Goal: Information Seeking & Learning: Learn about a topic

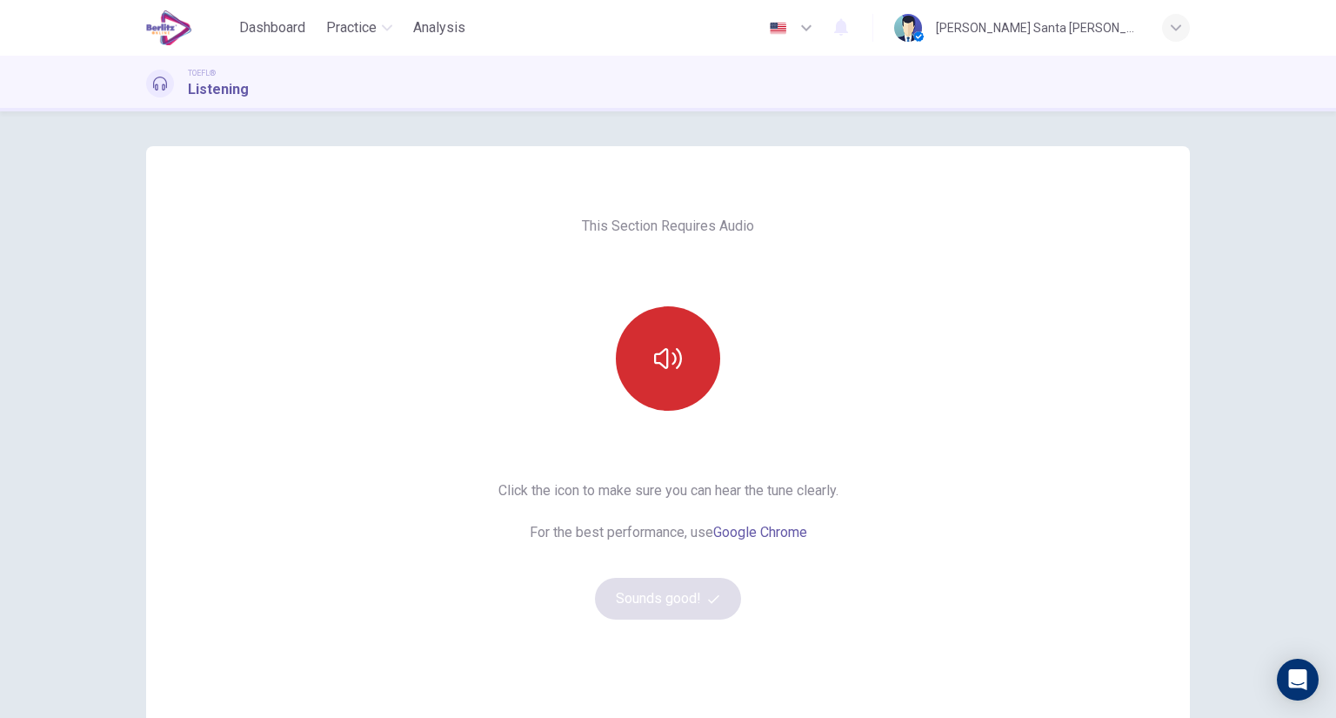
click at [676, 356] on icon "button" at bounding box center [668, 358] width 28 height 21
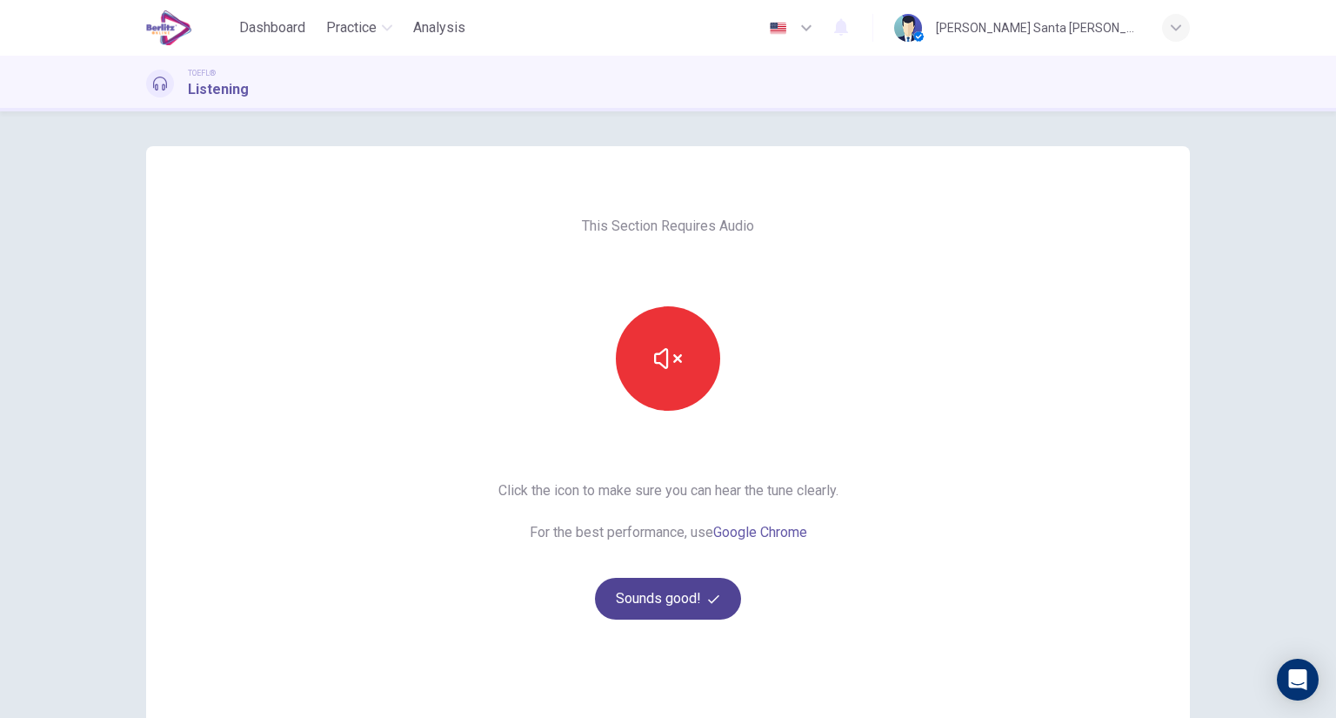
click at [665, 598] on button "Sounds good!" at bounding box center [668, 599] width 146 height 42
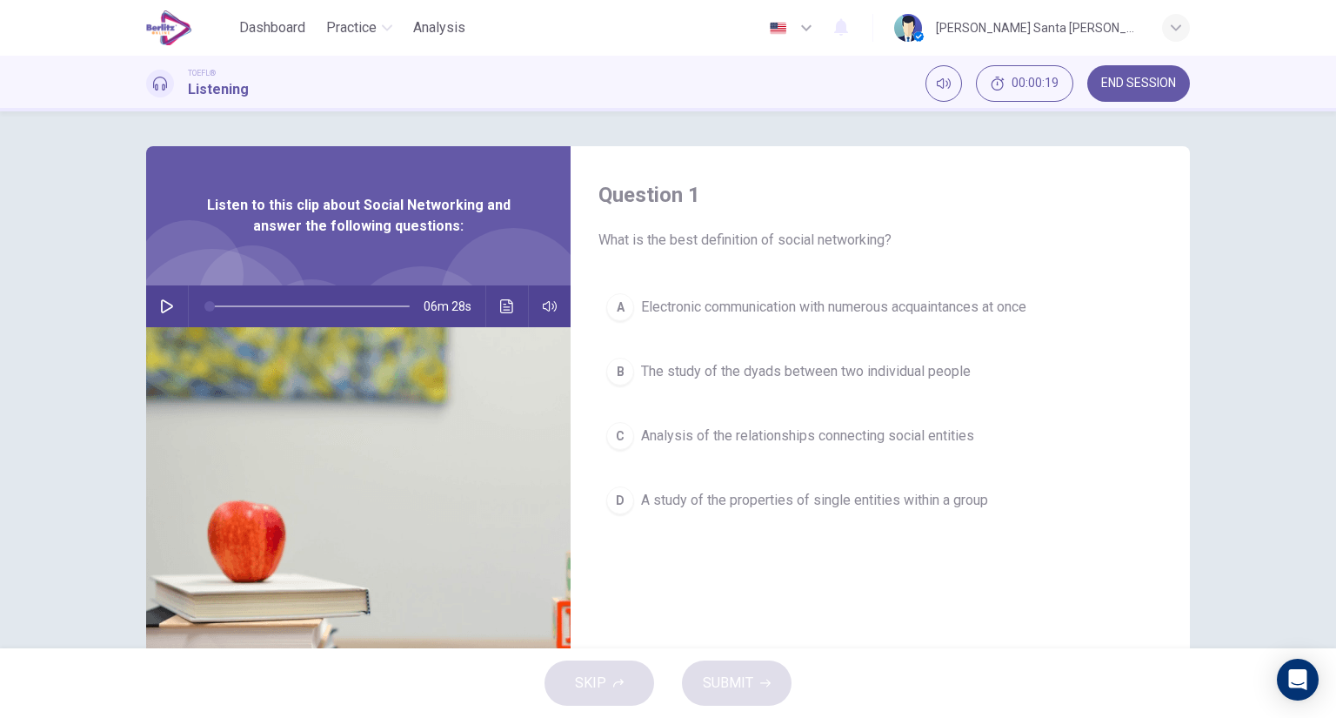
click at [160, 303] on icon "button" at bounding box center [167, 306] width 14 height 14
click at [623, 434] on div "C" at bounding box center [620, 436] width 28 height 28
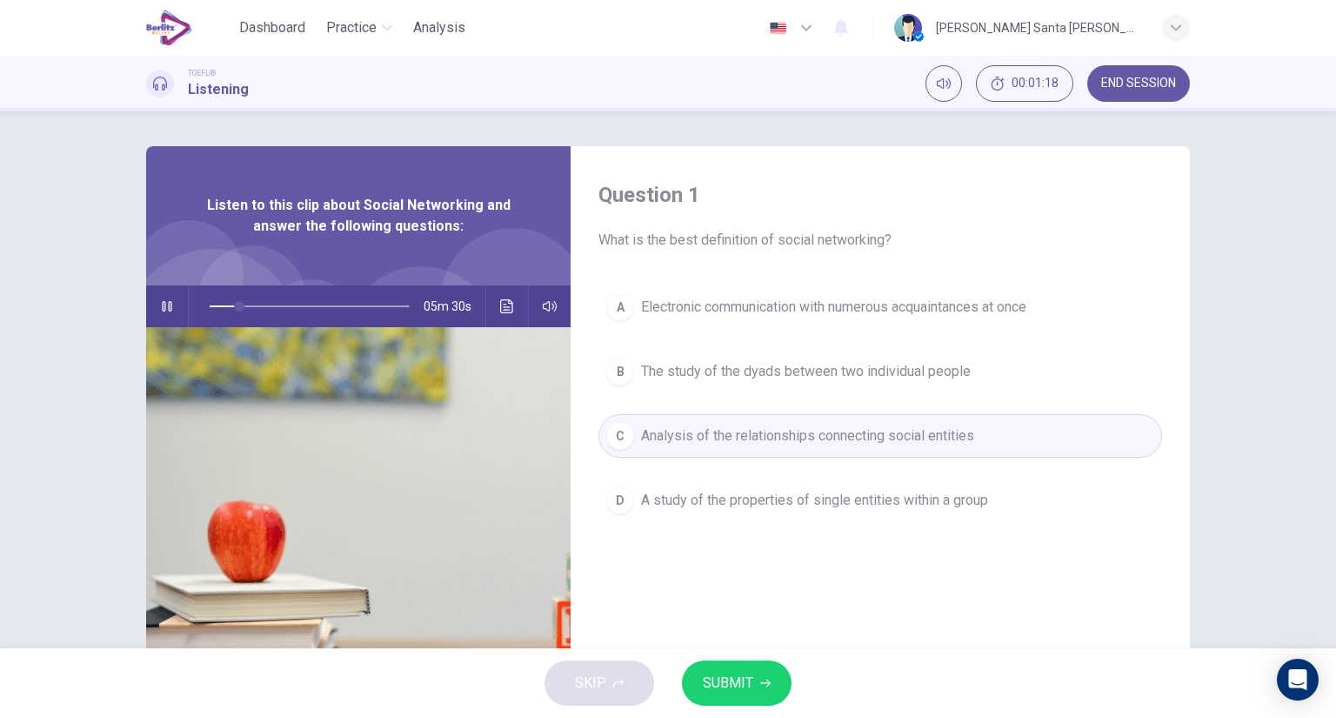
click at [744, 695] on button "SUBMIT" at bounding box center [737, 682] width 110 height 45
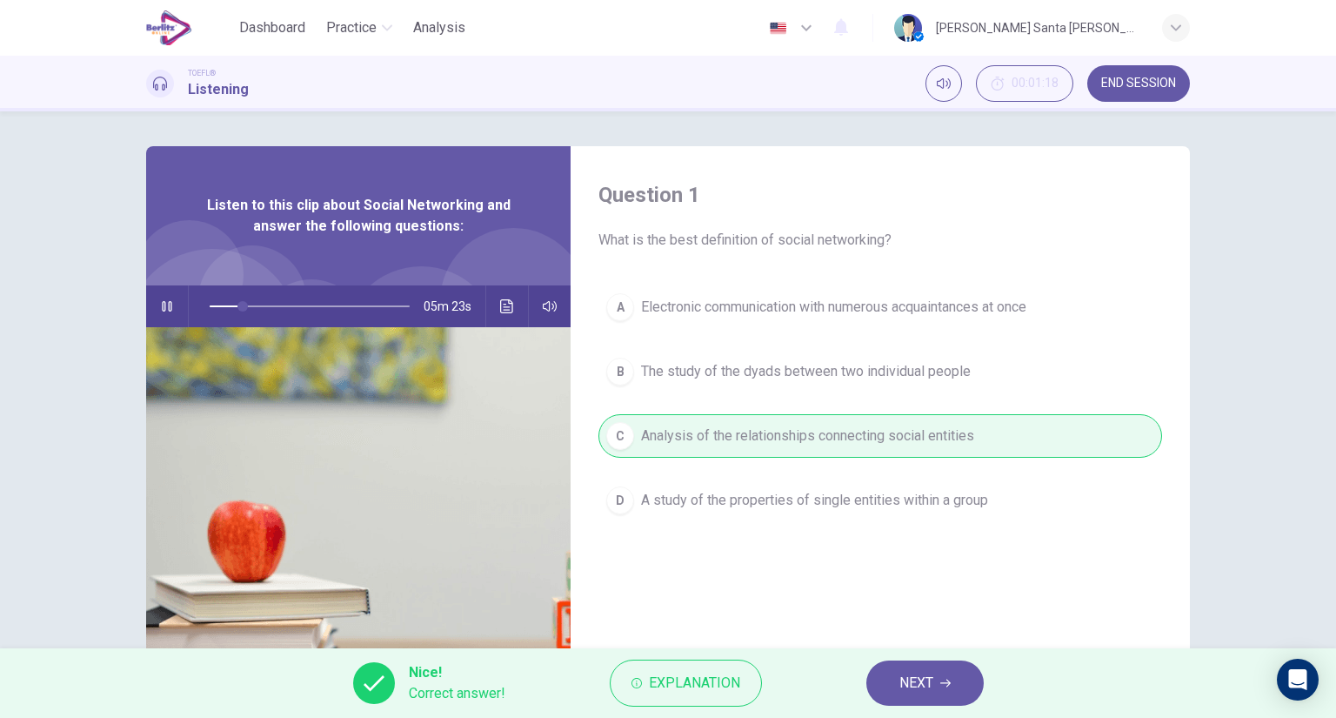
click at [917, 685] on span "NEXT" at bounding box center [916, 683] width 34 height 24
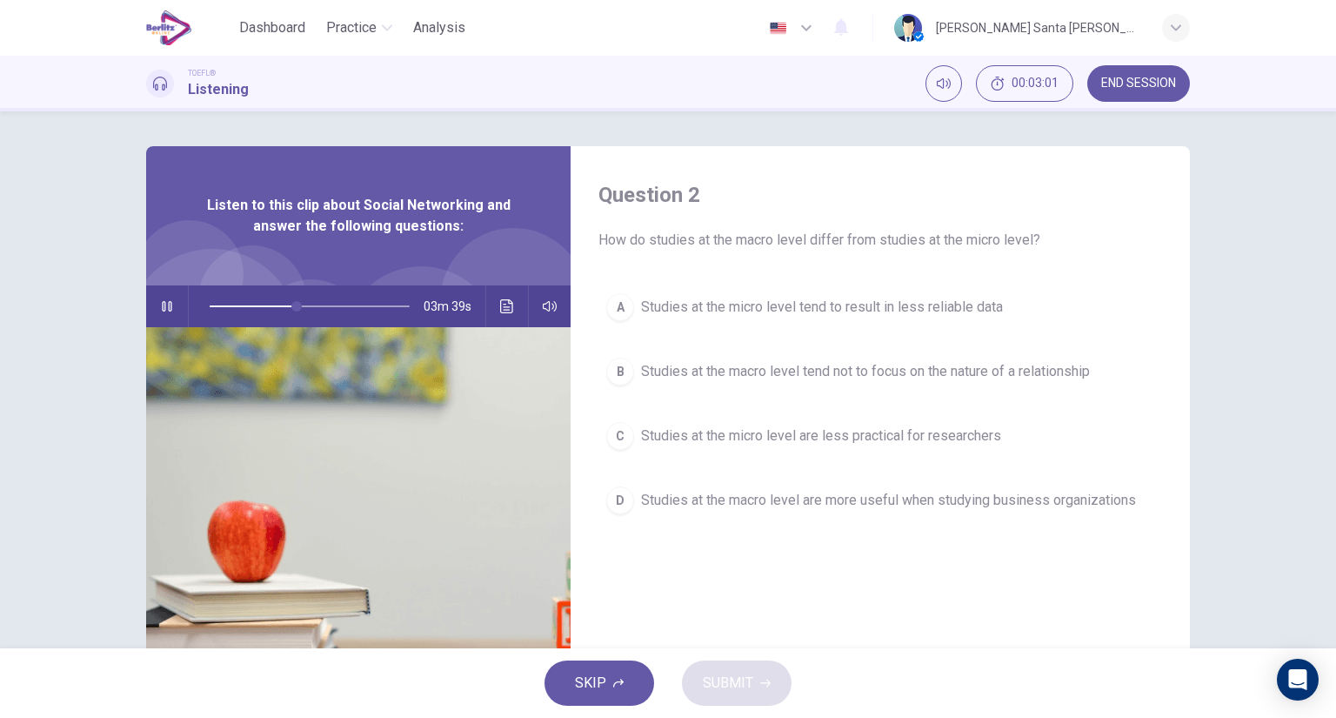
click at [162, 303] on icon "button" at bounding box center [167, 306] width 10 height 10
click at [163, 305] on icon "button" at bounding box center [167, 306] width 14 height 14
click at [162, 305] on icon "button" at bounding box center [167, 306] width 10 height 10
drag, startPoint x: 161, startPoint y: 299, endPoint x: 182, endPoint y: 299, distance: 20.9
click at [161, 299] on icon "button" at bounding box center [167, 306] width 14 height 14
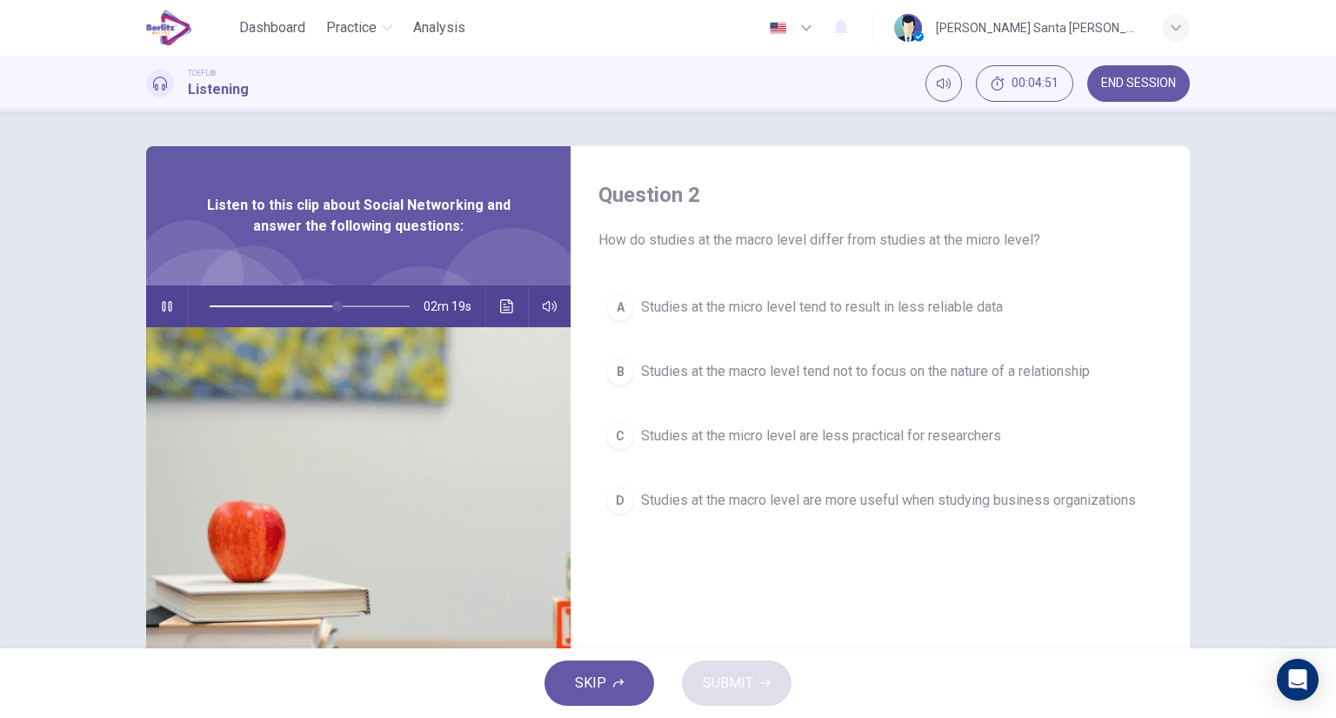
click at [163, 302] on icon "button" at bounding box center [167, 306] width 14 height 14
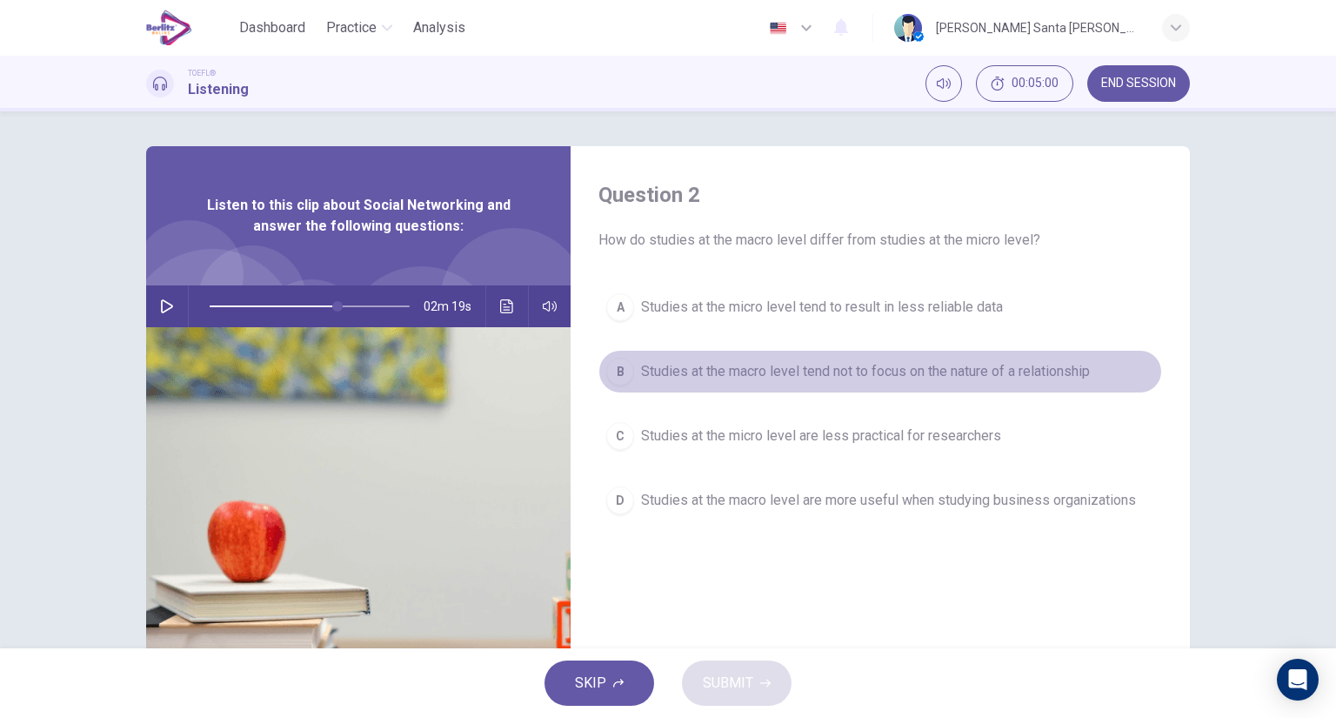
click at [832, 368] on span "Studies at the macro level tend not to focus on the nature of a relationship" at bounding box center [865, 371] width 449 height 21
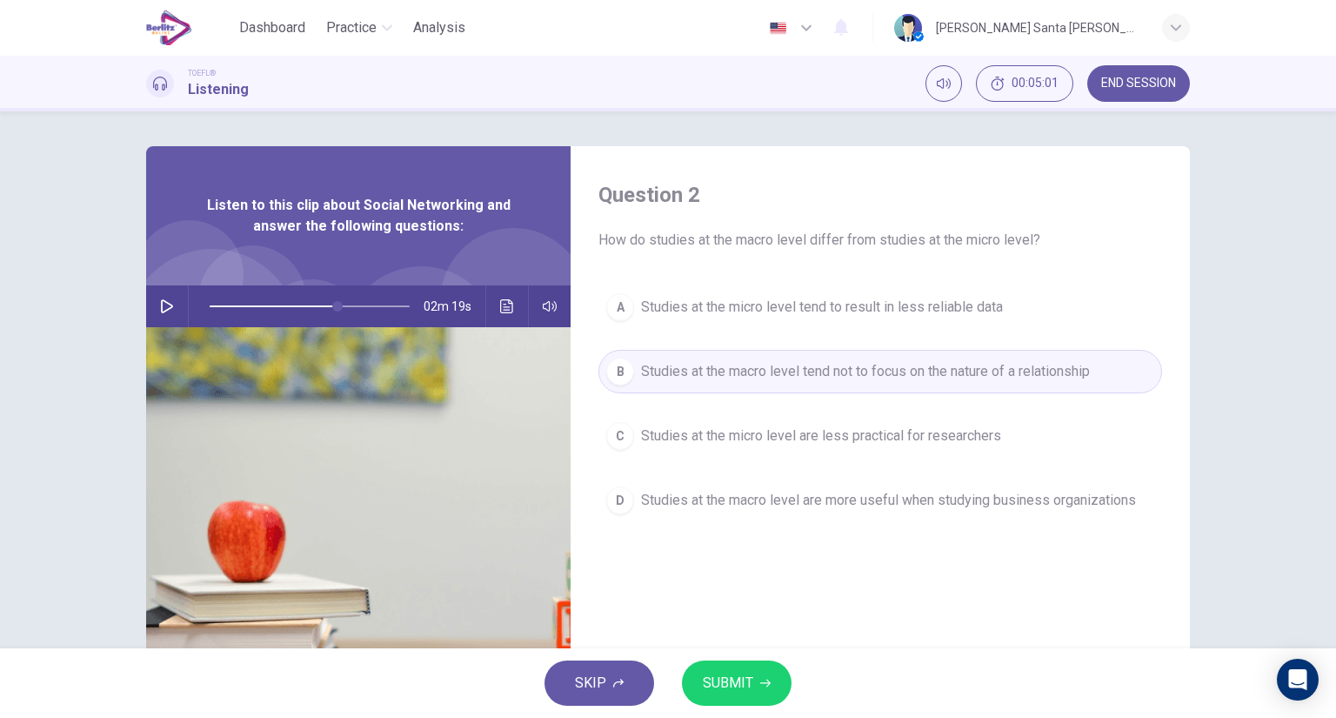
click at [754, 676] on button "SUBMIT" at bounding box center [737, 682] width 110 height 45
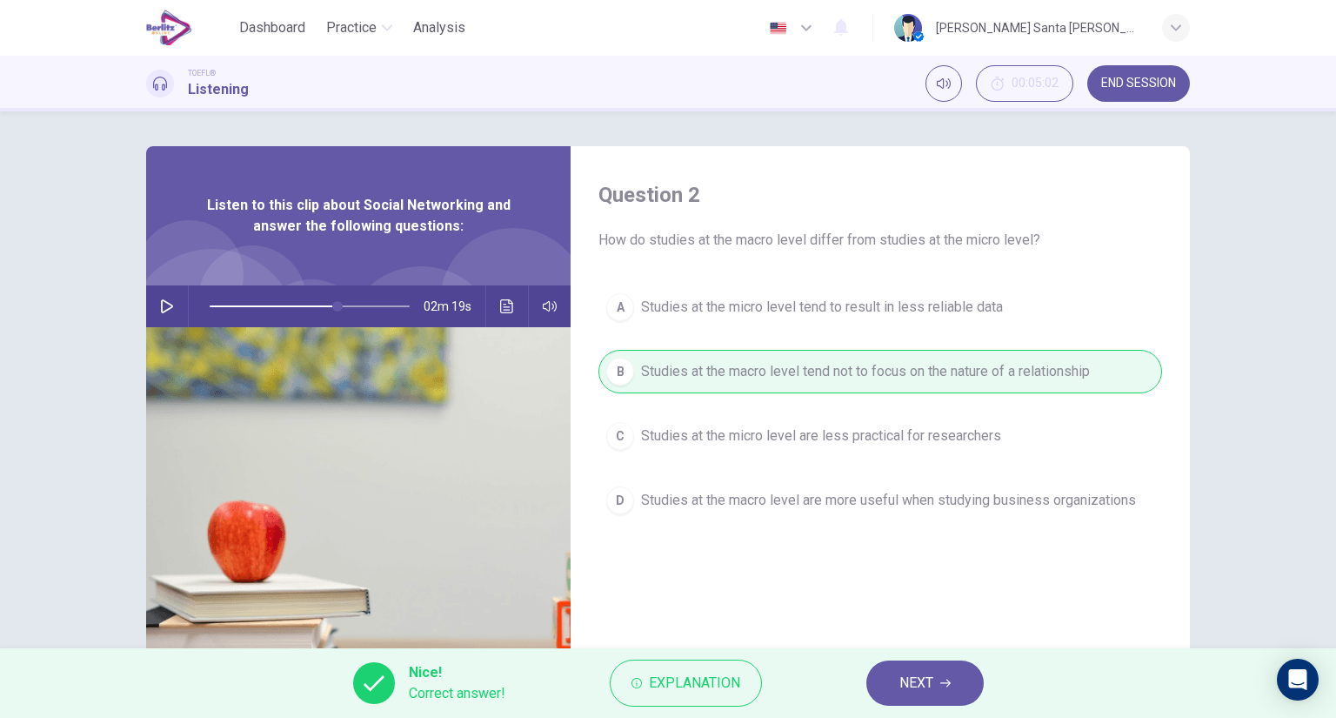
click at [918, 685] on span "NEXT" at bounding box center [916, 683] width 34 height 24
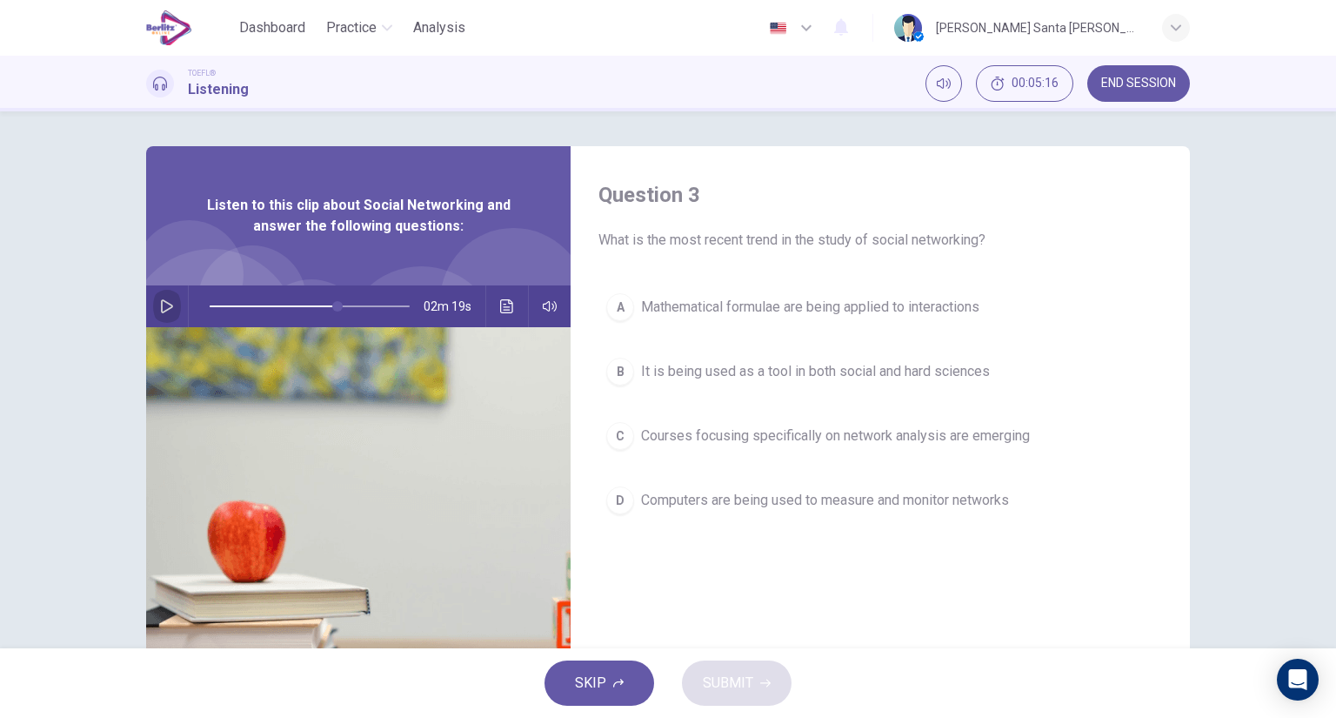
click at [160, 301] on icon "button" at bounding box center [167, 306] width 14 height 14
click at [299, 304] on span at bounding box center [310, 306] width 200 height 24
click at [306, 304] on span at bounding box center [309, 306] width 10 height 10
click at [310, 304] on span at bounding box center [314, 306] width 10 height 10
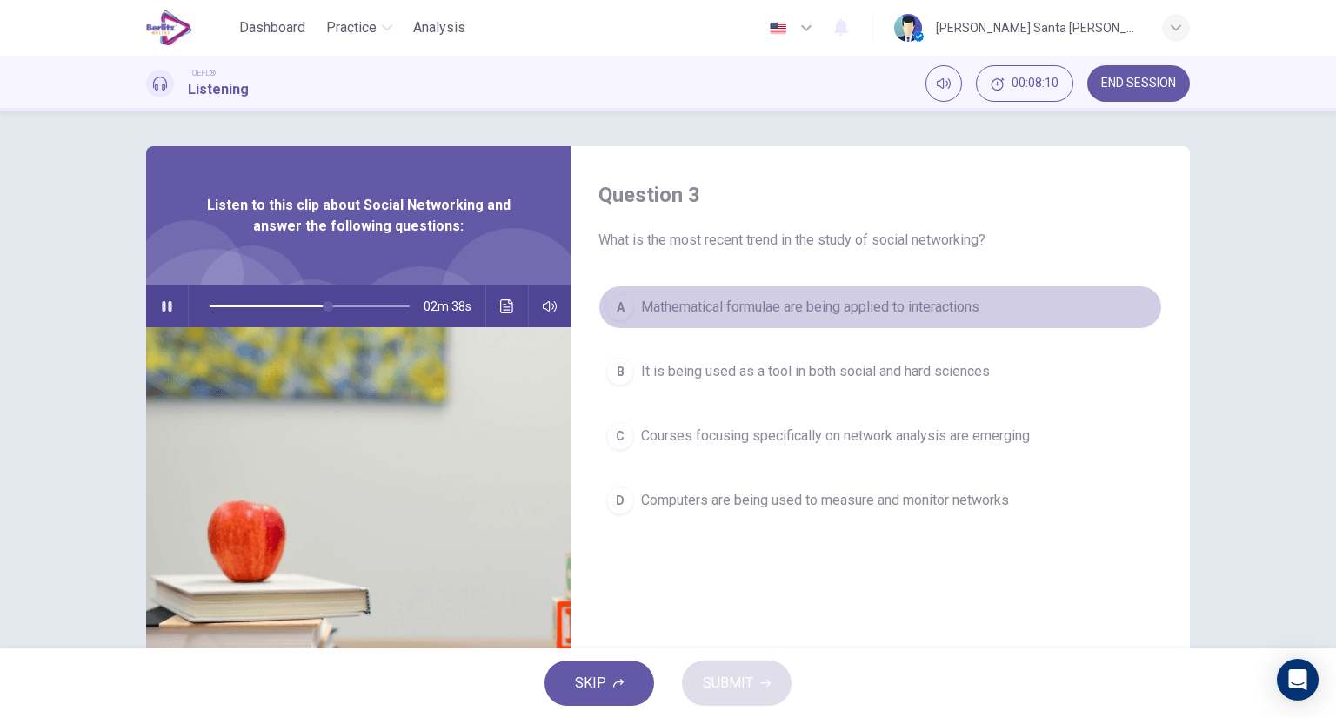
click at [618, 303] on div "A" at bounding box center [620, 307] width 28 height 28
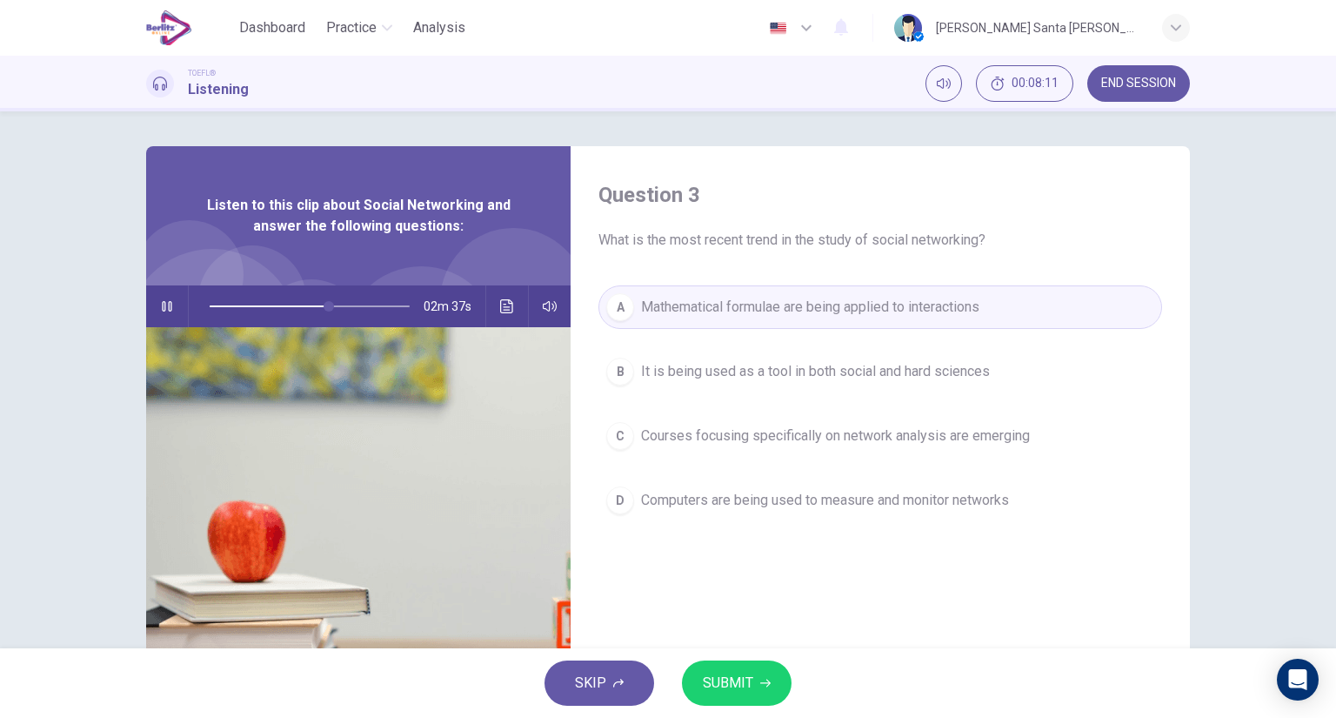
click at [731, 685] on span "SUBMIT" at bounding box center [728, 683] width 50 height 24
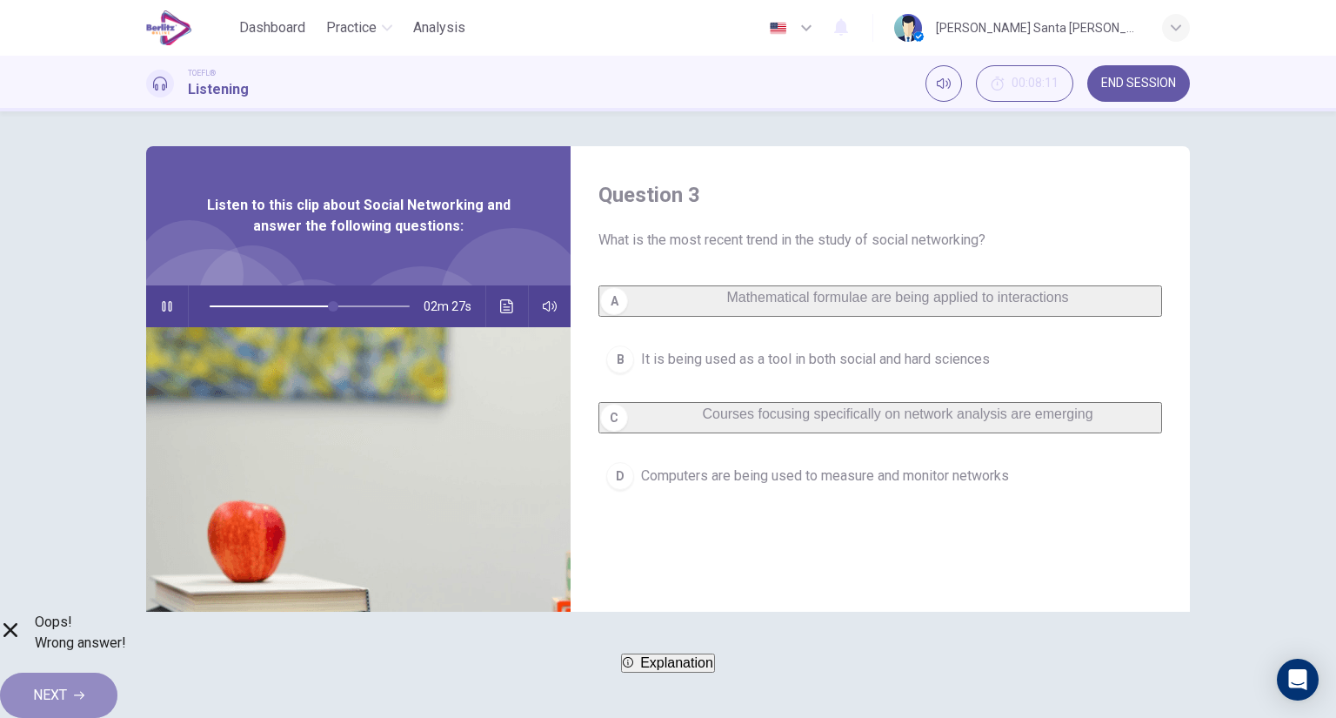
click at [84, 690] on icon "button" at bounding box center [79, 695] width 10 height 10
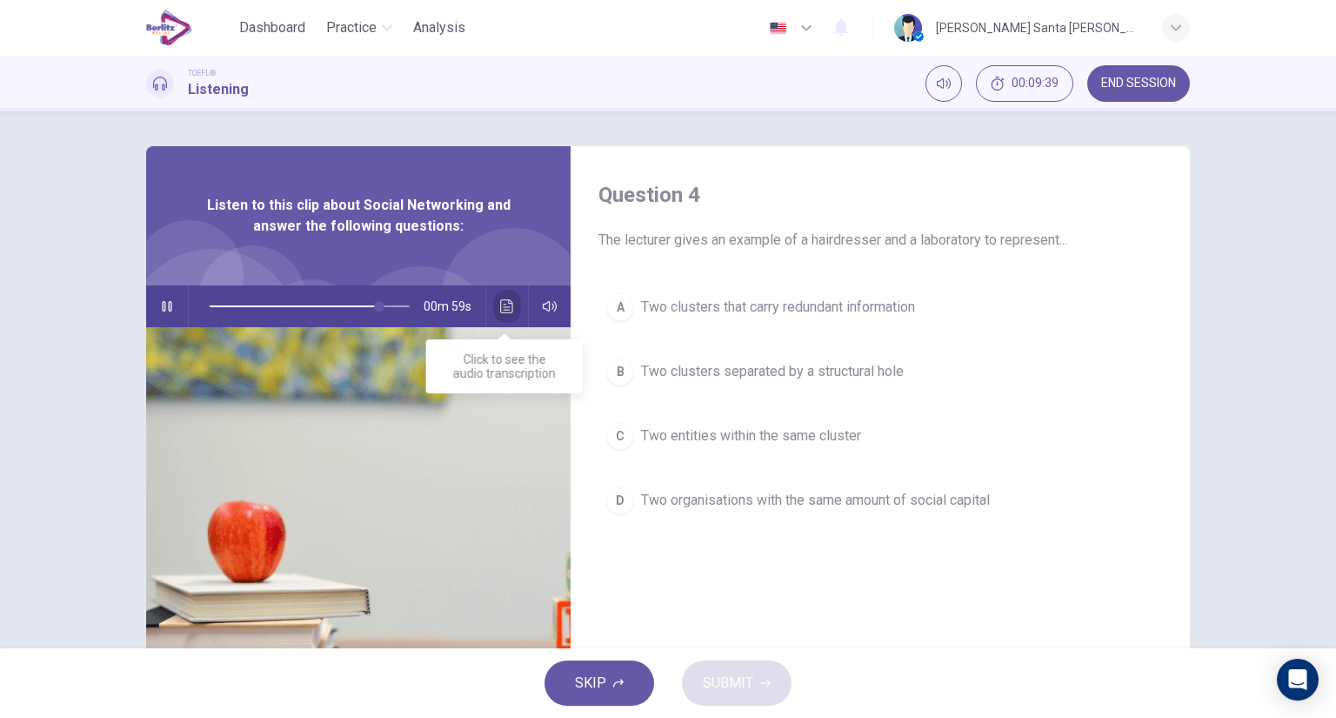
click at [505, 305] on icon "Click to see the audio transcription" at bounding box center [507, 306] width 14 height 14
click at [825, 308] on span "Two clusters that carry redundant information" at bounding box center [778, 307] width 274 height 21
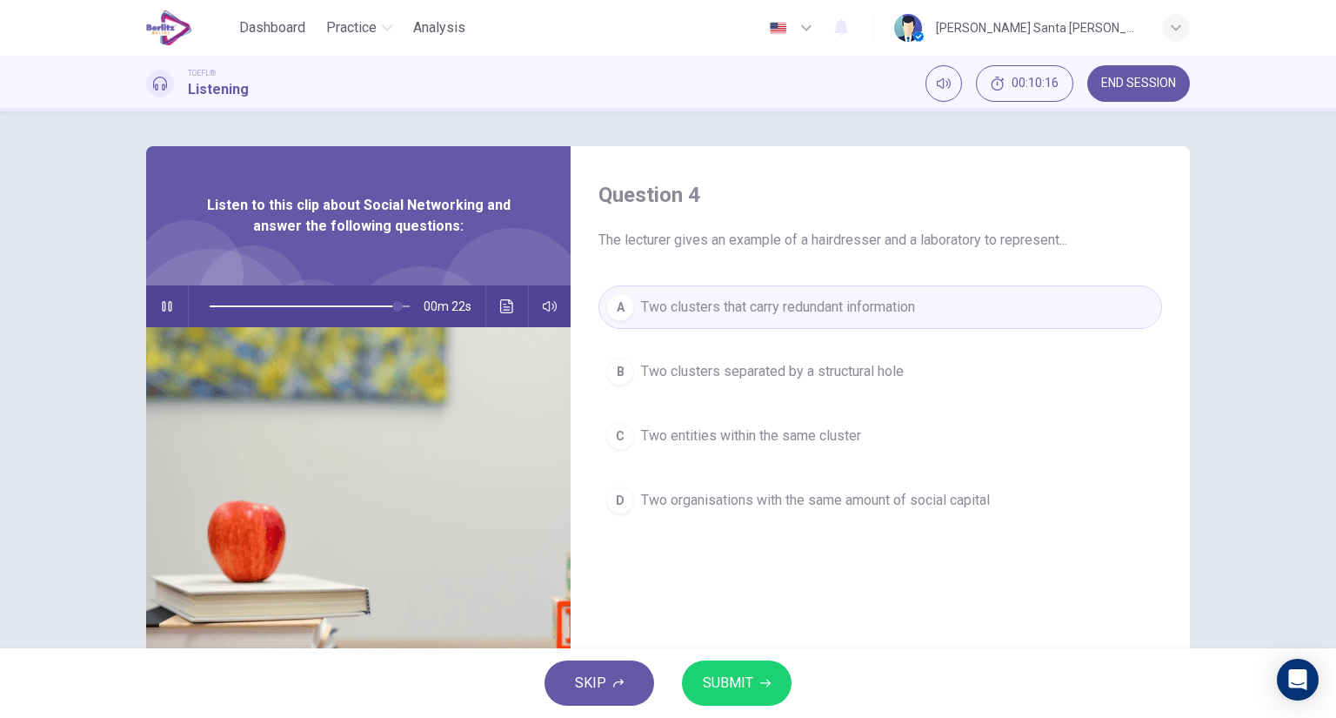
click at [751, 689] on span "SUBMIT" at bounding box center [728, 683] width 50 height 24
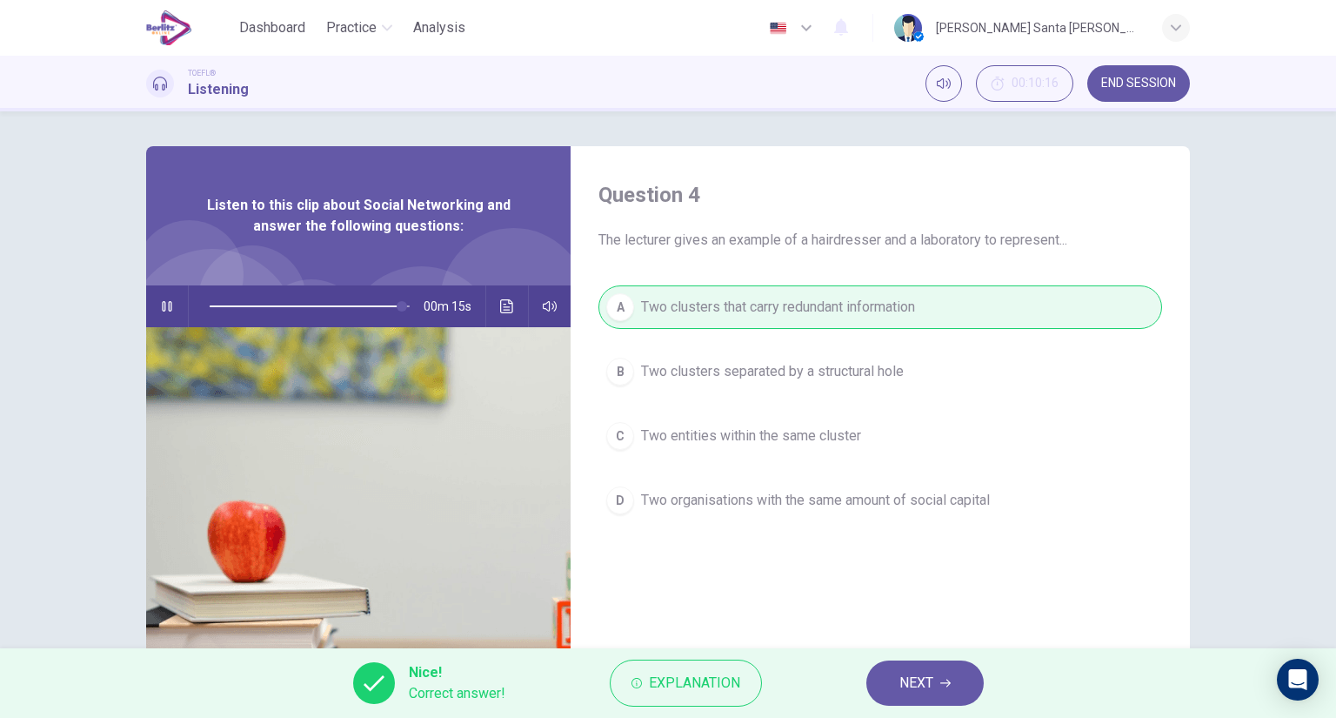
click at [913, 682] on span "NEXT" at bounding box center [916, 683] width 34 height 24
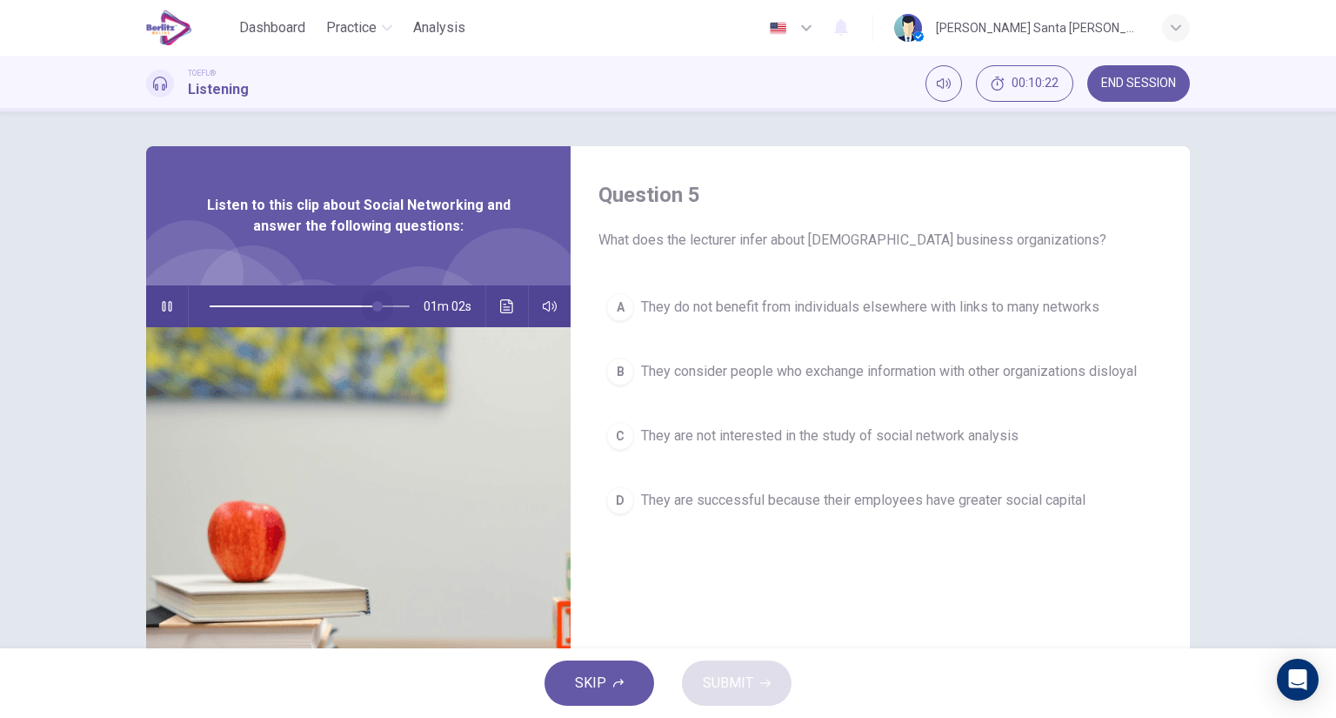
click at [376, 306] on span at bounding box center [310, 306] width 200 height 24
type input "*"
click at [505, 306] on icon "Click to see the audio transcription" at bounding box center [507, 306] width 14 height 14
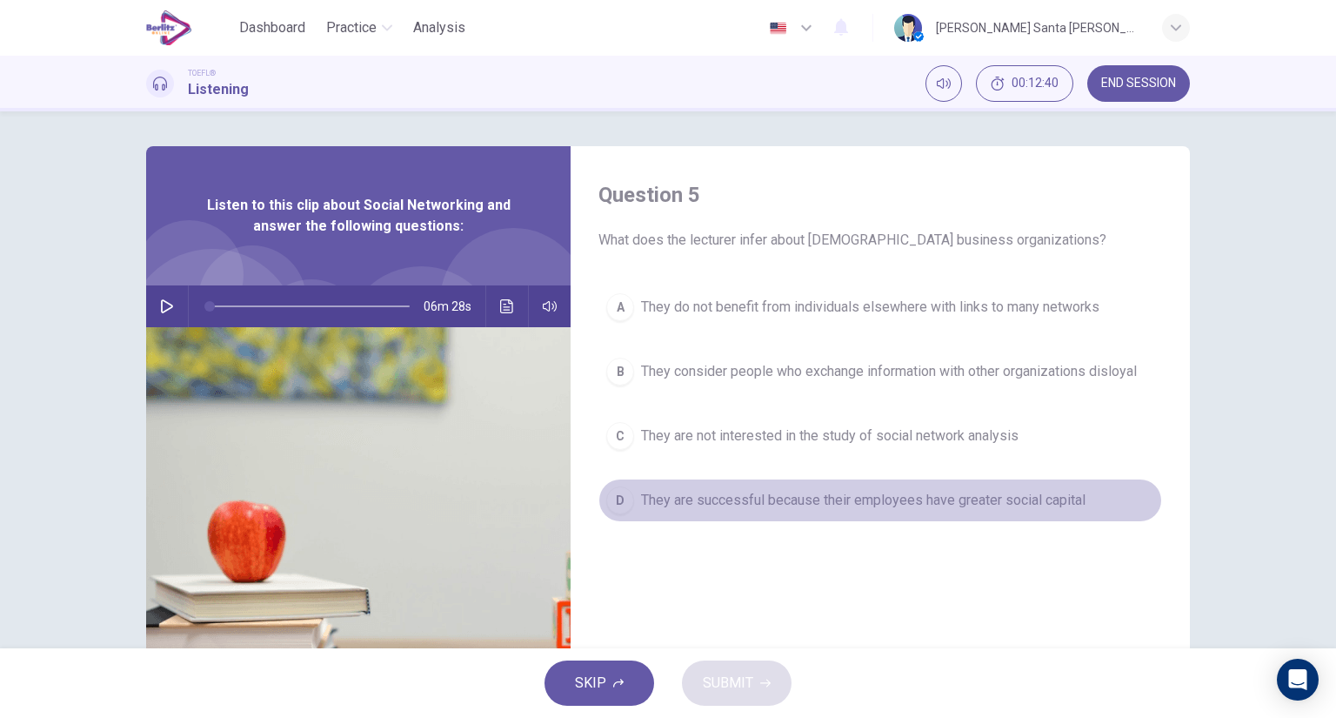
click at [618, 498] on div "D" at bounding box center [620, 500] width 28 height 28
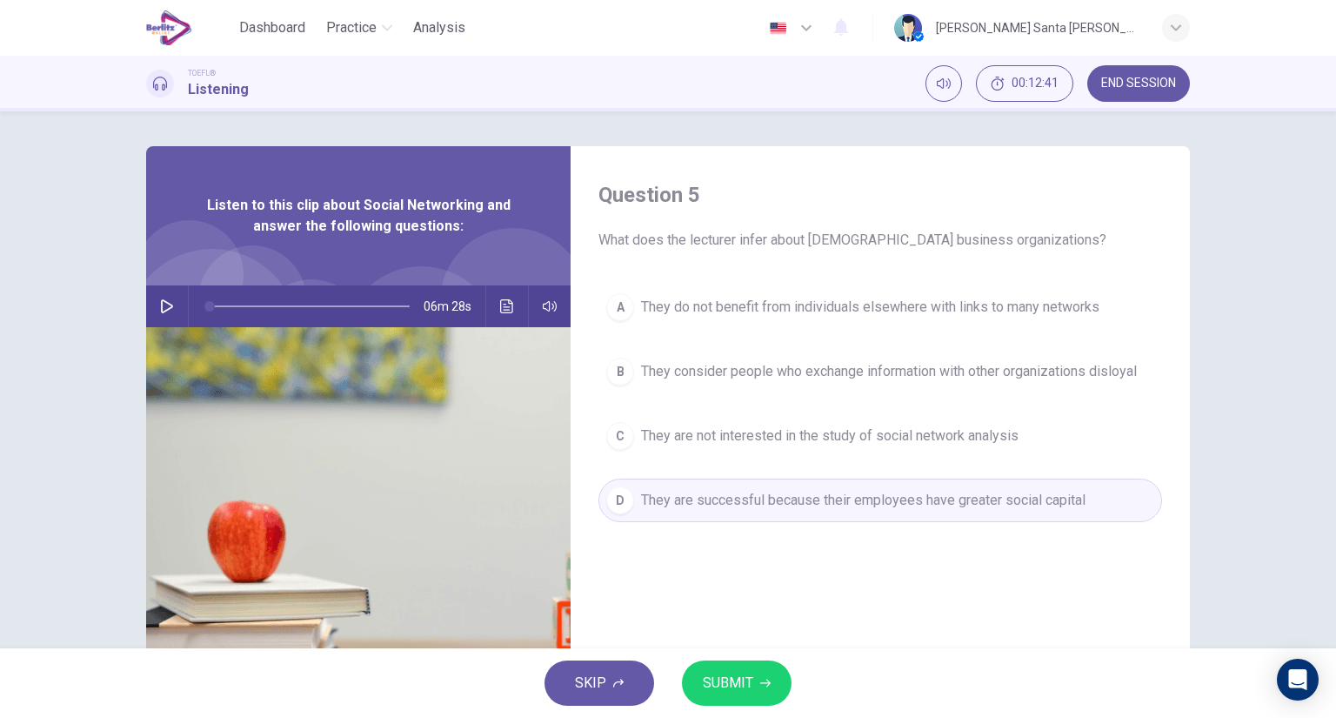
click at [760, 682] on icon "button" at bounding box center [765, 683] width 10 height 10
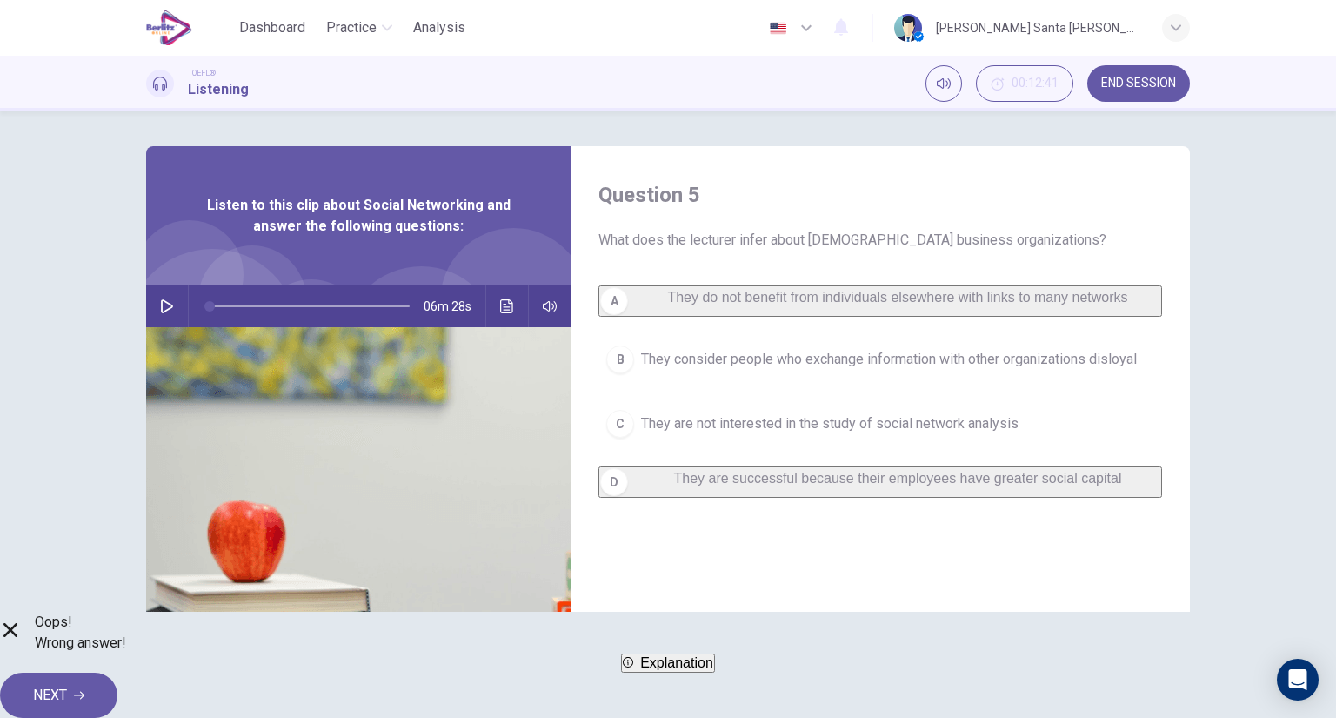
click at [707, 670] on span "Explanation" at bounding box center [676, 662] width 73 height 15
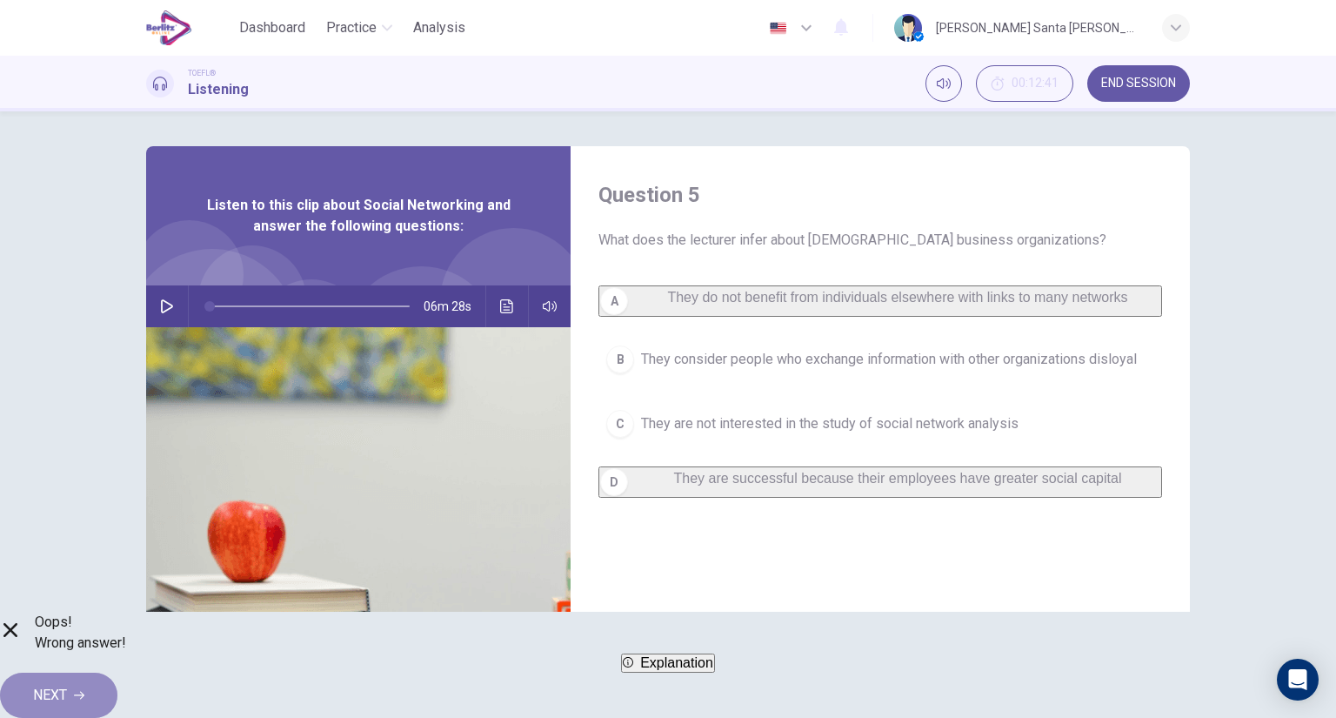
click at [67, 683] on span "NEXT" at bounding box center [50, 695] width 34 height 24
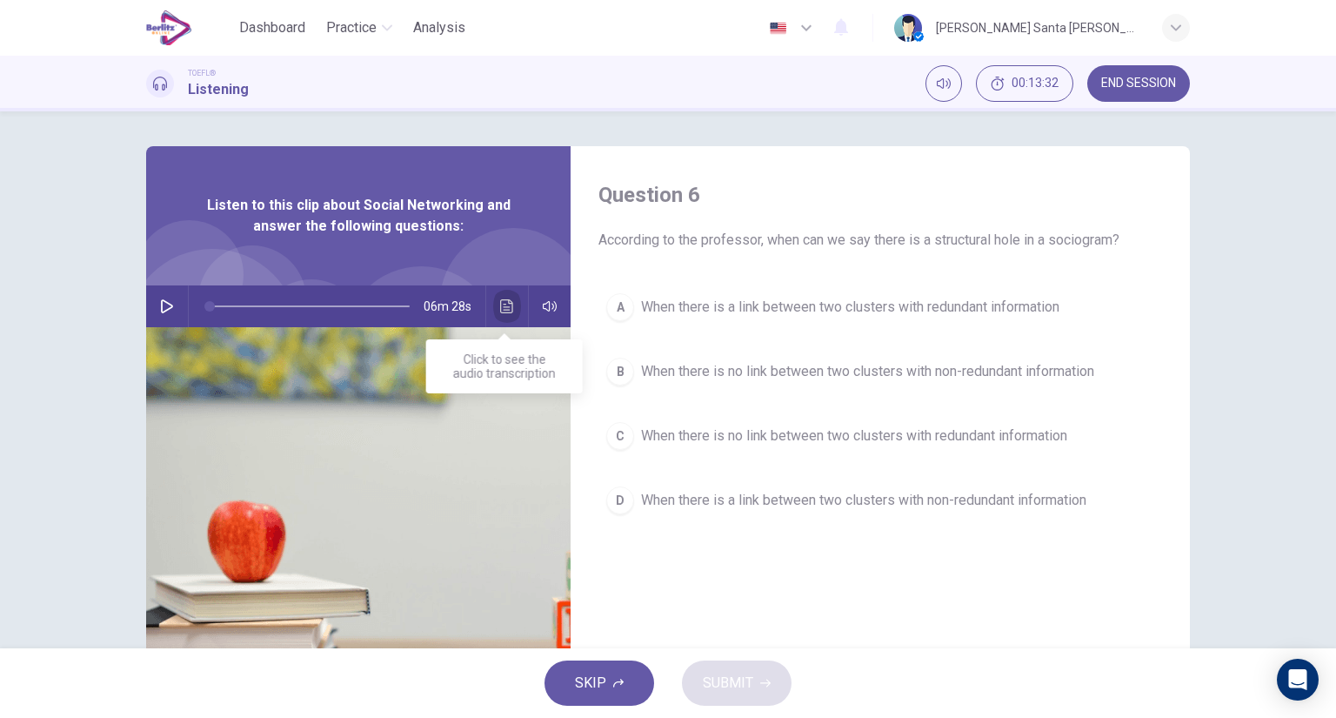
click at [508, 300] on icon "Click to see the audio transcription" at bounding box center [507, 306] width 14 height 14
click at [500, 306] on icon "Click to see the audio transcription" at bounding box center [507, 306] width 14 height 14
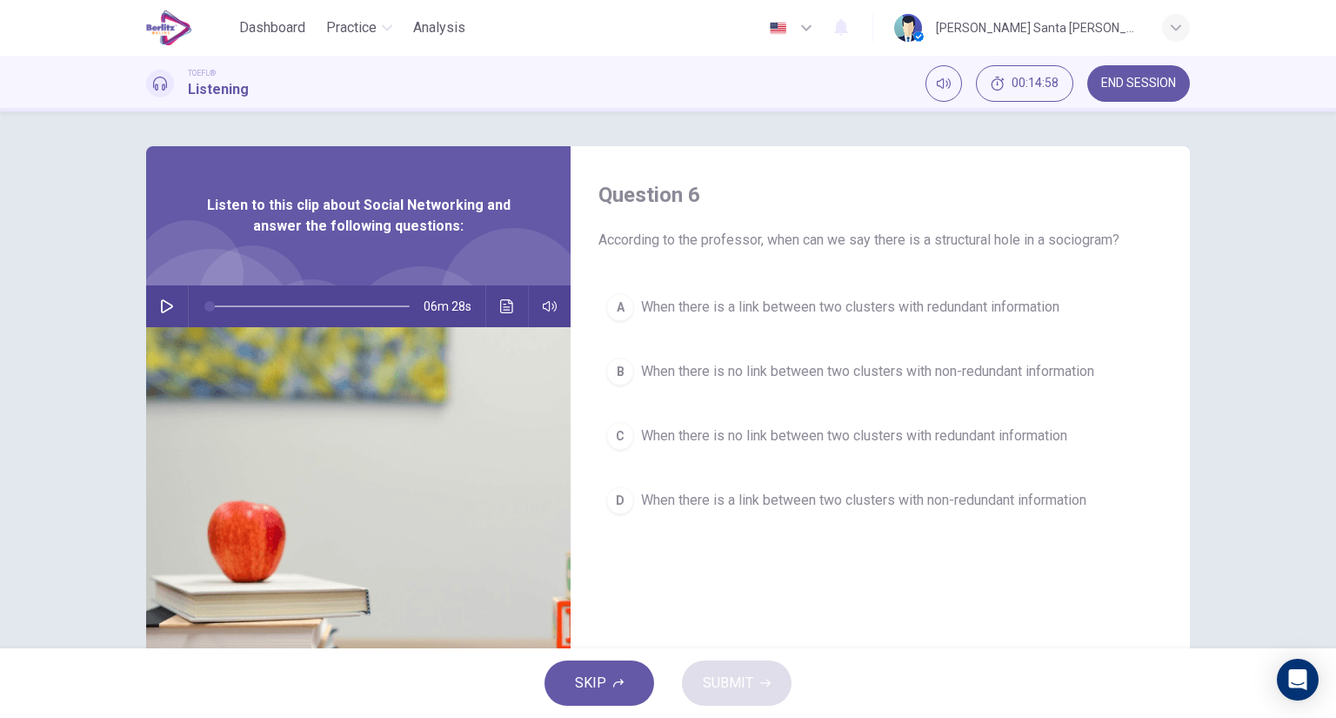
click at [866, 369] on span "When there is no link between two clusters with non-redundant information" at bounding box center [867, 371] width 453 height 21
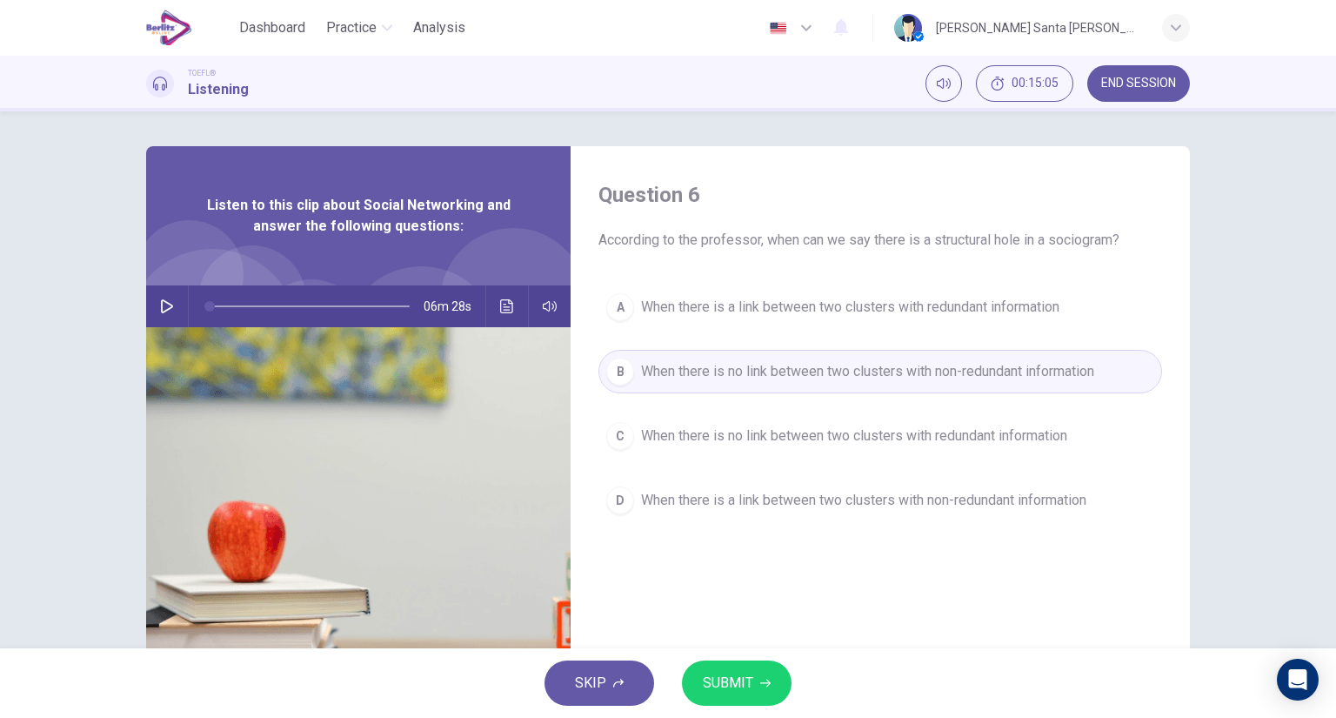
click at [734, 689] on span "SUBMIT" at bounding box center [728, 683] width 50 height 24
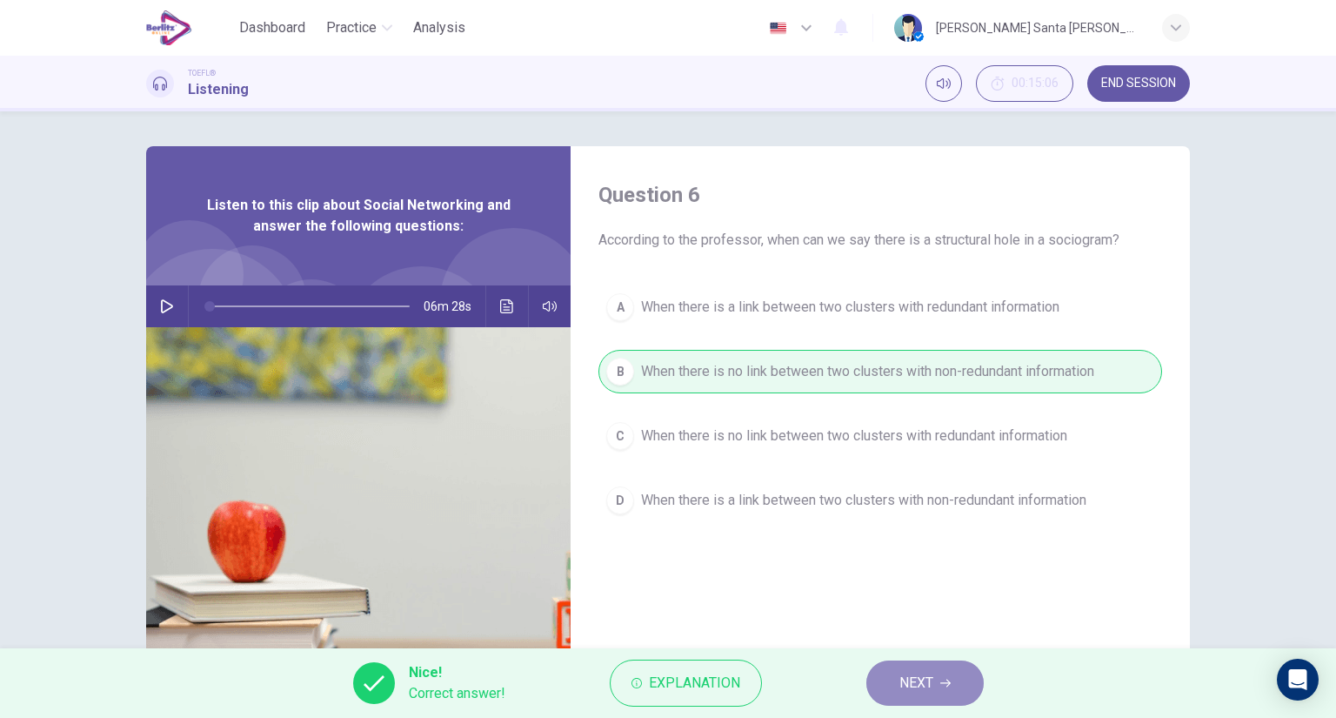
click at [919, 679] on span "NEXT" at bounding box center [916, 683] width 34 height 24
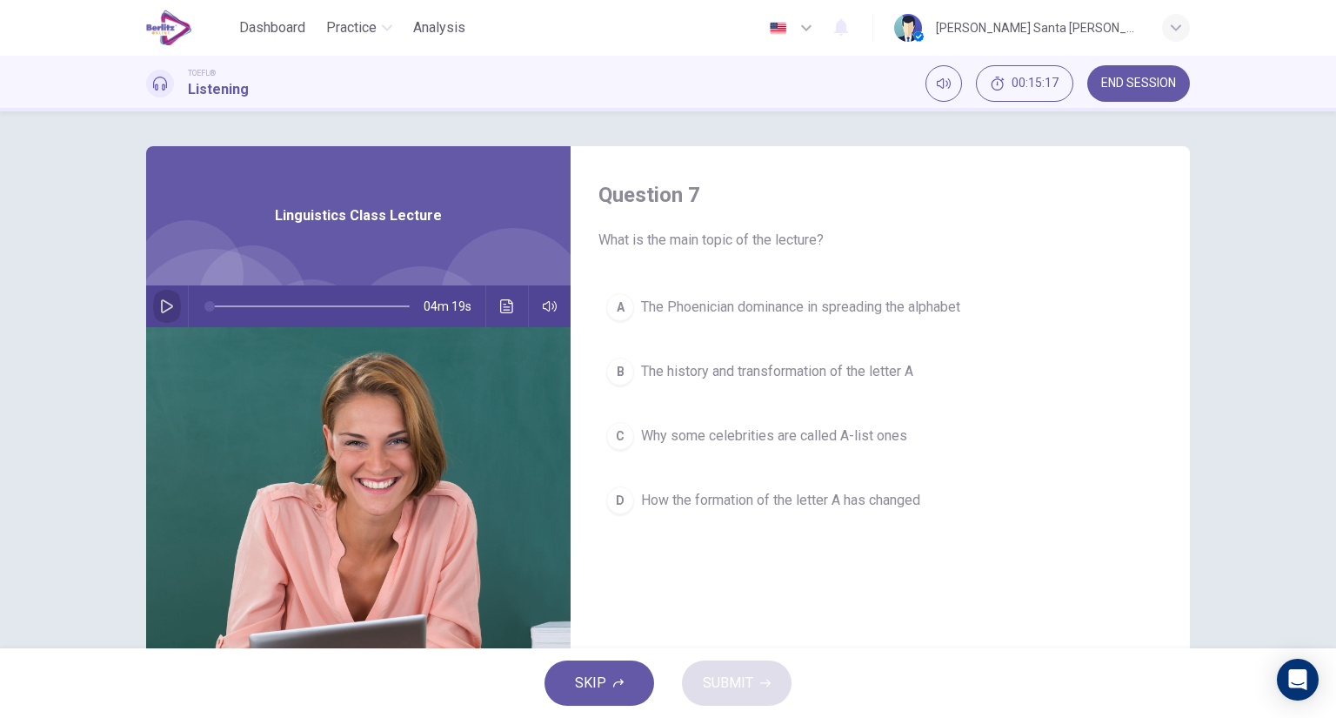
click at [160, 303] on icon "button" at bounding box center [167, 306] width 14 height 14
click at [734, 367] on span "The history and transformation of the letter A" at bounding box center [777, 371] width 272 height 21
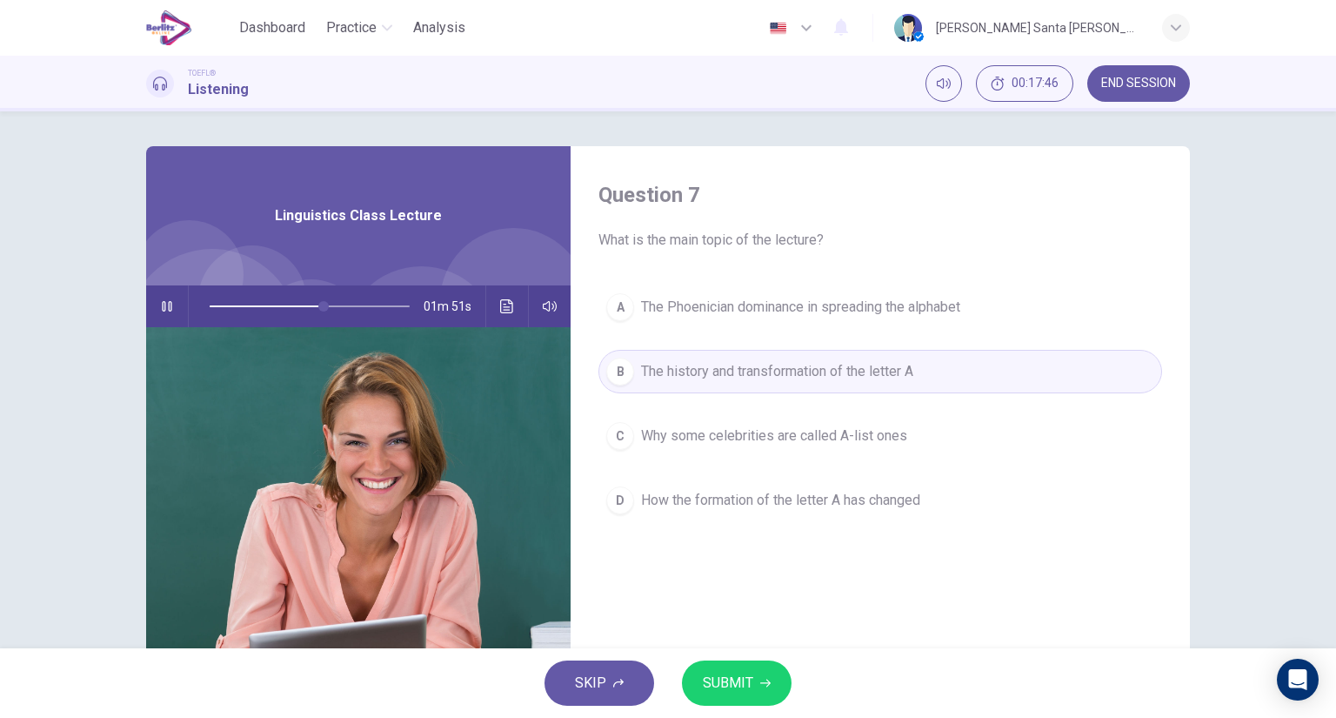
click at [733, 672] on span "SUBMIT" at bounding box center [728, 683] width 50 height 24
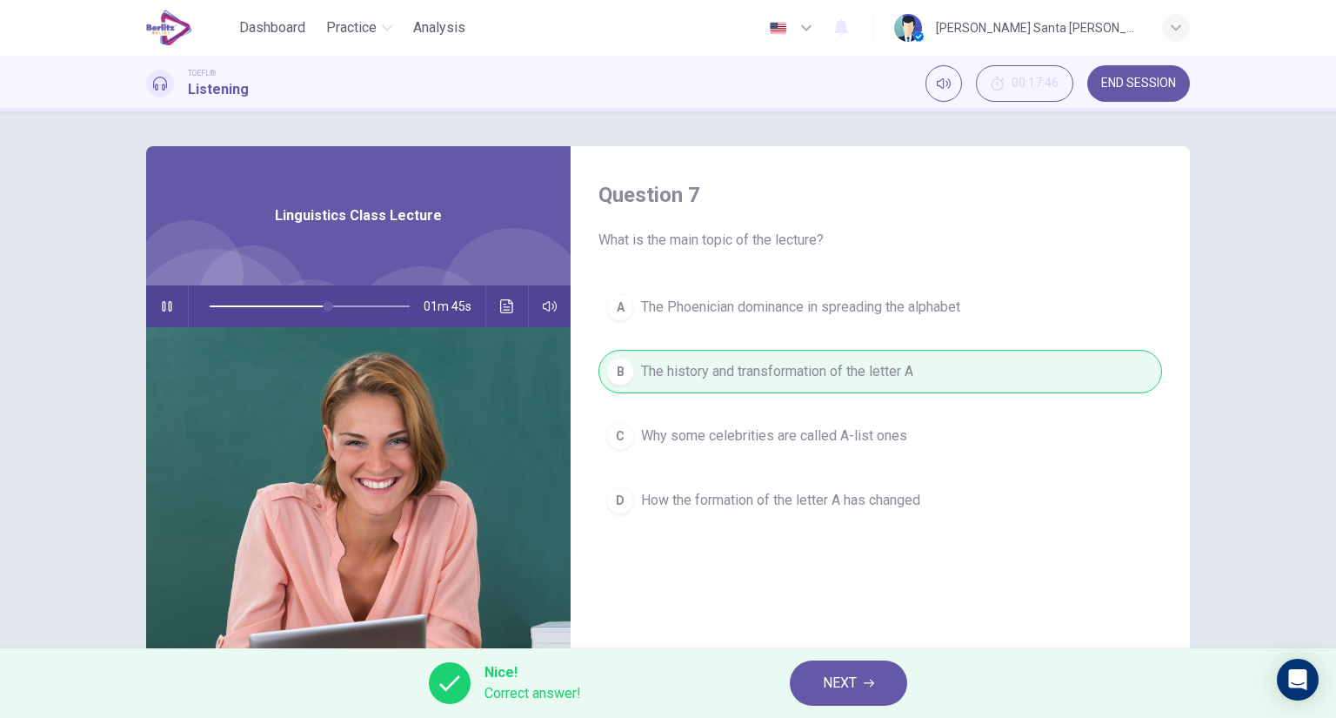
click at [846, 678] on span "NEXT" at bounding box center [840, 683] width 34 height 24
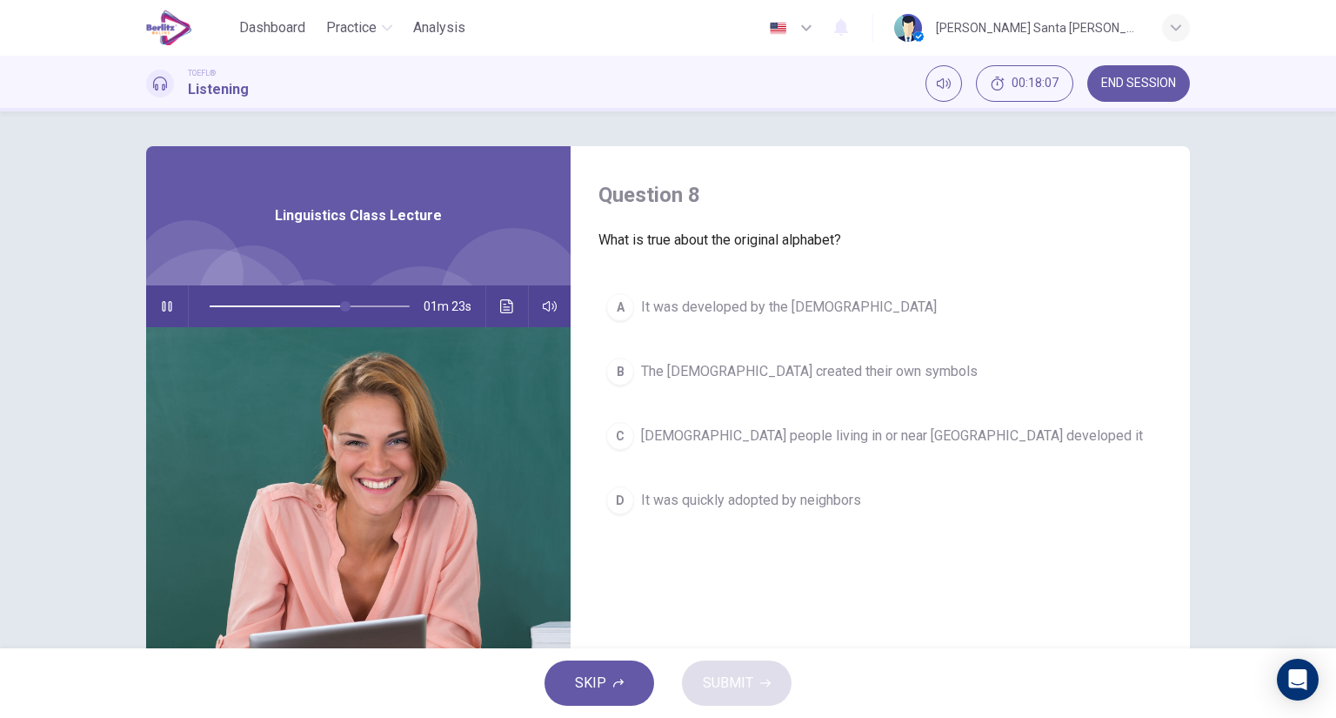
click at [627, 435] on div "C" at bounding box center [620, 436] width 28 height 28
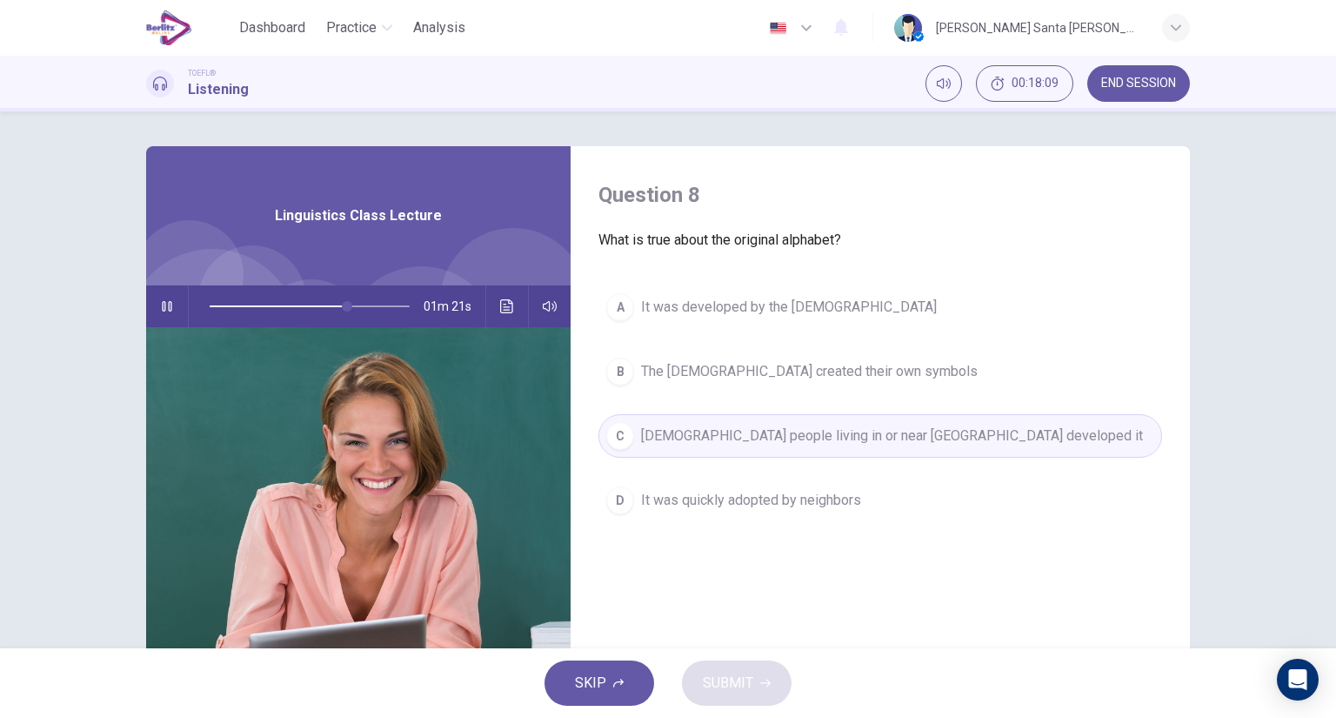
click at [776, 429] on span "Semitic people living in or near Egypt developed it" at bounding box center [892, 435] width 502 height 21
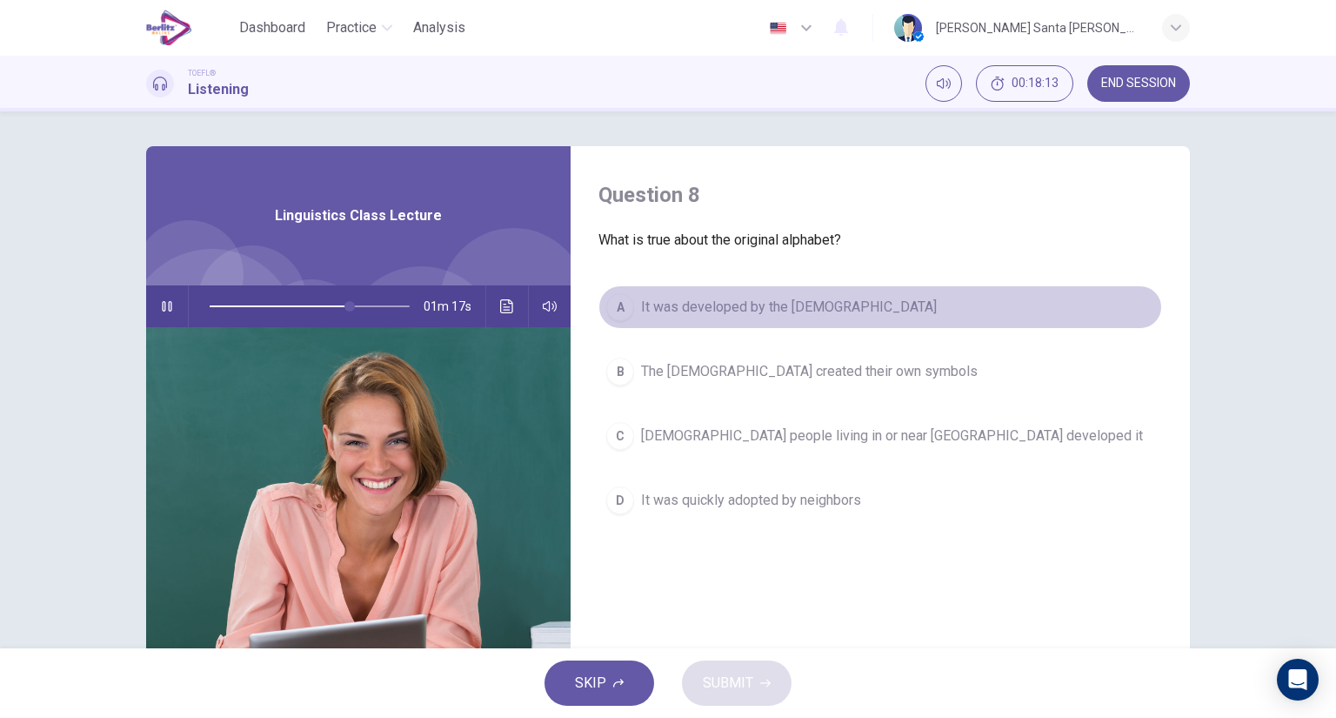
click at [792, 310] on span "It was developed by the Phoenicians" at bounding box center [789, 307] width 296 height 21
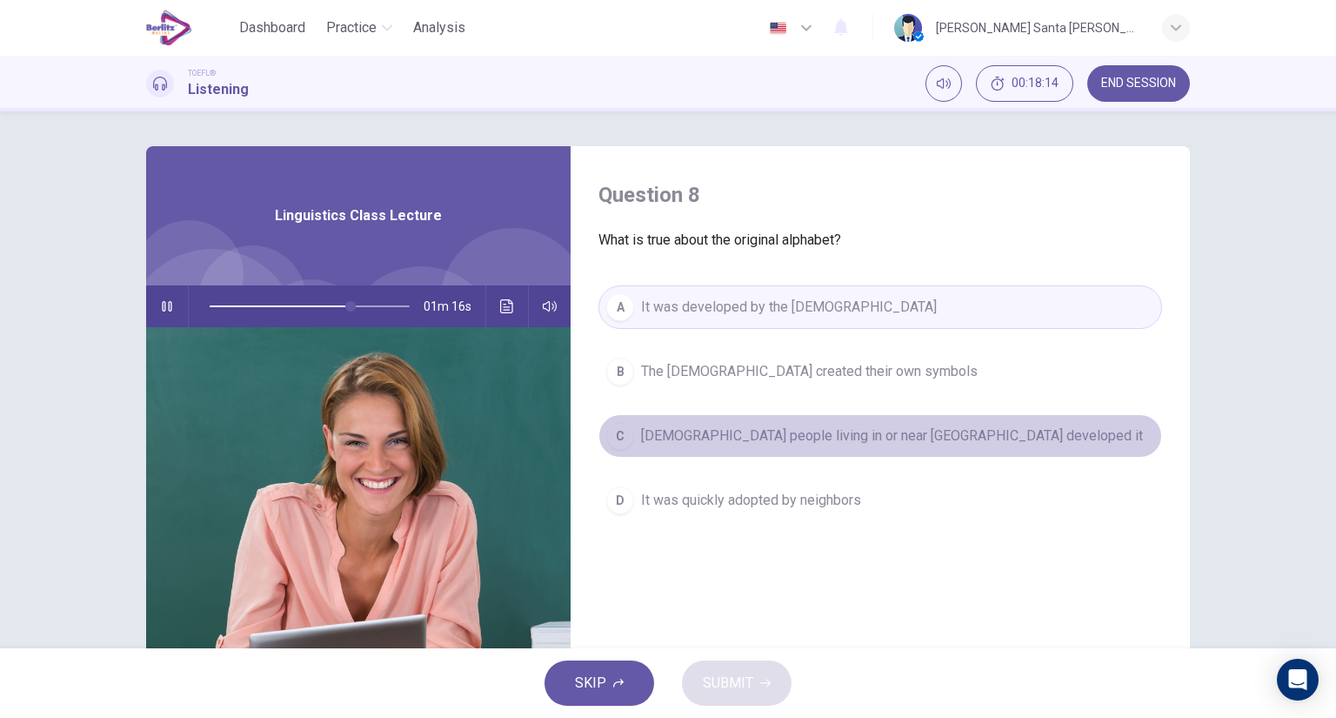
click at [668, 438] on span "Semitic people living in or near Egypt developed it" at bounding box center [892, 435] width 502 height 21
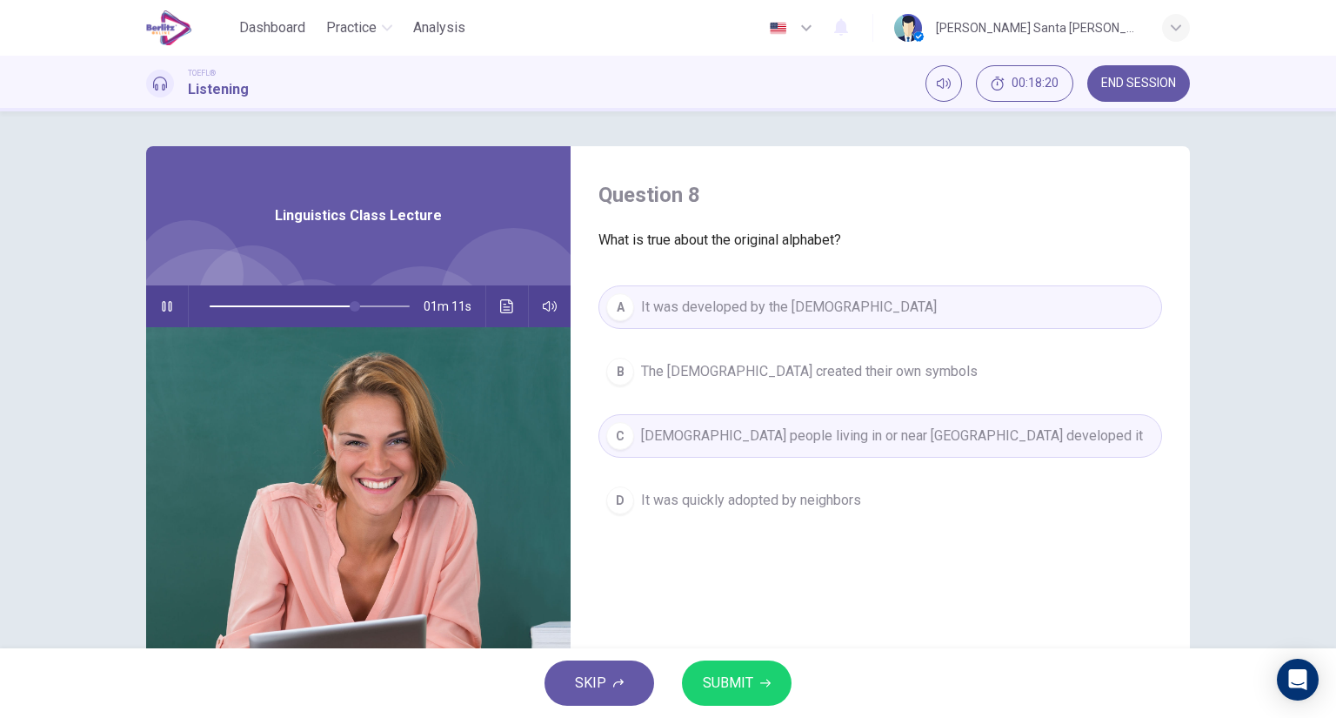
click at [755, 675] on button "SUBMIT" at bounding box center [737, 682] width 110 height 45
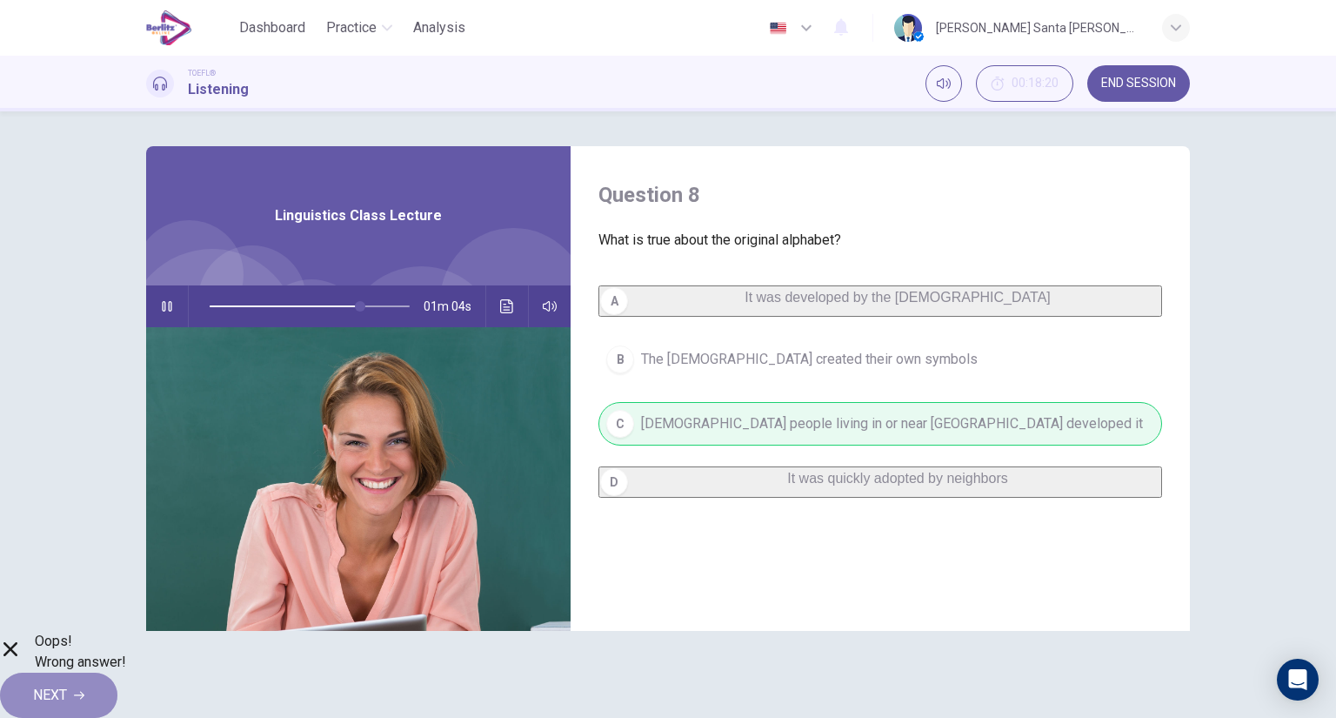
click at [67, 685] on span "NEXT" at bounding box center [50, 695] width 34 height 24
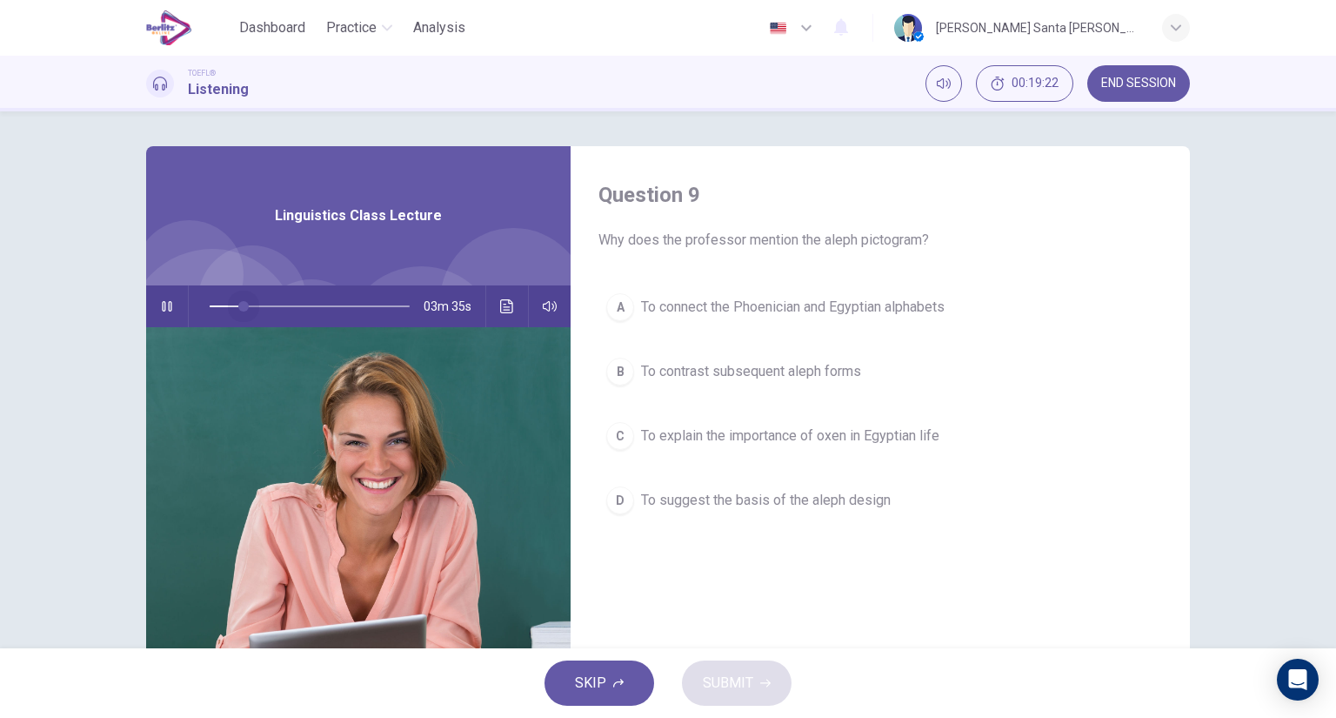
click at [241, 303] on span at bounding box center [310, 306] width 200 height 24
drag, startPoint x: 260, startPoint y: 305, endPoint x: 251, endPoint y: 305, distance: 9.6
click at [251, 305] on span at bounding box center [254, 306] width 10 height 10
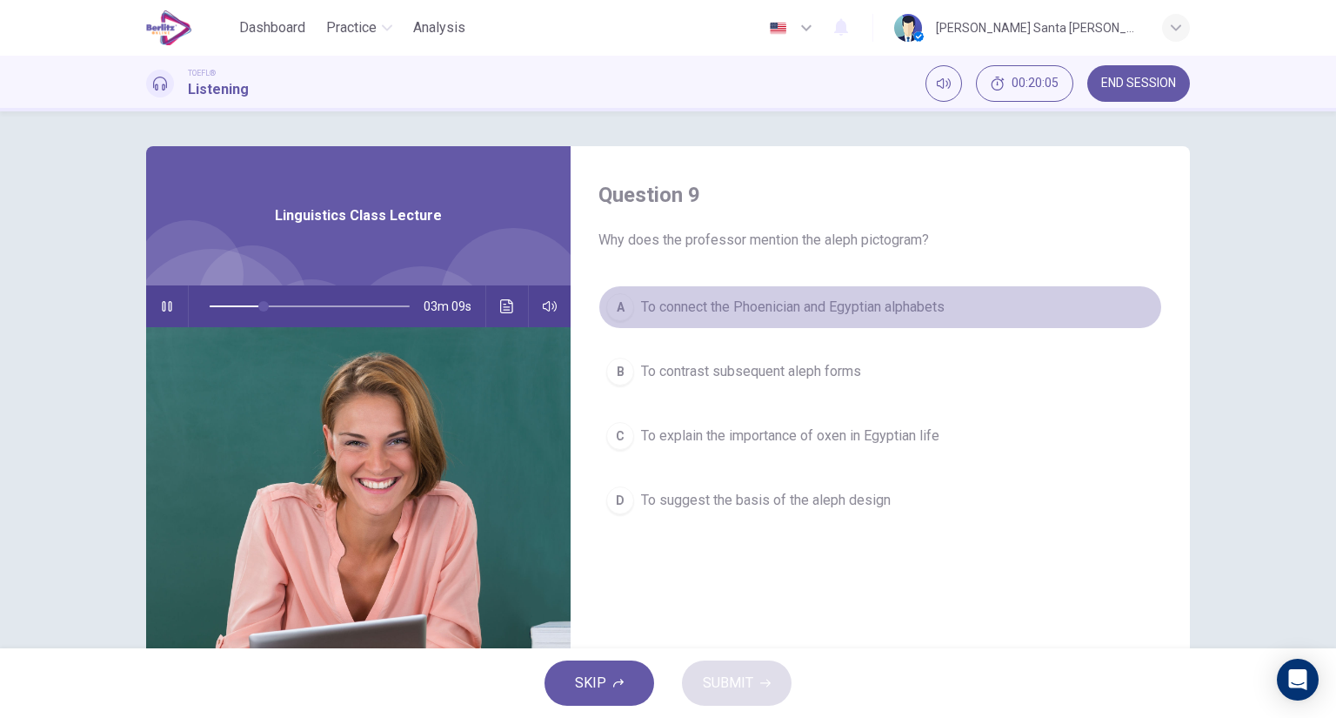
click at [612, 303] on div "A" at bounding box center [620, 307] width 28 height 28
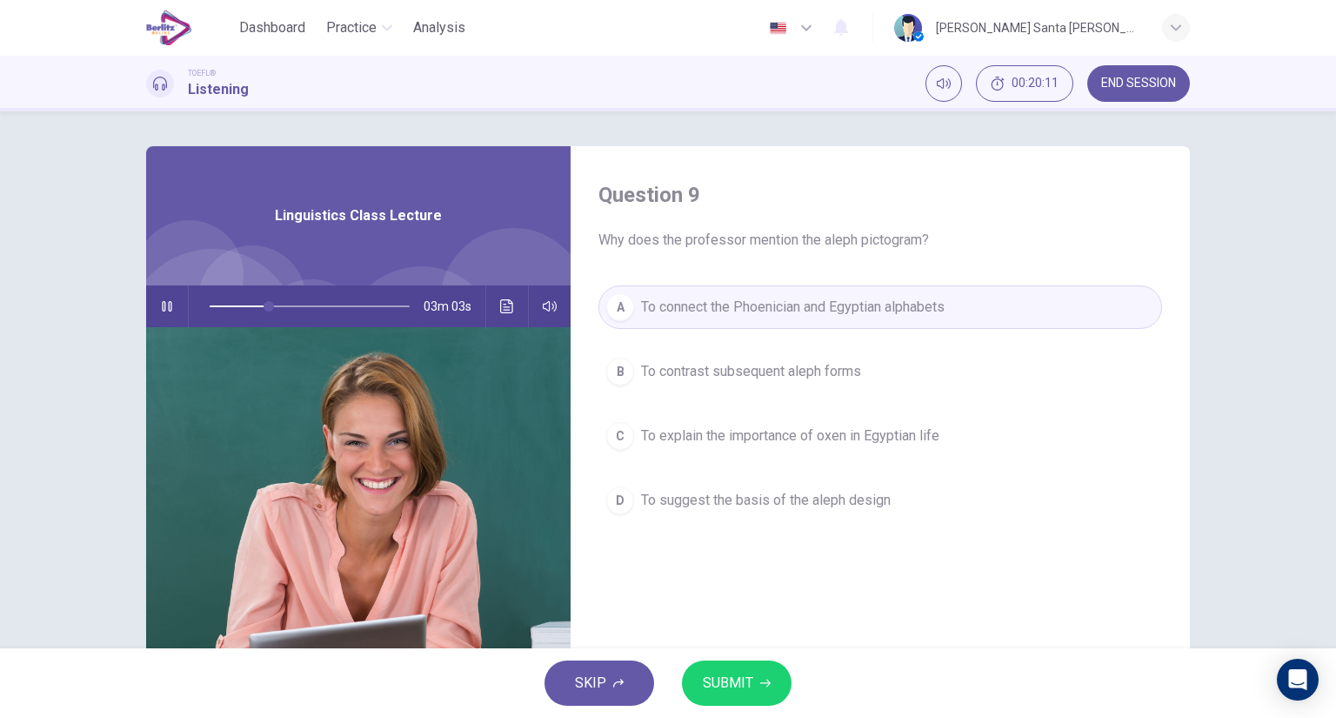
click at [745, 683] on span "SUBMIT" at bounding box center [728, 683] width 50 height 24
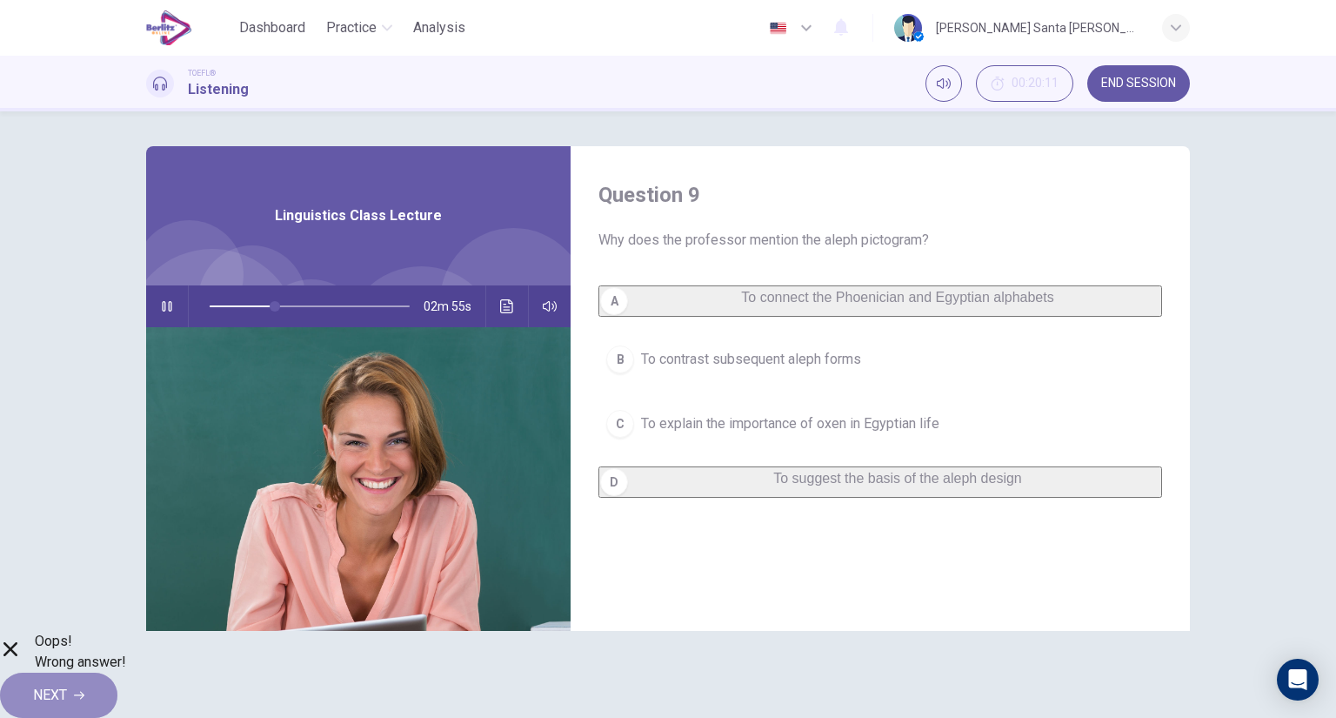
drag, startPoint x: 864, startPoint y: 678, endPoint x: 827, endPoint y: 691, distance: 38.5
click at [84, 690] on icon "button" at bounding box center [79, 695] width 10 height 10
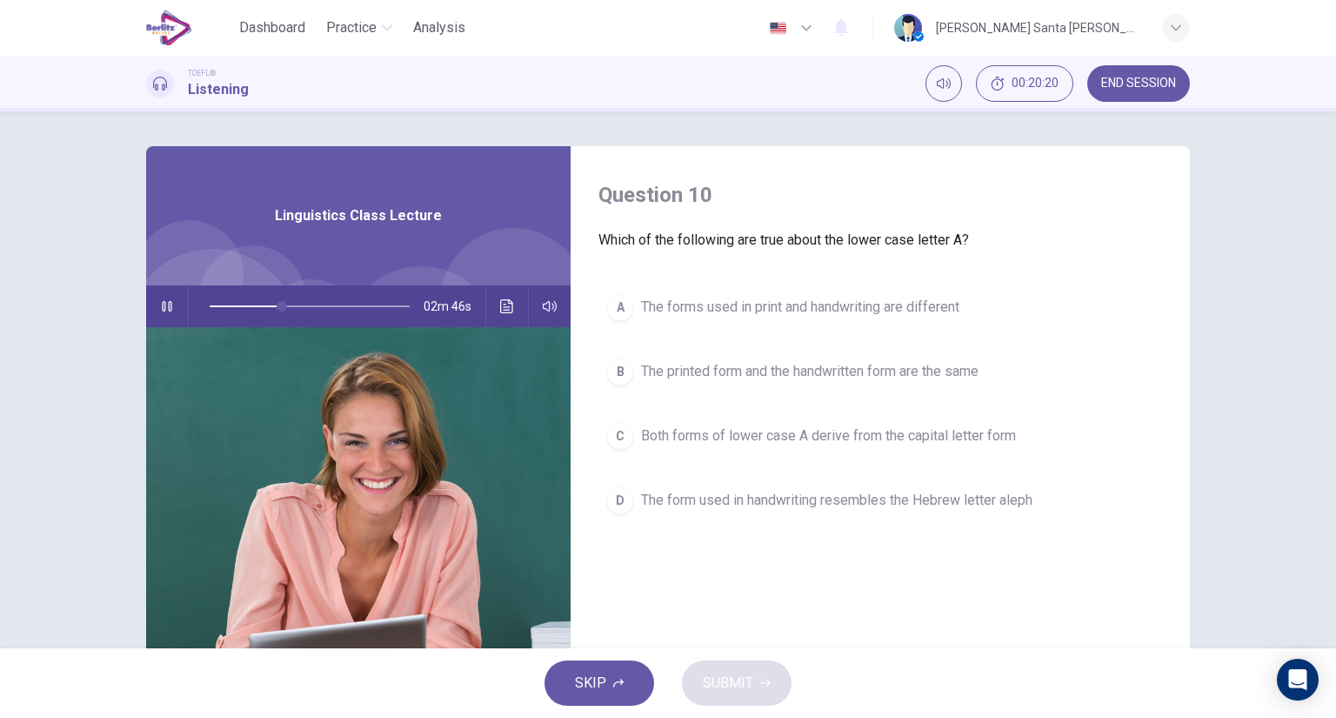
click at [380, 306] on span at bounding box center [310, 306] width 200 height 24
click at [356, 306] on span at bounding box center [310, 306] width 200 height 24
click at [312, 304] on span at bounding box center [310, 306] width 200 height 24
click at [716, 312] on span "The forms used in print and handwriting are different" at bounding box center [800, 307] width 318 height 21
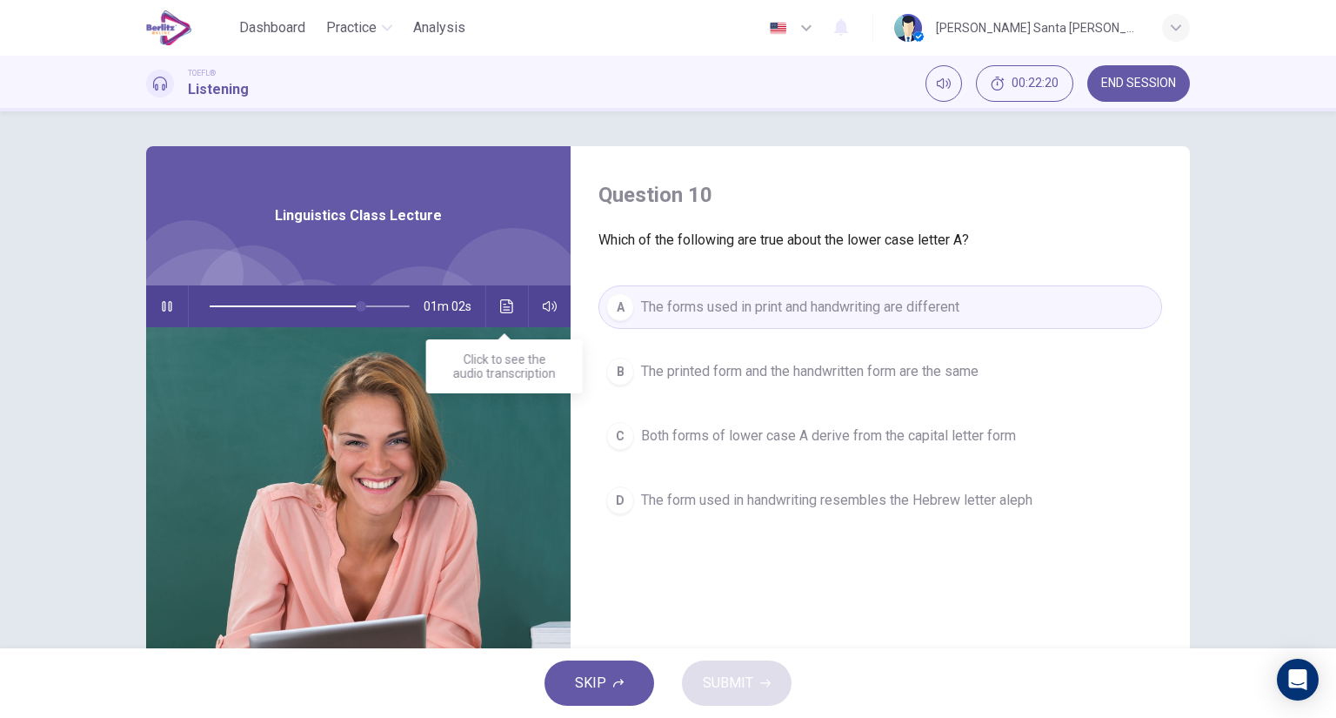
click at [510, 310] on icon "Click to see the audio transcription" at bounding box center [507, 306] width 14 height 14
click at [717, 436] on span "Both forms of lower case A derive from the capital letter form" at bounding box center [828, 435] width 375 height 21
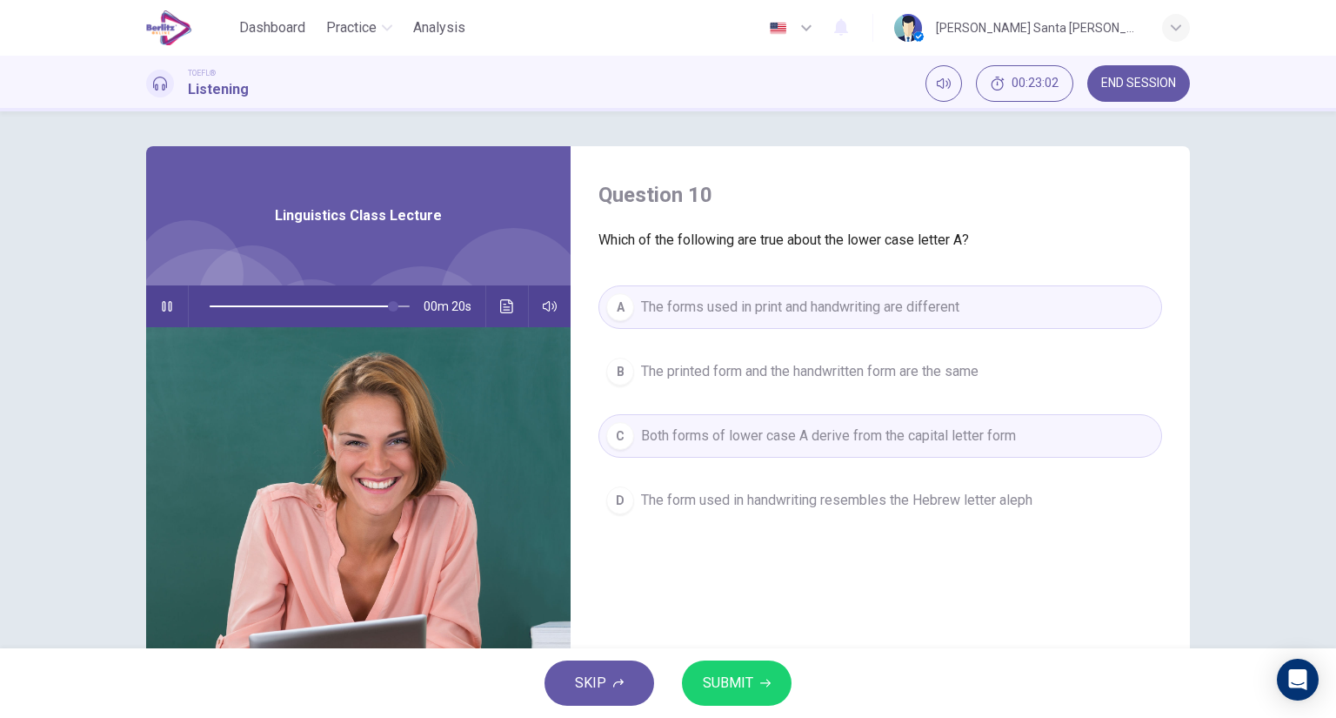
click at [731, 678] on span "SUBMIT" at bounding box center [728, 683] width 50 height 24
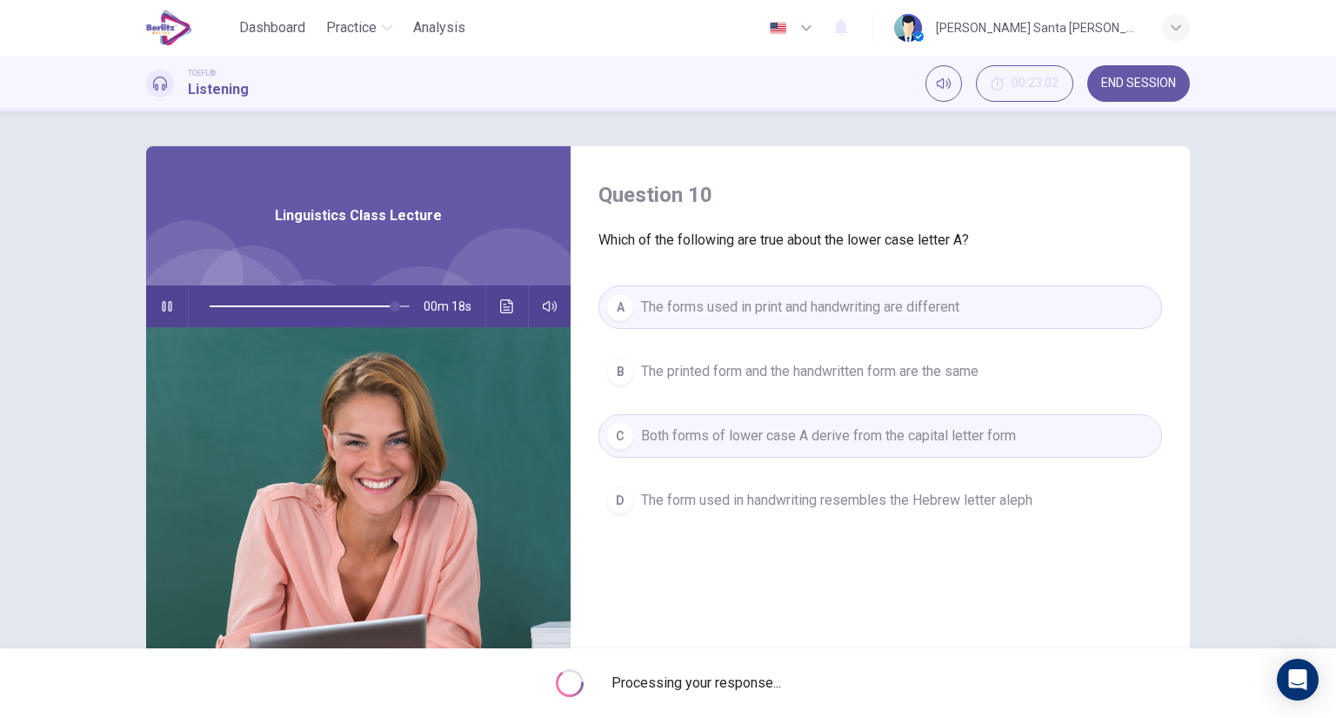
click at [164, 302] on icon "button" at bounding box center [167, 306] width 14 height 14
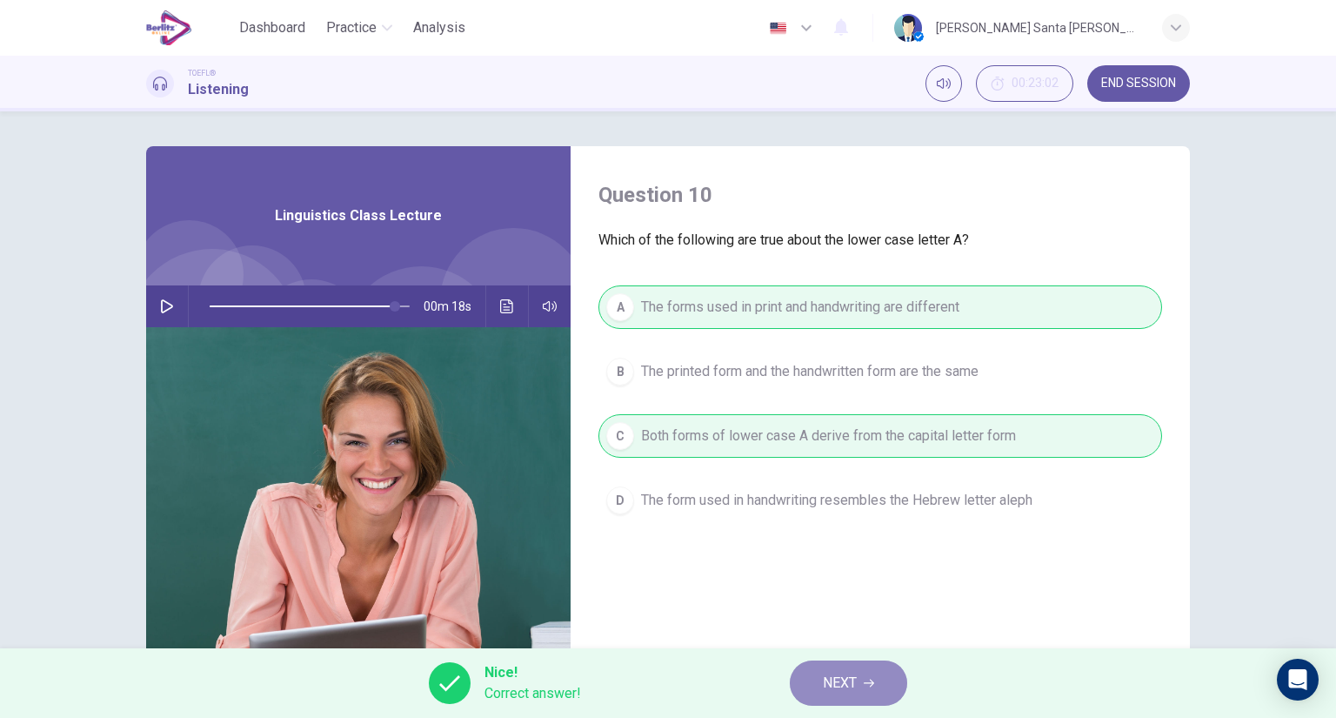
click at [859, 678] on button "NEXT" at bounding box center [848, 682] width 117 height 45
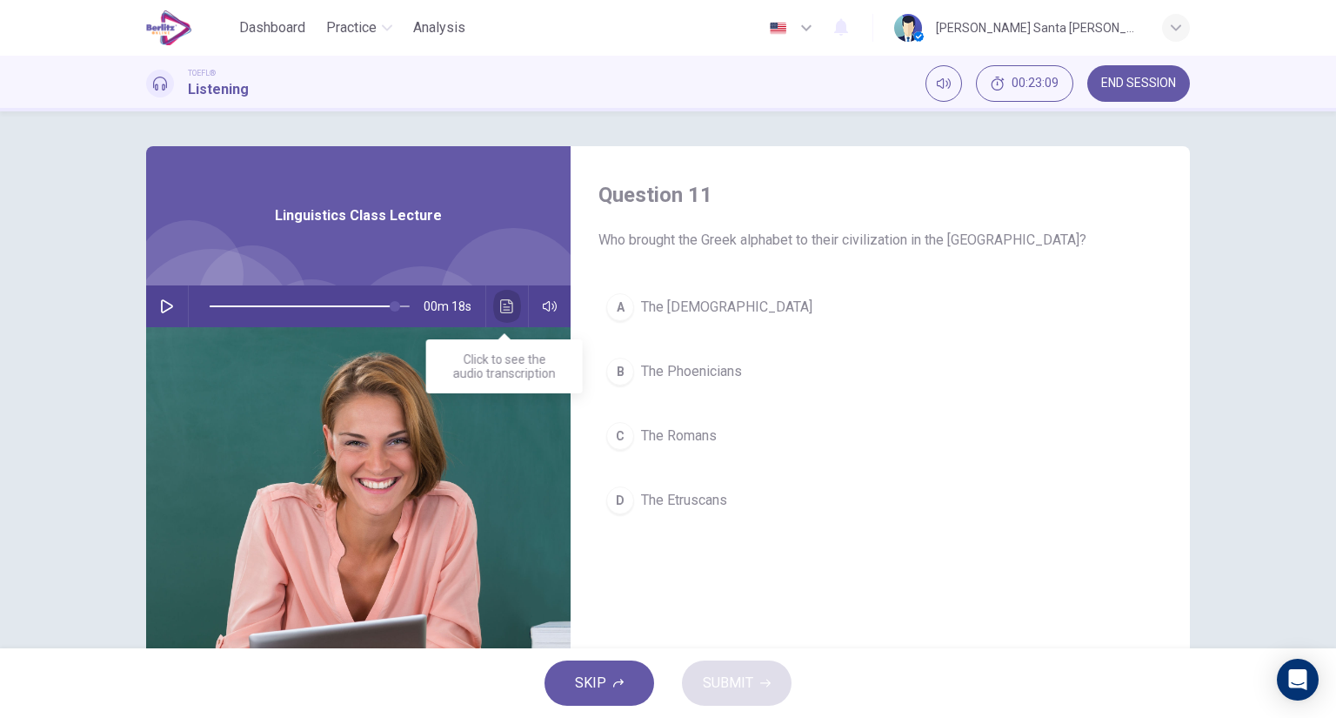
click at [501, 307] on icon "Click to see the audio transcription" at bounding box center [507, 306] width 14 height 14
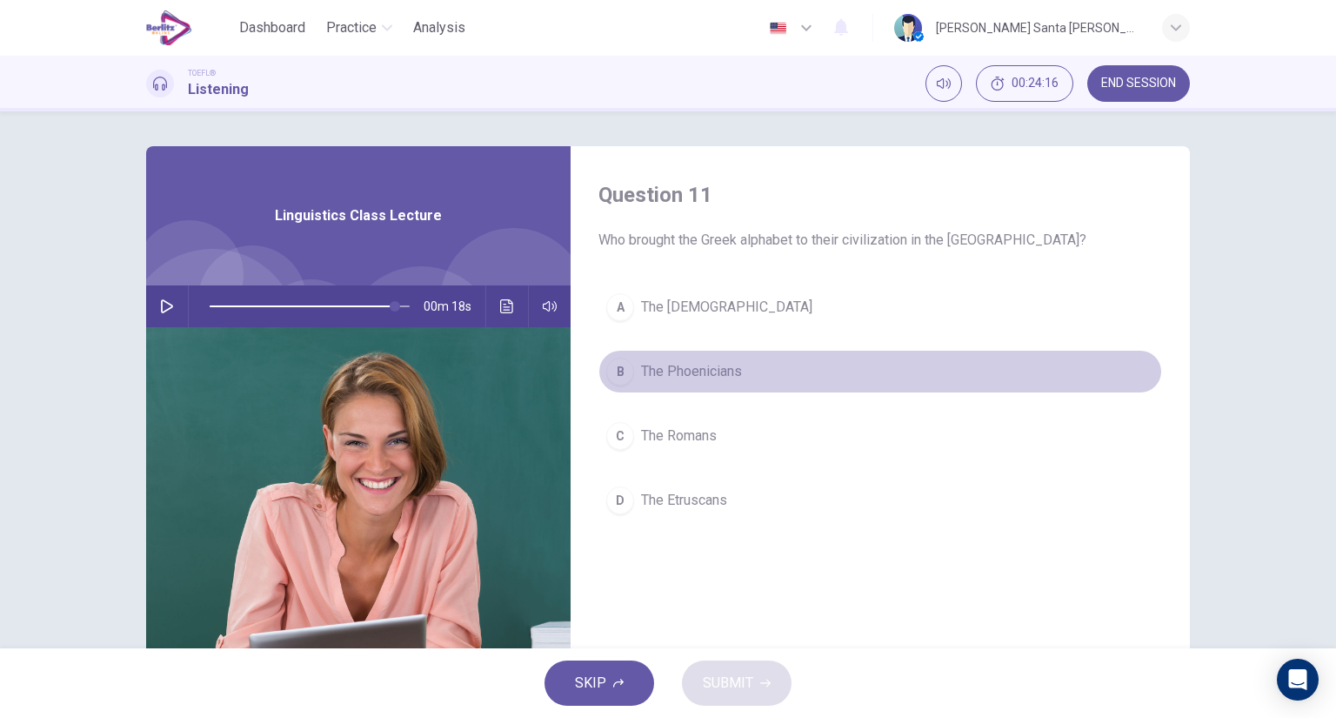
click at [719, 367] on span "The Phoenicians" at bounding box center [691, 371] width 101 height 21
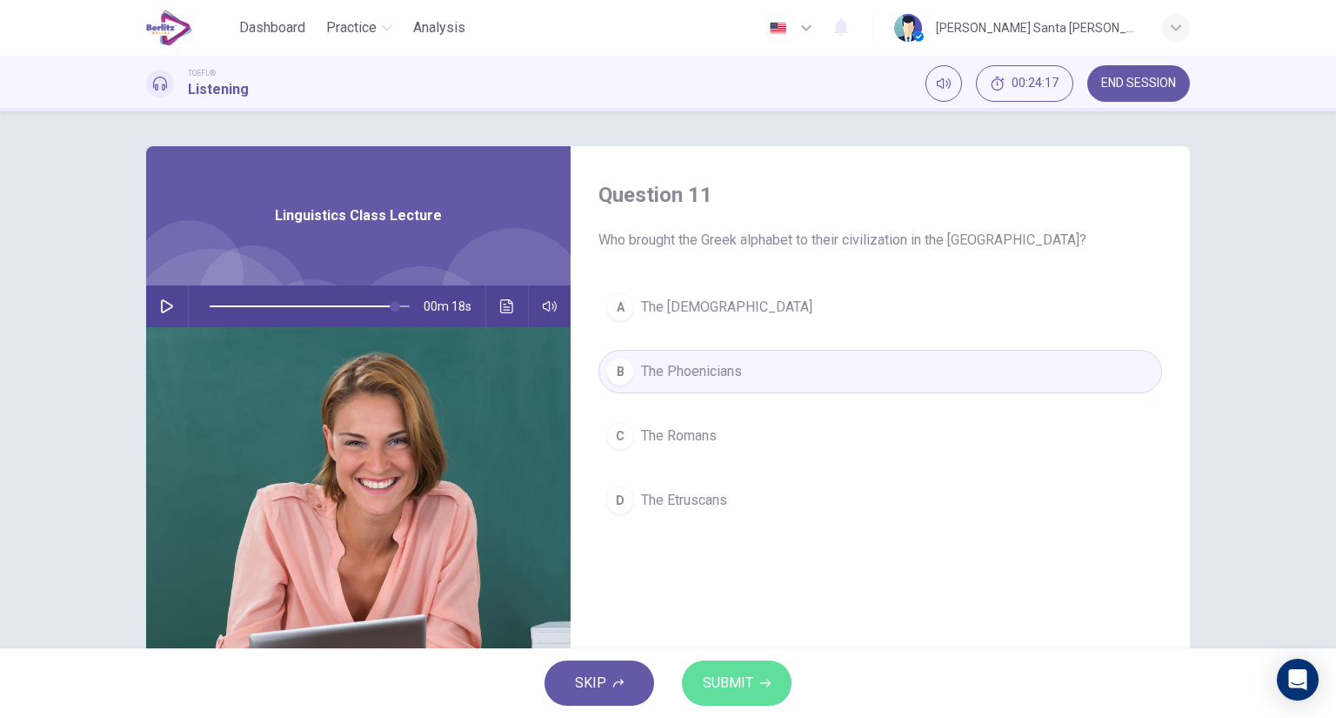
click at [748, 680] on span "SUBMIT" at bounding box center [728, 683] width 50 height 24
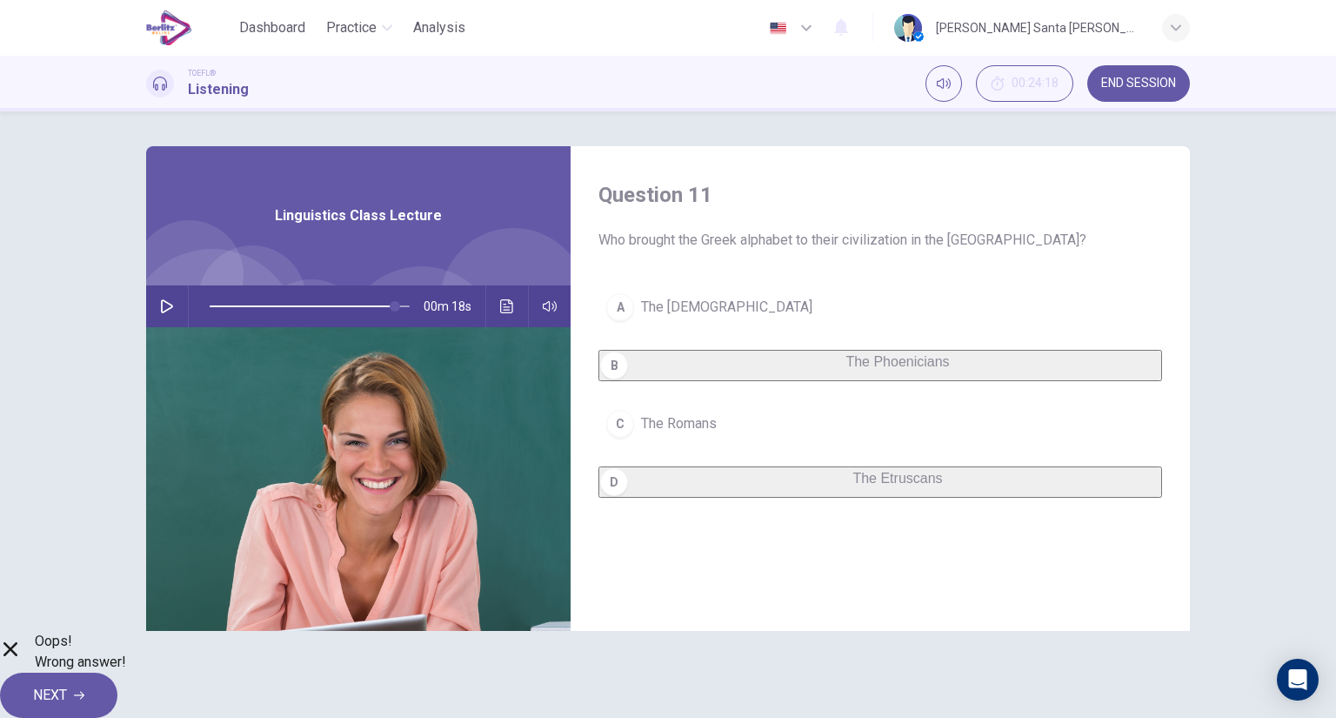
click at [117, 678] on button "NEXT" at bounding box center [58, 694] width 117 height 45
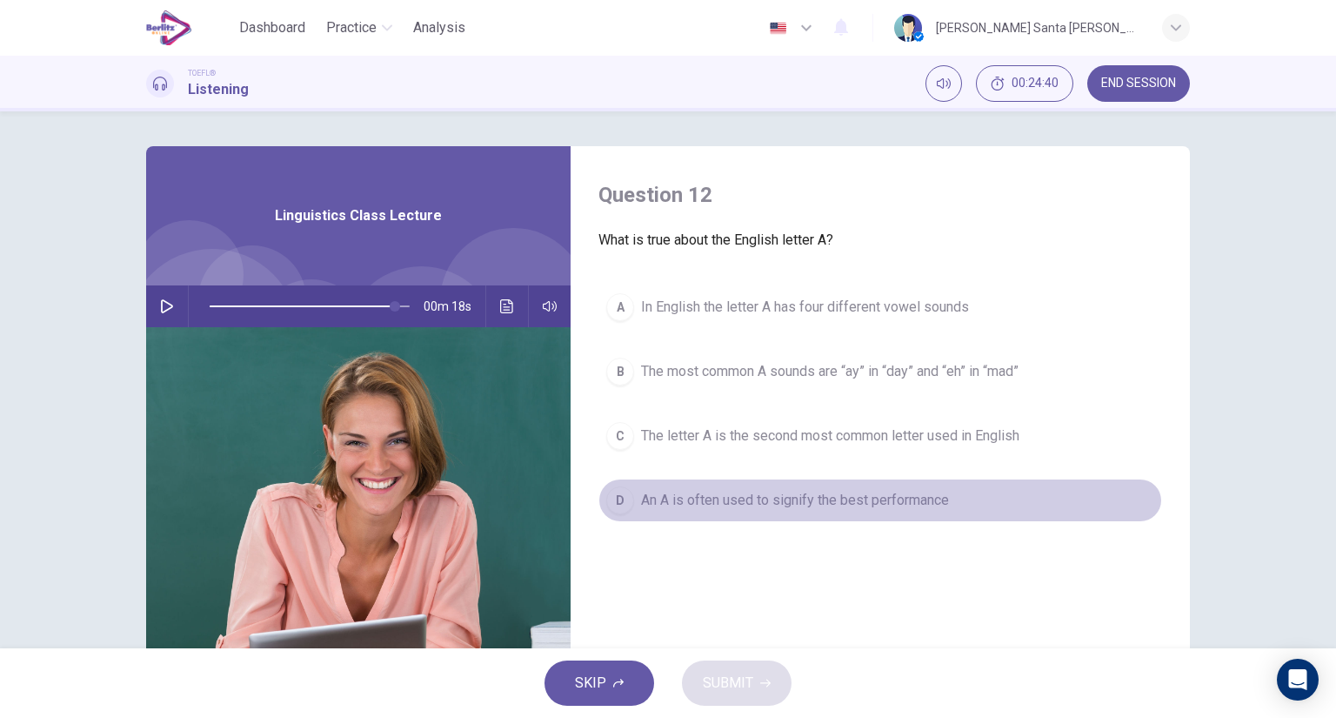
click at [745, 490] on span "An A is often used to signify the best performance" at bounding box center [795, 500] width 308 height 21
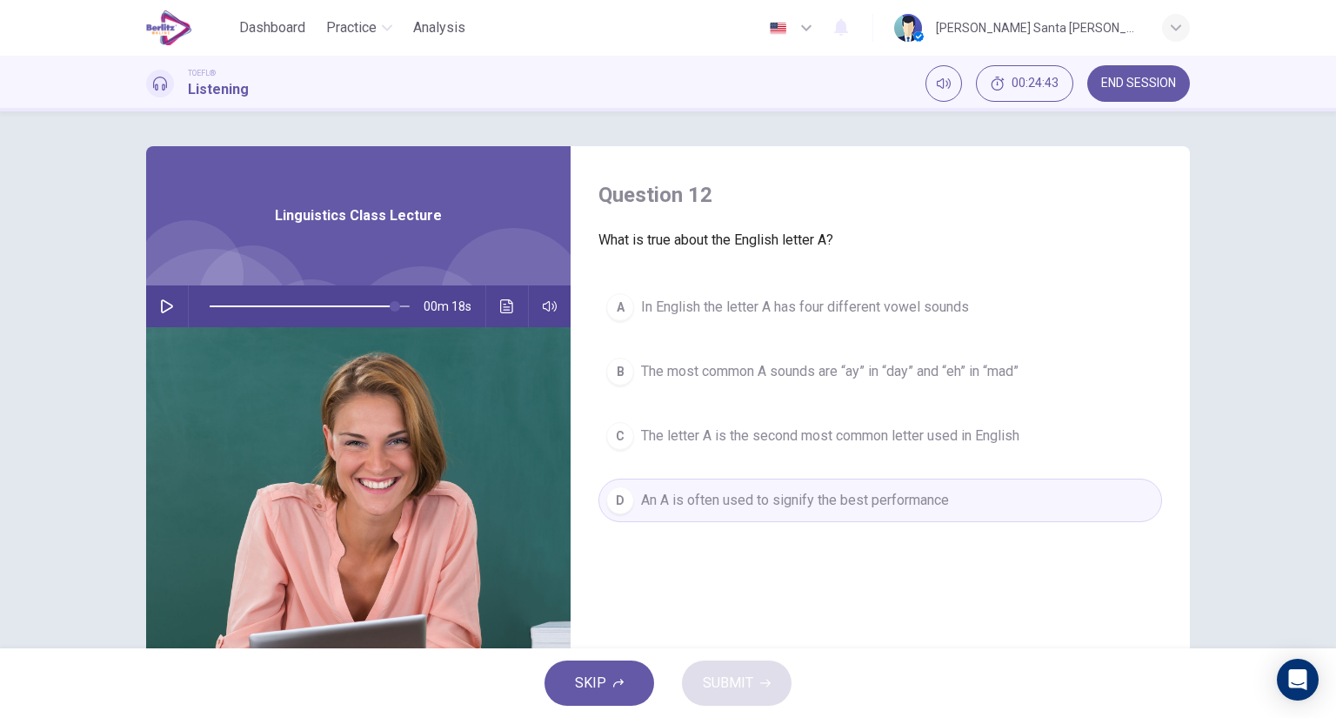
click at [826, 367] on span "The most common A sounds are “ay” in “day” and “eh” in “mad”" at bounding box center [830, 371] width 378 height 21
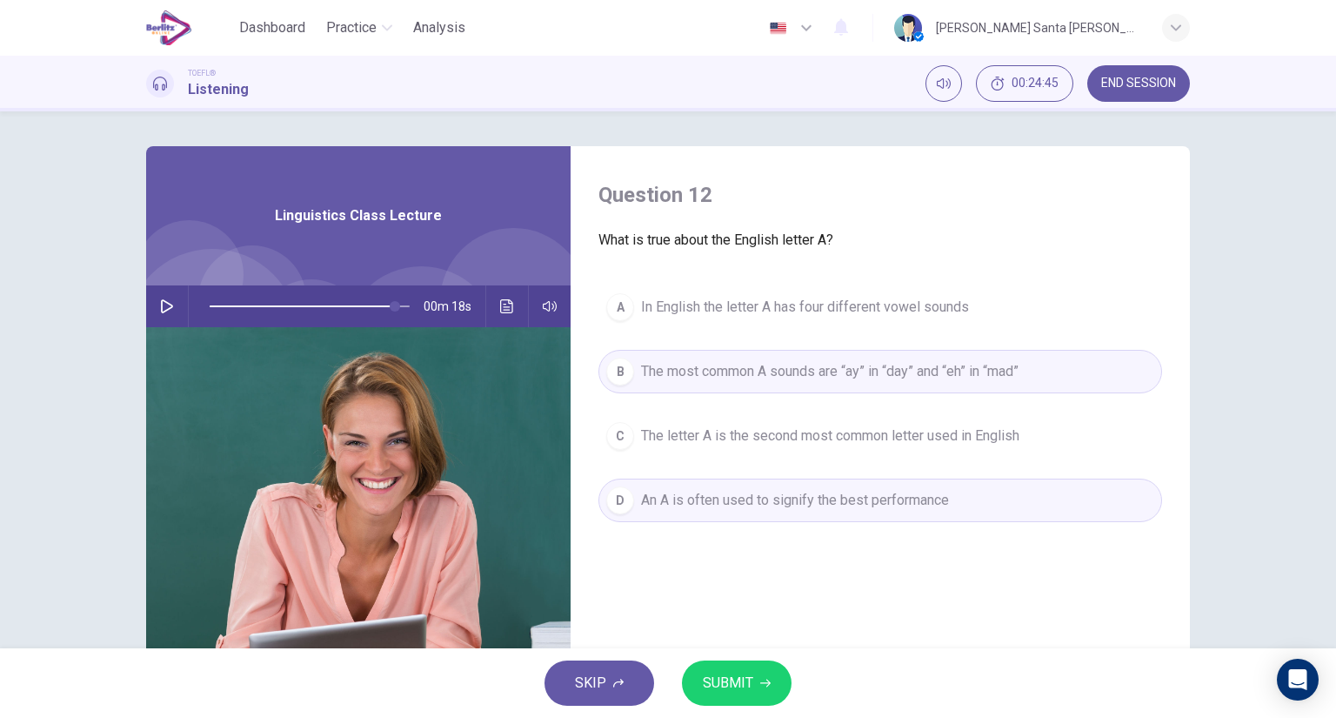
drag, startPoint x: 728, startPoint y: 683, endPoint x: 741, endPoint y: 681, distance: 13.2
click at [741, 681] on span "SUBMIT" at bounding box center [728, 683] width 50 height 24
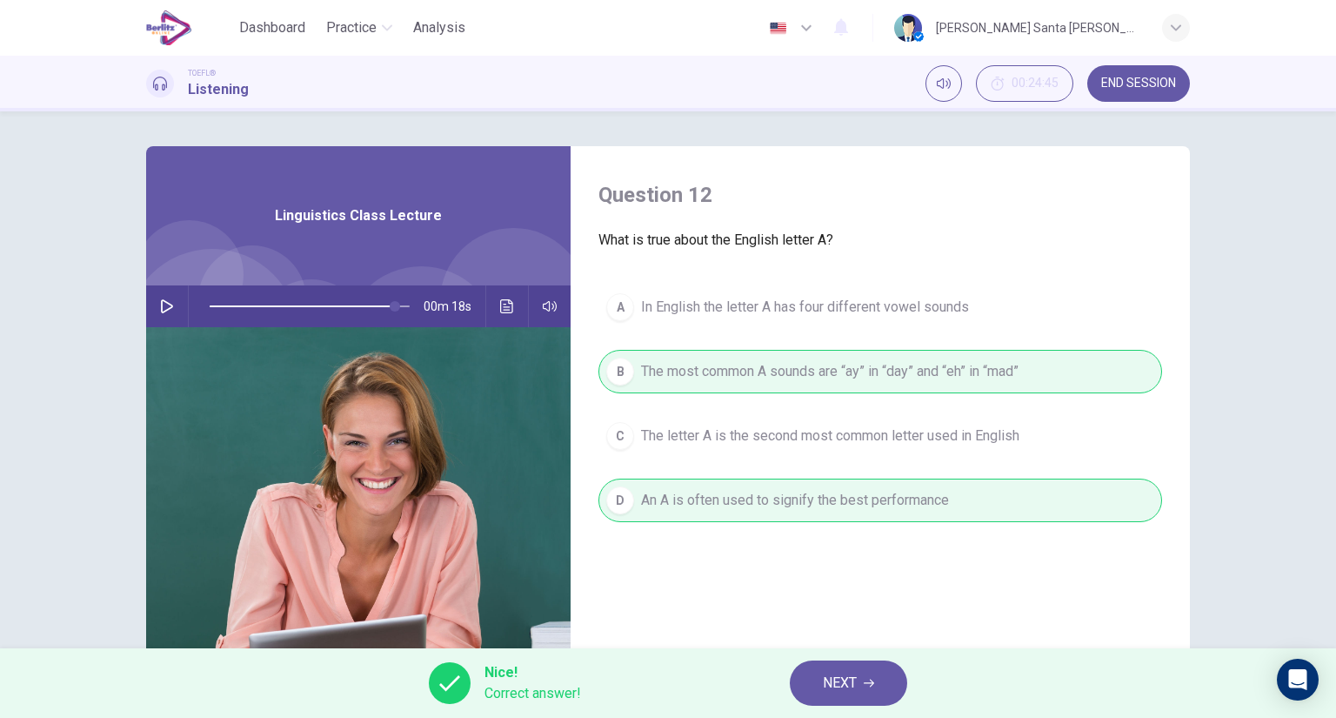
type input "**"
click at [846, 689] on span "NEXT" at bounding box center [840, 683] width 34 height 24
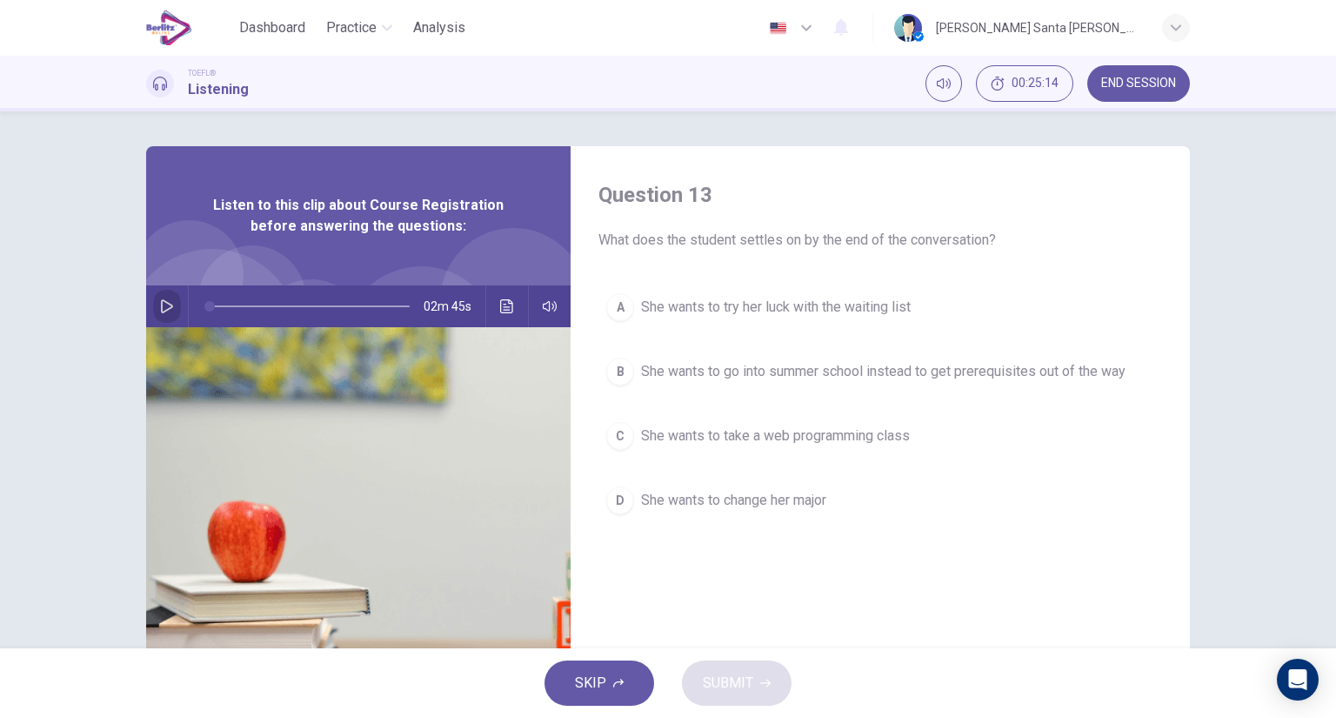
click at [161, 302] on icon "button" at bounding box center [167, 306] width 12 height 14
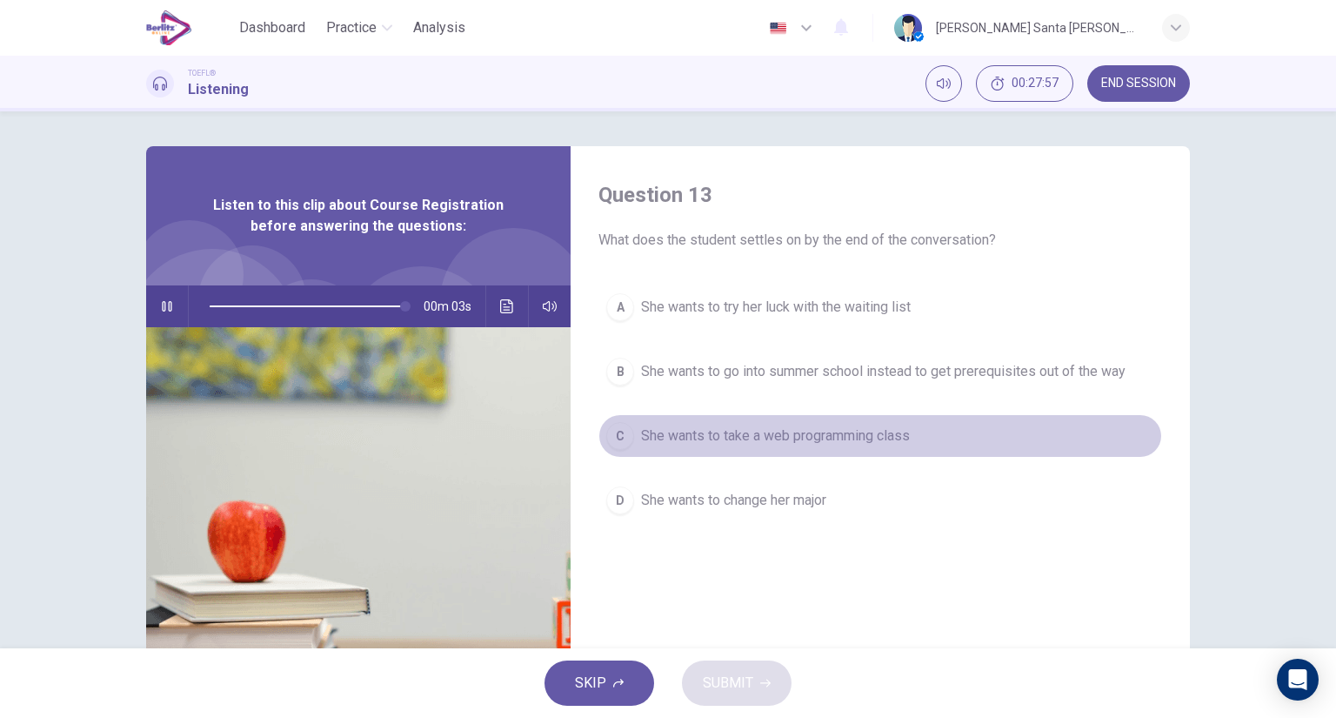
click at [672, 428] on span "She wants to take a web programming class" at bounding box center [775, 435] width 269 height 21
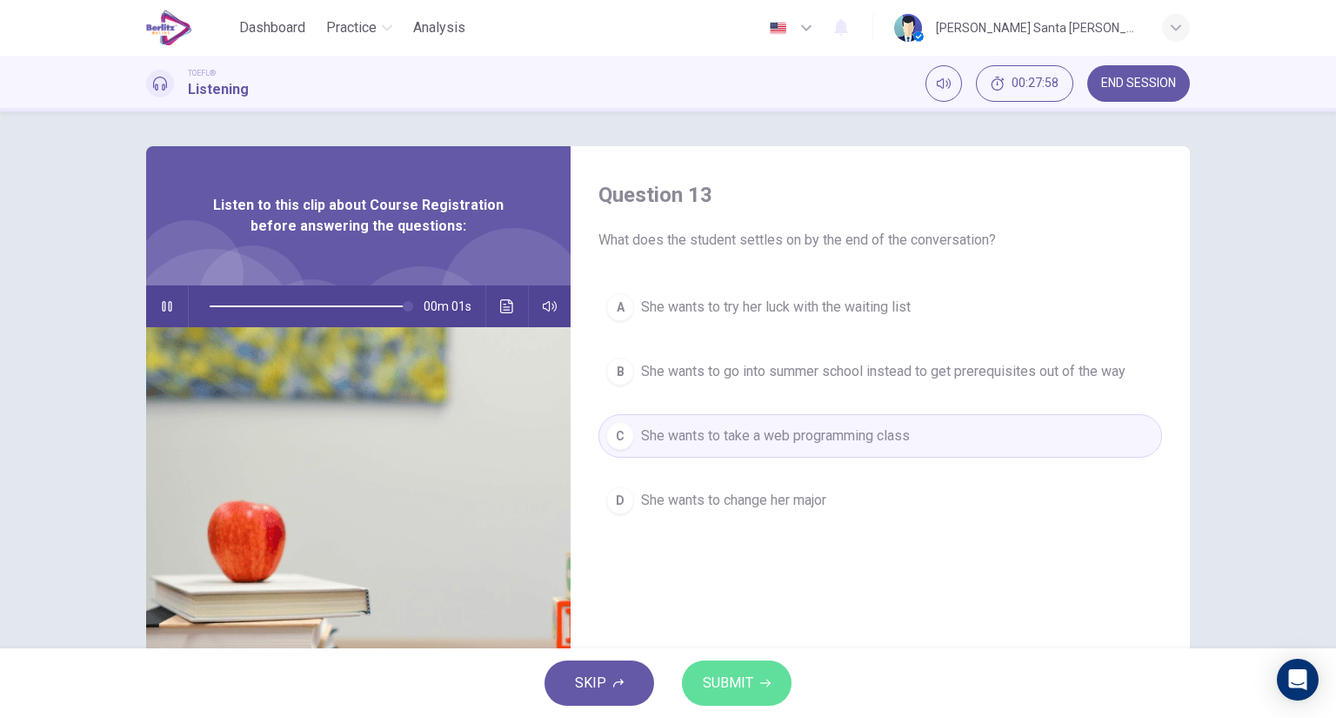
click at [724, 680] on span "SUBMIT" at bounding box center [728, 683] width 50 height 24
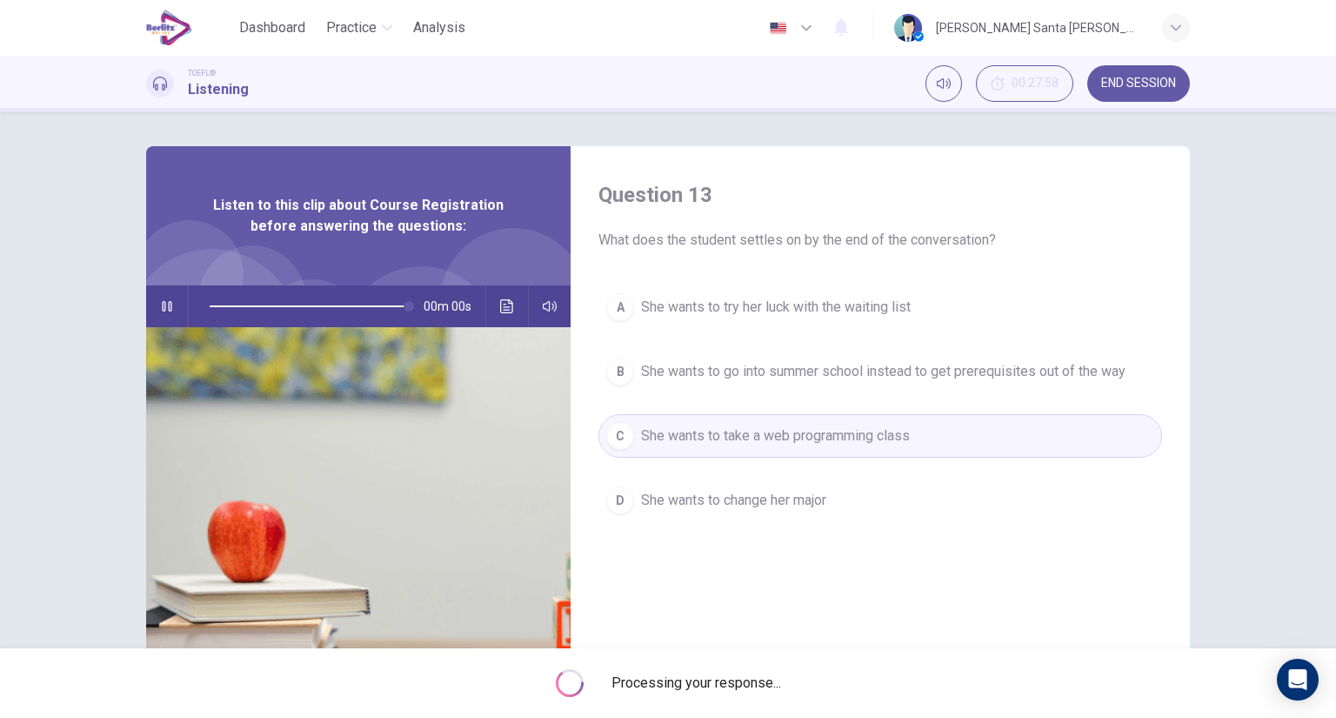
type input "*"
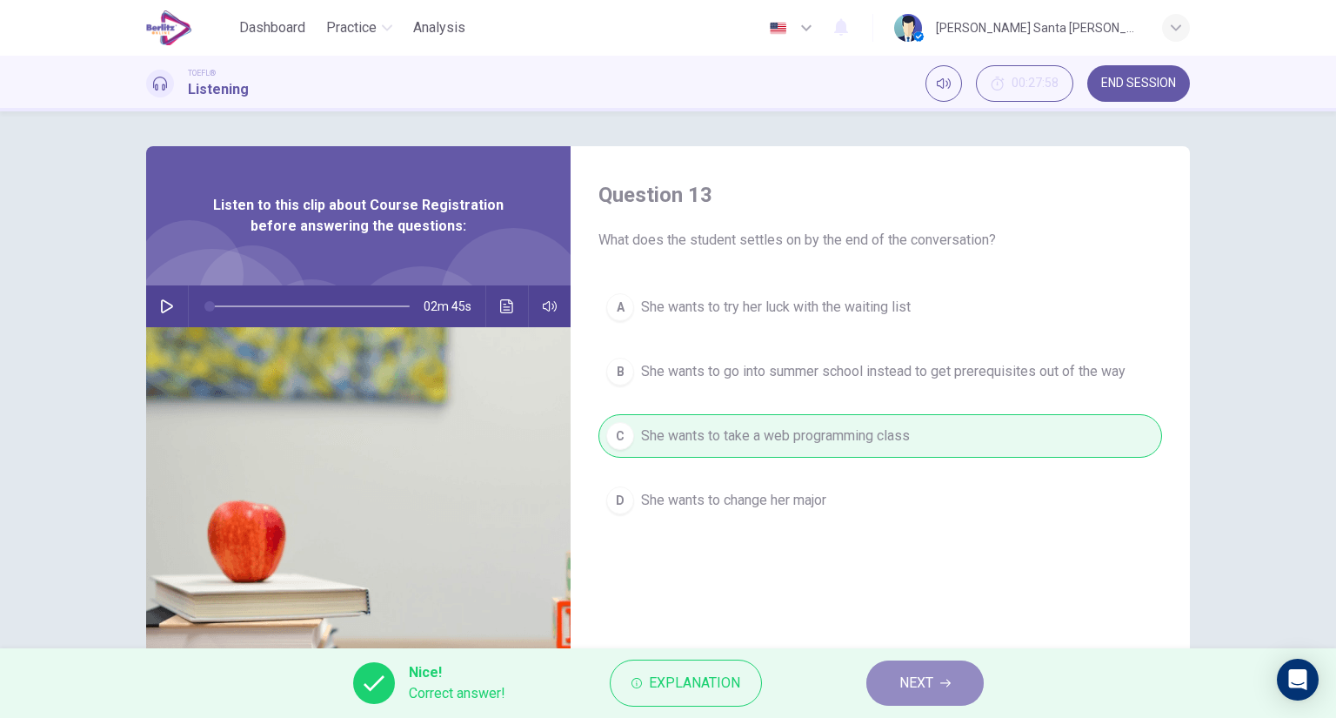
drag, startPoint x: 940, startPoint y: 691, endPoint x: 937, endPoint y: 682, distance: 9.4
click at [940, 691] on button "NEXT" at bounding box center [924, 682] width 117 height 45
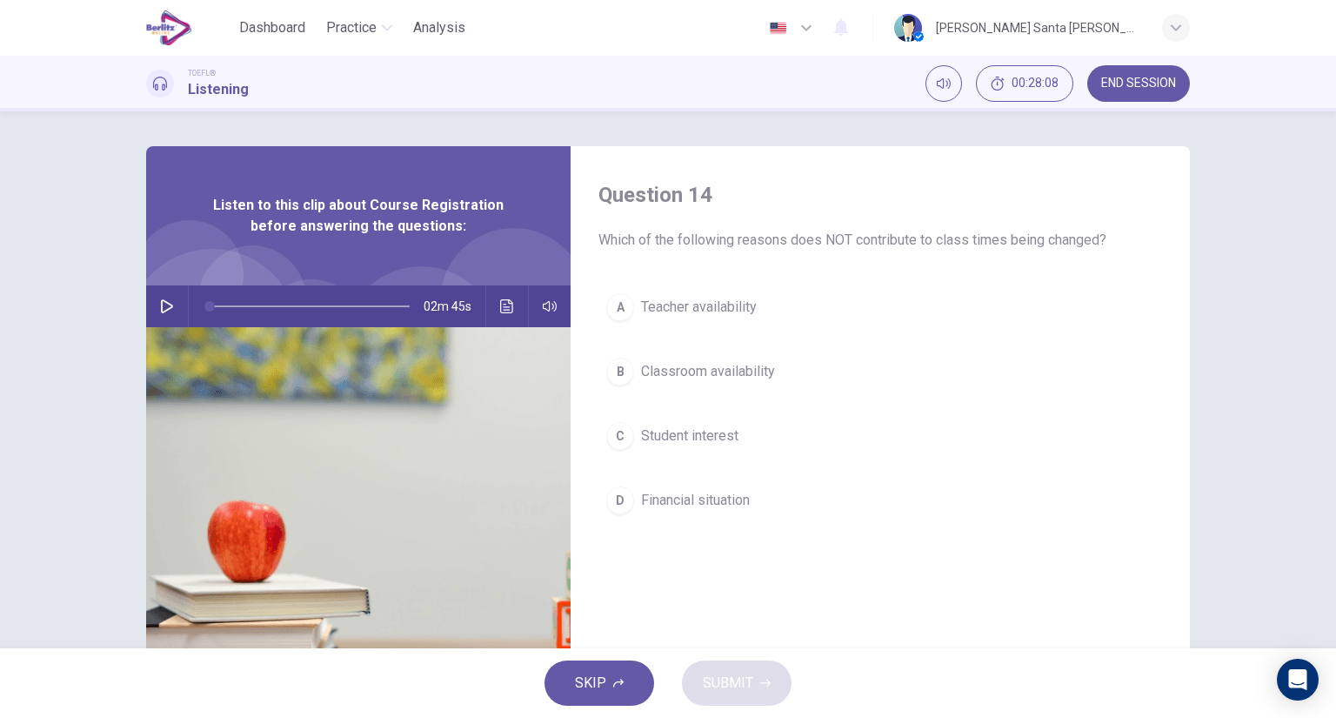
click at [673, 498] on span "Financial situation" at bounding box center [695, 500] width 109 height 21
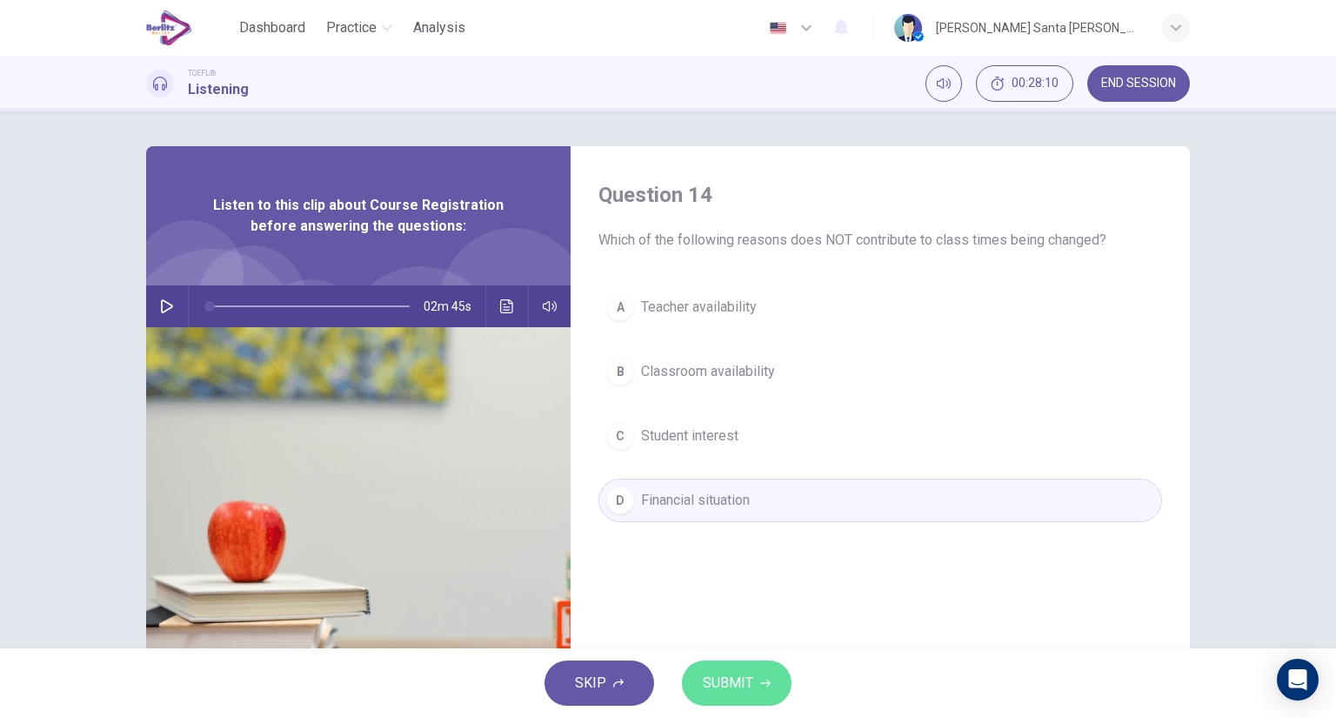
click at [732, 678] on span "SUBMIT" at bounding box center [728, 683] width 50 height 24
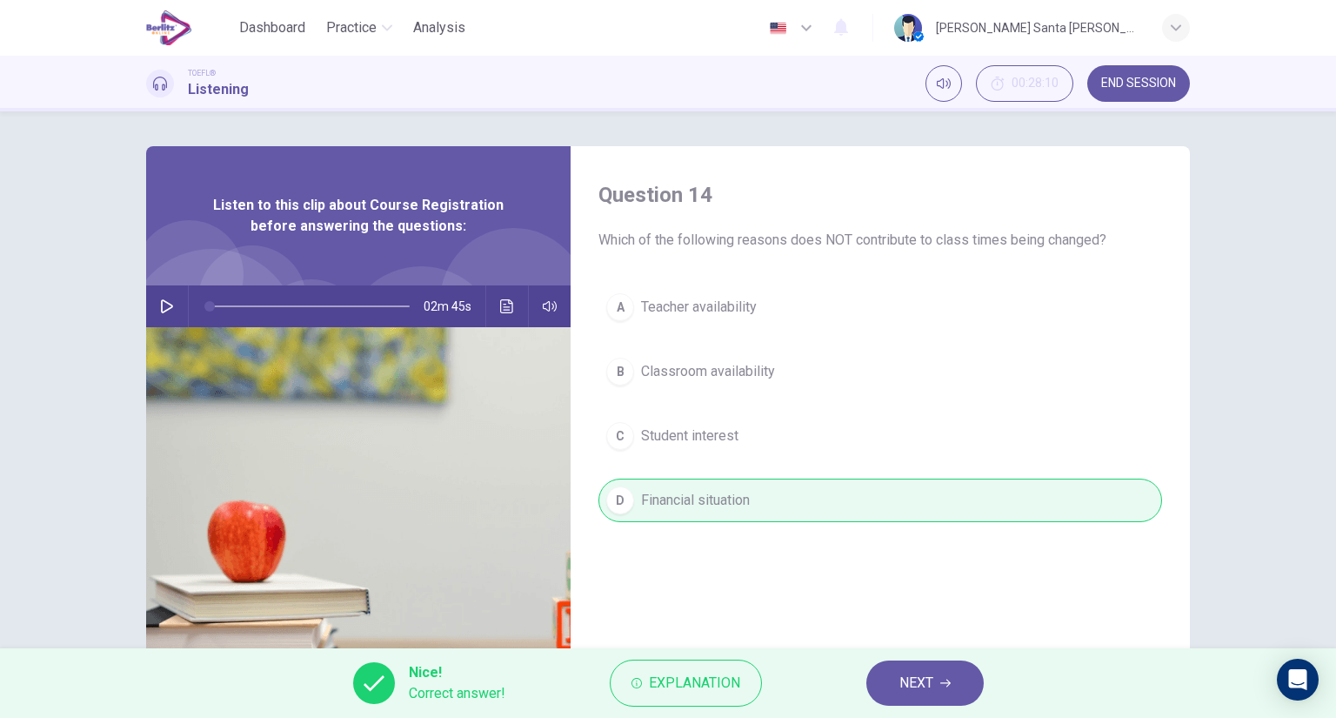
click at [953, 681] on button "NEXT" at bounding box center [924, 682] width 117 height 45
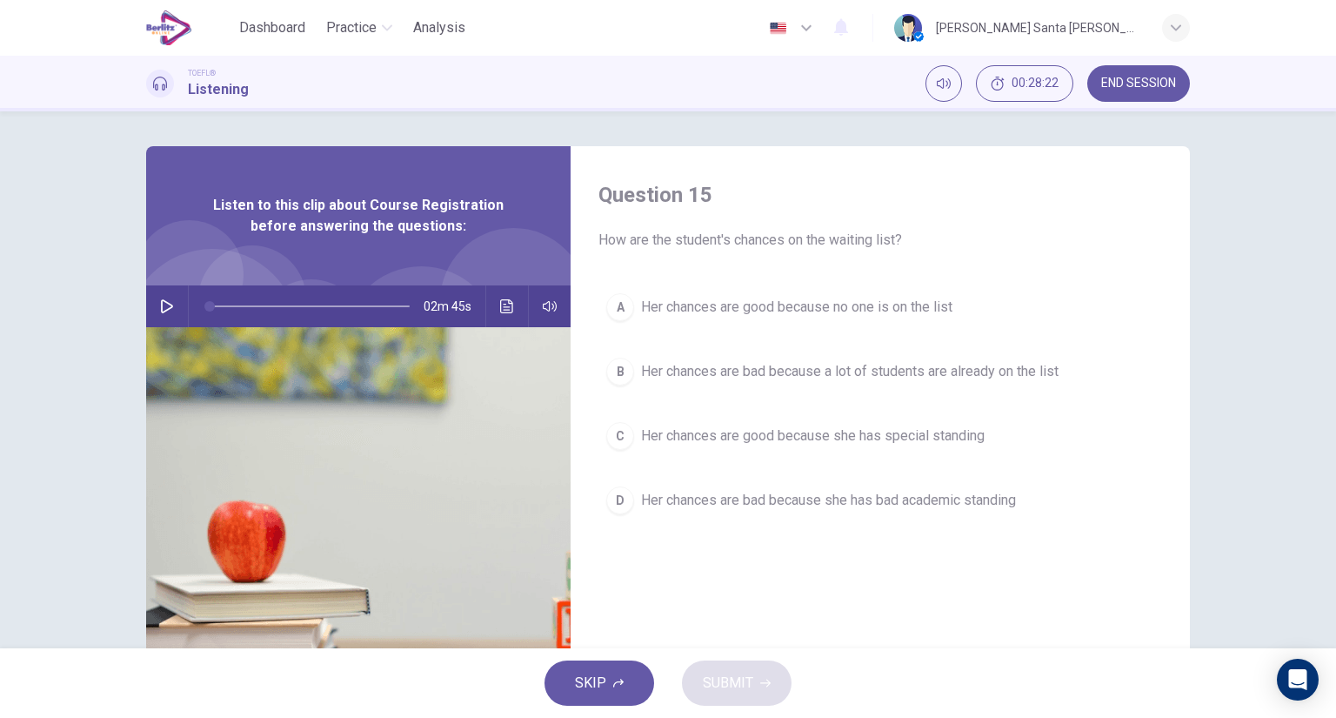
click at [724, 369] on span "Her chances are bad because a lot of students are already on the list" at bounding box center [850, 371] width 418 height 21
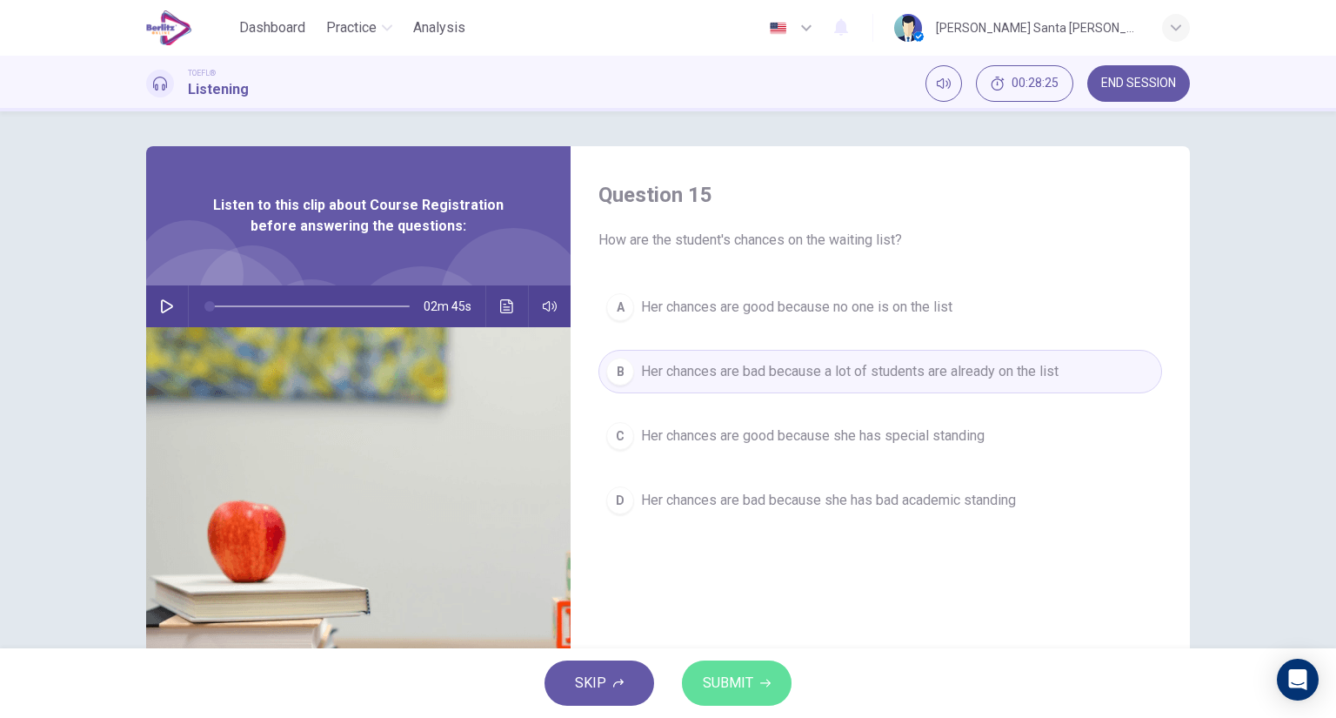
click at [739, 685] on span "SUBMIT" at bounding box center [728, 683] width 50 height 24
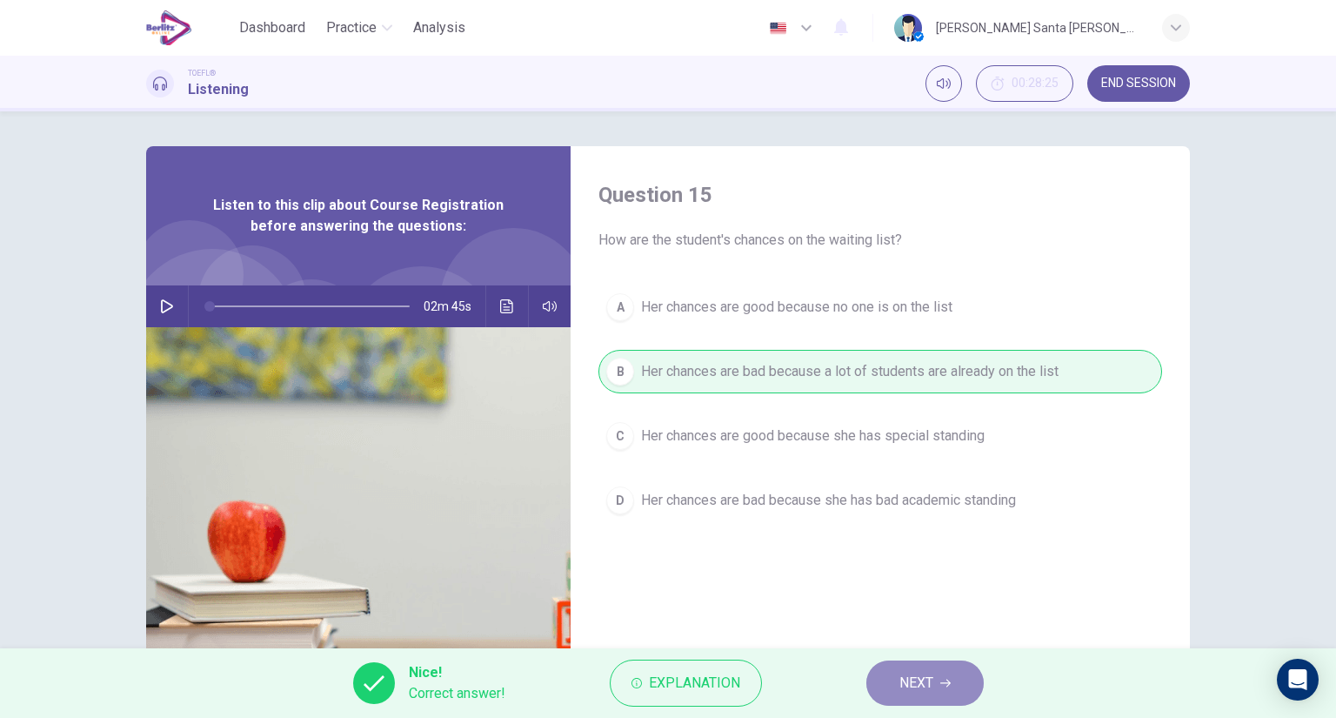
click at [923, 682] on span "NEXT" at bounding box center [916, 683] width 34 height 24
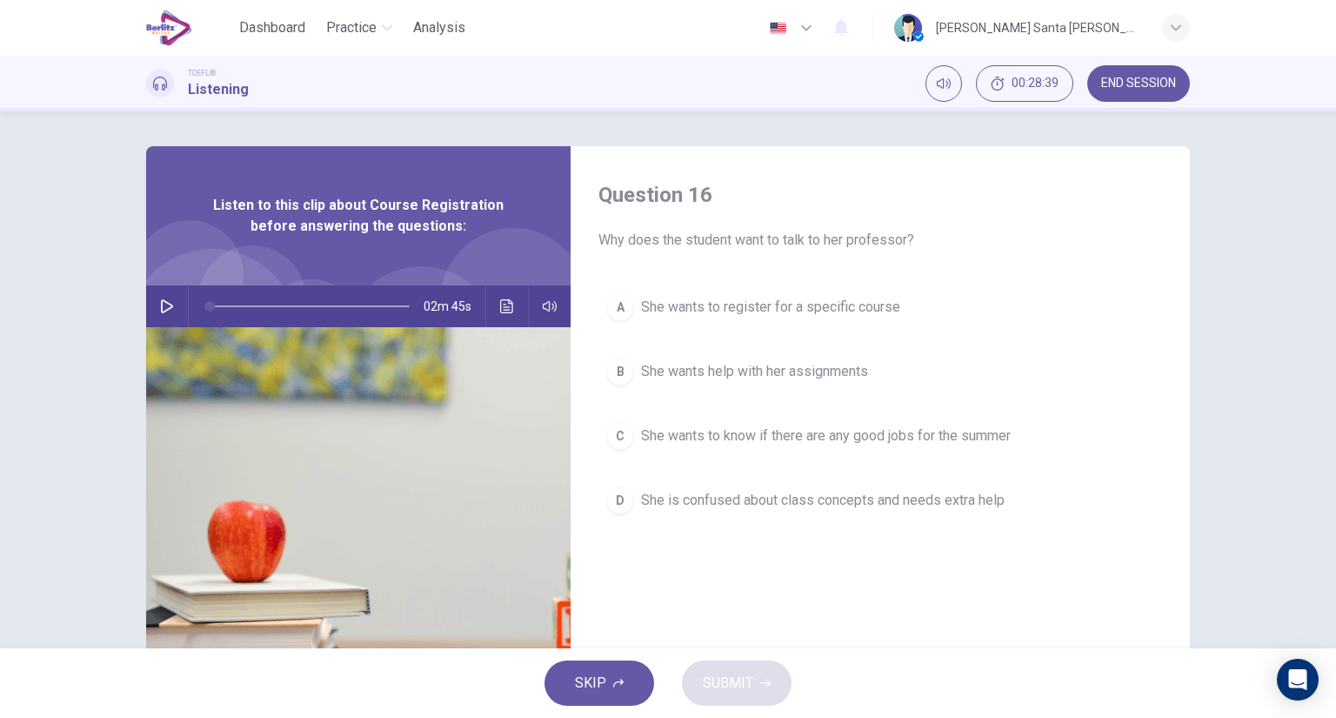
click at [760, 305] on span "She wants to register for a specific course" at bounding box center [770, 307] width 259 height 21
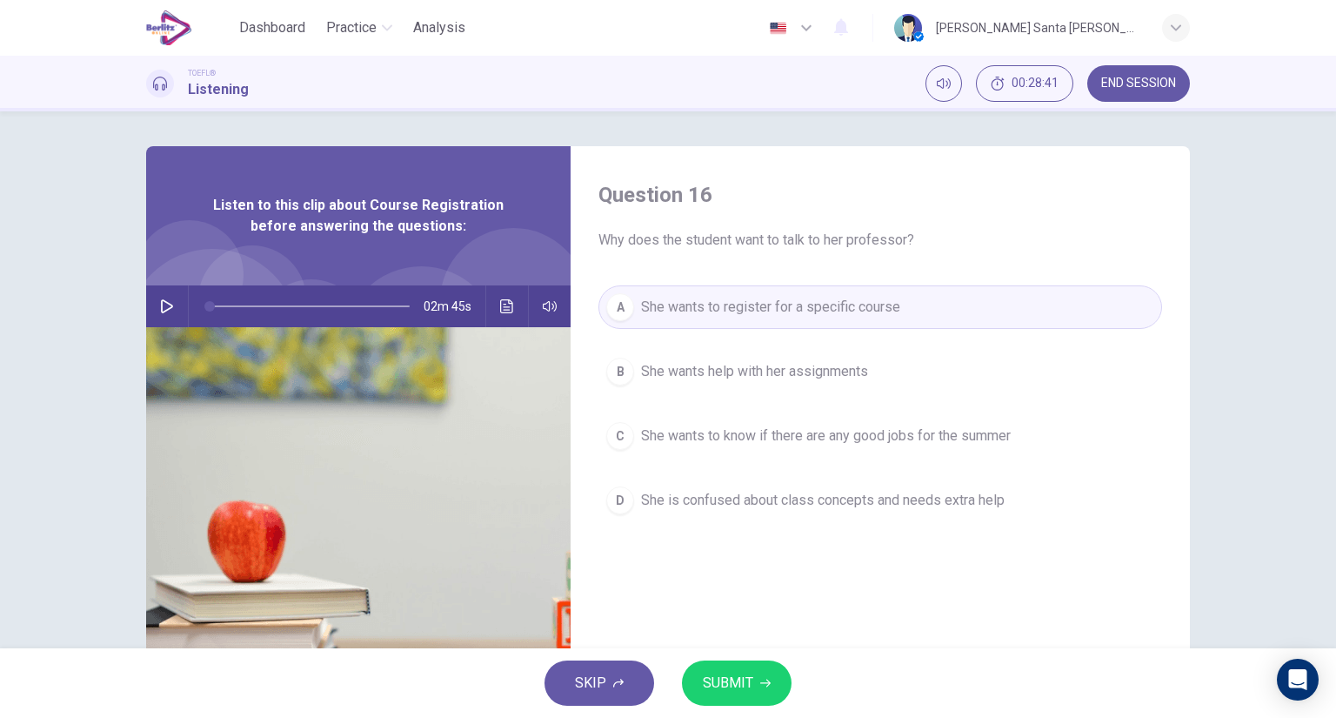
click at [724, 684] on span "SUBMIT" at bounding box center [728, 683] width 50 height 24
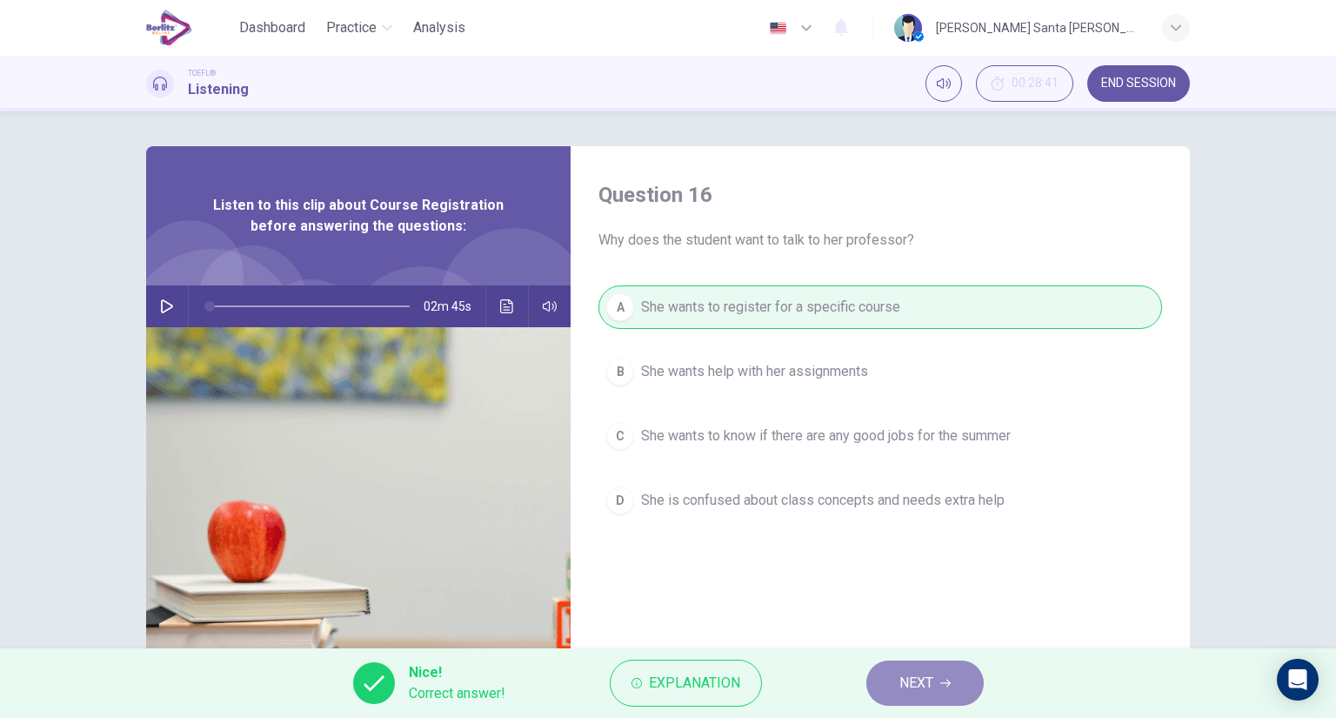
click at [939, 685] on button "NEXT" at bounding box center [924, 682] width 117 height 45
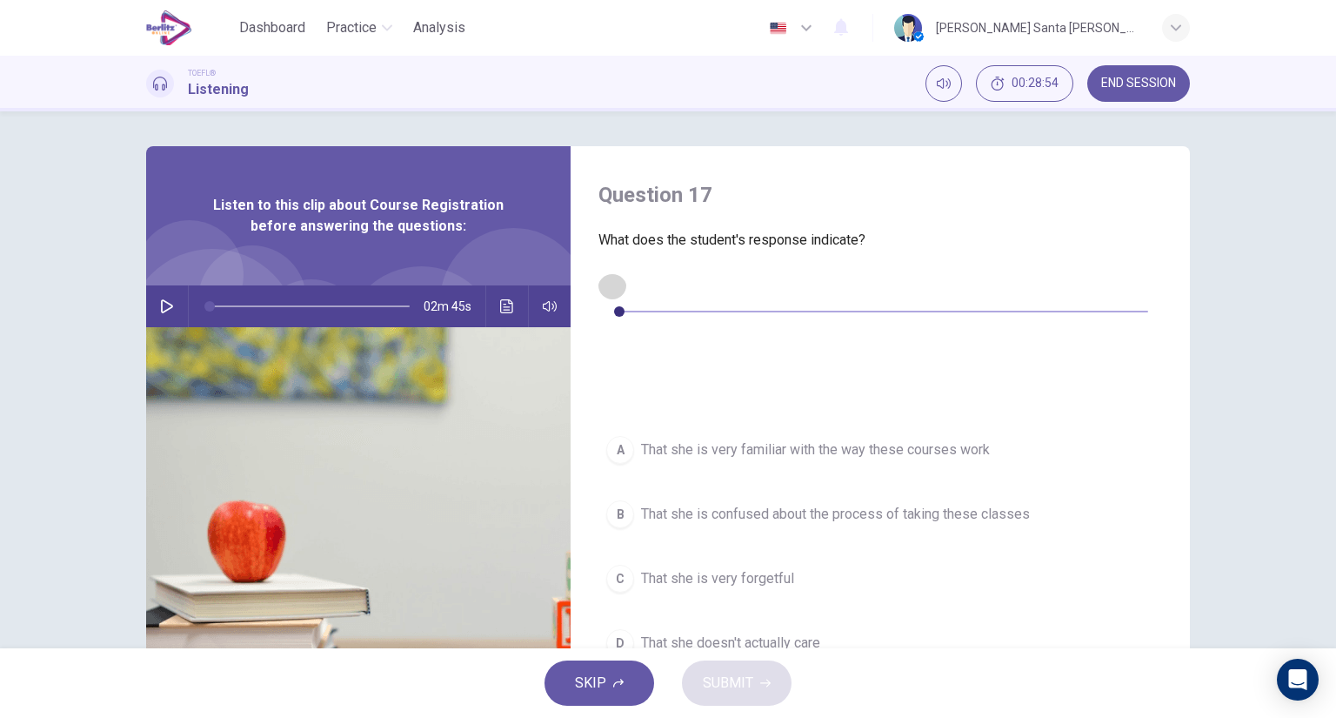
click at [612, 284] on icon "button" at bounding box center [612, 285] width 12 height 14
type input "*"
click at [619, 344] on icon "Click to see the audio transcription" at bounding box center [612, 351] width 14 height 14
click at [794, 504] on span "That she is confused about the process of taking these classes" at bounding box center [835, 514] width 389 height 21
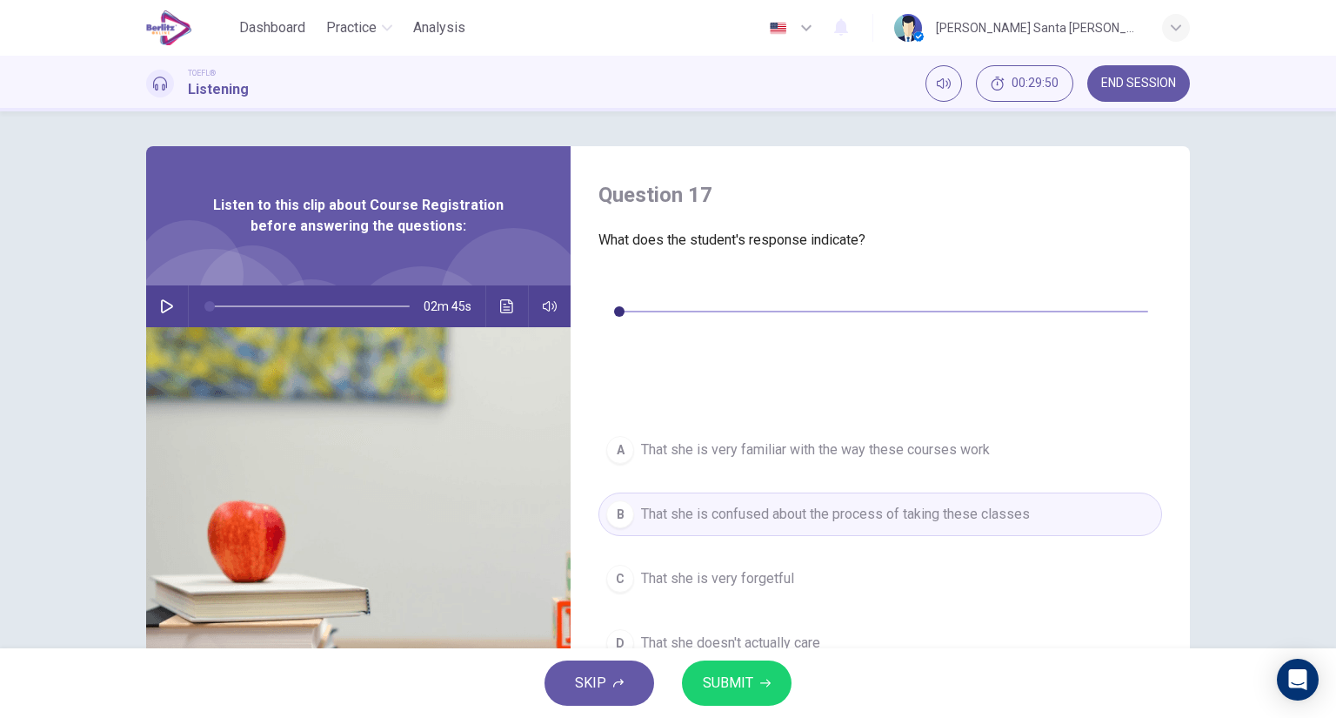
click at [745, 680] on span "SUBMIT" at bounding box center [728, 683] width 50 height 24
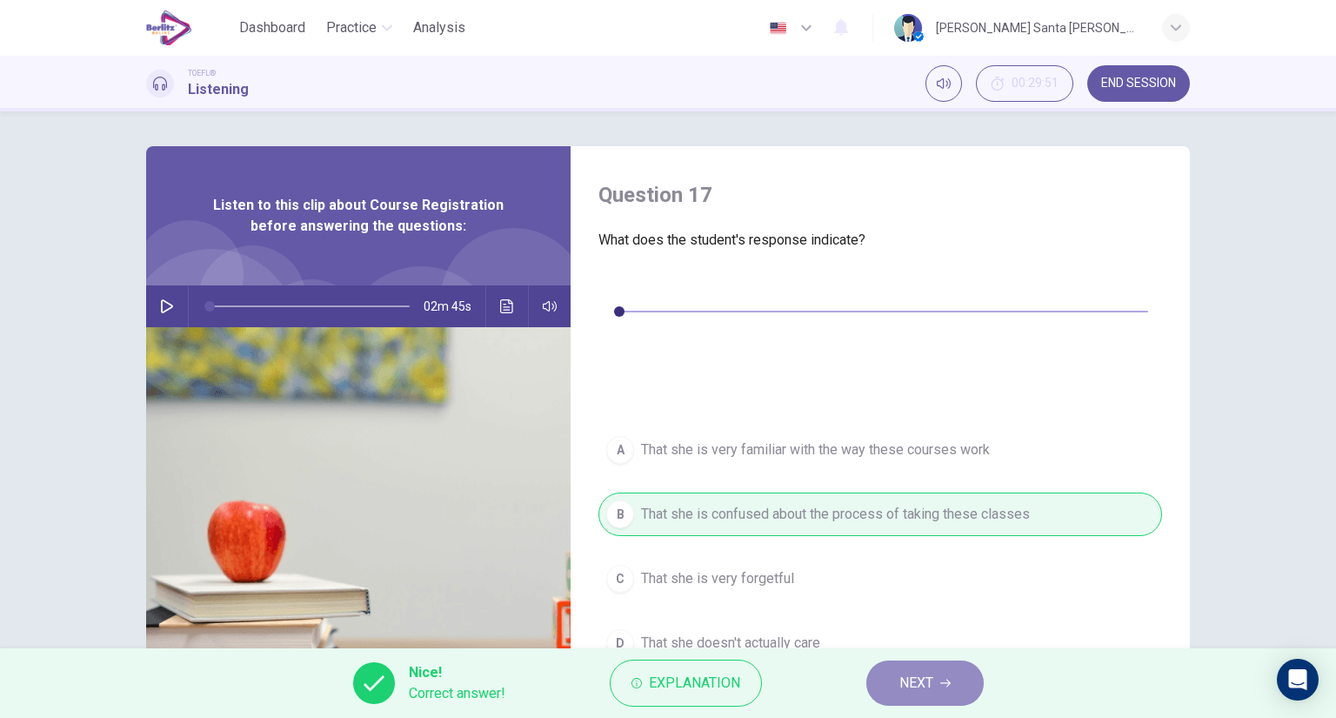
click at [950, 682] on icon "button" at bounding box center [945, 683] width 10 height 8
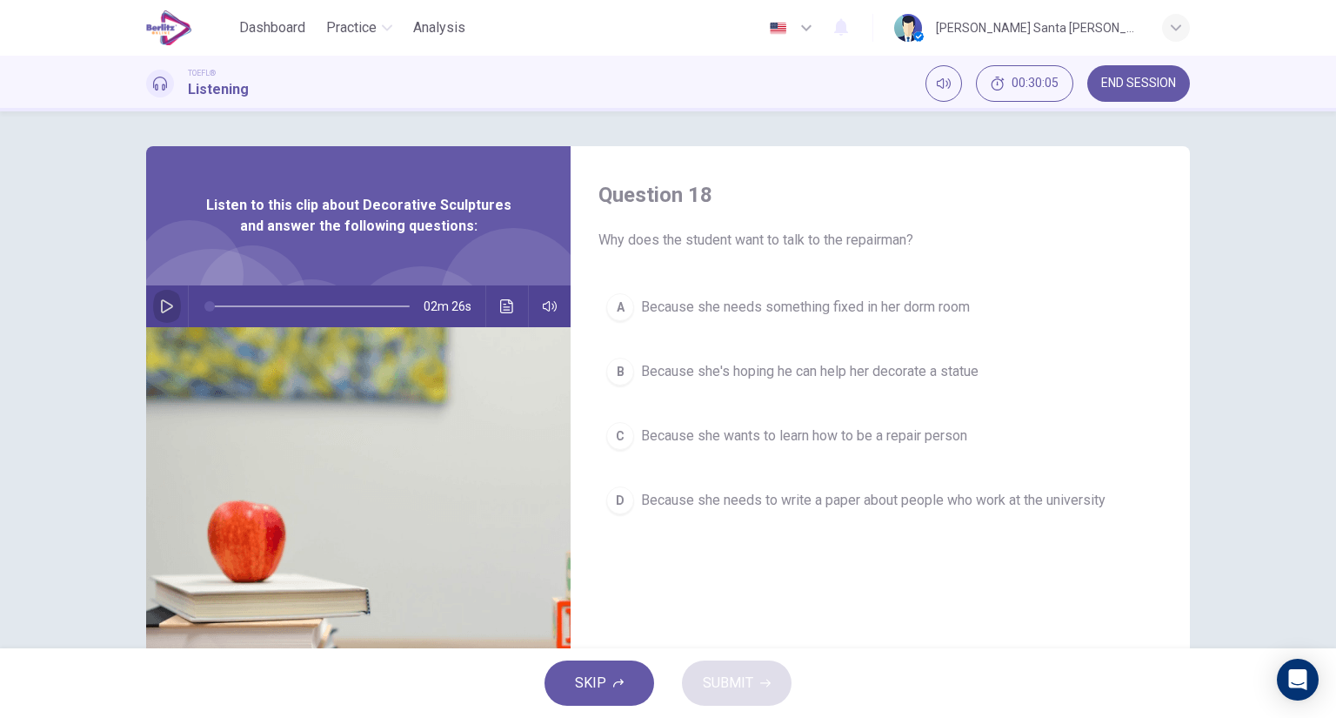
click at [163, 306] on icon "button" at bounding box center [167, 306] width 14 height 14
click at [885, 367] on span "Because she's hoping he can help her decorate a statue" at bounding box center [810, 371] width 338 height 21
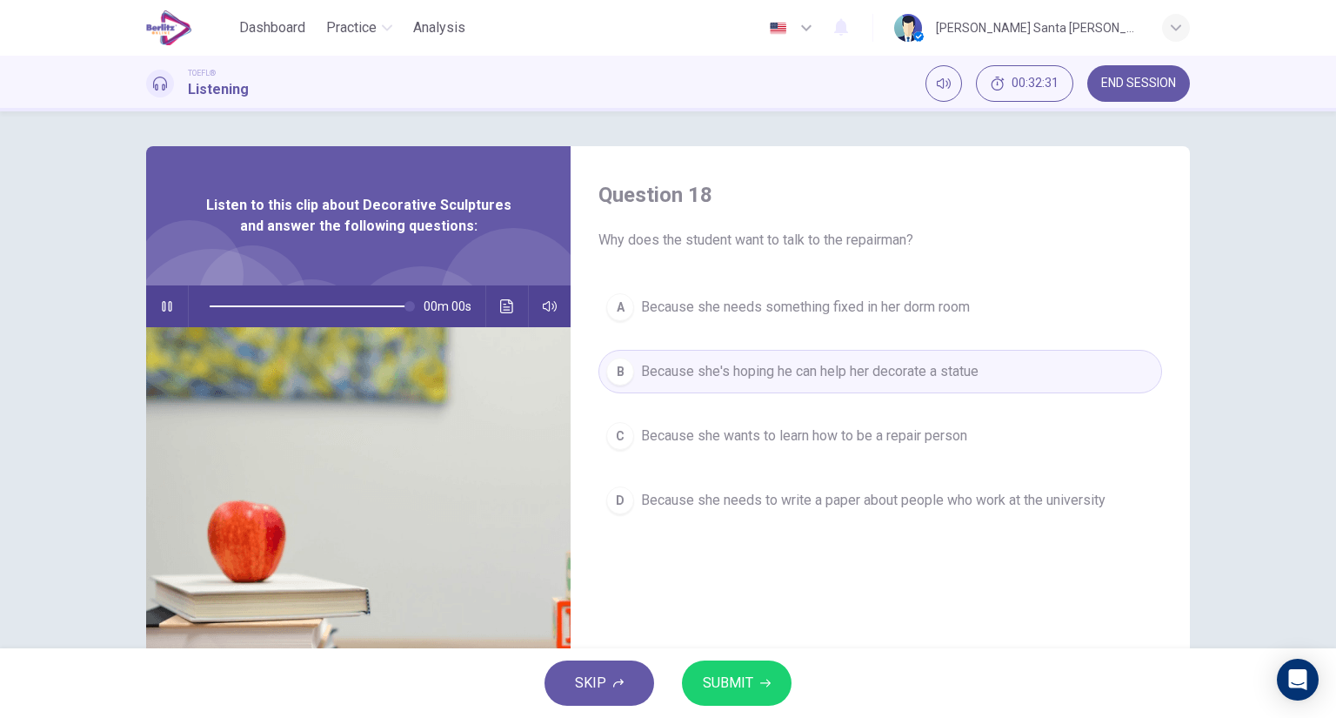
type input "*"
click at [746, 678] on span "SUBMIT" at bounding box center [728, 683] width 50 height 24
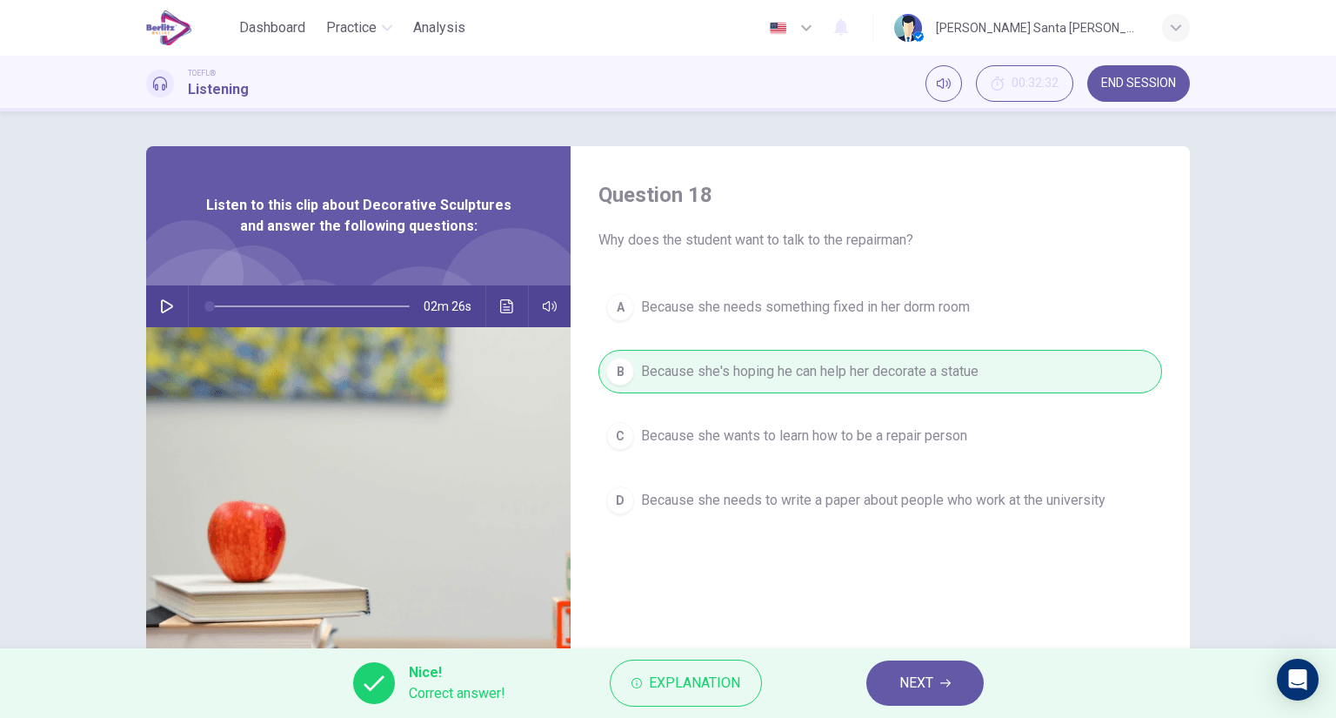
click at [926, 682] on span "NEXT" at bounding box center [916, 683] width 34 height 24
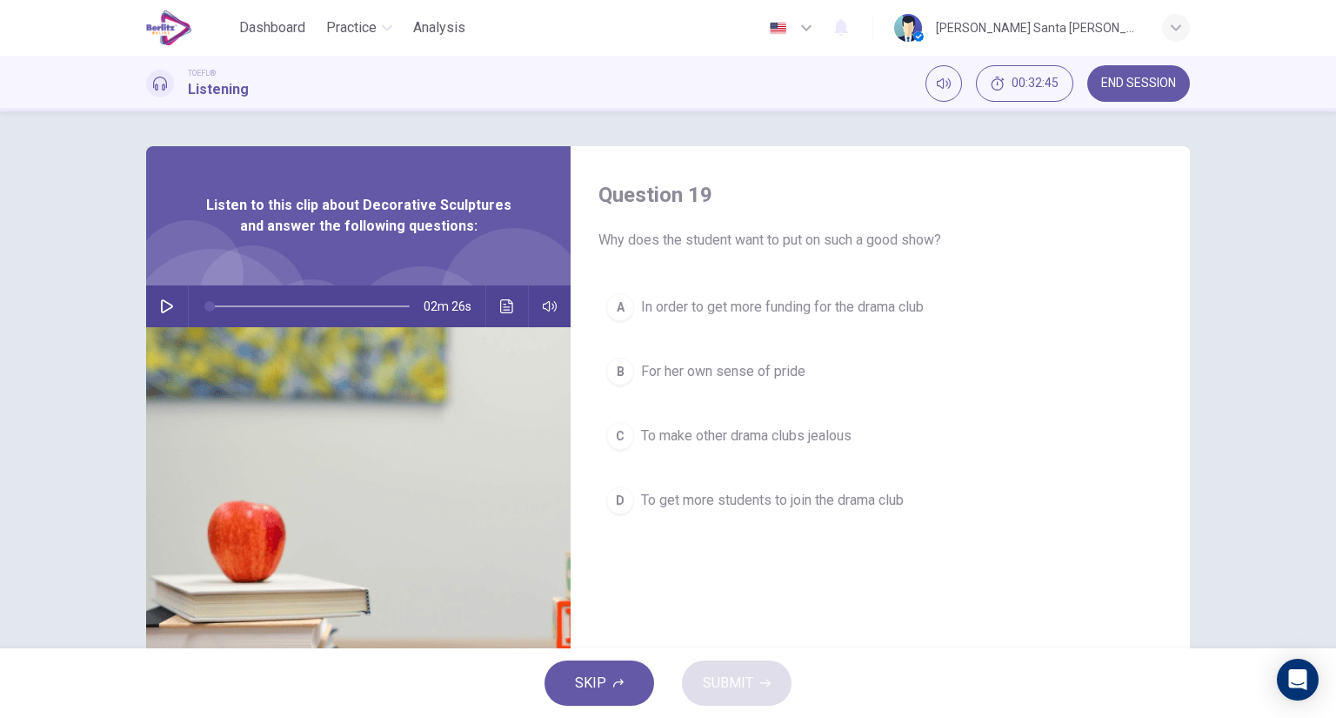
click at [779, 498] on span "To get more students to join the drama club" at bounding box center [772, 500] width 263 height 21
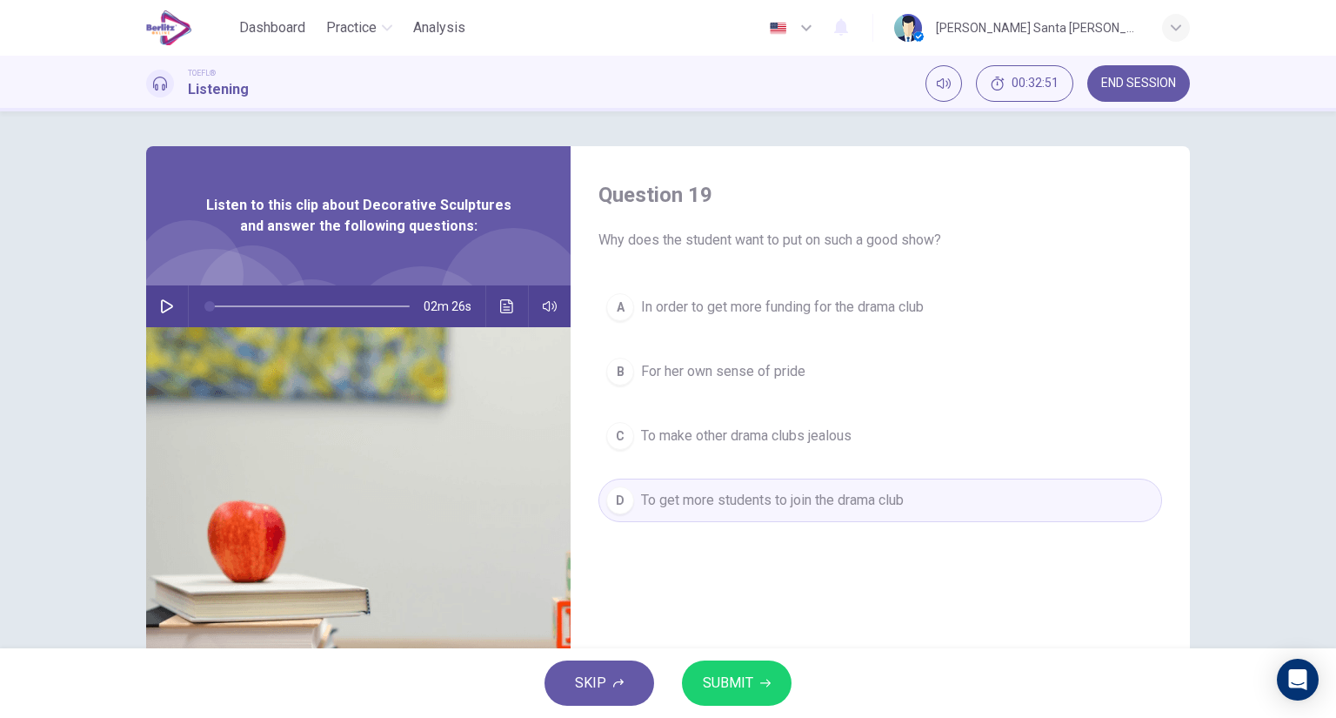
click at [733, 681] on span "SUBMIT" at bounding box center [728, 683] width 50 height 24
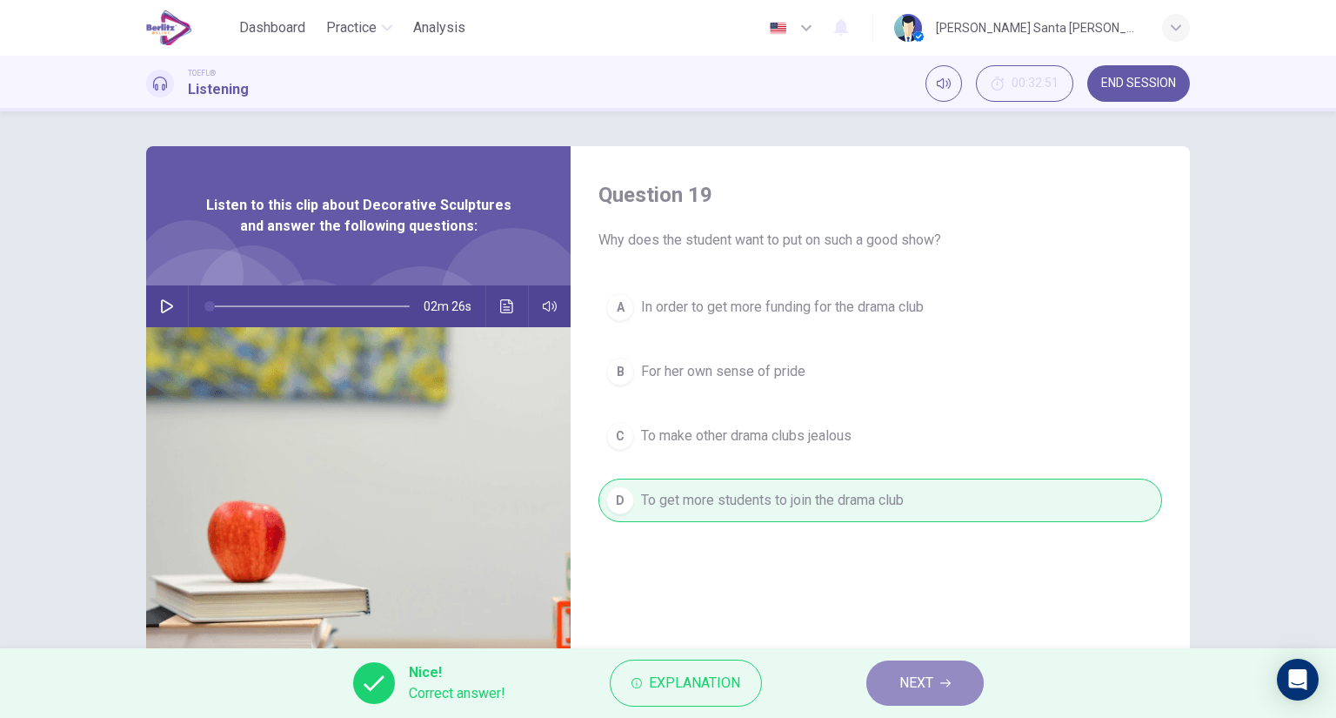
click at [929, 676] on span "NEXT" at bounding box center [916, 683] width 34 height 24
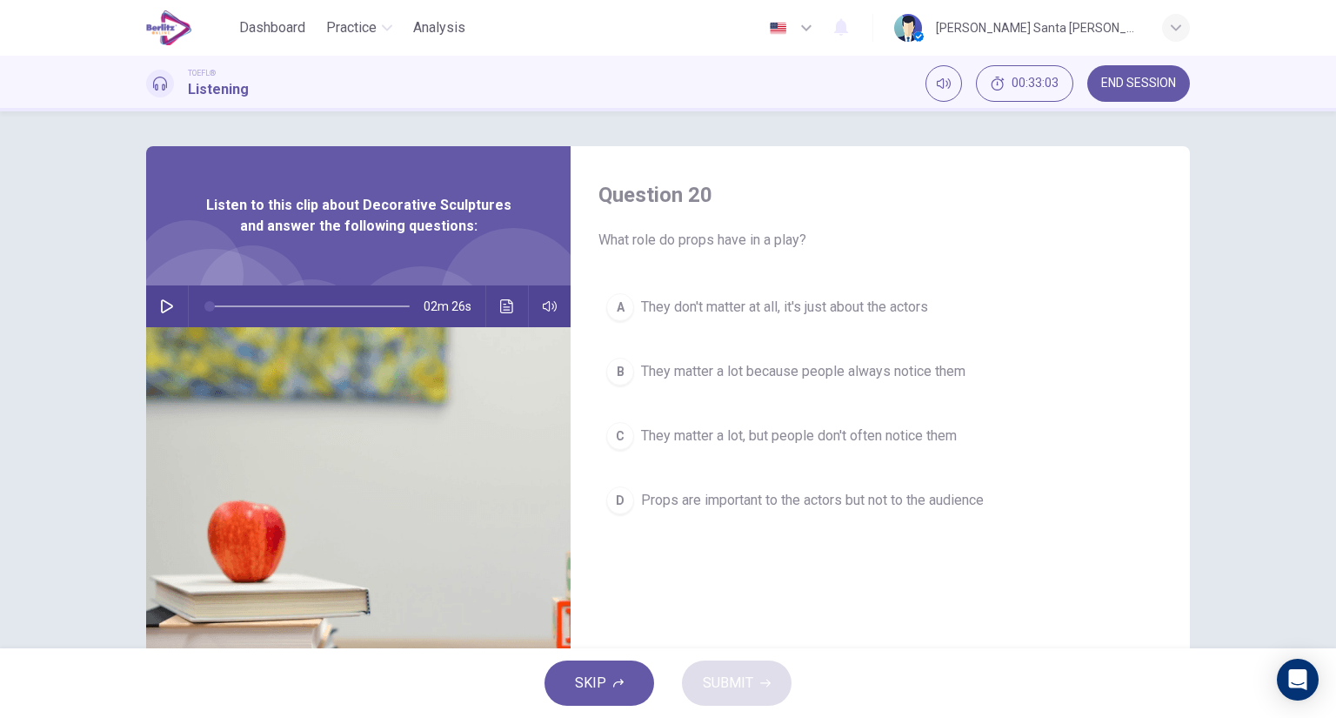
click at [839, 431] on span "They matter a lot, but people don't often notice them" at bounding box center [799, 435] width 316 height 21
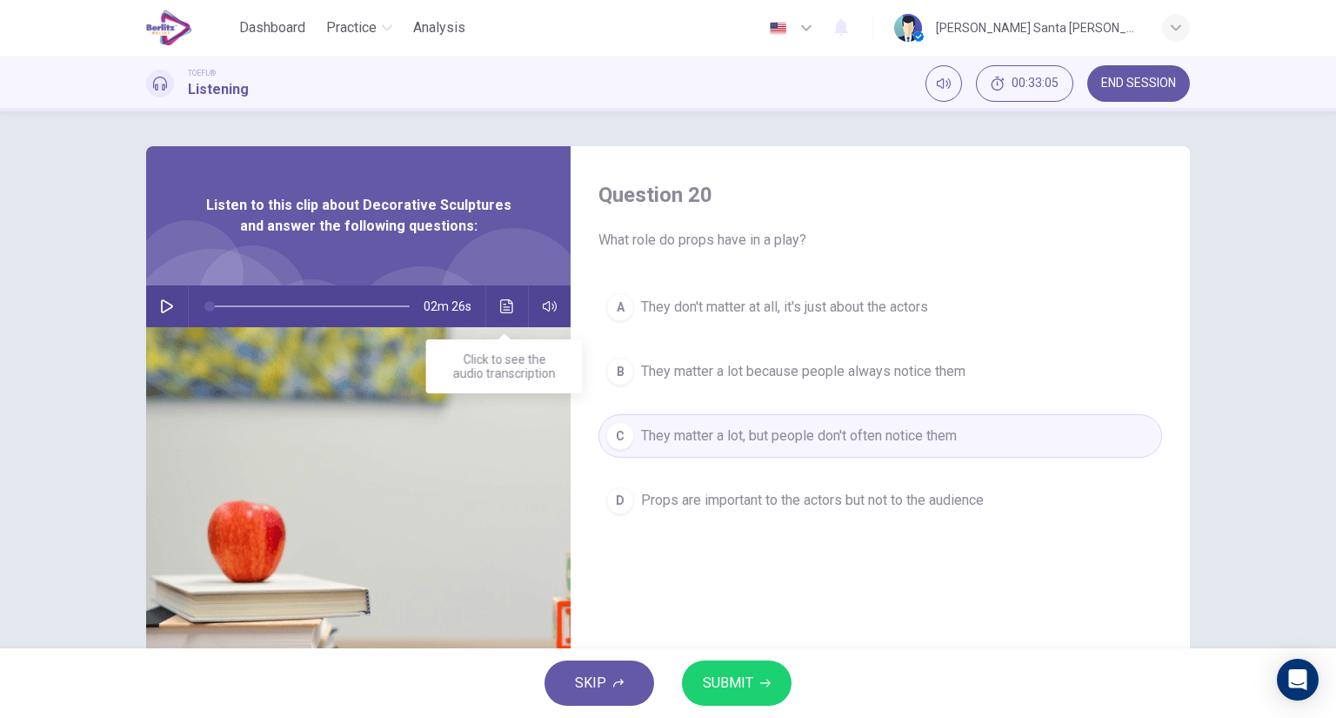
click at [508, 304] on icon "Click to see the audio transcription" at bounding box center [506, 306] width 13 height 14
drag, startPoint x: 891, startPoint y: 181, endPoint x: 901, endPoint y: 221, distance: 41.4
click at [745, 682] on span "SUBMIT" at bounding box center [728, 683] width 50 height 24
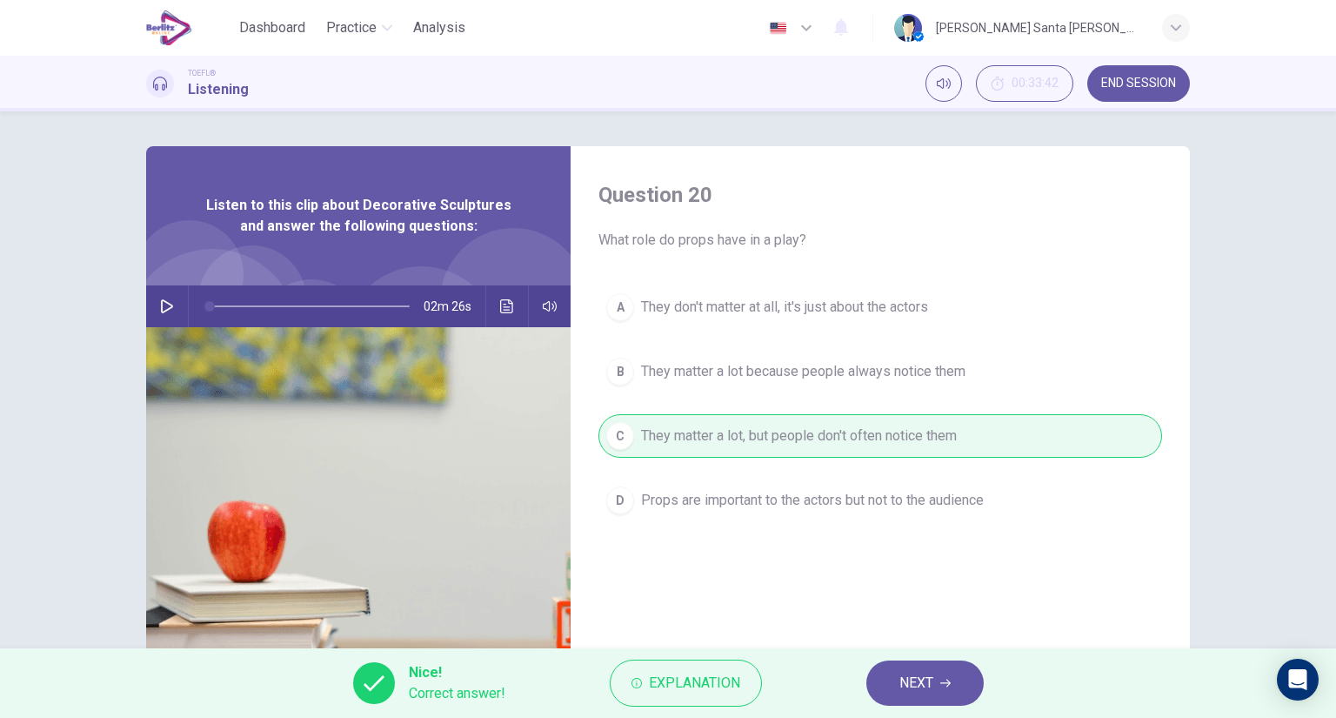
click at [932, 698] on button "NEXT" at bounding box center [924, 682] width 117 height 45
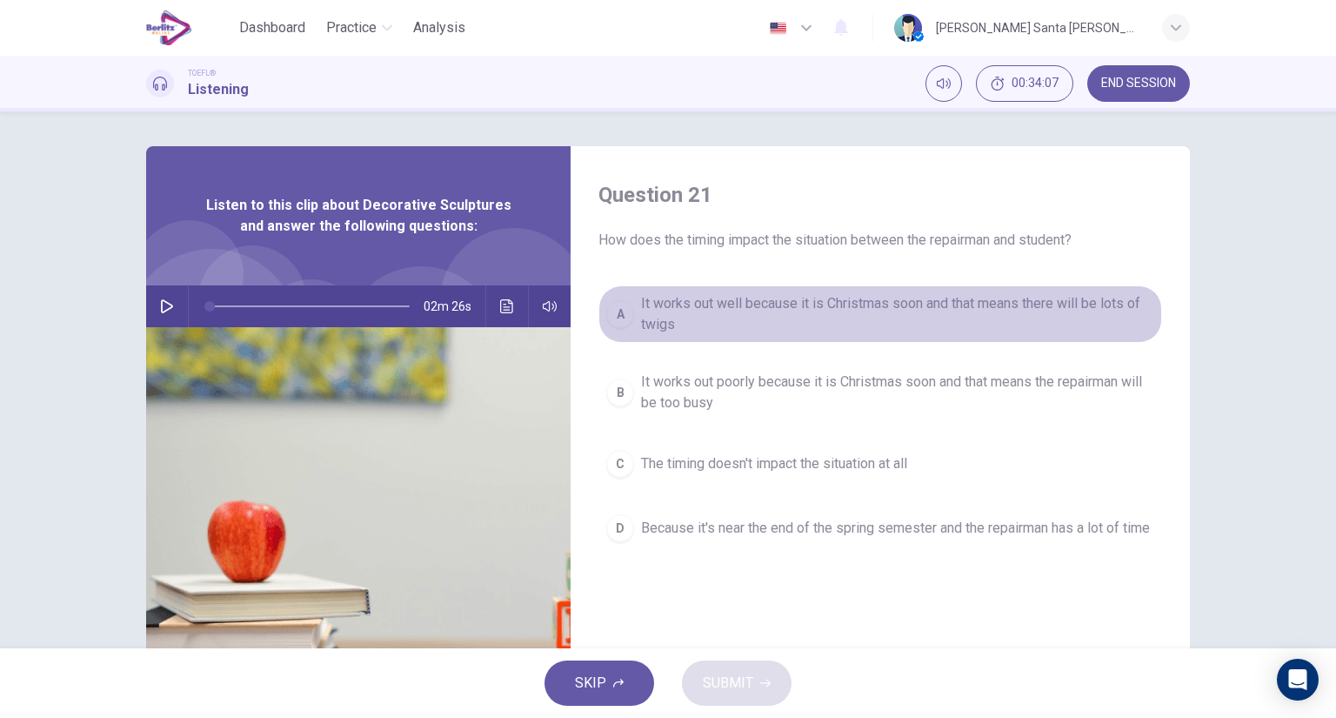
click at [919, 300] on span "It works out well because it is Christmas soon and that means there will be lot…" at bounding box center [897, 314] width 513 height 42
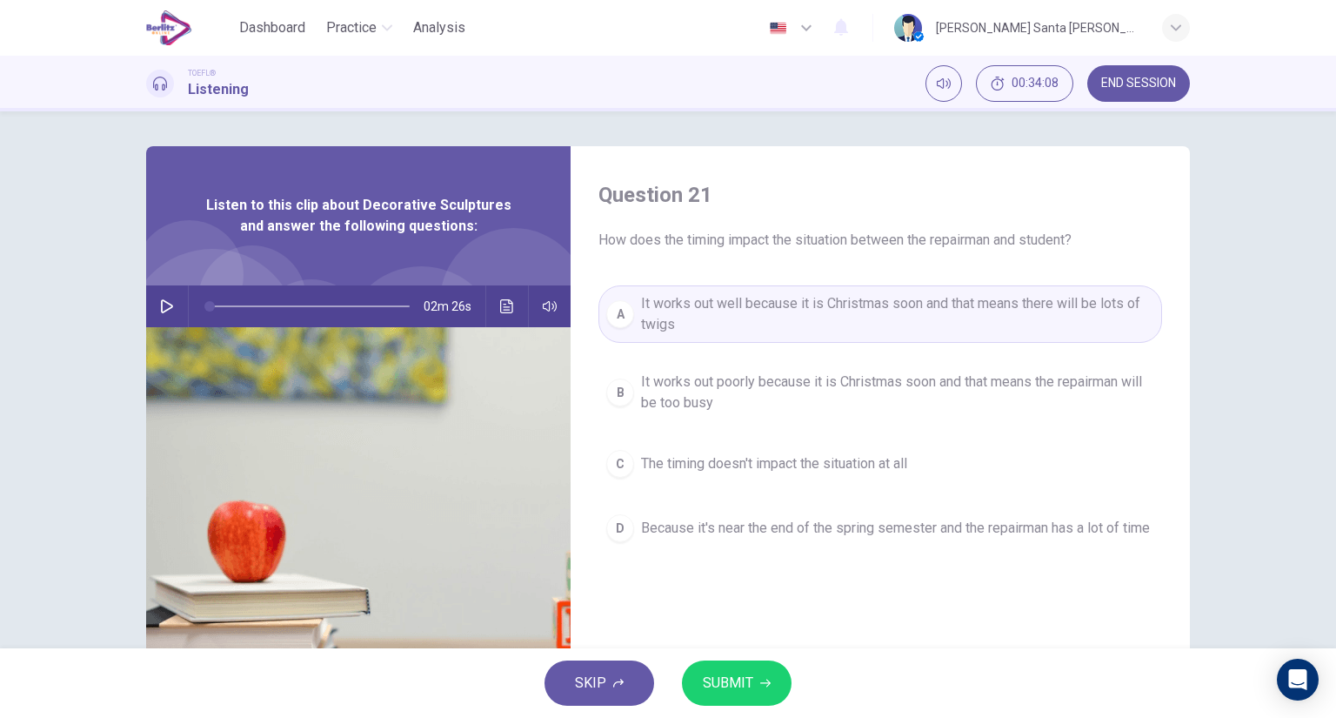
click at [728, 682] on span "SUBMIT" at bounding box center [728, 683] width 50 height 24
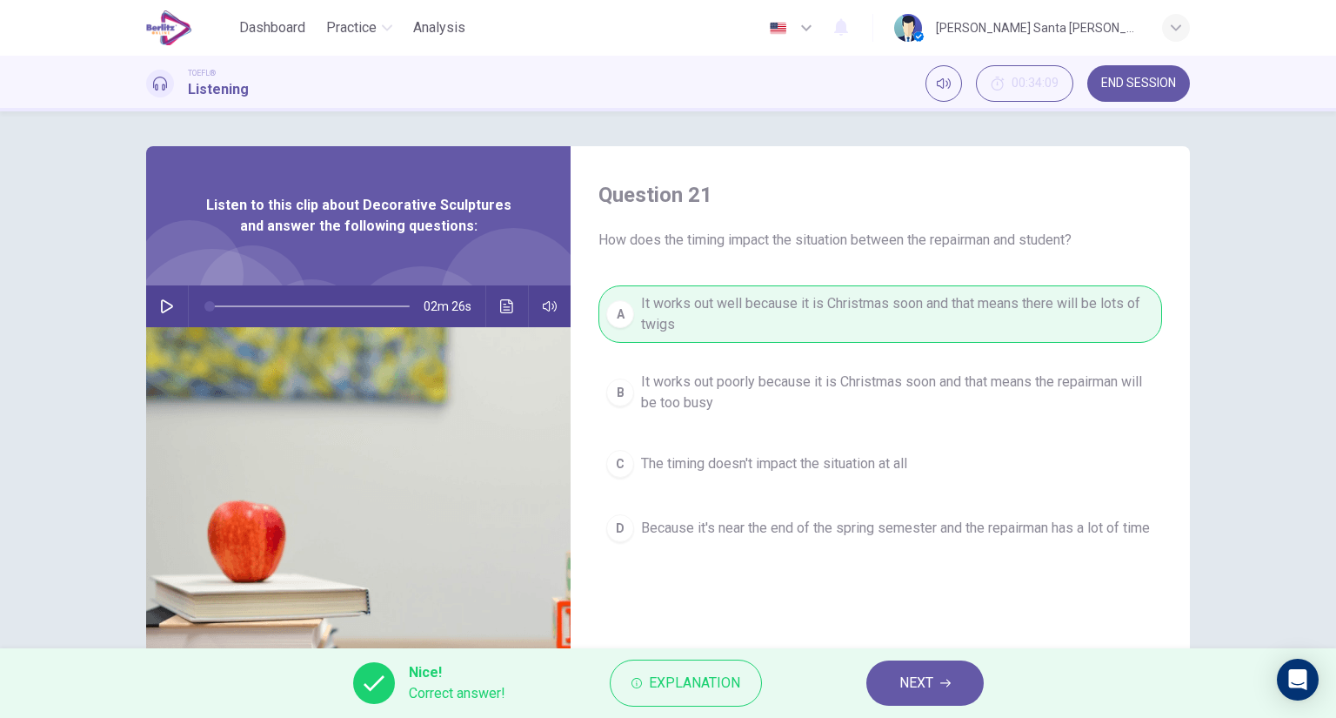
click at [916, 689] on span "NEXT" at bounding box center [916, 683] width 34 height 24
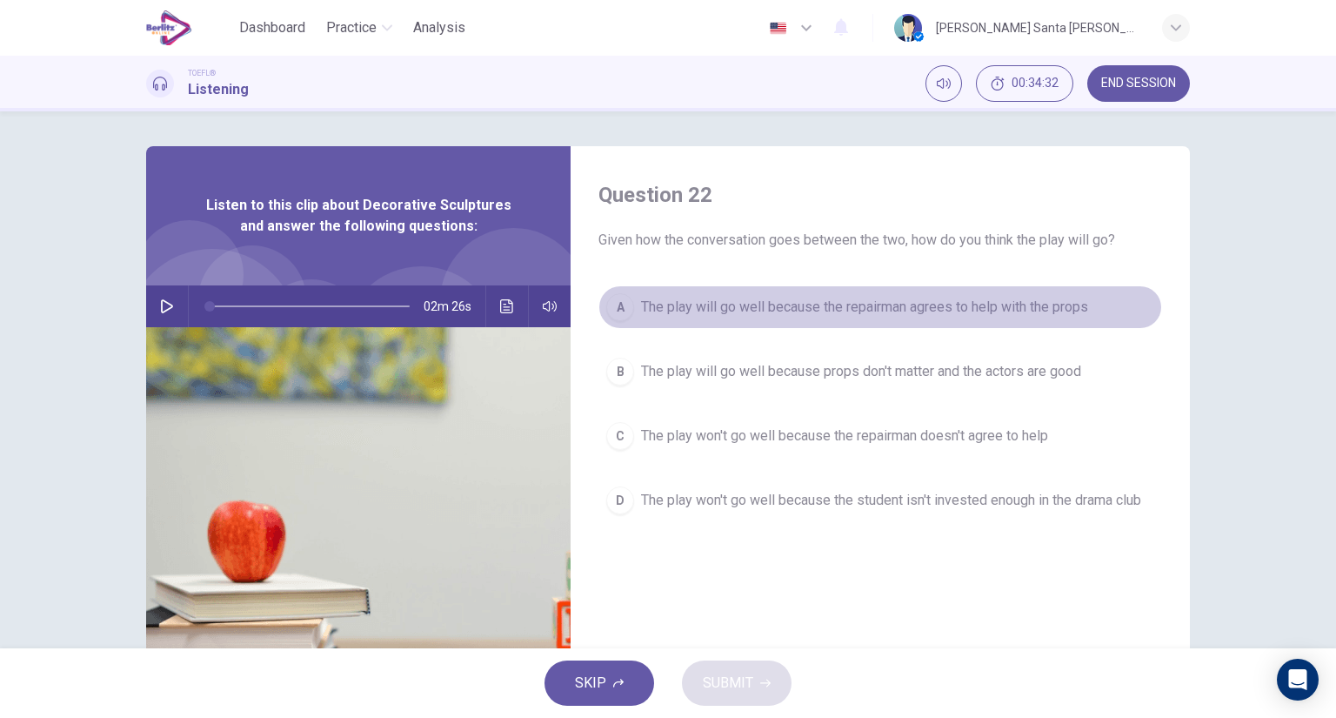
click at [964, 304] on span "The play will go well because the repairman agrees to help with the props" at bounding box center [864, 307] width 447 height 21
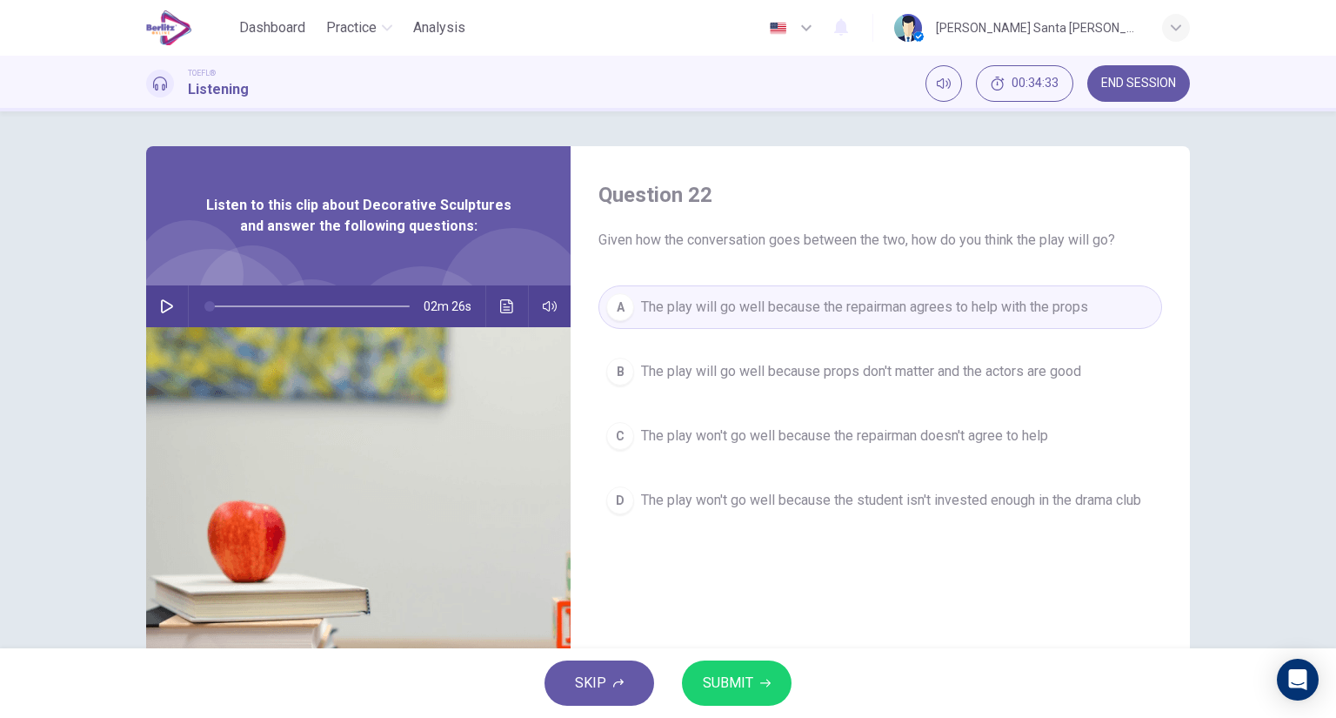
click at [745, 680] on span "SUBMIT" at bounding box center [728, 683] width 50 height 24
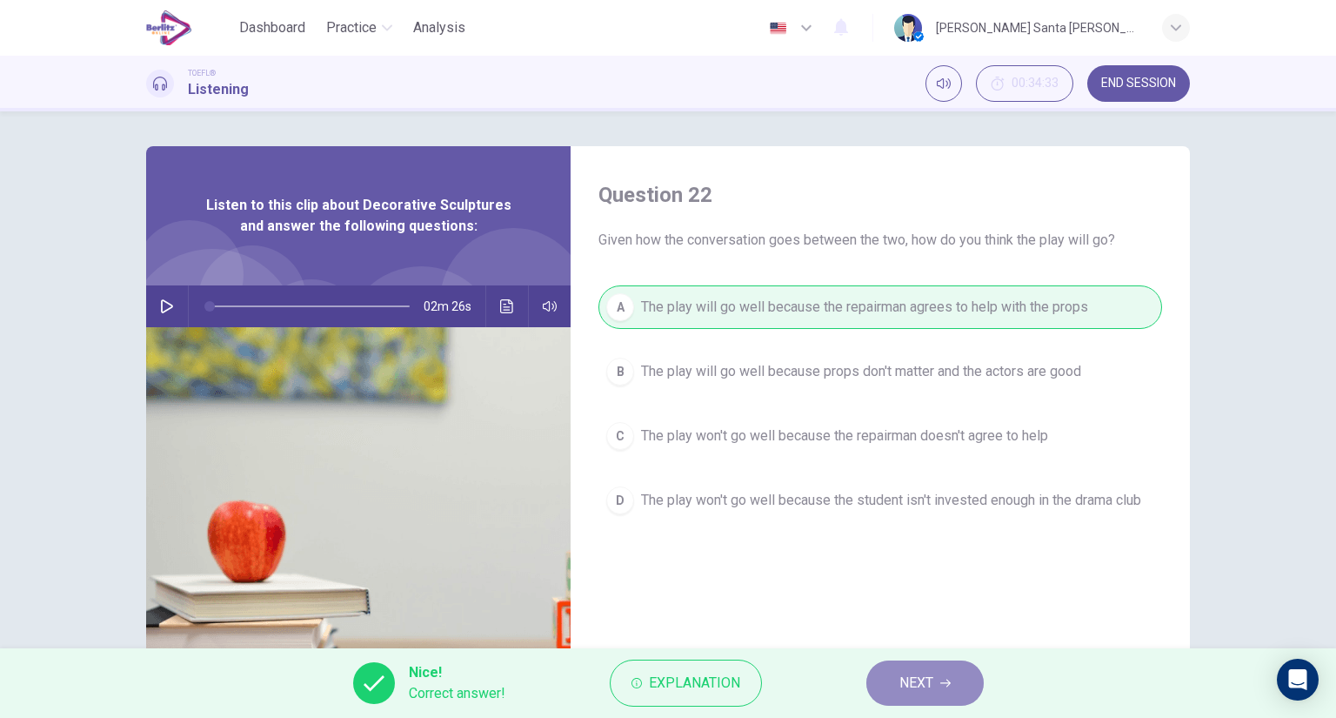
click at [923, 692] on span "NEXT" at bounding box center [916, 683] width 34 height 24
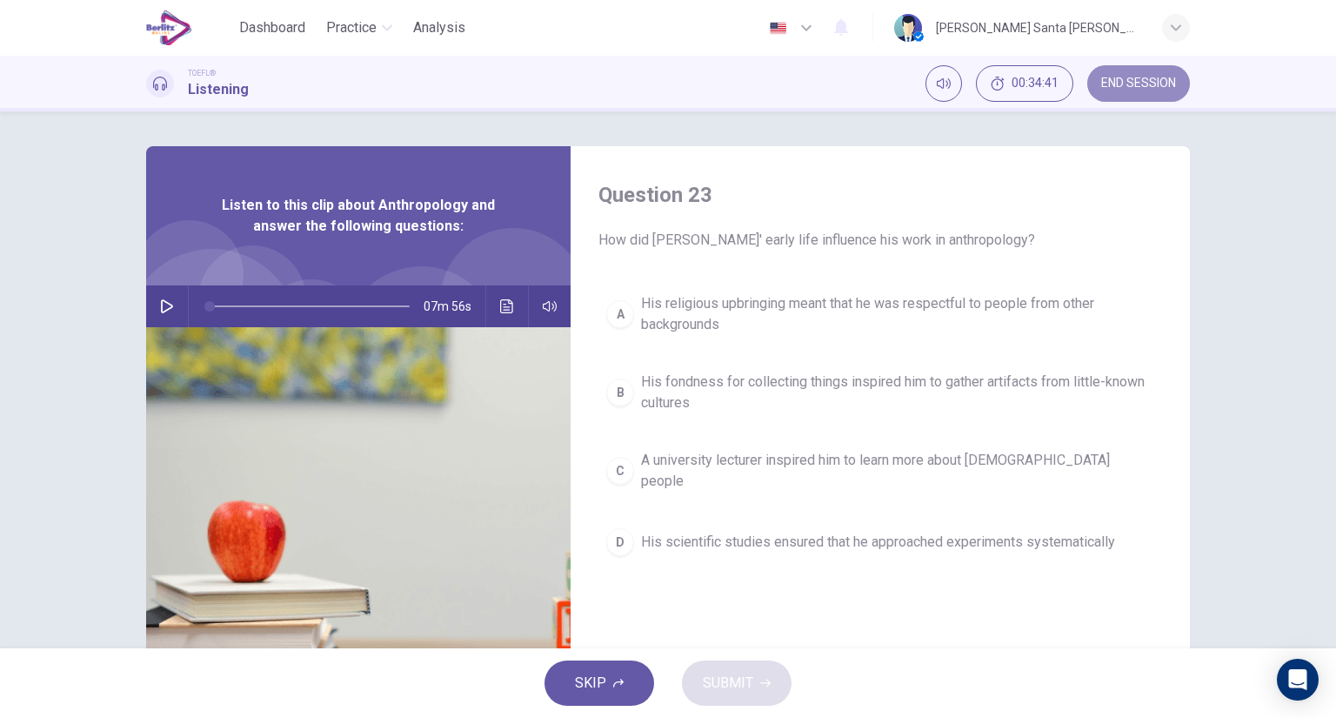
click at [1138, 84] on span "END SESSION" at bounding box center [1138, 84] width 75 height 14
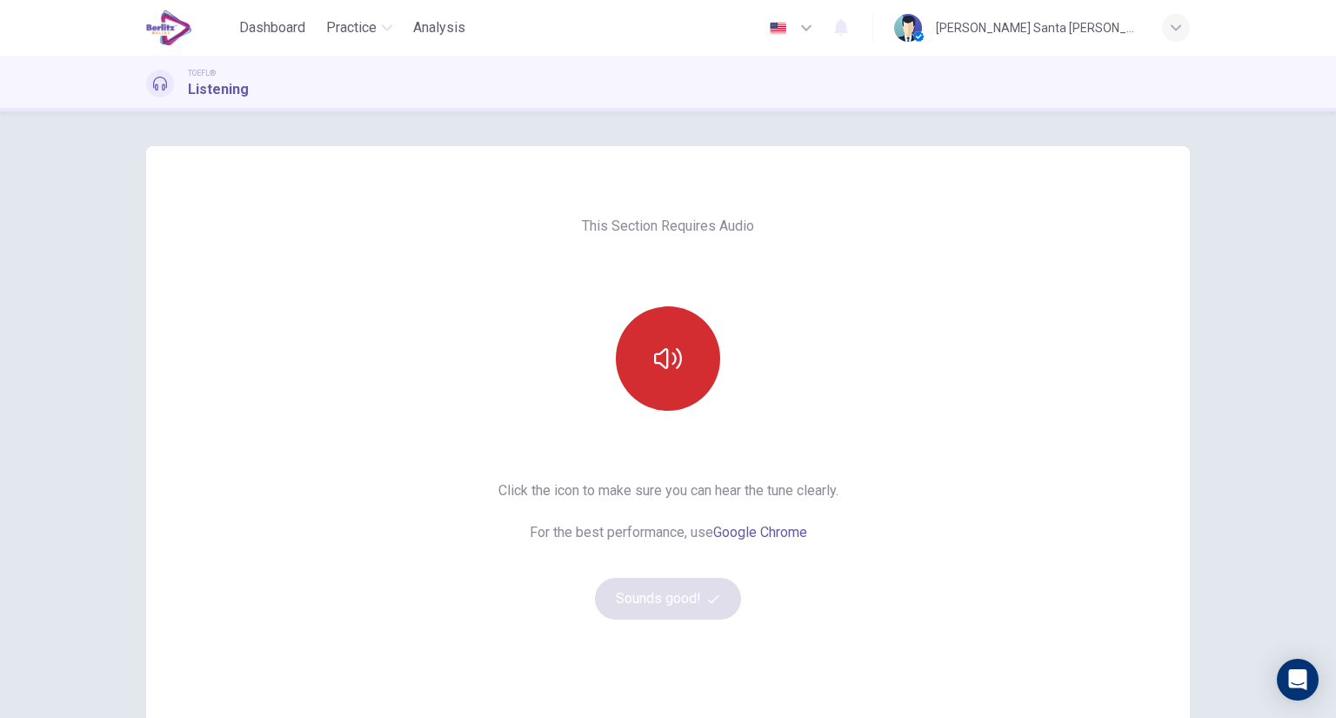
click at [634, 360] on button "button" at bounding box center [668, 358] width 104 height 104
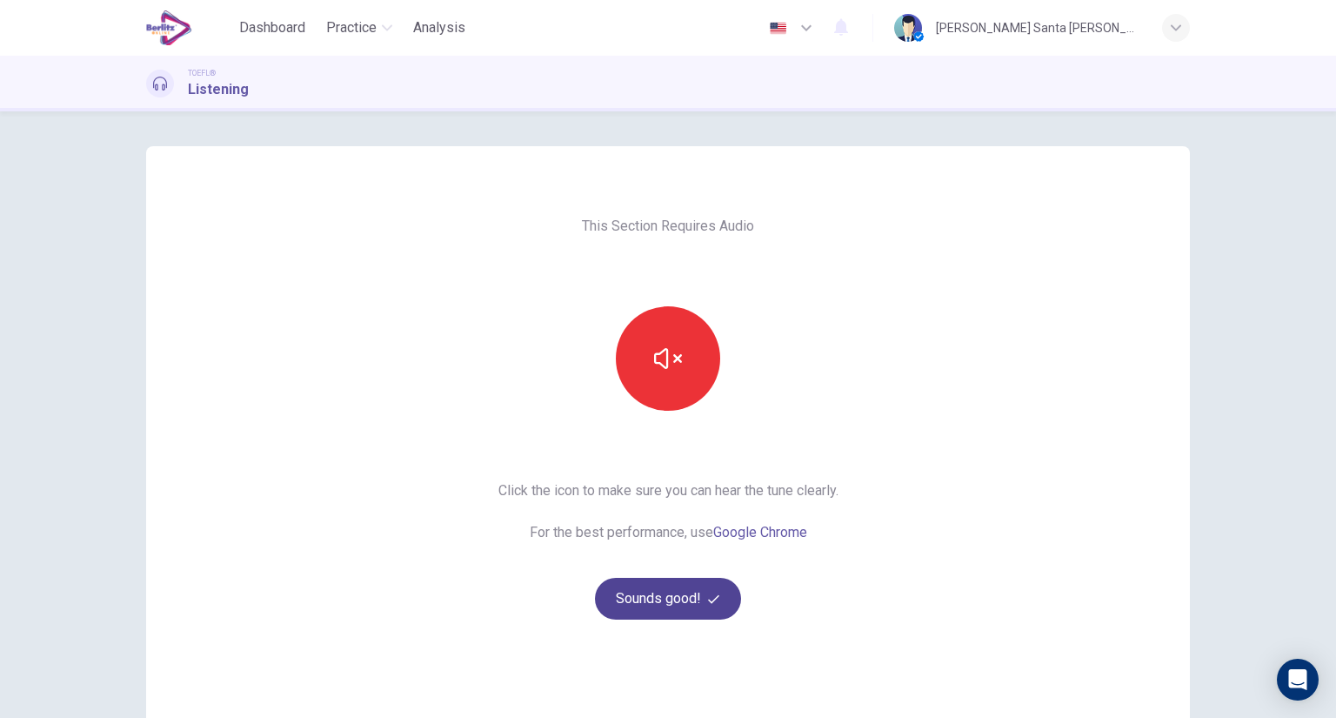
click at [644, 598] on button "Sounds good!" at bounding box center [668, 599] width 146 height 42
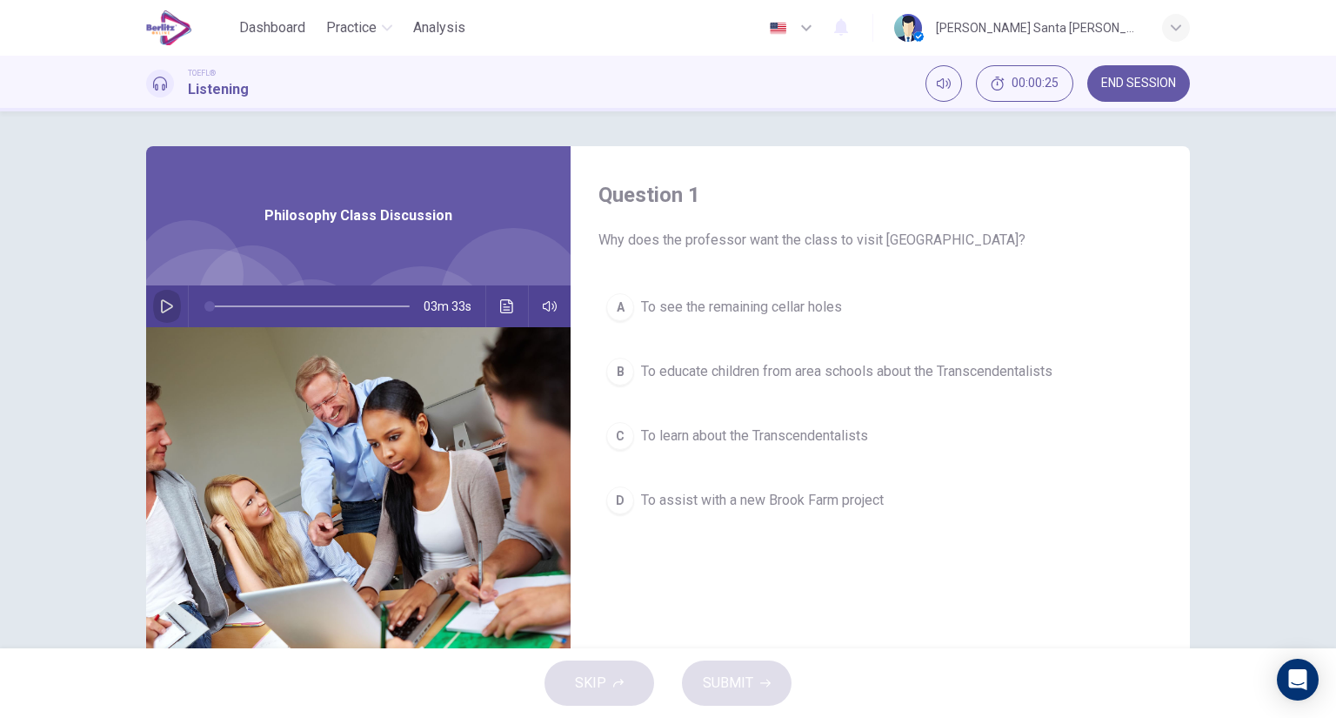
click at [162, 308] on icon "button" at bounding box center [167, 306] width 14 height 14
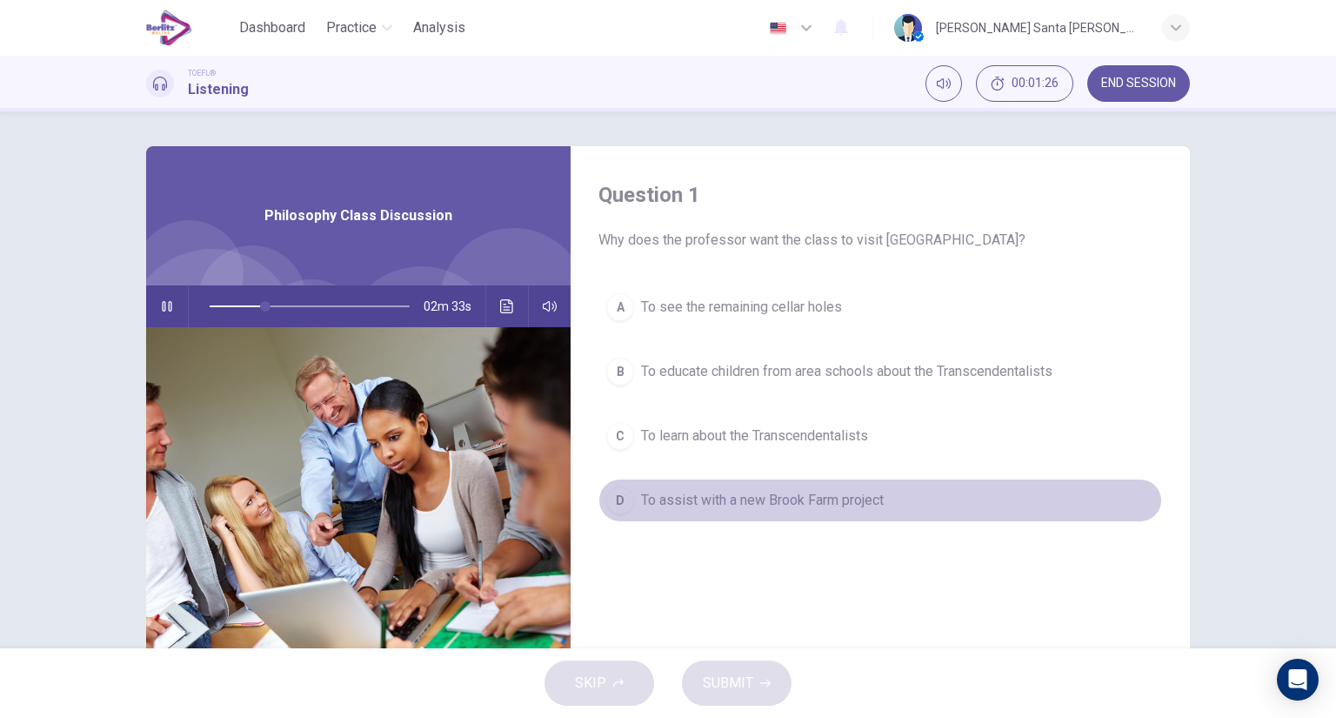
click at [748, 493] on span "To assist with a new Brook Farm project" at bounding box center [762, 500] width 243 height 21
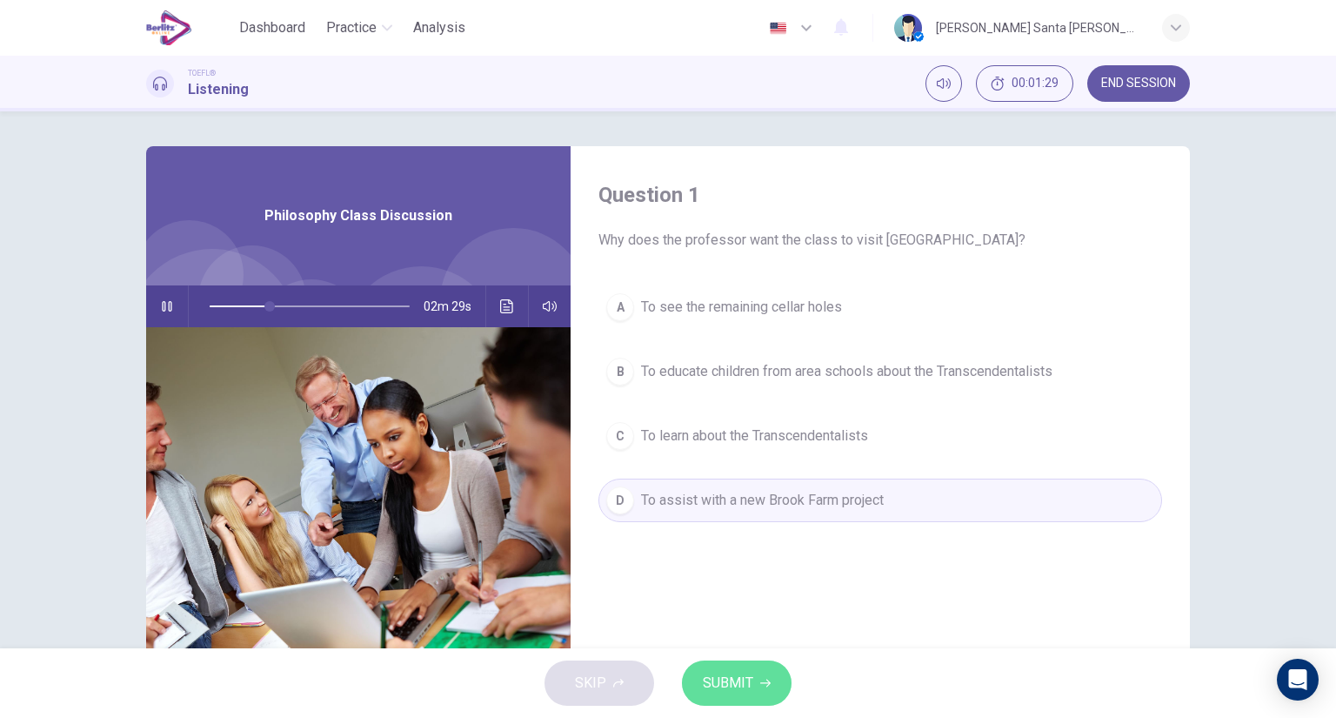
click at [726, 678] on span "SUBMIT" at bounding box center [728, 683] width 50 height 24
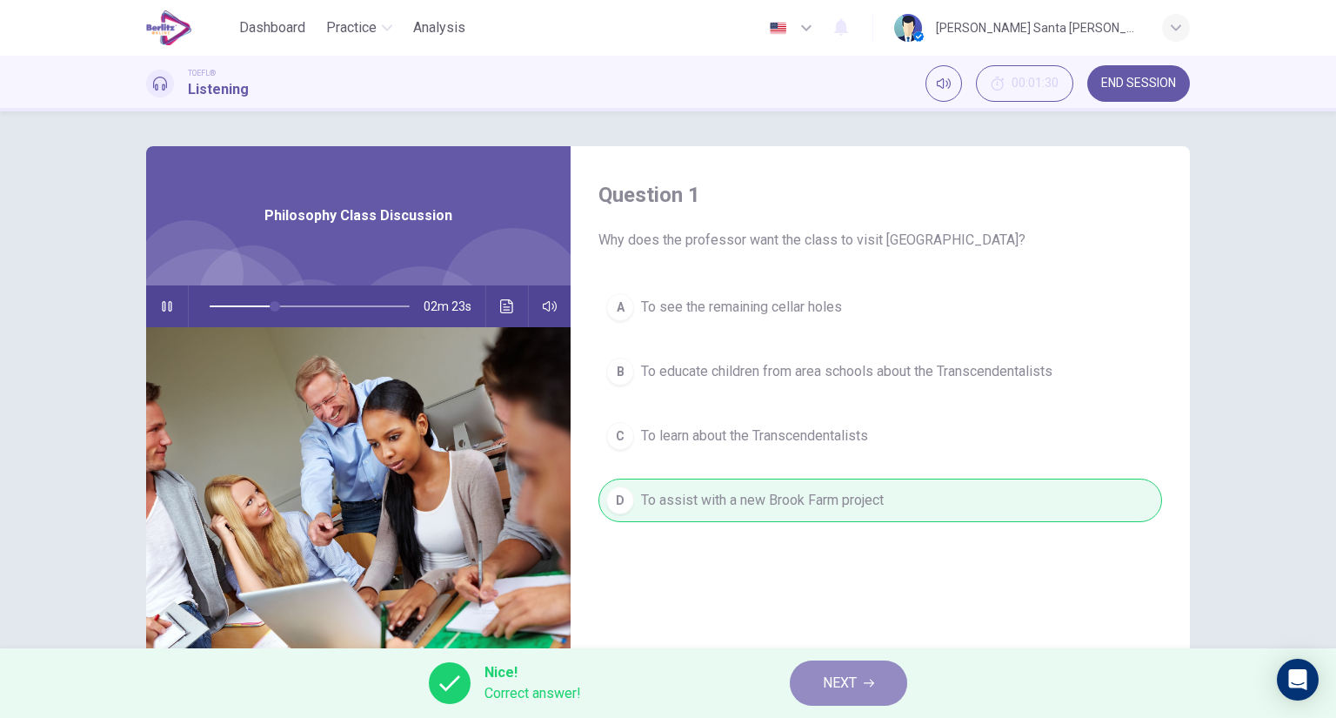
click at [845, 677] on span "NEXT" at bounding box center [840, 683] width 34 height 24
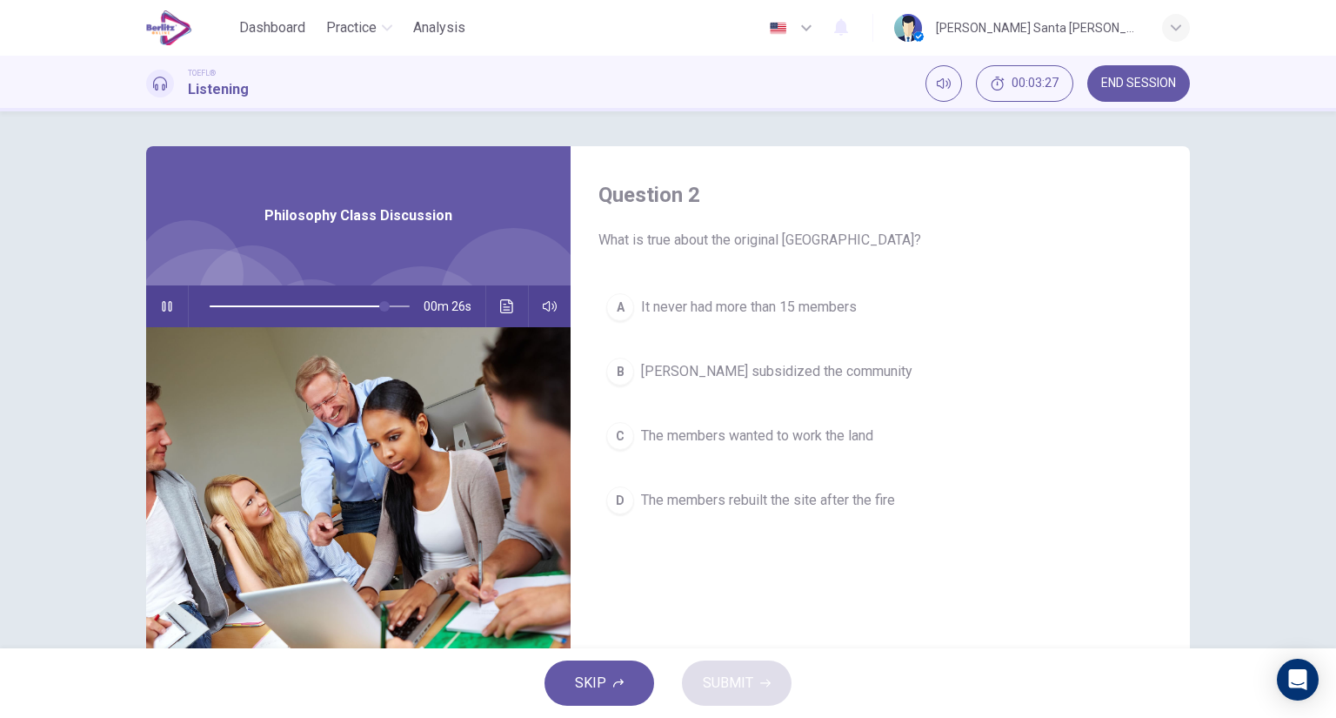
click at [800, 431] on span "The members wanted to work the land" at bounding box center [757, 435] width 232 height 21
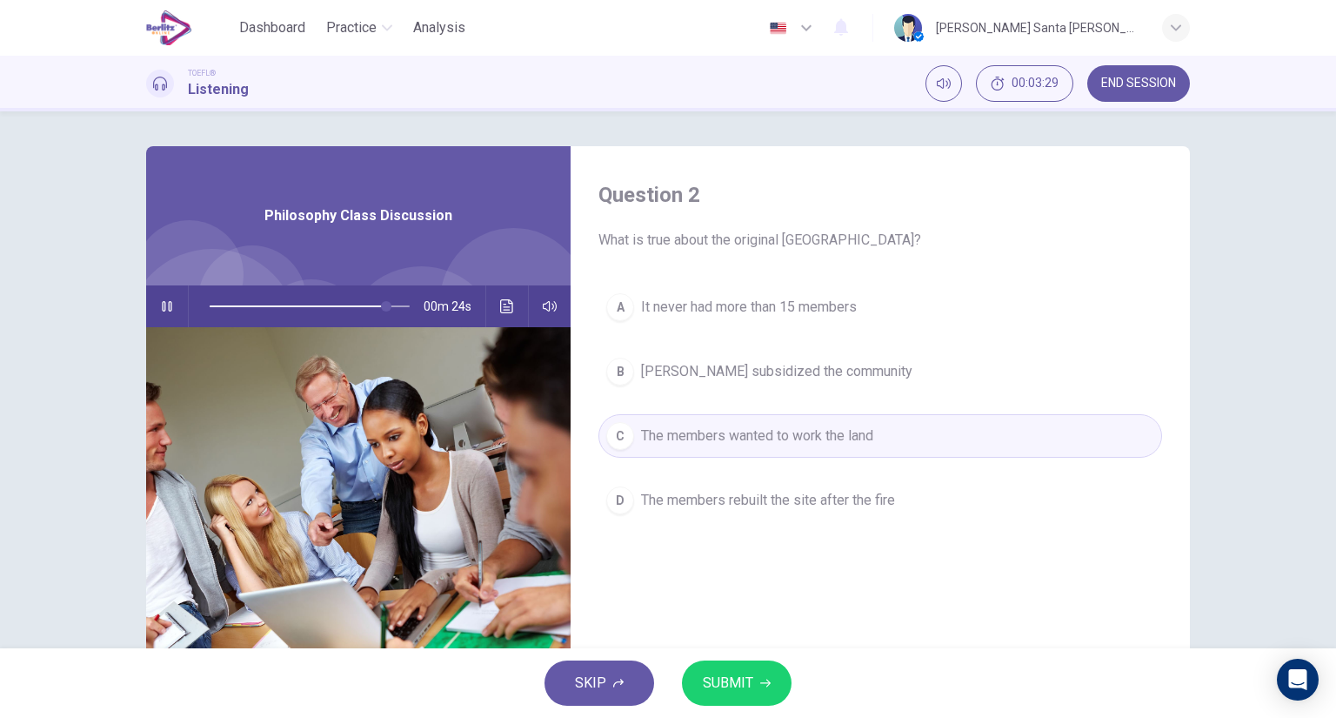
click at [824, 500] on span "The members rebuilt the site after the fire" at bounding box center [768, 500] width 254 height 21
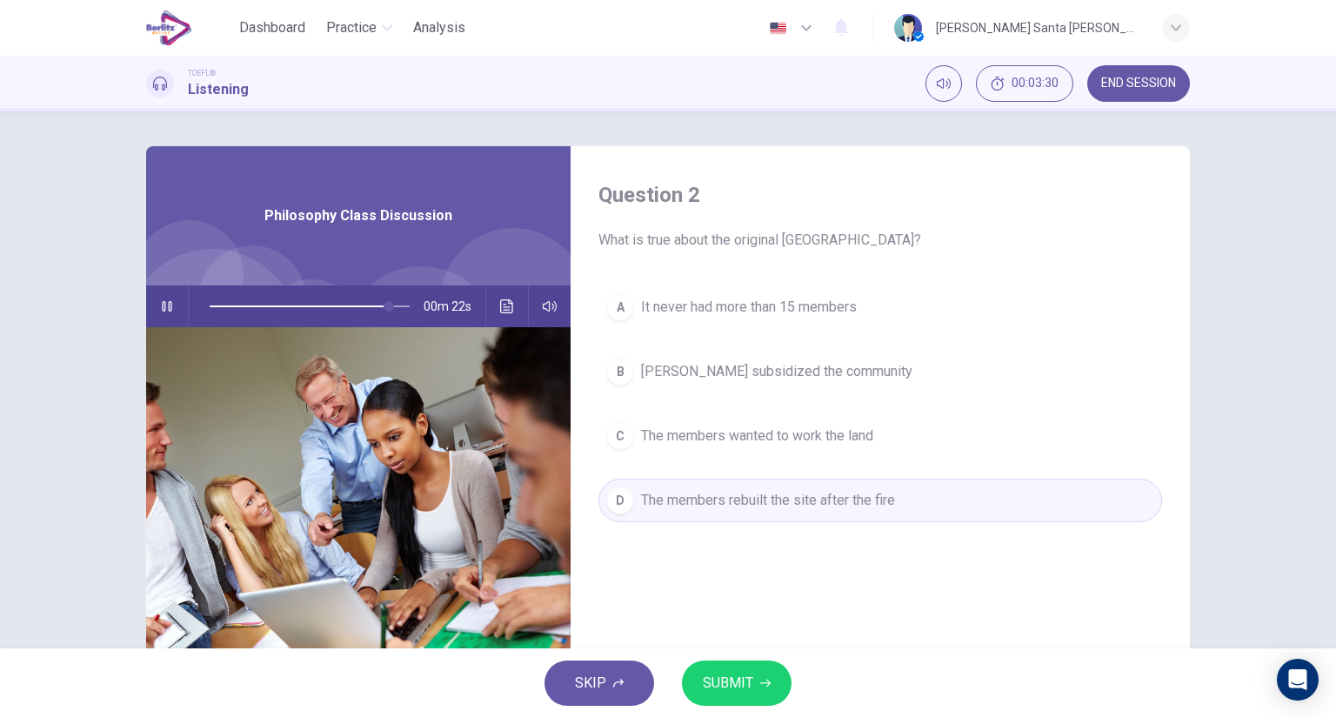
click at [741, 685] on span "SUBMIT" at bounding box center [728, 683] width 50 height 24
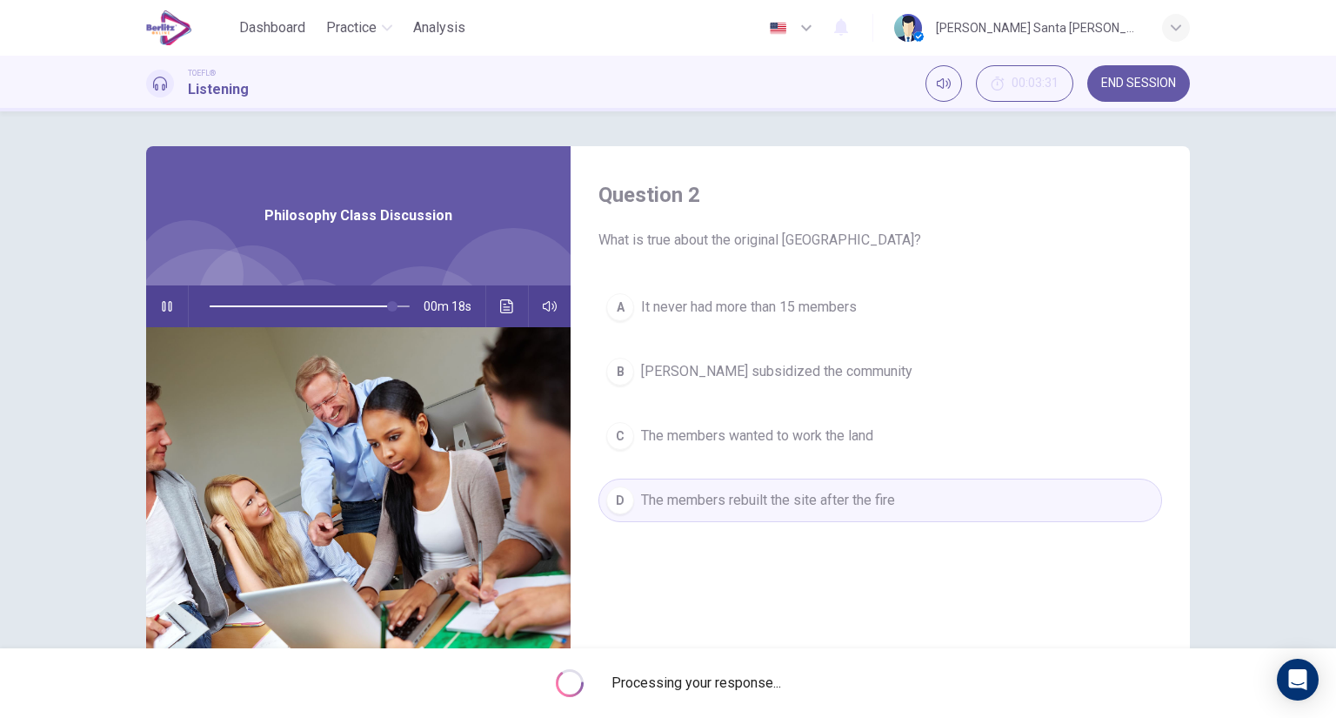
click at [762, 428] on span "The members wanted to work the land" at bounding box center [757, 435] width 232 height 21
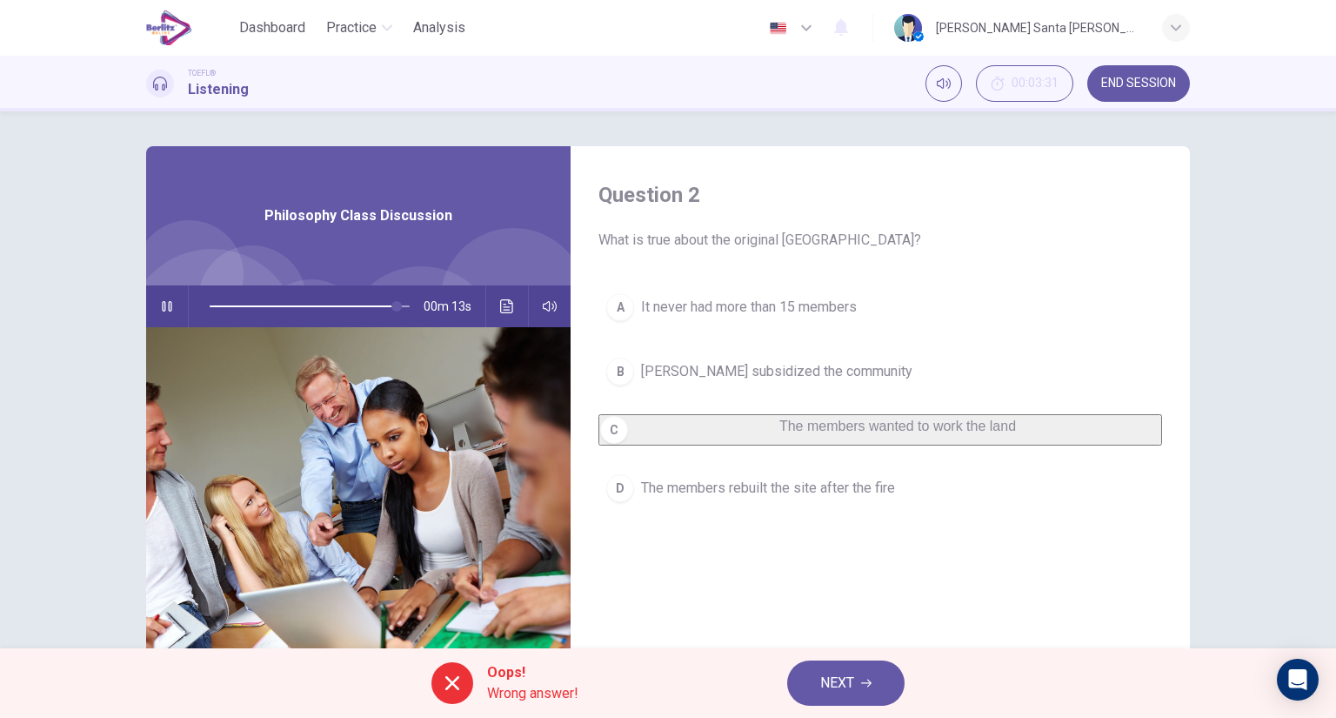
click at [842, 681] on span "NEXT" at bounding box center [837, 683] width 34 height 24
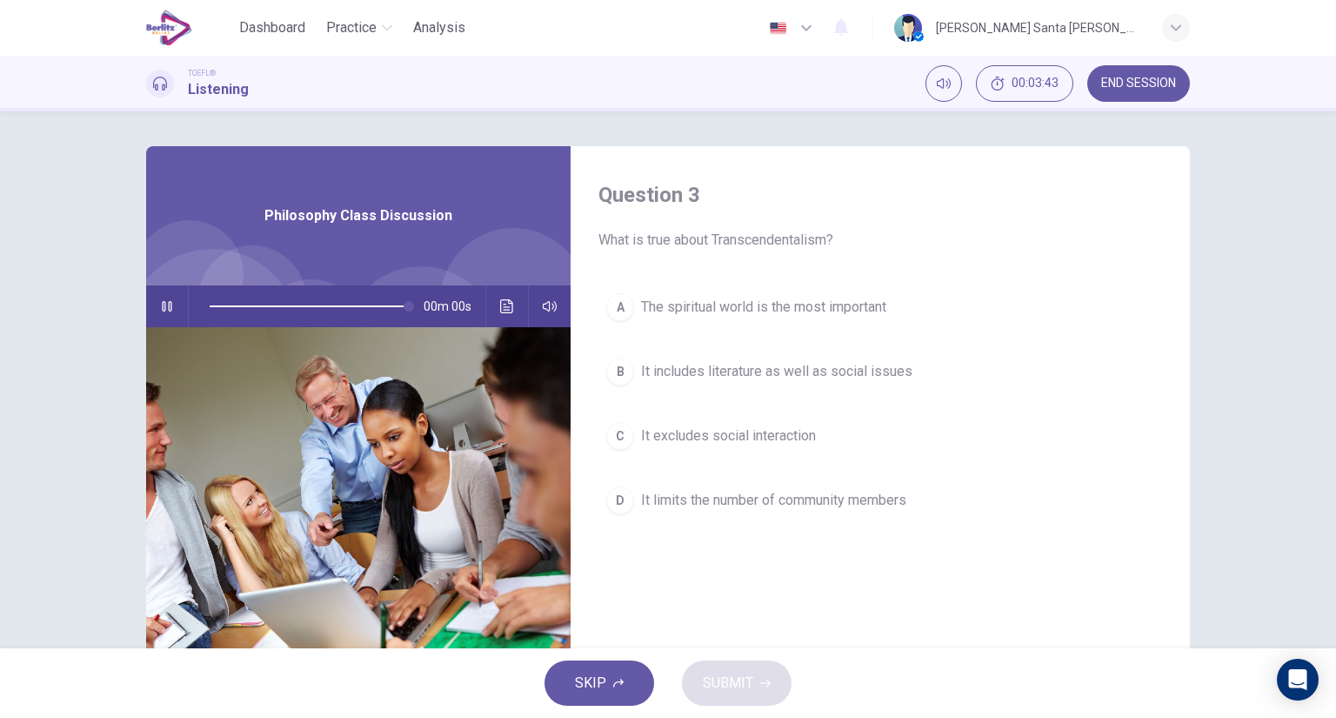
type input "*"
click at [777, 299] on span "The spiritual world is the most important" at bounding box center [763, 307] width 245 height 21
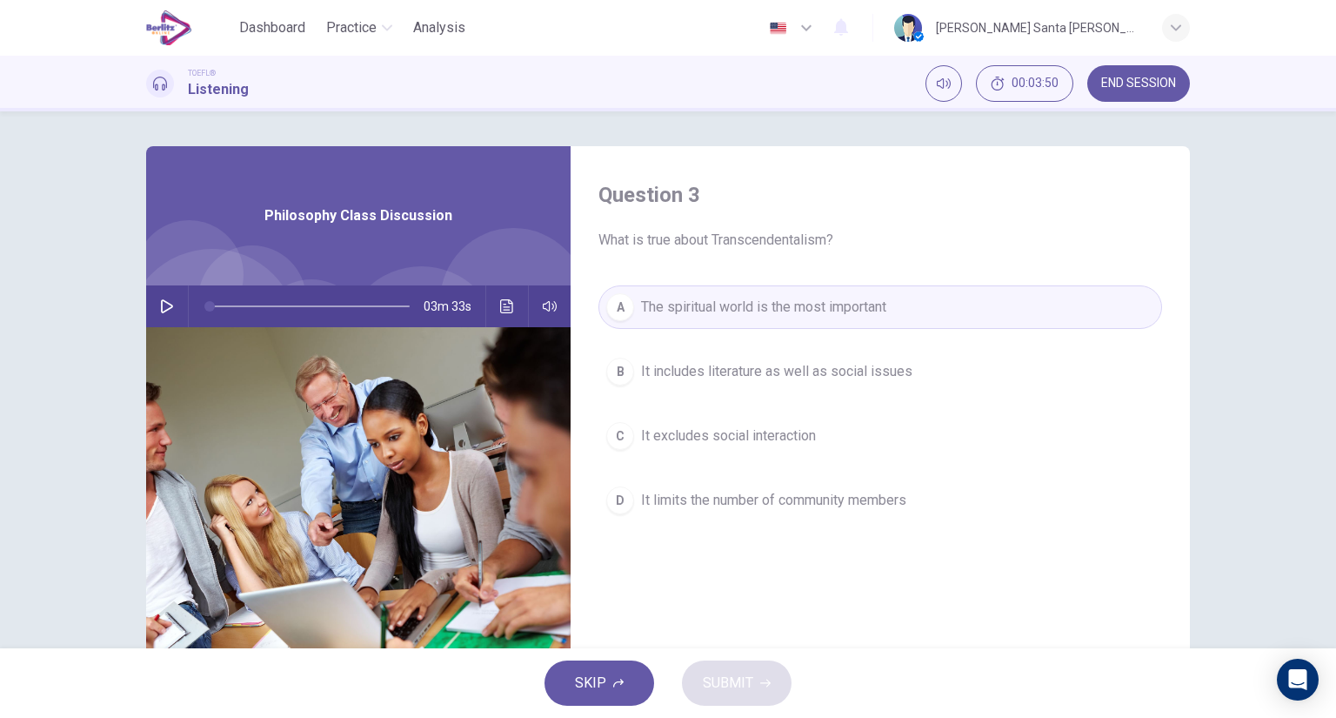
click at [727, 299] on span "The spiritual world is the most important" at bounding box center [763, 307] width 245 height 21
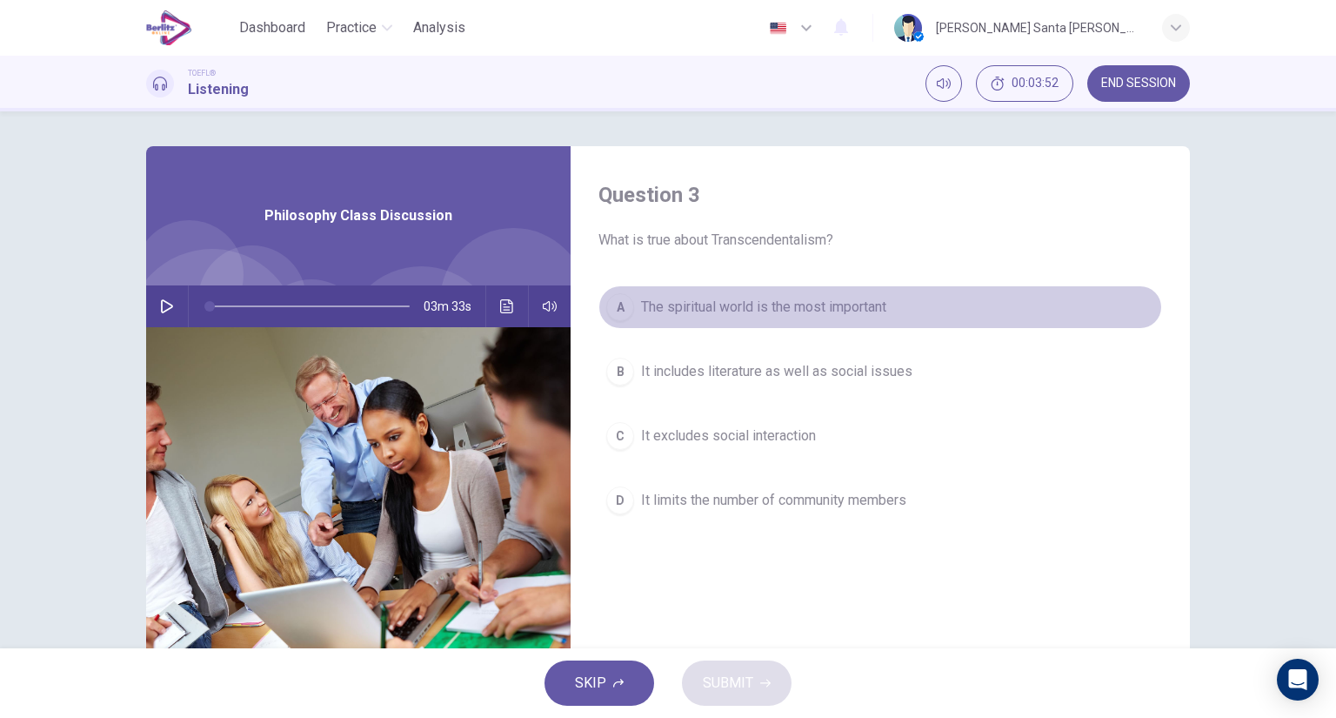
click at [695, 310] on span "The spiritual world is the most important" at bounding box center [763, 307] width 245 height 21
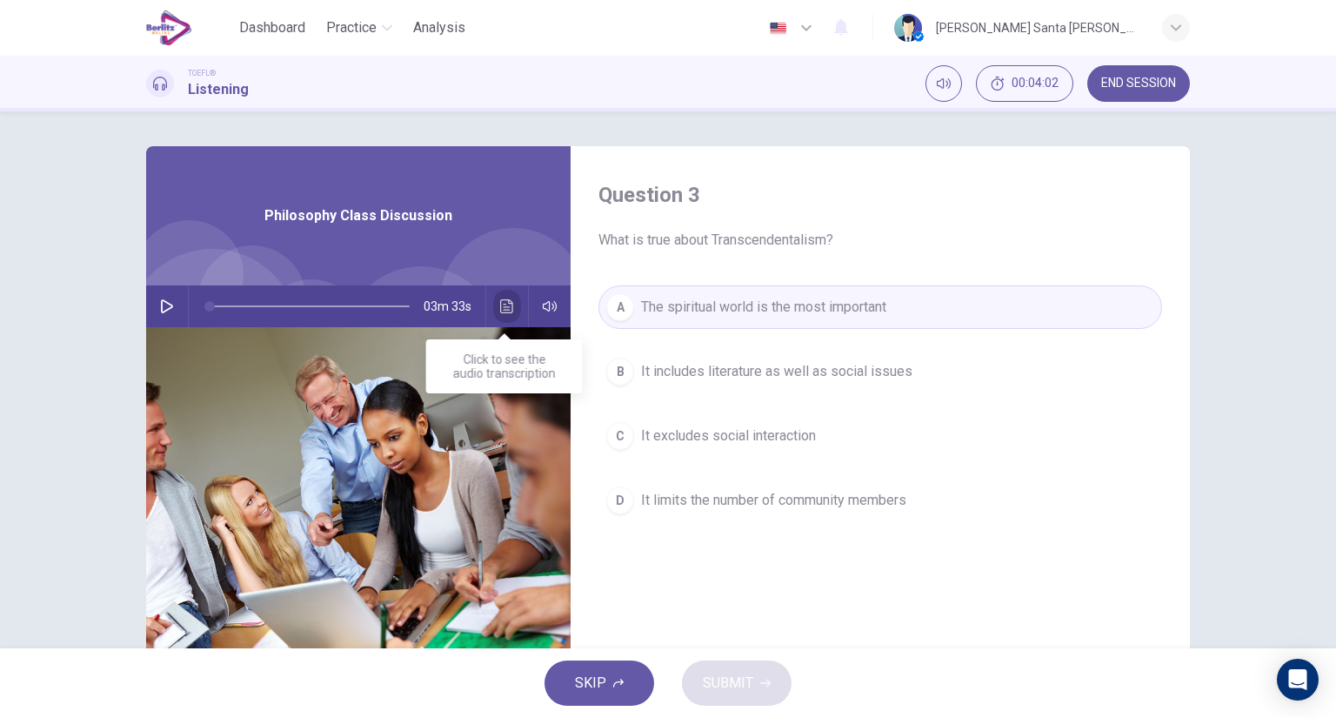
click at [505, 303] on icon "Click to see the audio transcription" at bounding box center [506, 306] width 13 height 14
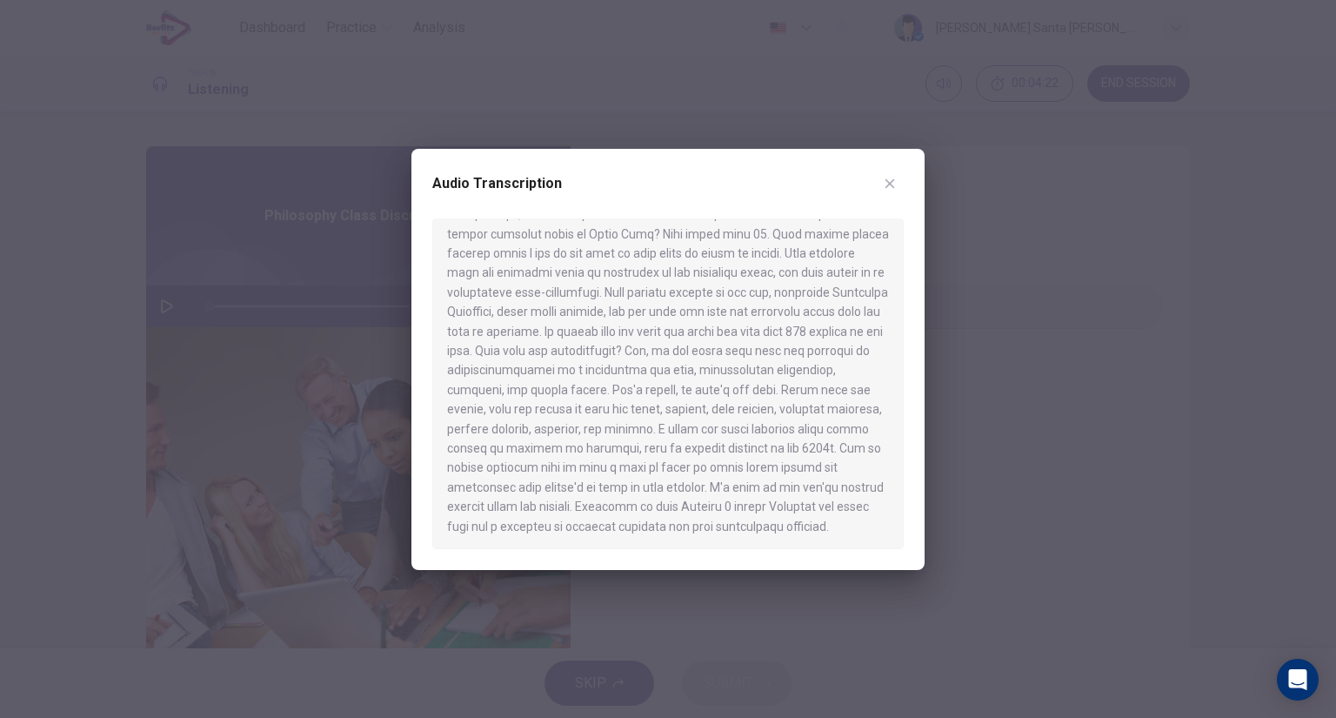
scroll to position [419, 0]
click at [897, 182] on button "button" at bounding box center [890, 184] width 28 height 28
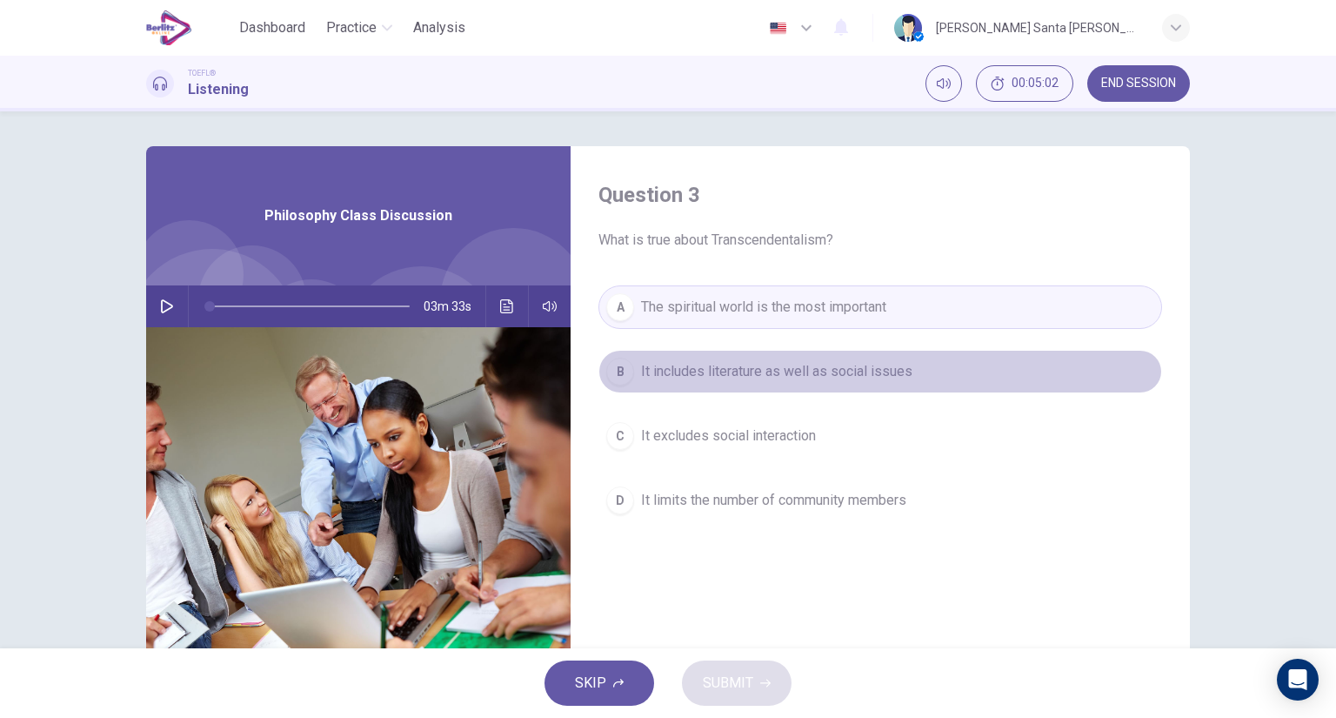
click at [821, 369] on span "It includes literature as well as social issues" at bounding box center [776, 371] width 271 height 21
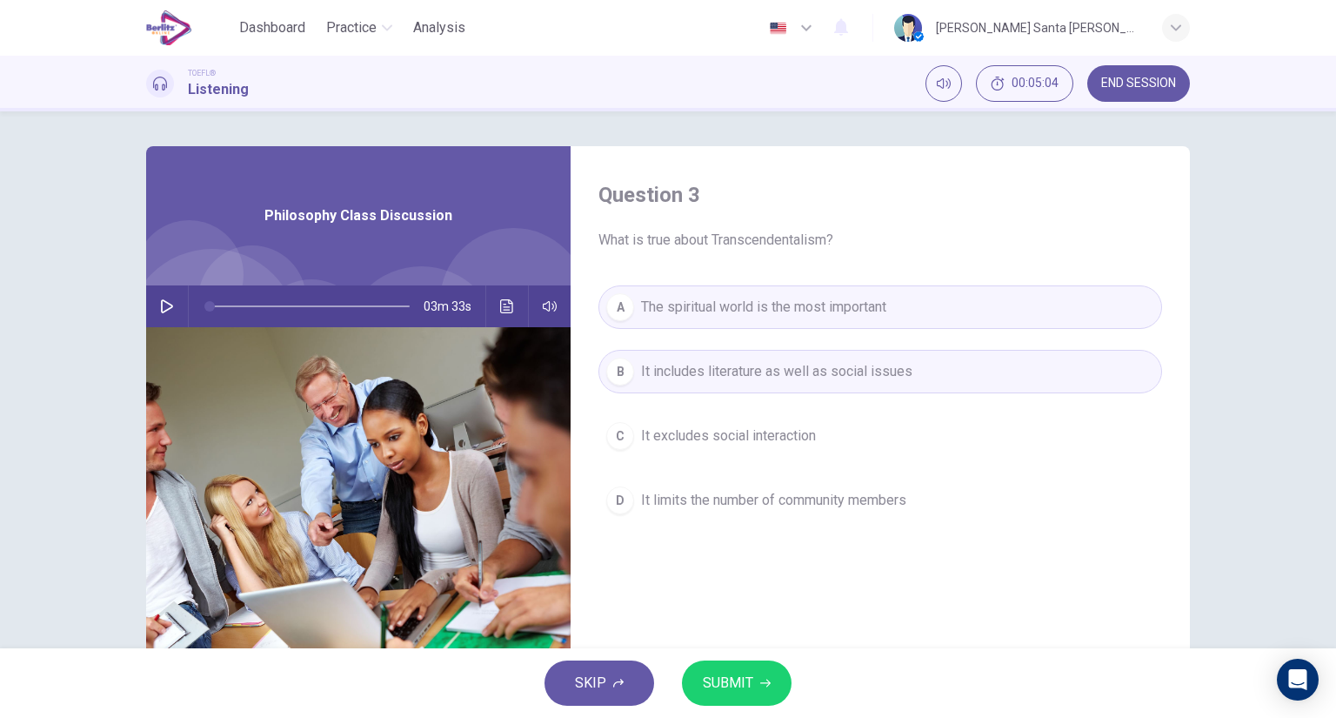
click at [735, 677] on span "SUBMIT" at bounding box center [728, 683] width 50 height 24
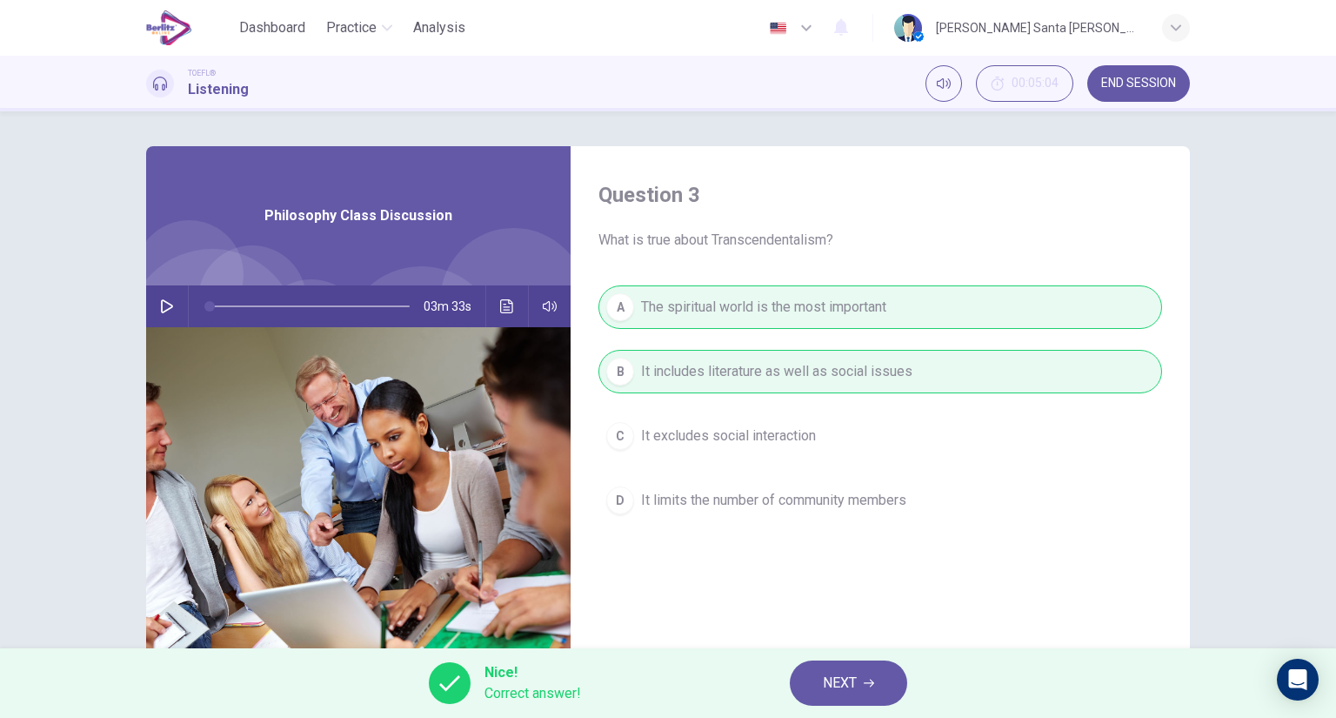
click at [859, 678] on button "NEXT" at bounding box center [848, 682] width 117 height 45
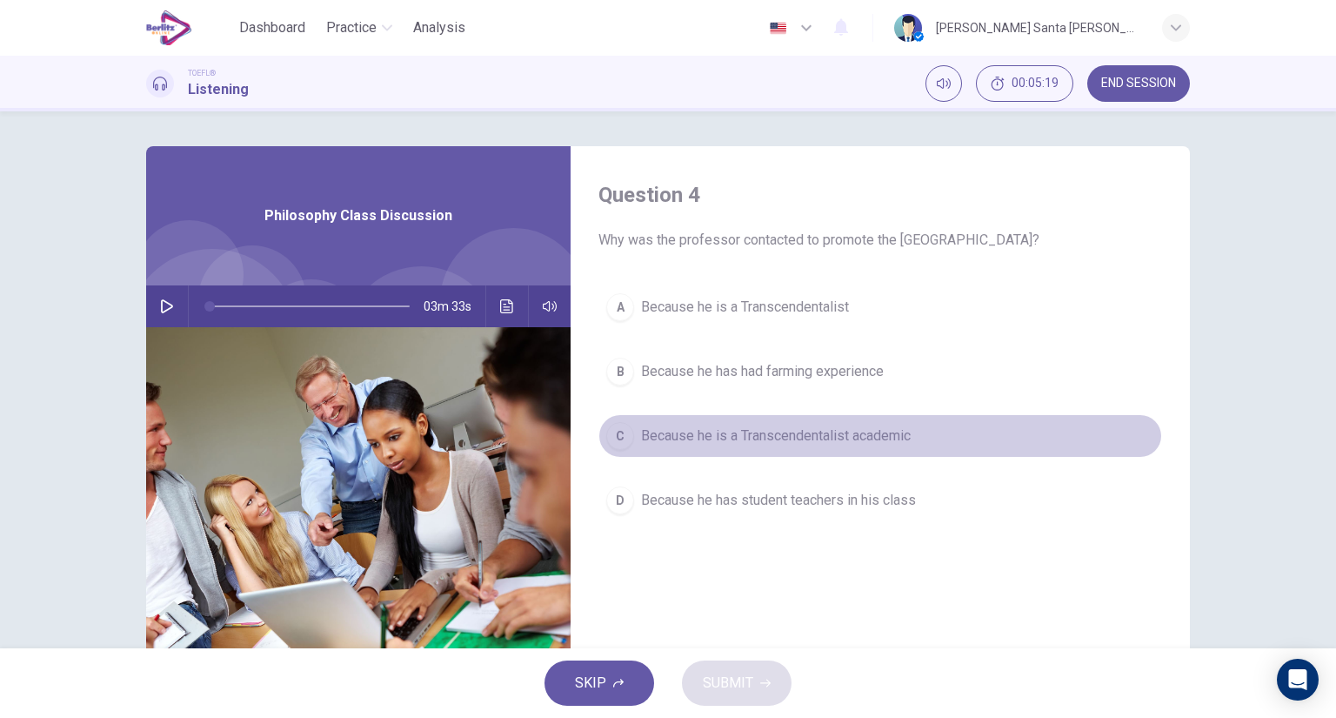
click at [722, 435] on span "Because he is a Transcendentalist academic" at bounding box center [776, 435] width 270 height 21
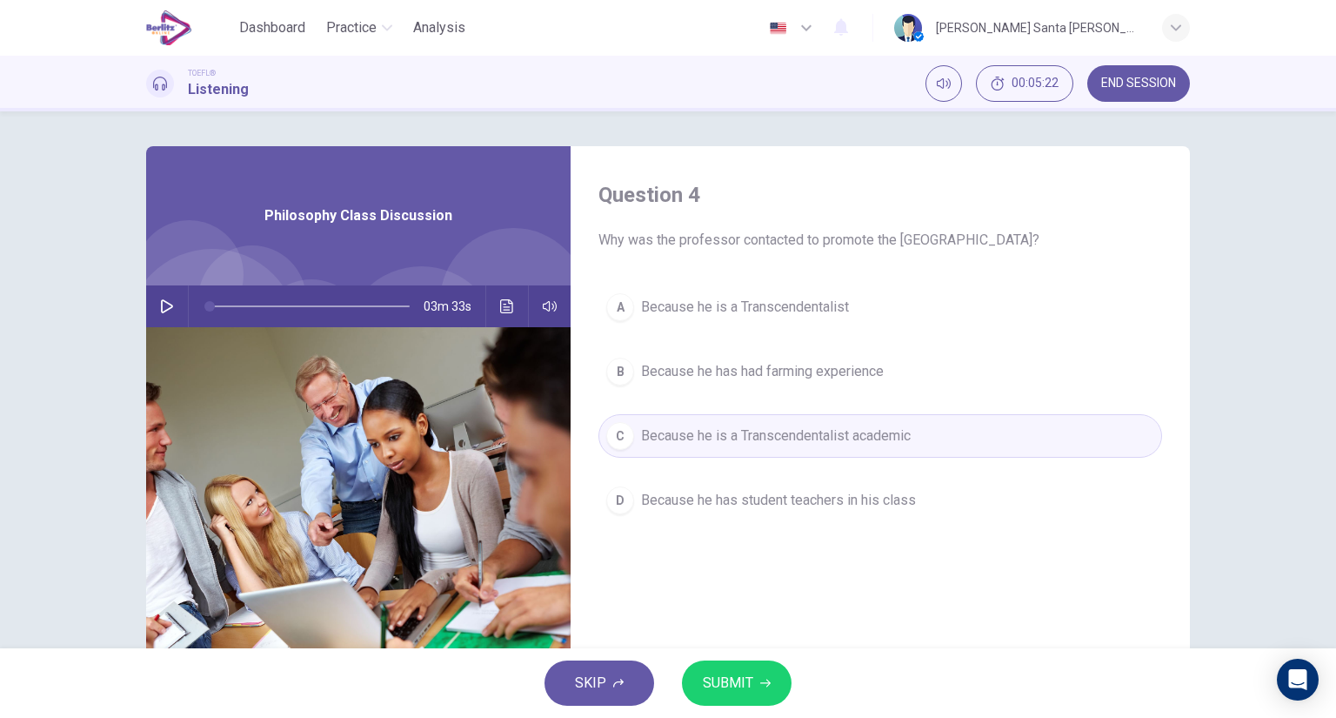
drag, startPoint x: 734, startPoint y: 682, endPoint x: 733, endPoint y: 670, distance: 12.2
click at [737, 682] on span "SUBMIT" at bounding box center [728, 683] width 50 height 24
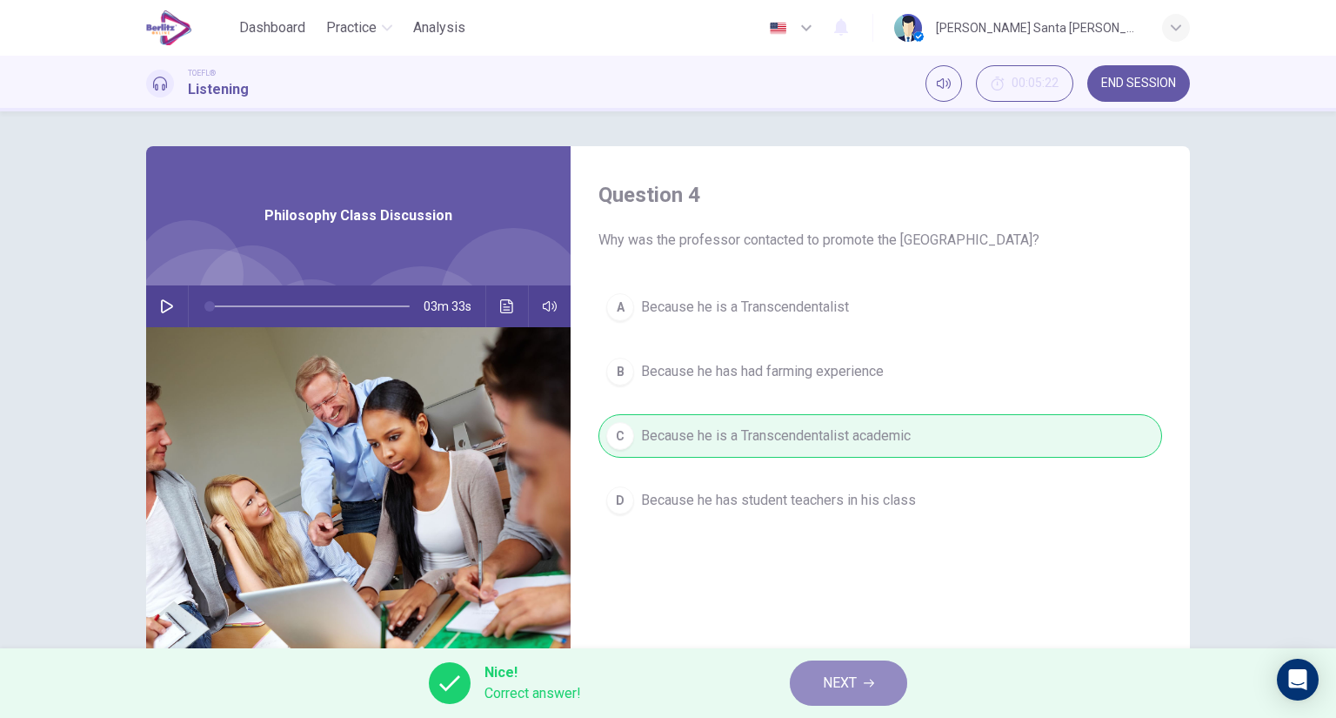
click at [859, 678] on button "NEXT" at bounding box center [848, 682] width 117 height 45
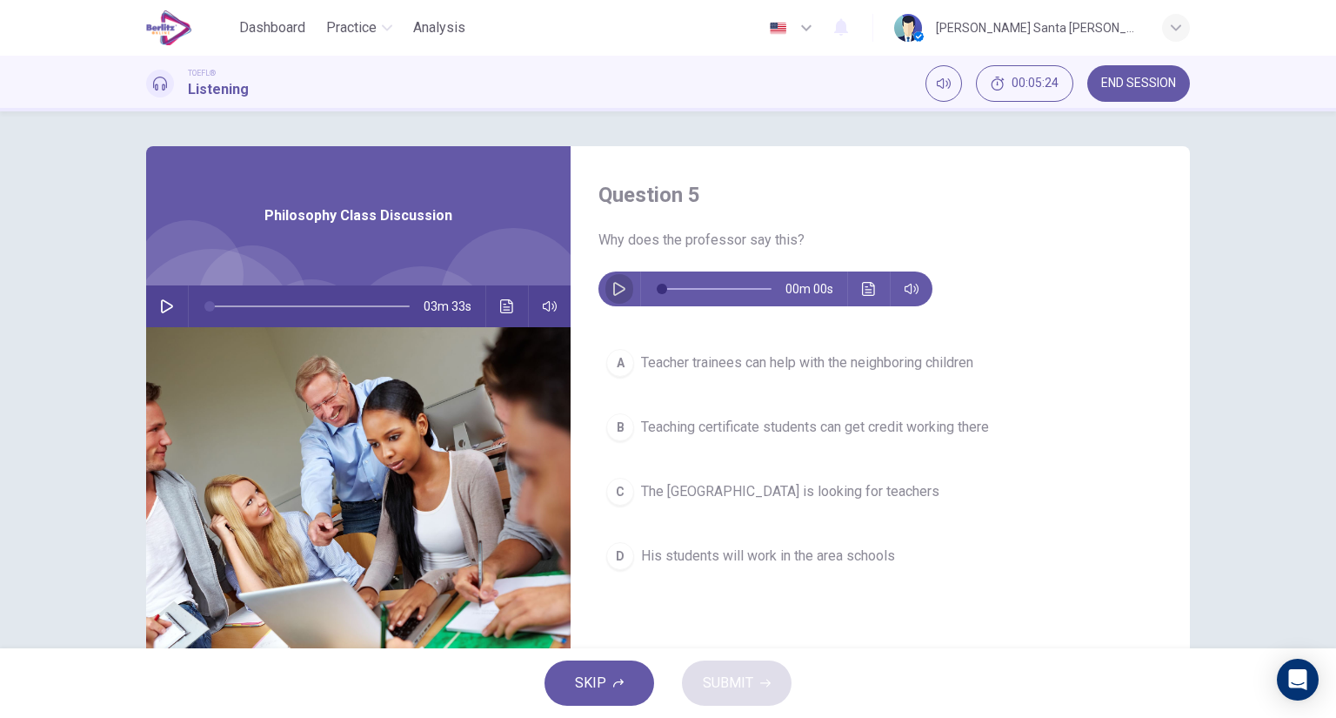
click at [616, 289] on icon "button" at bounding box center [619, 289] width 14 height 14
type input "*"
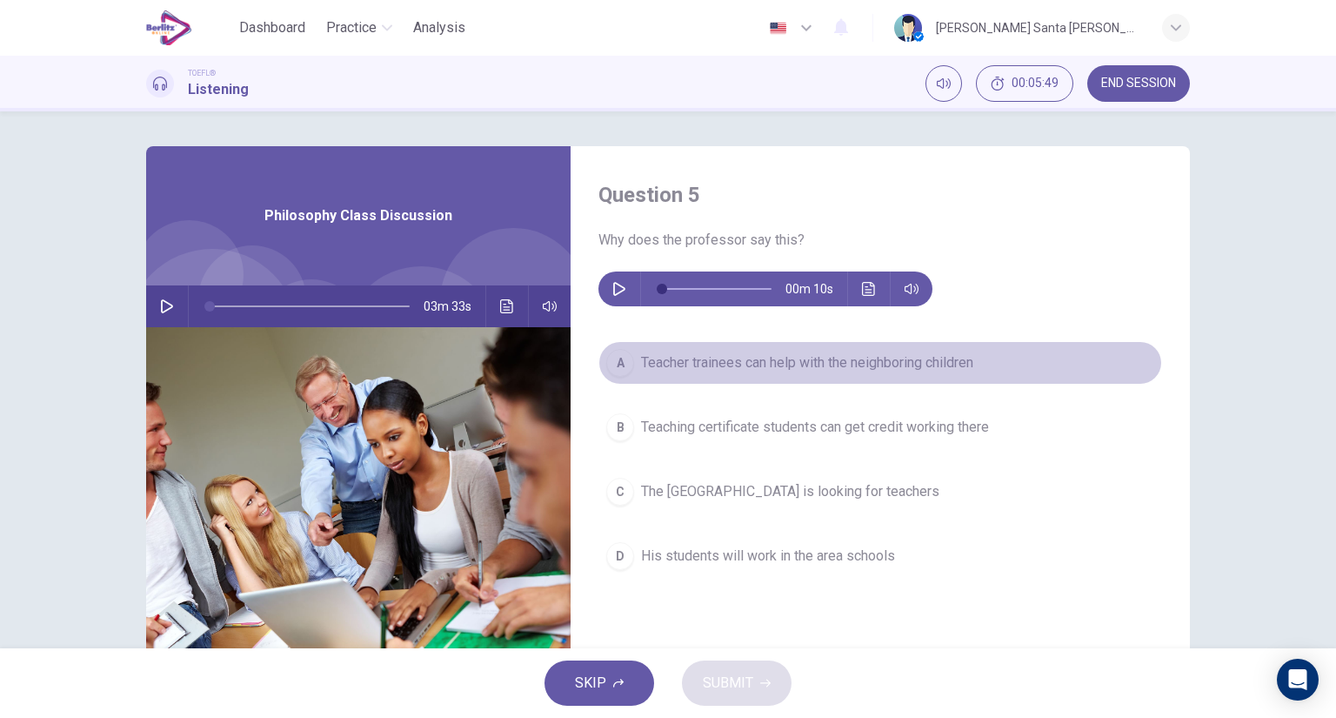
click at [891, 359] on span "Teacher trainees can help with the neighboring children" at bounding box center [807, 362] width 332 height 21
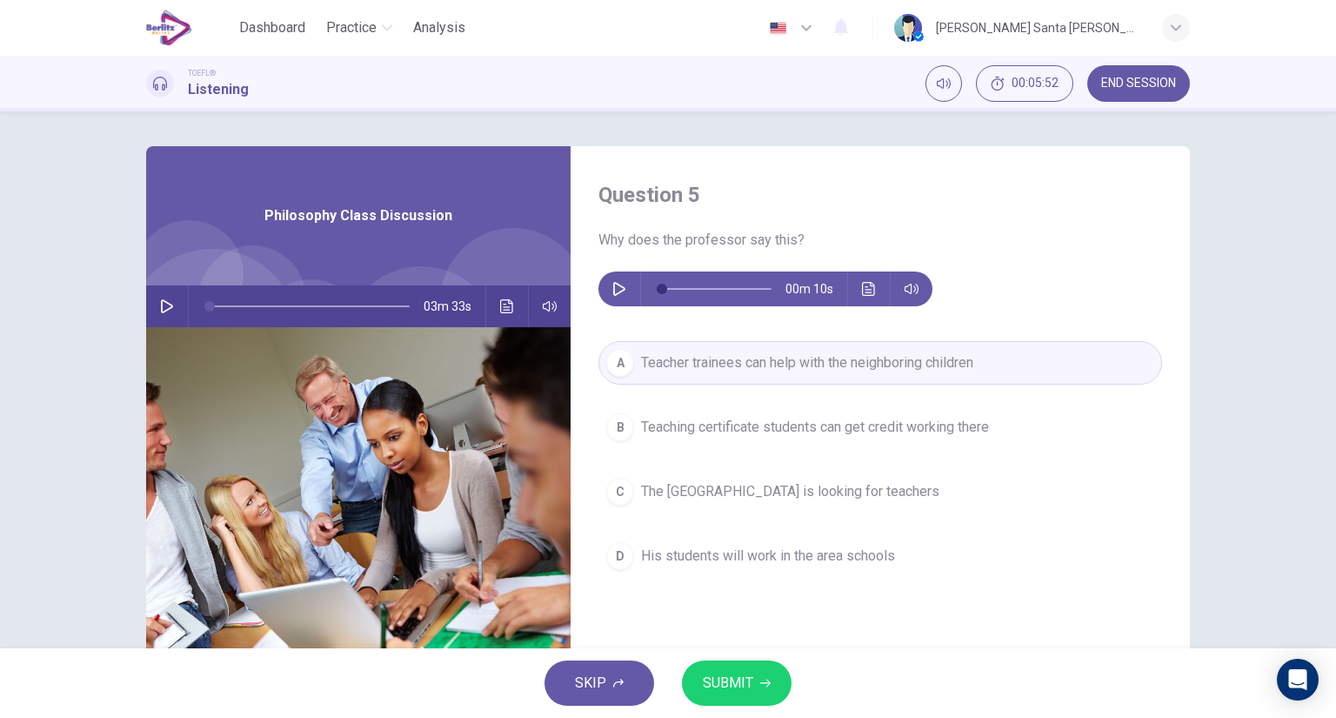
click at [733, 681] on span "SUBMIT" at bounding box center [728, 683] width 50 height 24
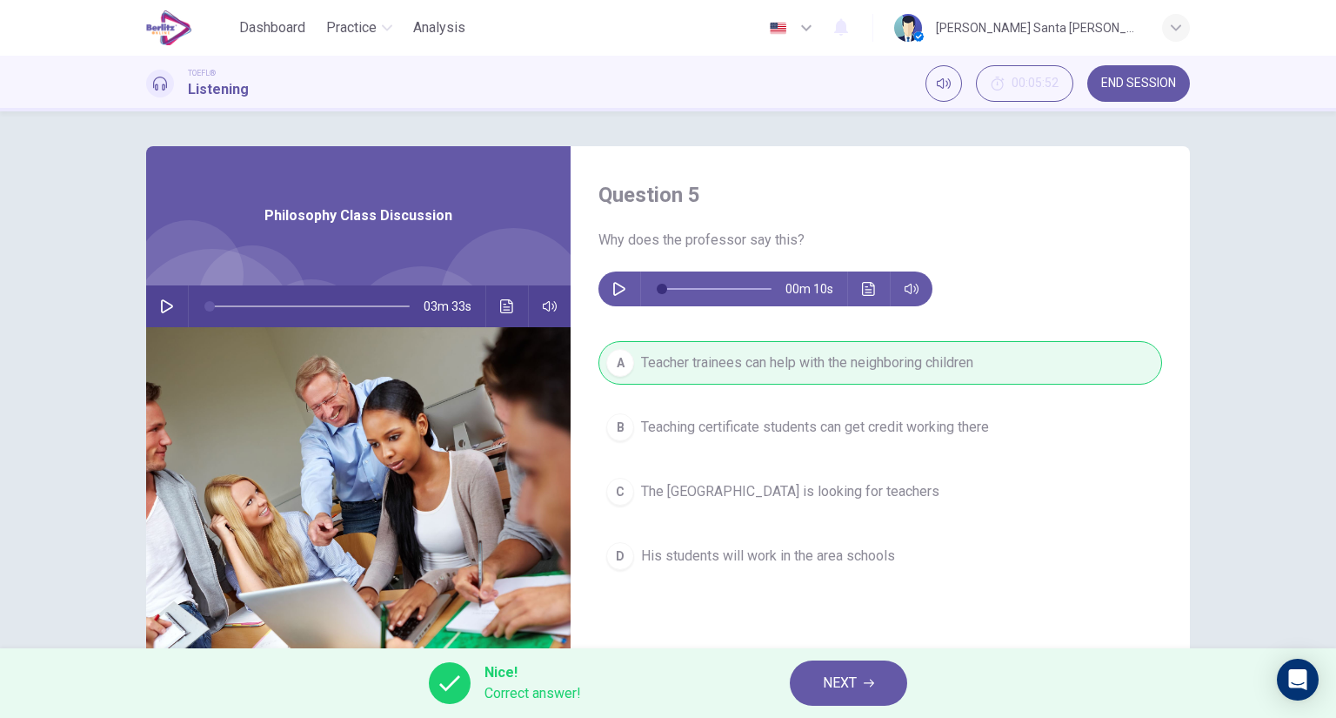
click at [839, 685] on span "NEXT" at bounding box center [840, 683] width 34 height 24
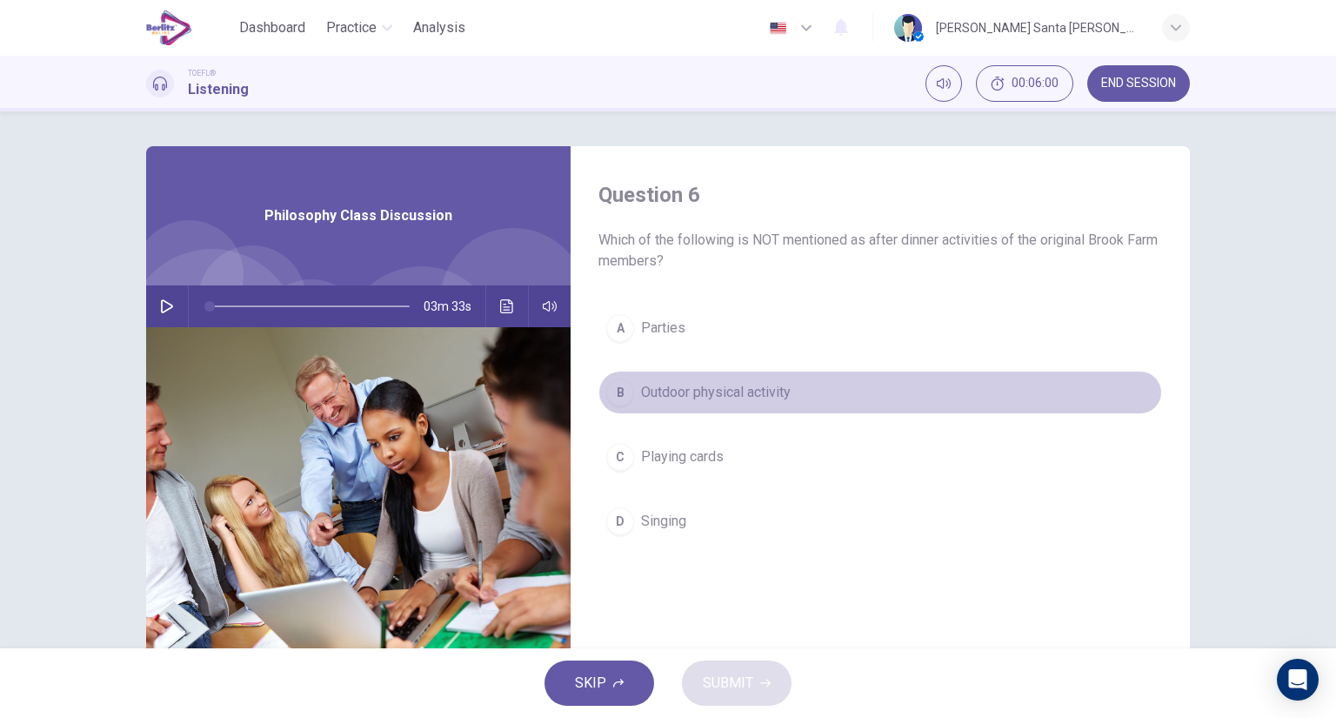
click at [746, 383] on span "Outdoor physical activity" at bounding box center [716, 392] width 150 height 21
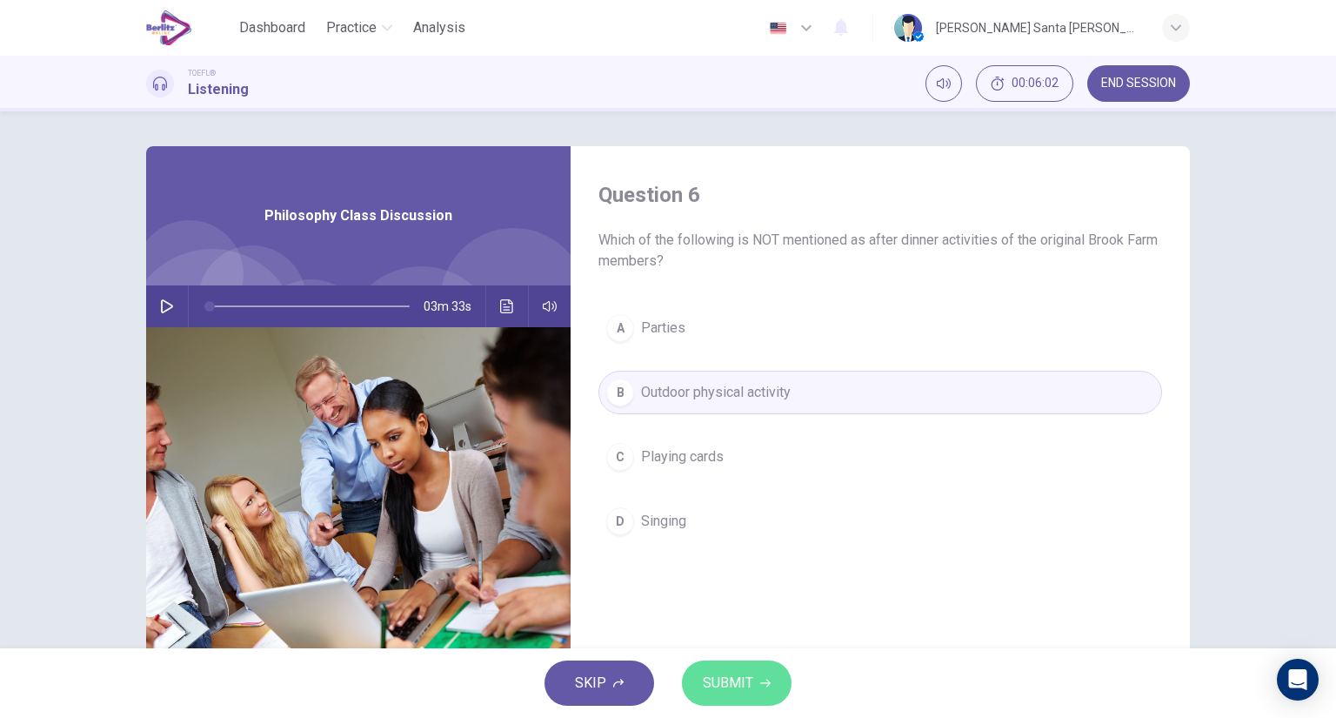
click at [727, 683] on span "SUBMIT" at bounding box center [728, 683] width 50 height 24
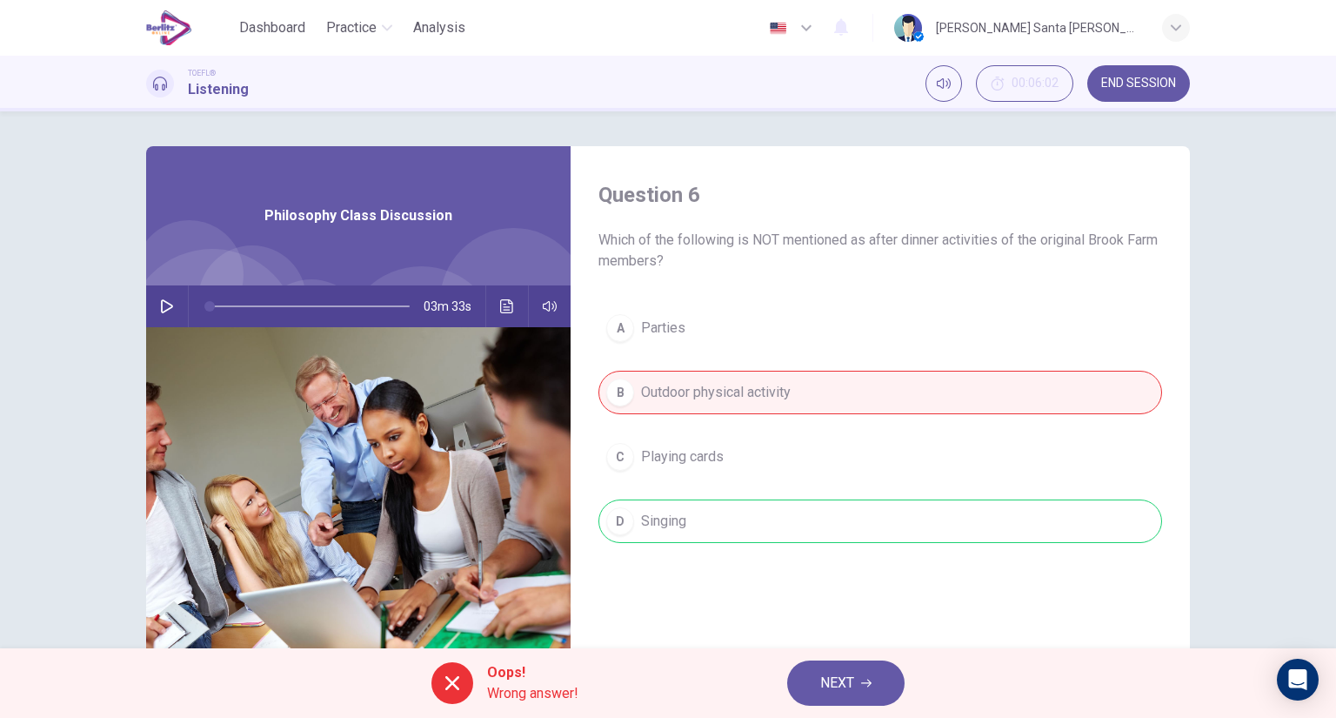
click at [851, 678] on span "NEXT" at bounding box center [837, 683] width 34 height 24
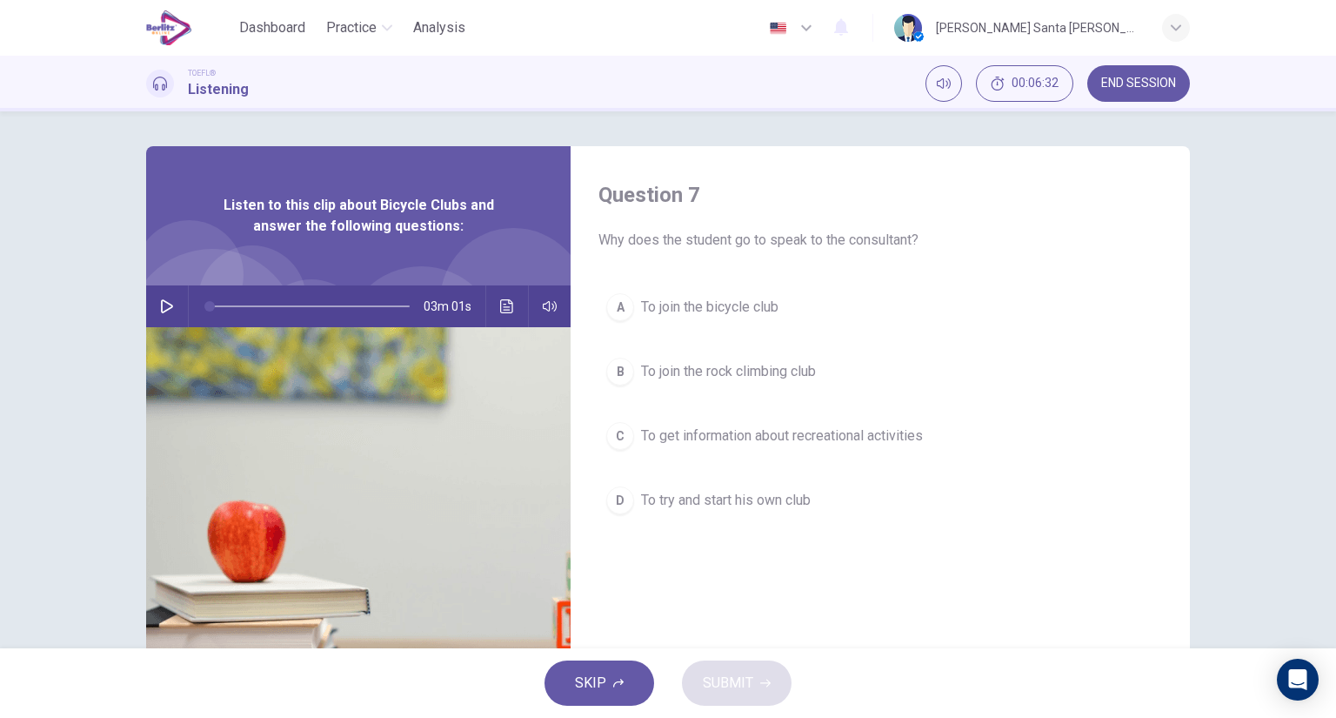
click at [160, 306] on icon "button" at bounding box center [167, 306] width 14 height 14
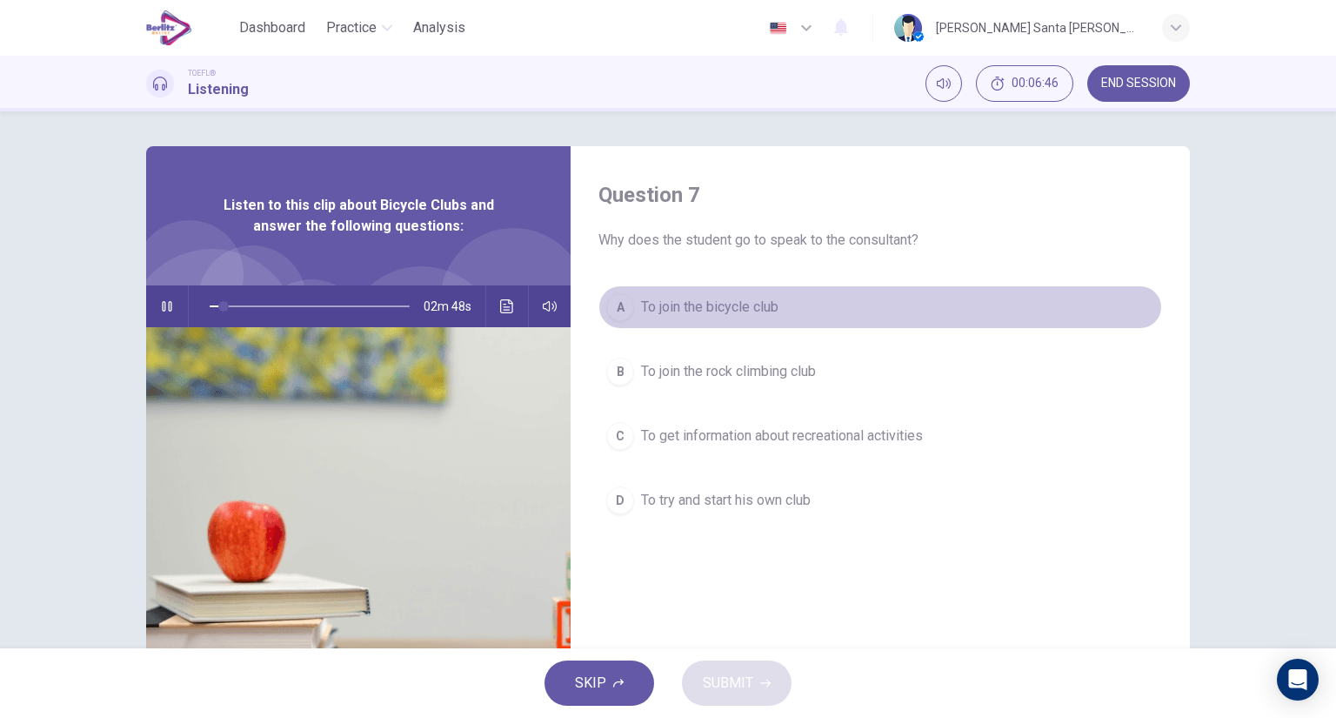
click at [746, 303] on span "To join the bicycle club" at bounding box center [709, 307] width 137 height 21
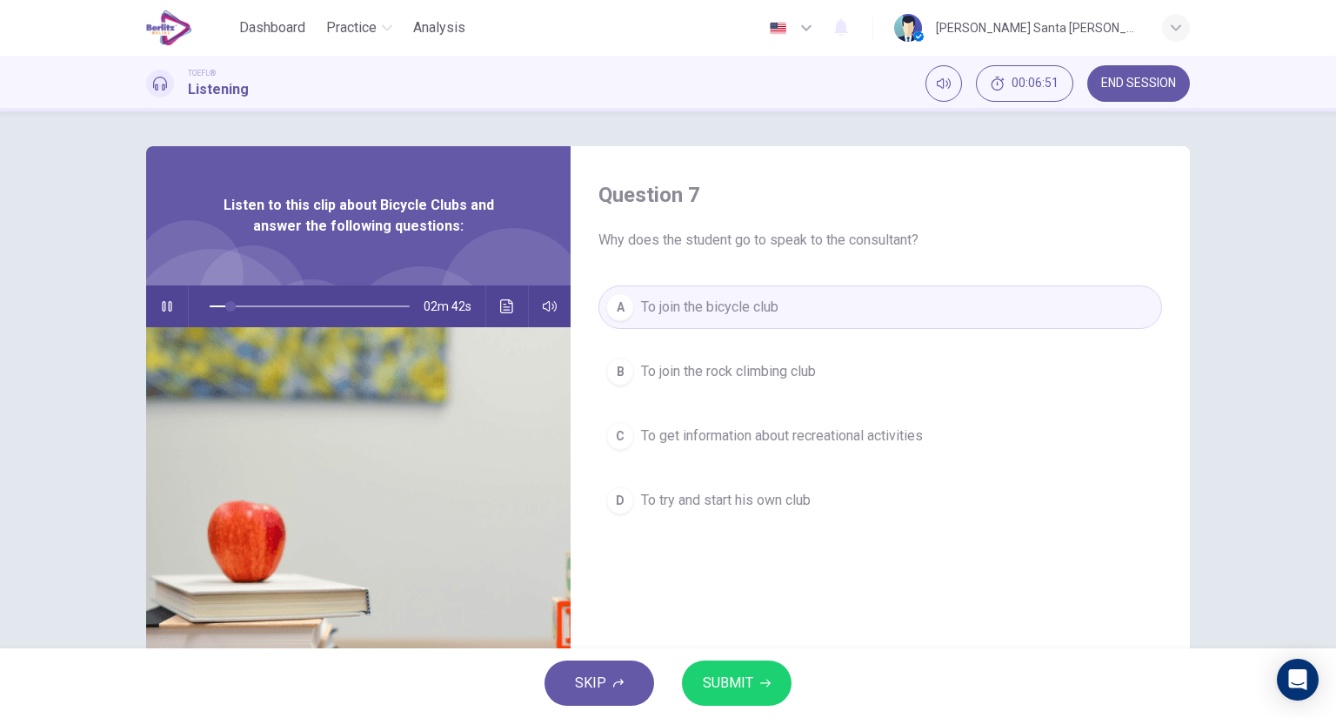
click at [740, 675] on span "SUBMIT" at bounding box center [728, 683] width 50 height 24
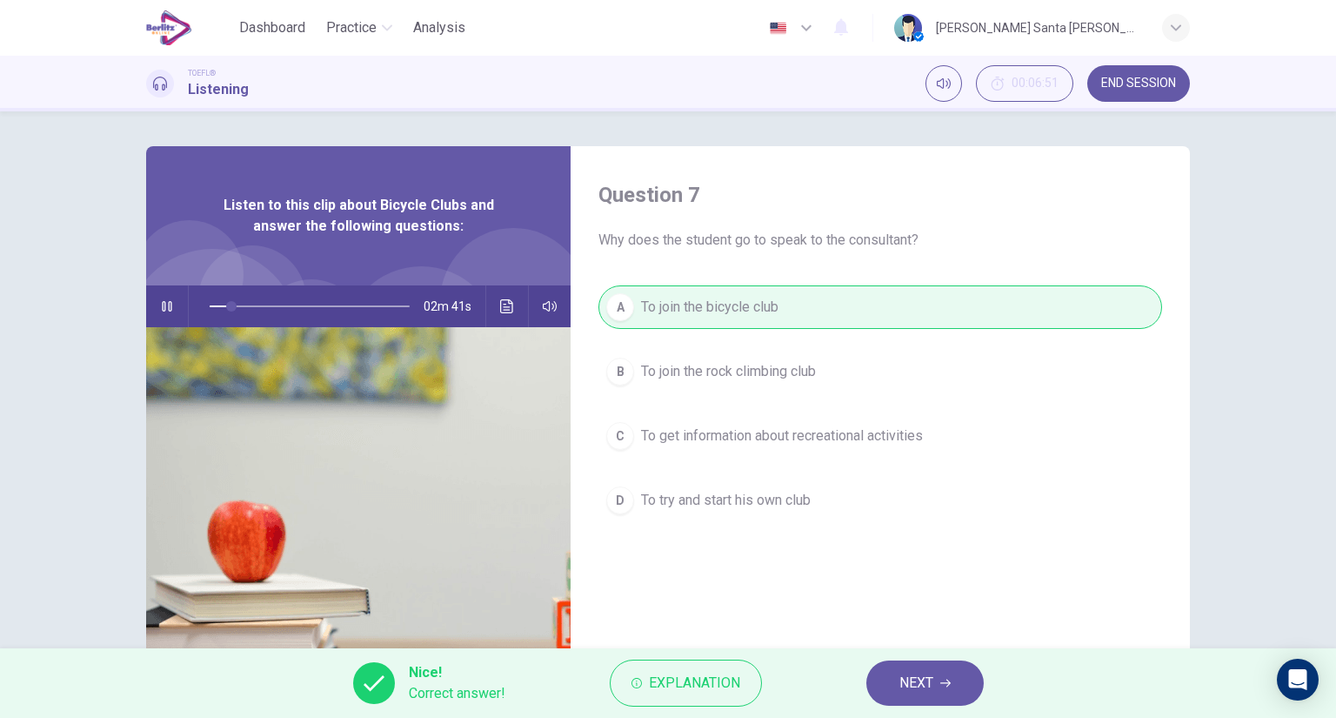
click at [941, 675] on button "NEXT" at bounding box center [924, 682] width 117 height 45
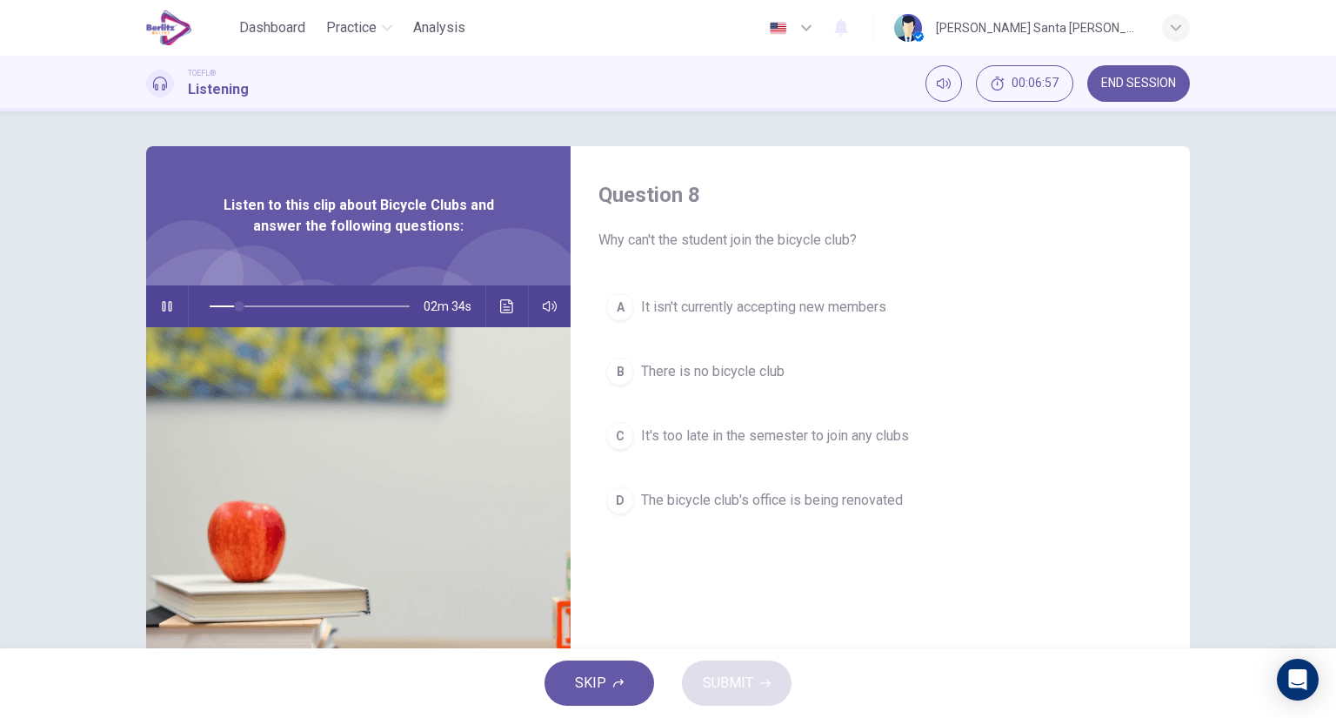
click at [722, 500] on span "The bicycle club's office is being renovated" at bounding box center [772, 500] width 262 height 21
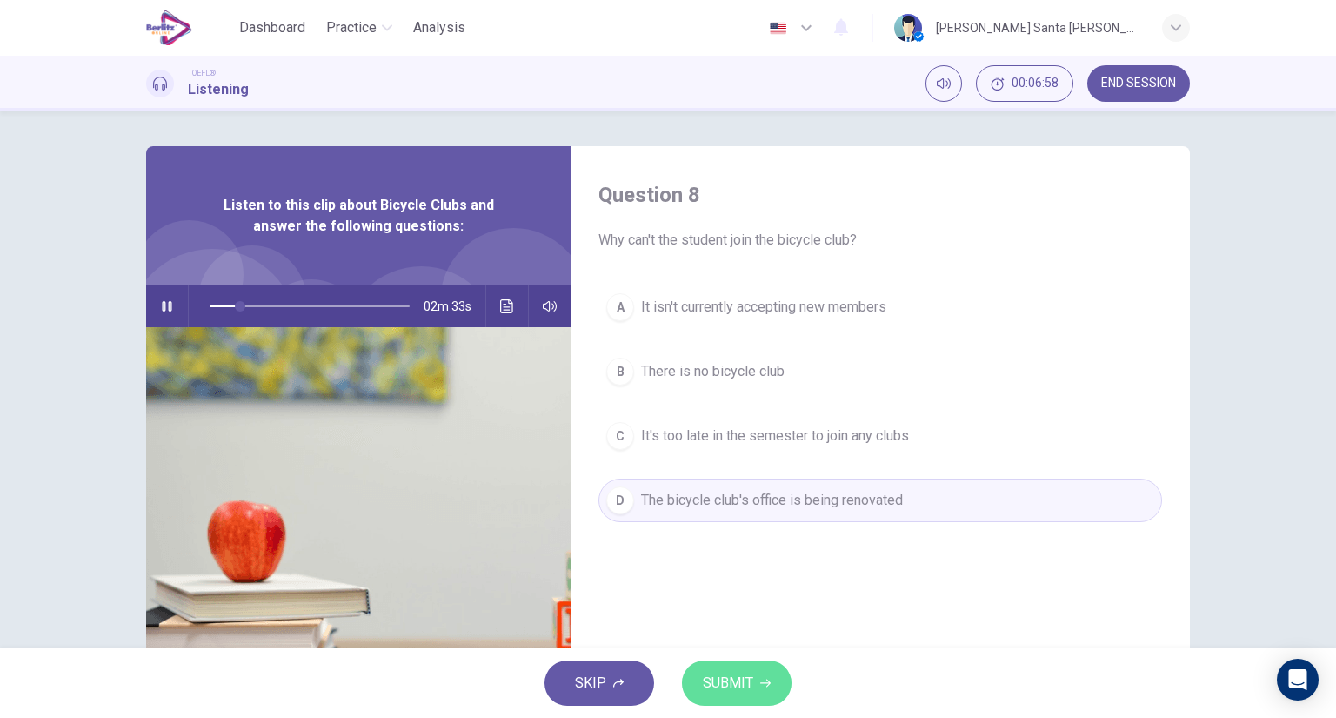
click at [745, 678] on span "SUBMIT" at bounding box center [728, 683] width 50 height 24
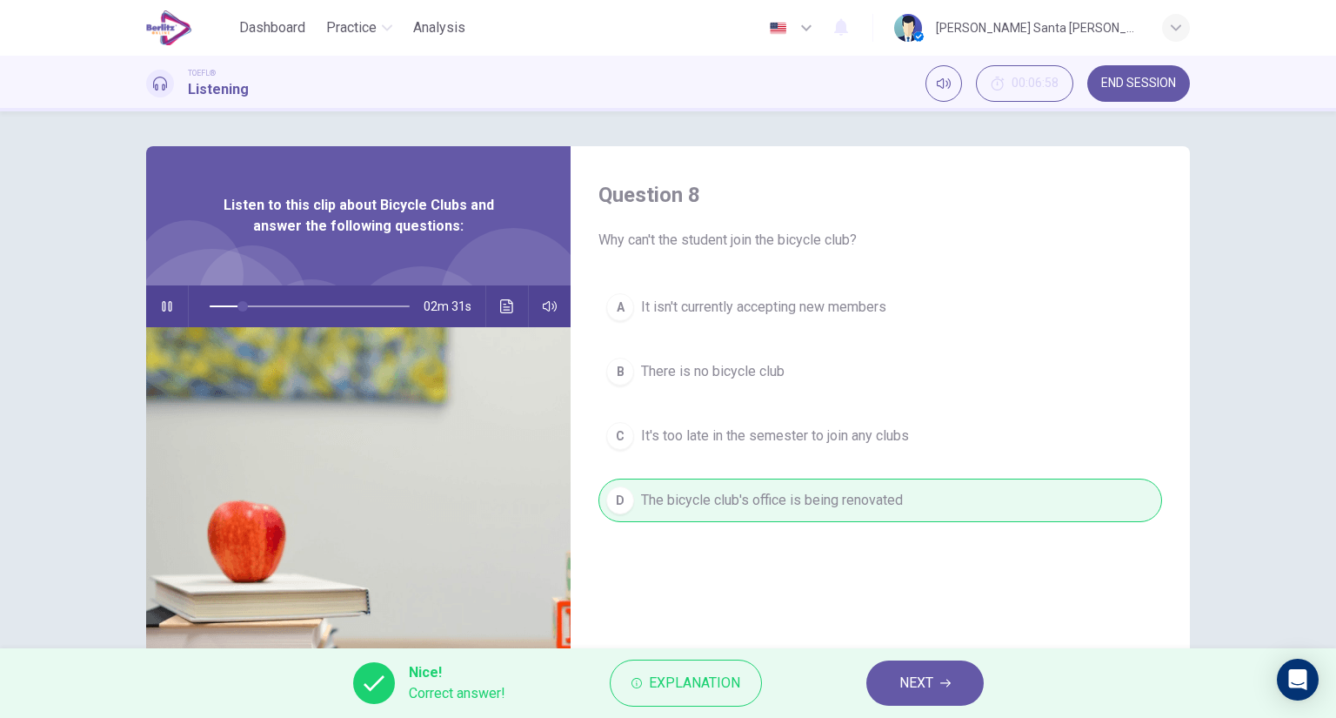
click at [929, 671] on span "NEXT" at bounding box center [916, 683] width 34 height 24
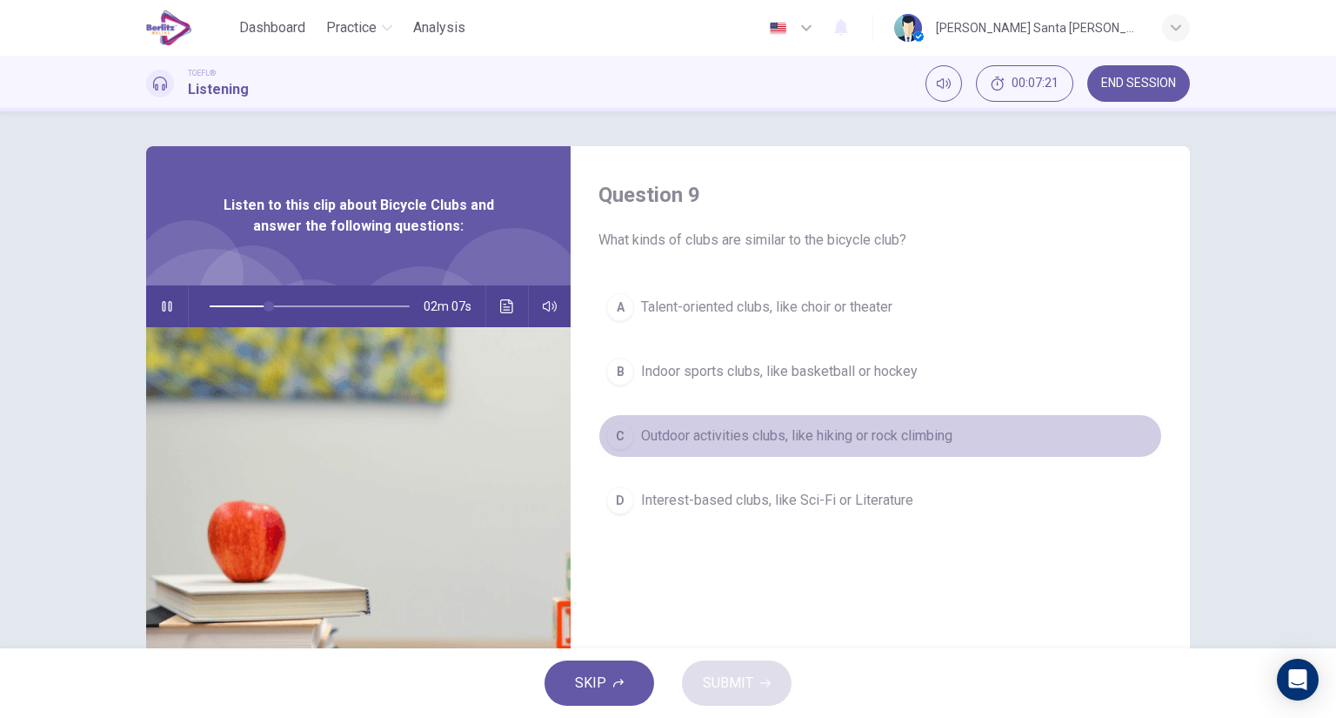
drag, startPoint x: 799, startPoint y: 438, endPoint x: 852, endPoint y: 418, distance: 57.5
click at [801, 436] on span "Outdoor activities clubs, like hiking or rock climbing" at bounding box center [796, 435] width 311 height 21
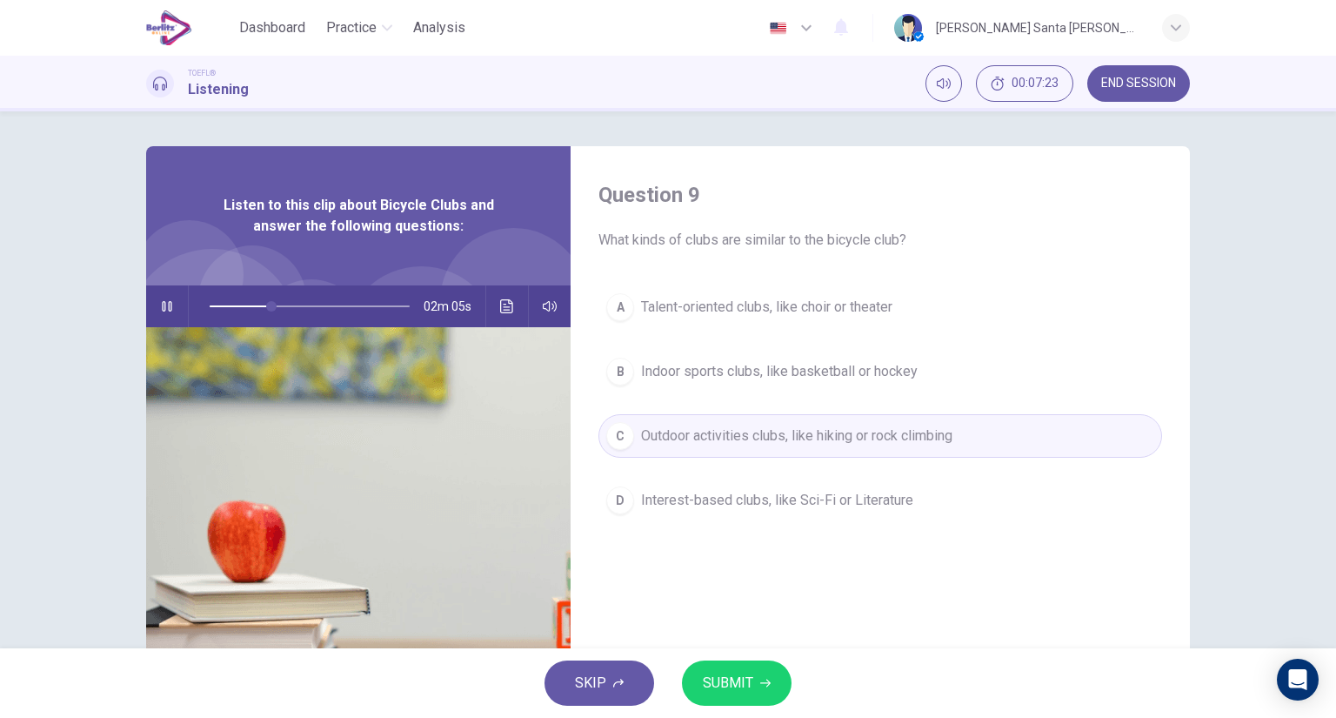
click at [725, 682] on span "SUBMIT" at bounding box center [728, 683] width 50 height 24
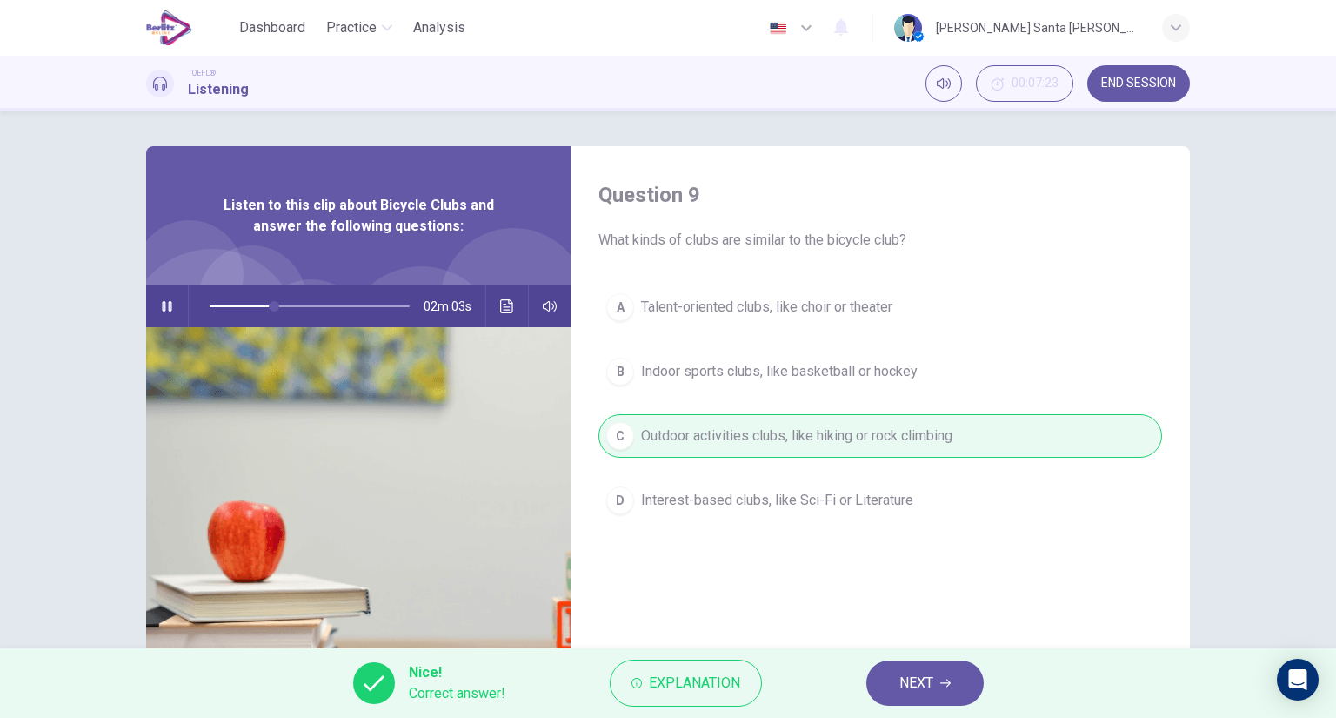
click at [899, 677] on span "NEXT" at bounding box center [916, 683] width 34 height 24
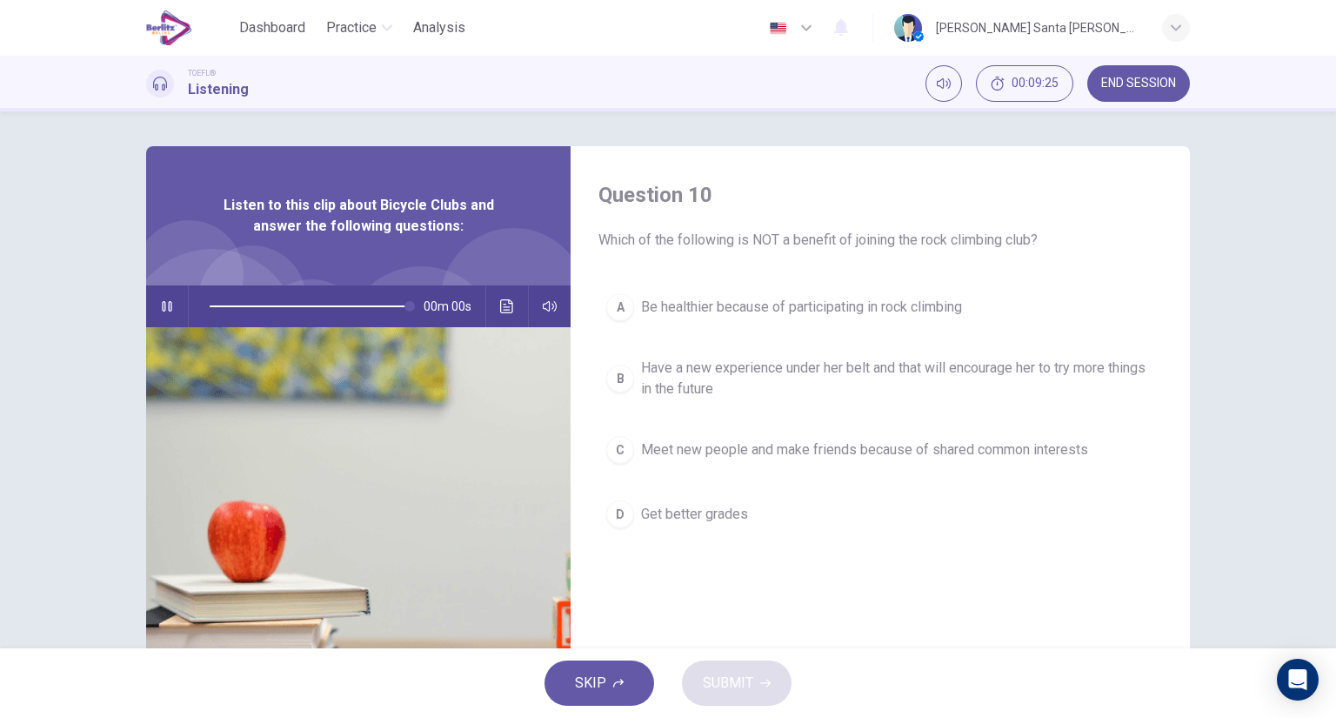
type input "*"
click at [699, 517] on span "Get better grades" at bounding box center [694, 514] width 107 height 21
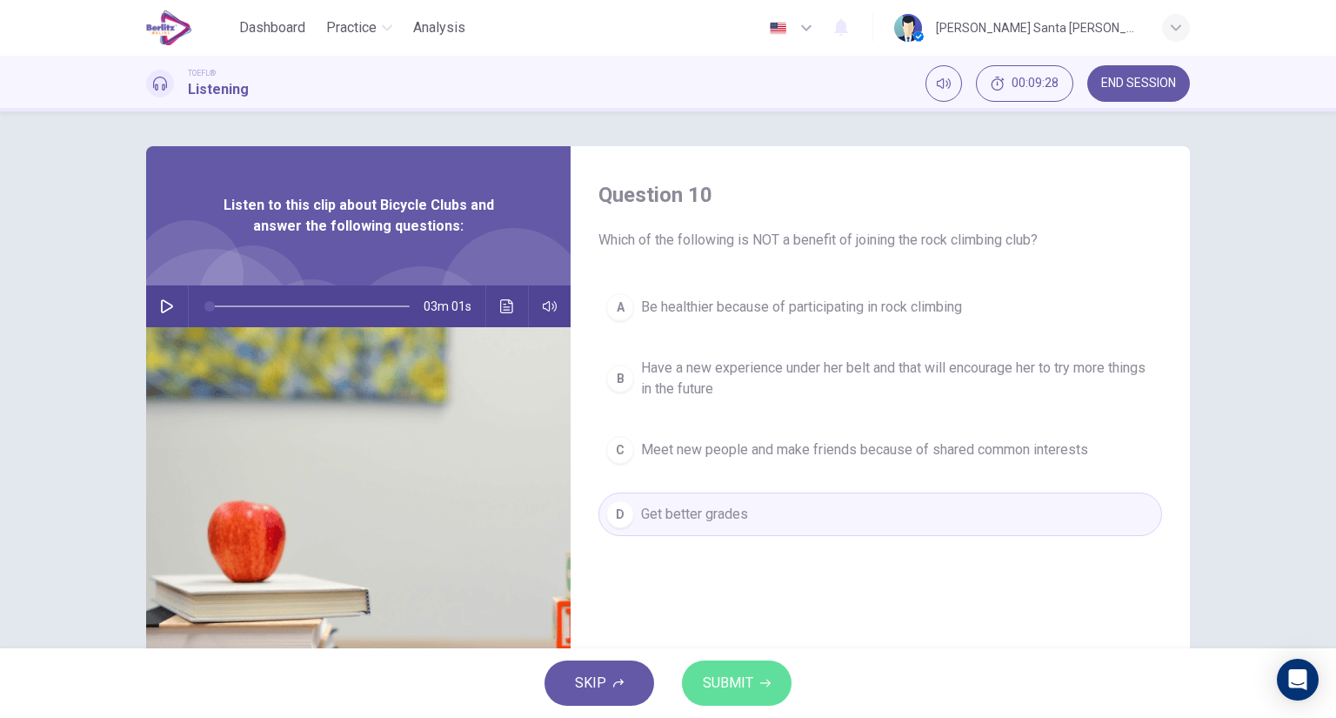
click at [746, 678] on span "SUBMIT" at bounding box center [728, 683] width 50 height 24
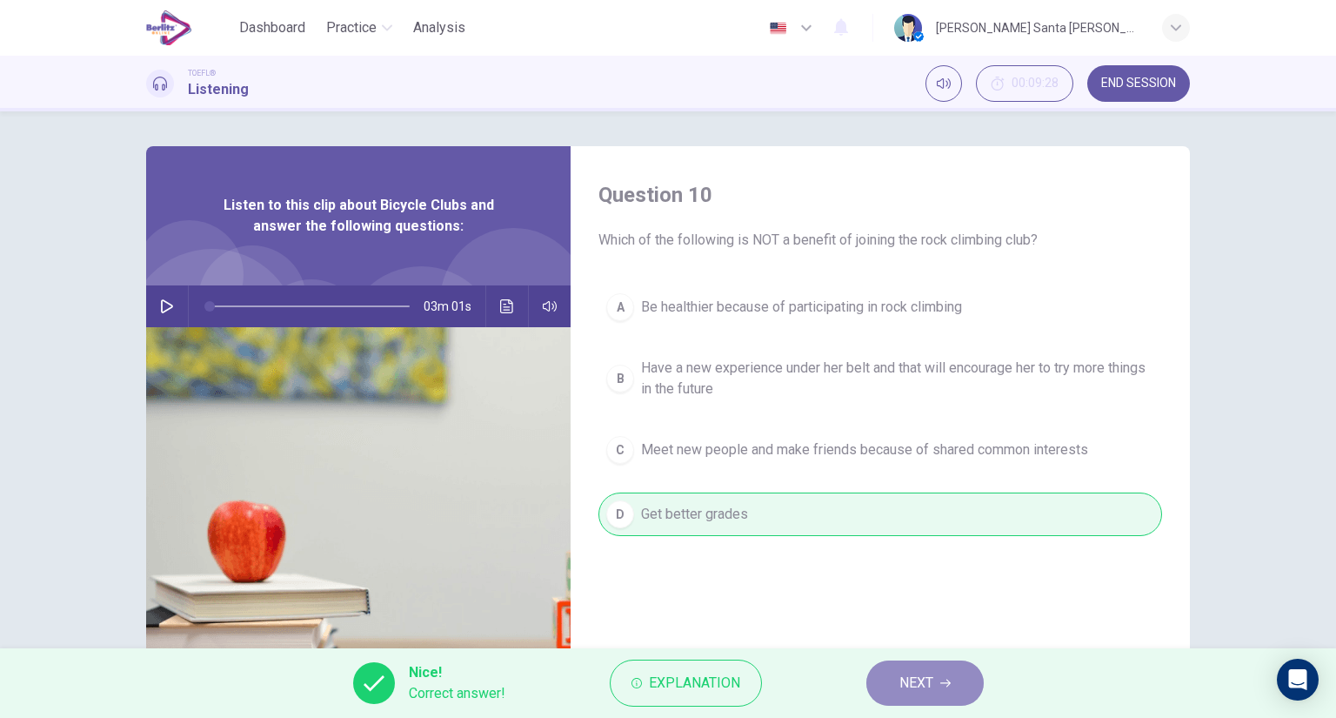
click at [942, 688] on button "NEXT" at bounding box center [924, 682] width 117 height 45
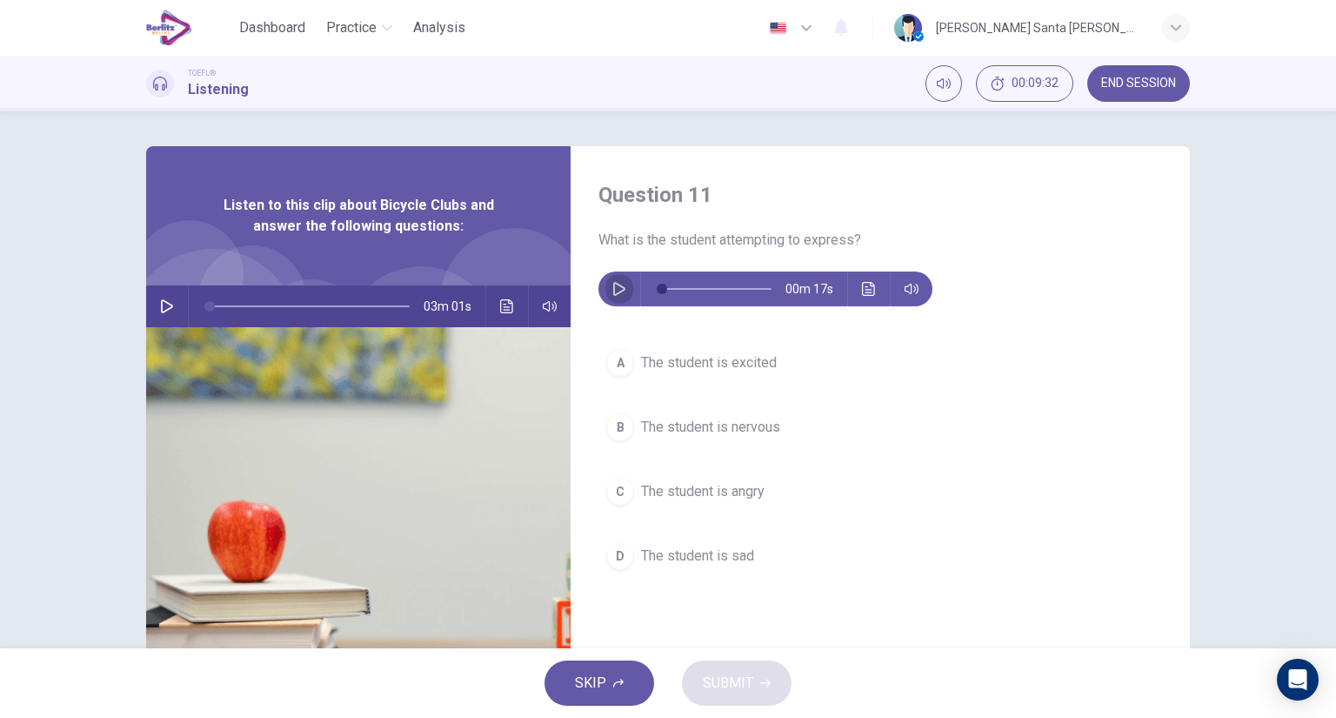
click at [605, 284] on button "button" at bounding box center [619, 288] width 28 height 35
type input "*"
click at [673, 423] on span "The student is nervous" at bounding box center [710, 427] width 139 height 21
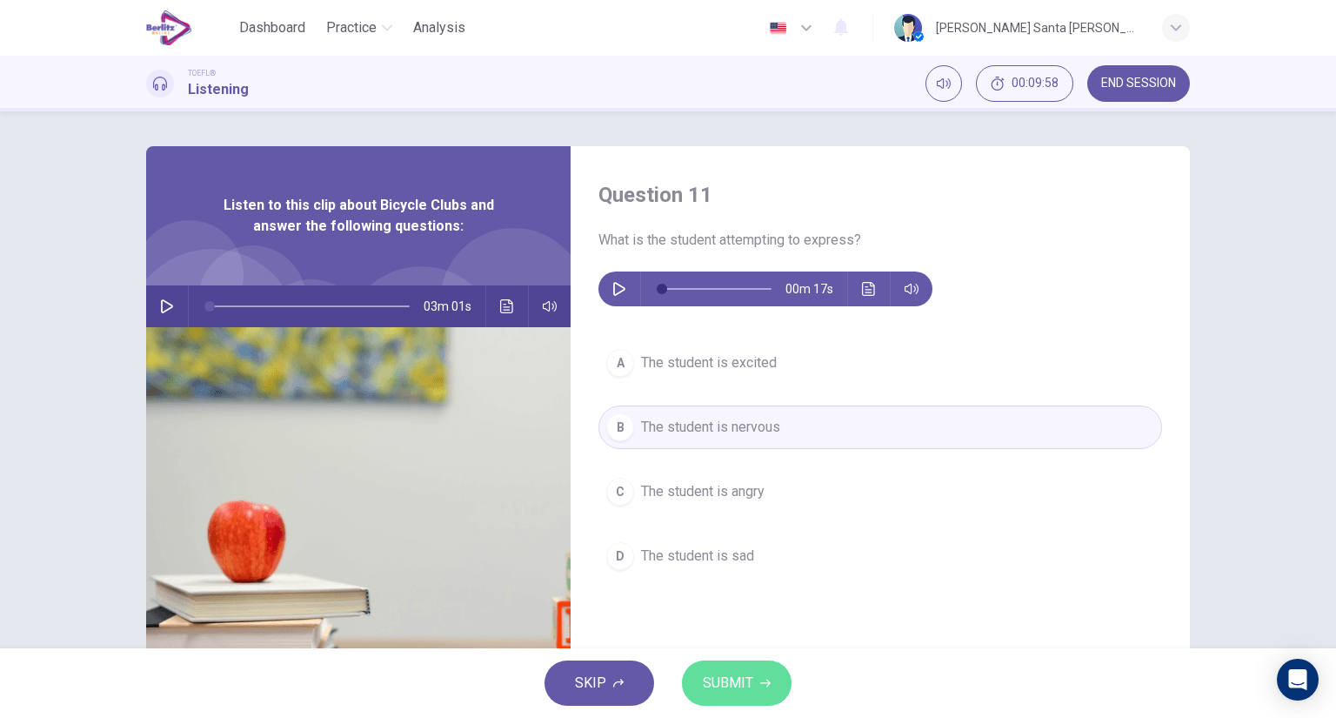
click at [748, 680] on span "SUBMIT" at bounding box center [728, 683] width 50 height 24
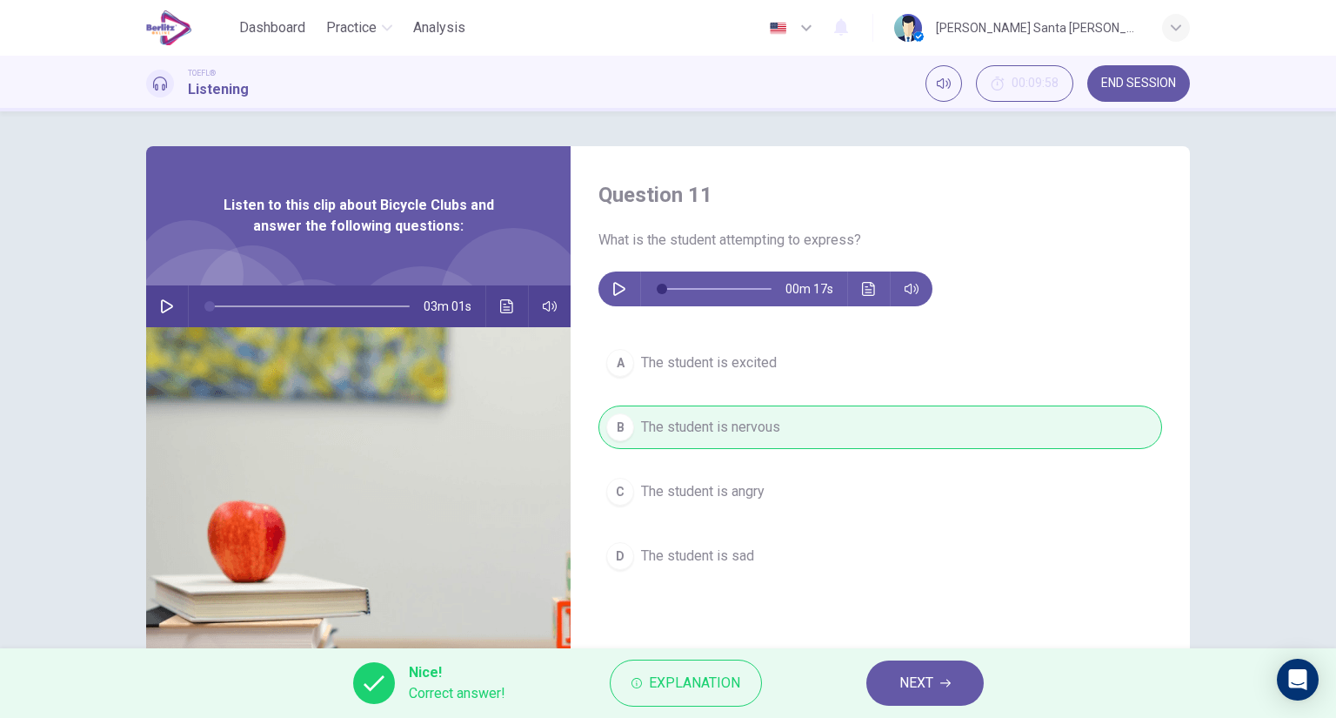
click at [923, 678] on span "NEXT" at bounding box center [916, 683] width 34 height 24
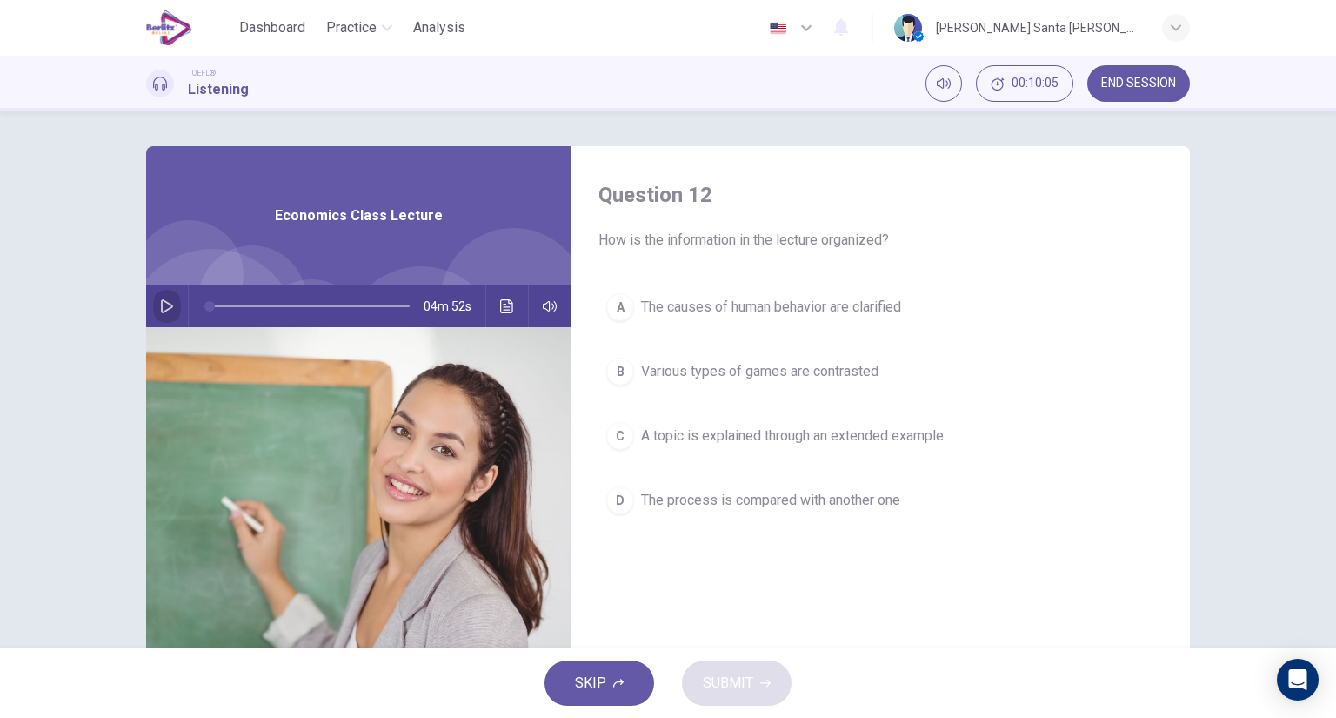
click at [162, 303] on icon "button" at bounding box center [167, 306] width 14 height 14
drag, startPoint x: 257, startPoint y: 307, endPoint x: 188, endPoint y: 313, distance: 69.9
click at [189, 313] on div at bounding box center [306, 306] width 235 height 42
click at [160, 308] on icon "button" at bounding box center [167, 306] width 14 height 14
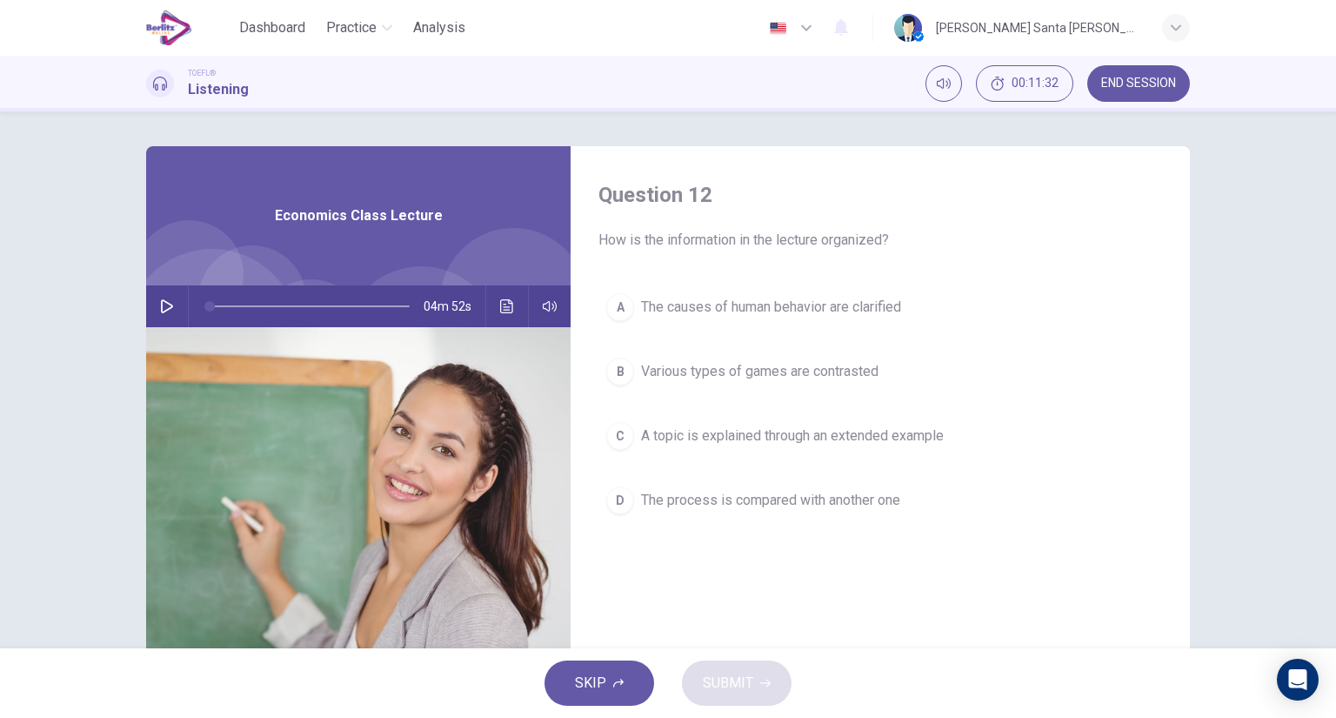
click at [163, 307] on icon "button" at bounding box center [167, 306] width 14 height 14
type input "*"
click at [740, 433] on span "A topic is explained through an extended example" at bounding box center [792, 435] width 303 height 21
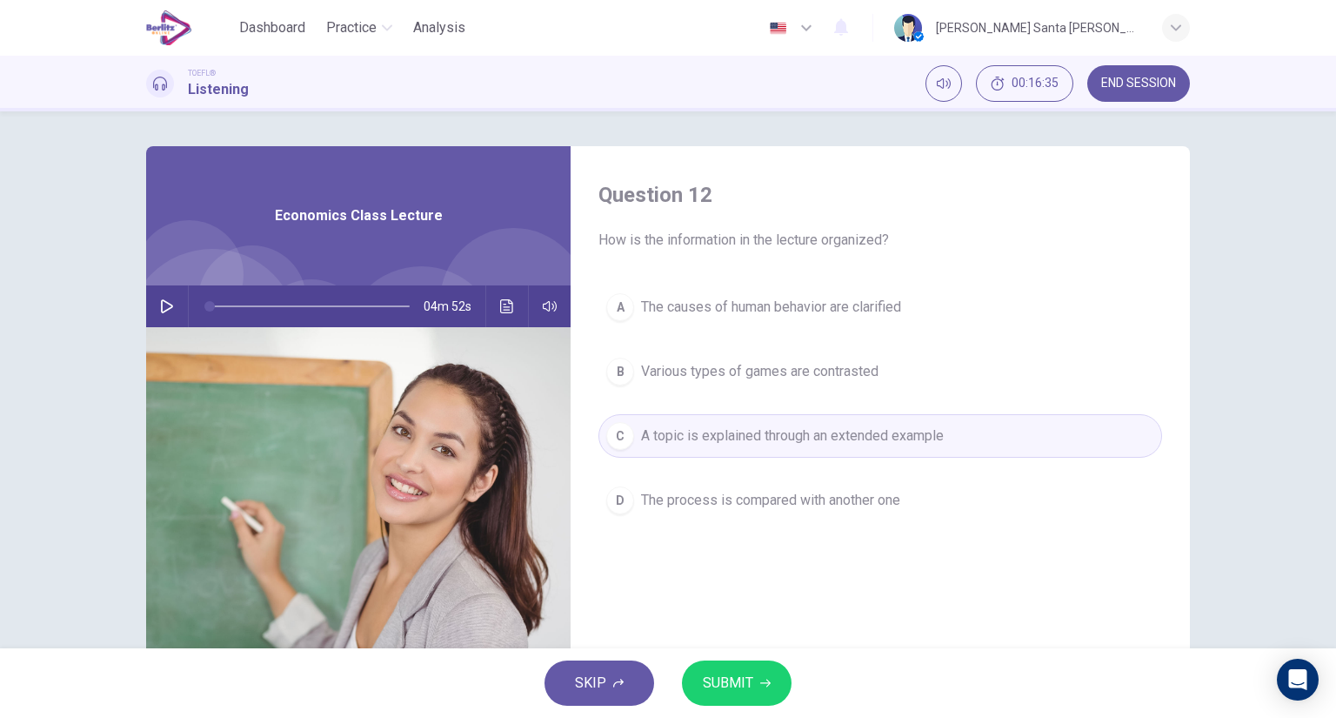
click at [735, 682] on span "SUBMIT" at bounding box center [728, 683] width 50 height 24
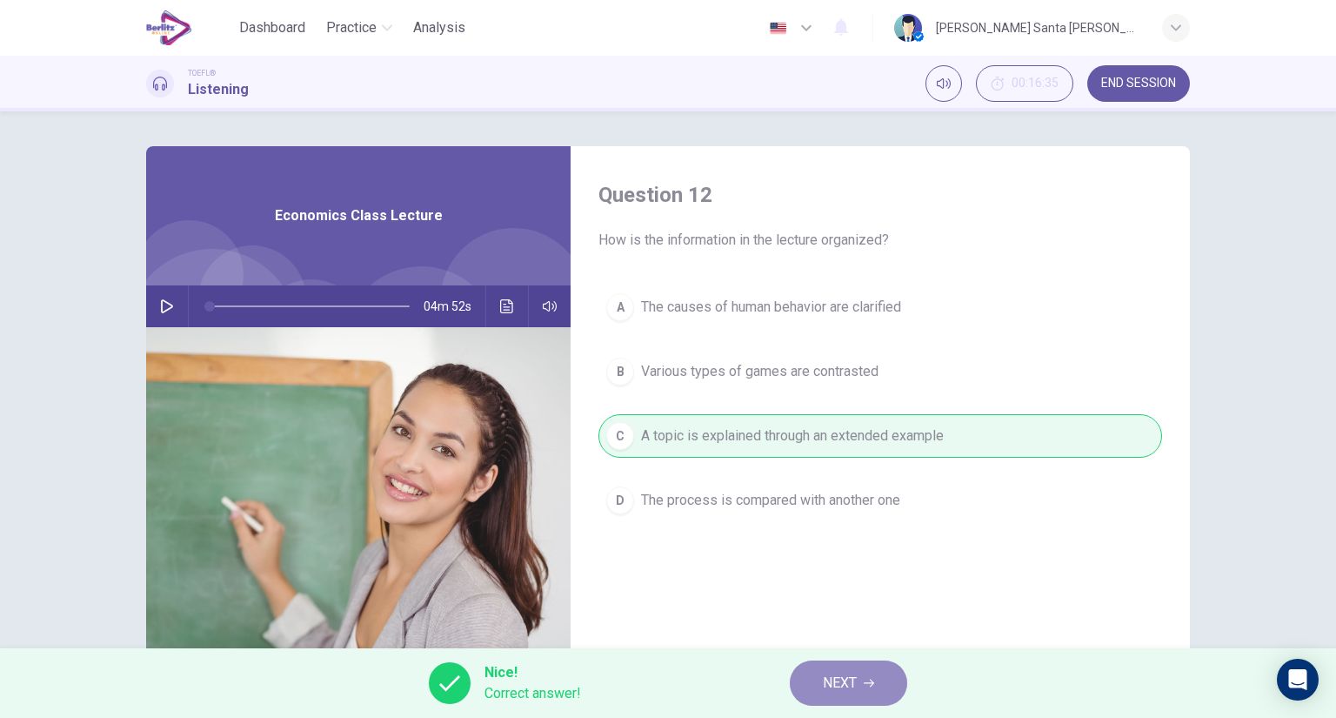
click at [849, 678] on span "NEXT" at bounding box center [840, 683] width 34 height 24
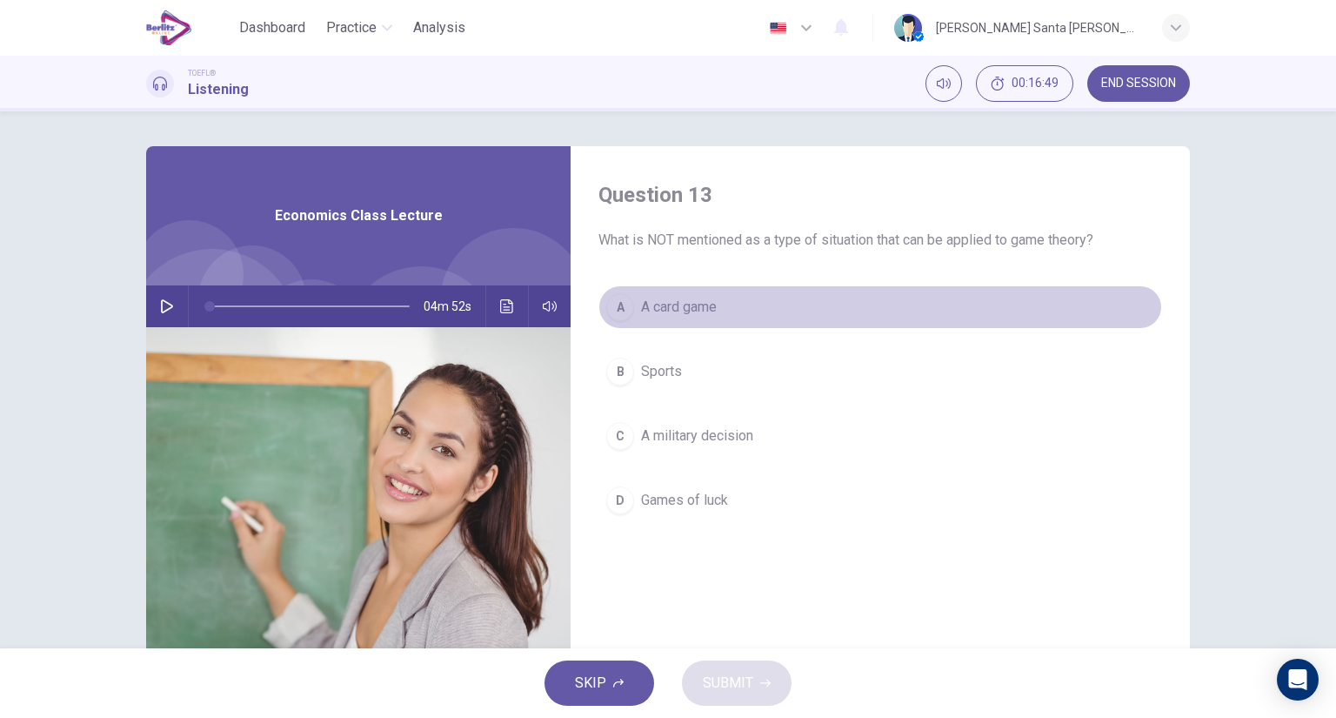
click at [641, 300] on span "A card game" at bounding box center [679, 307] width 76 height 21
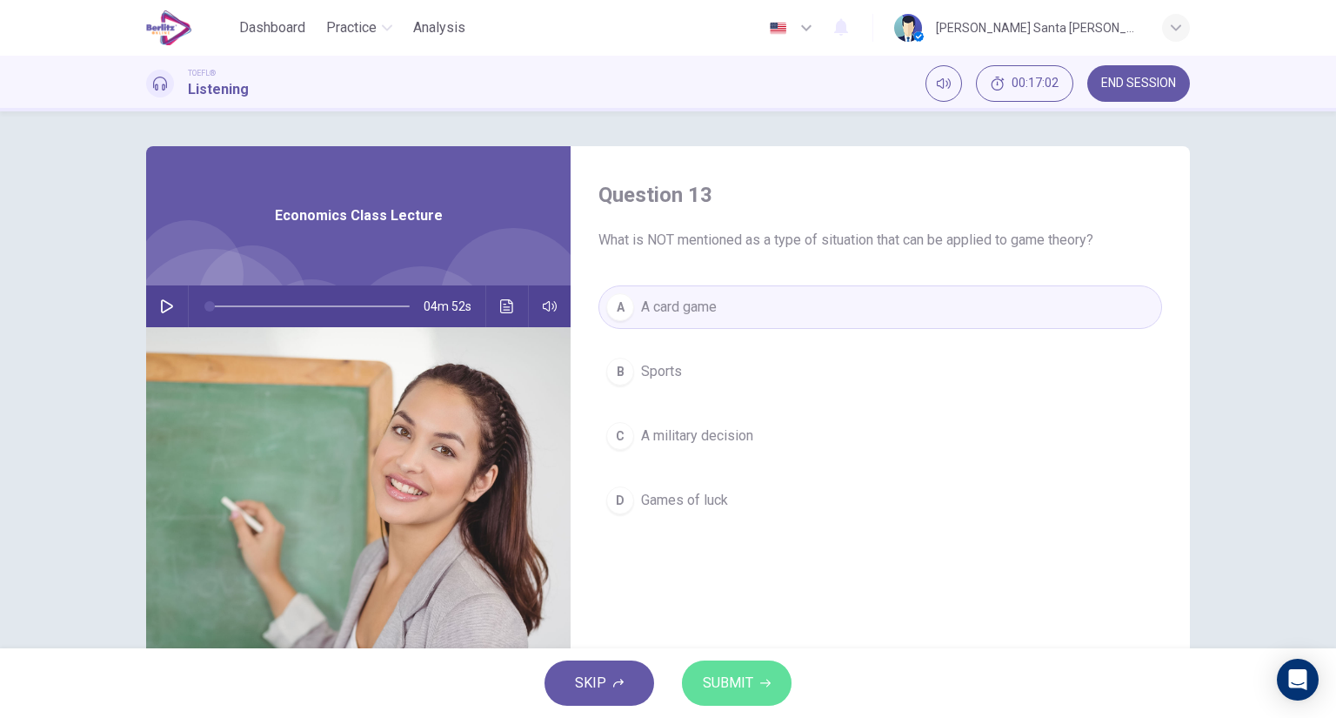
click at [738, 674] on span "SUBMIT" at bounding box center [728, 683] width 50 height 24
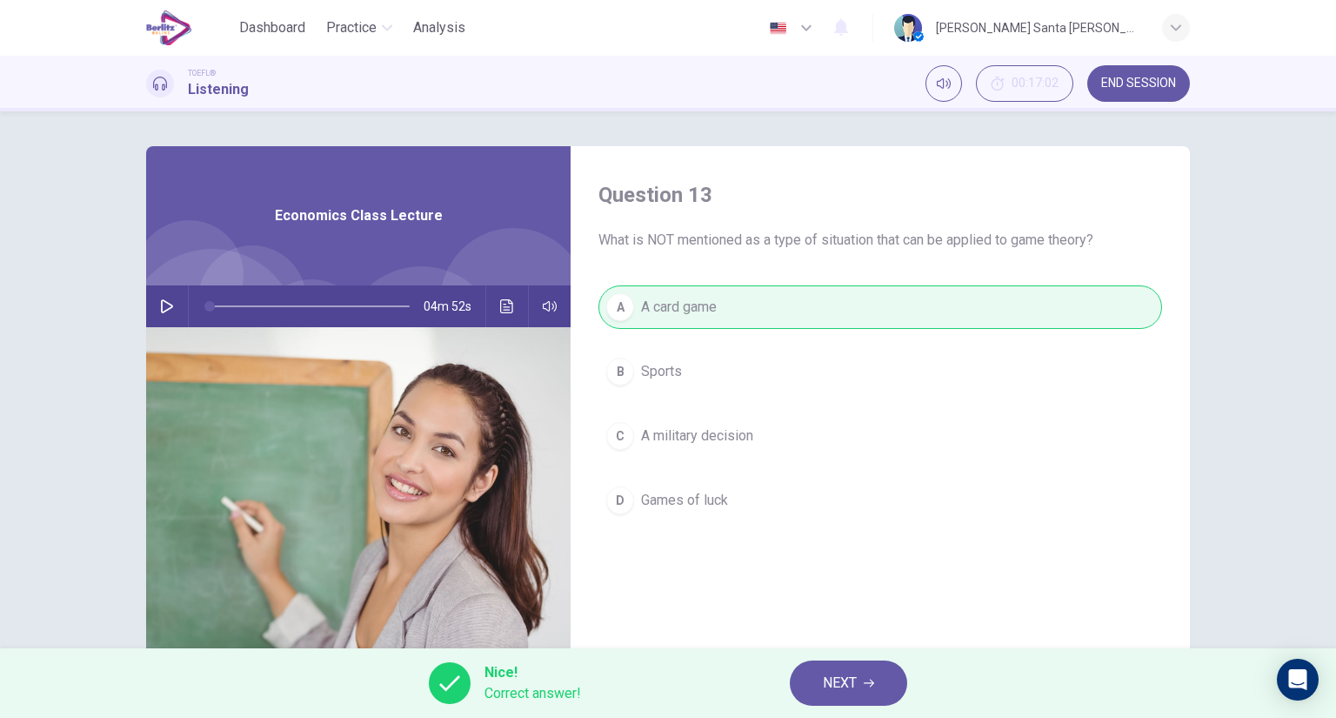
click at [852, 680] on span "NEXT" at bounding box center [840, 683] width 34 height 24
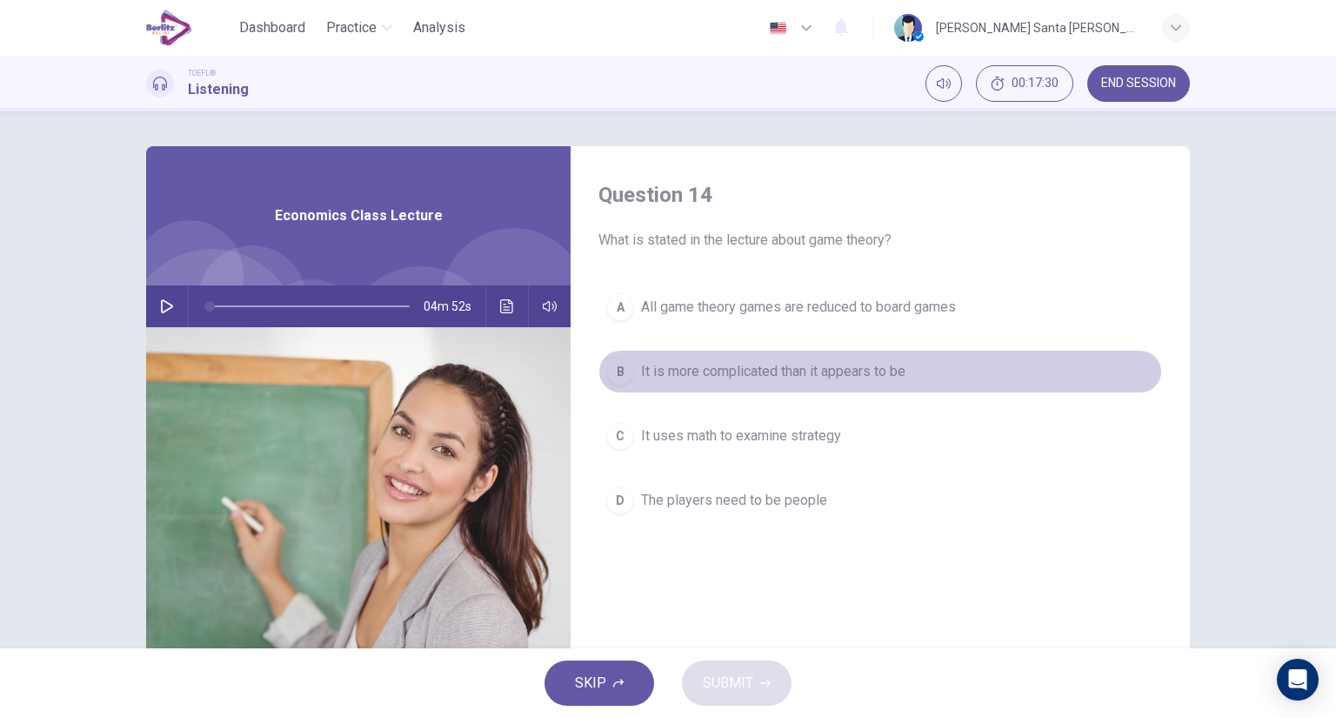
click at [784, 371] on span "It is more complicated than it appears to be" at bounding box center [773, 371] width 264 height 21
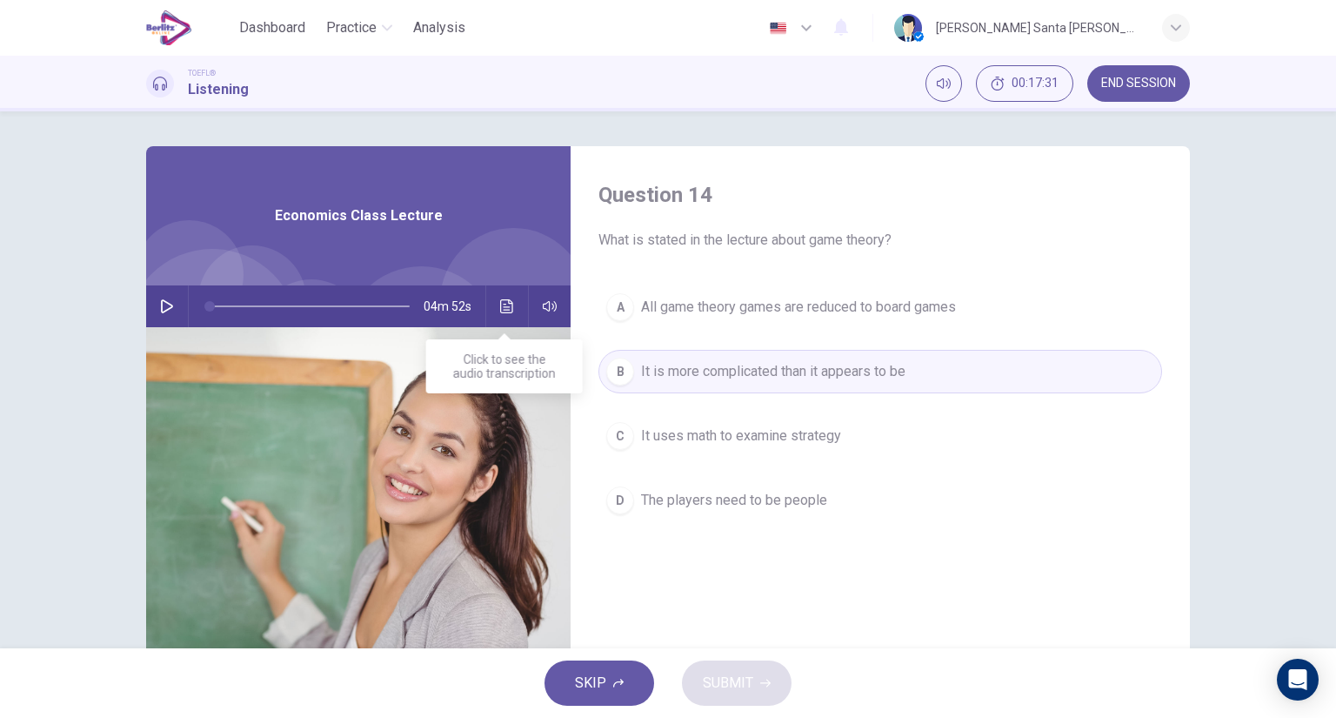
click at [505, 299] on icon "Click to see the audio transcription" at bounding box center [506, 306] width 13 height 14
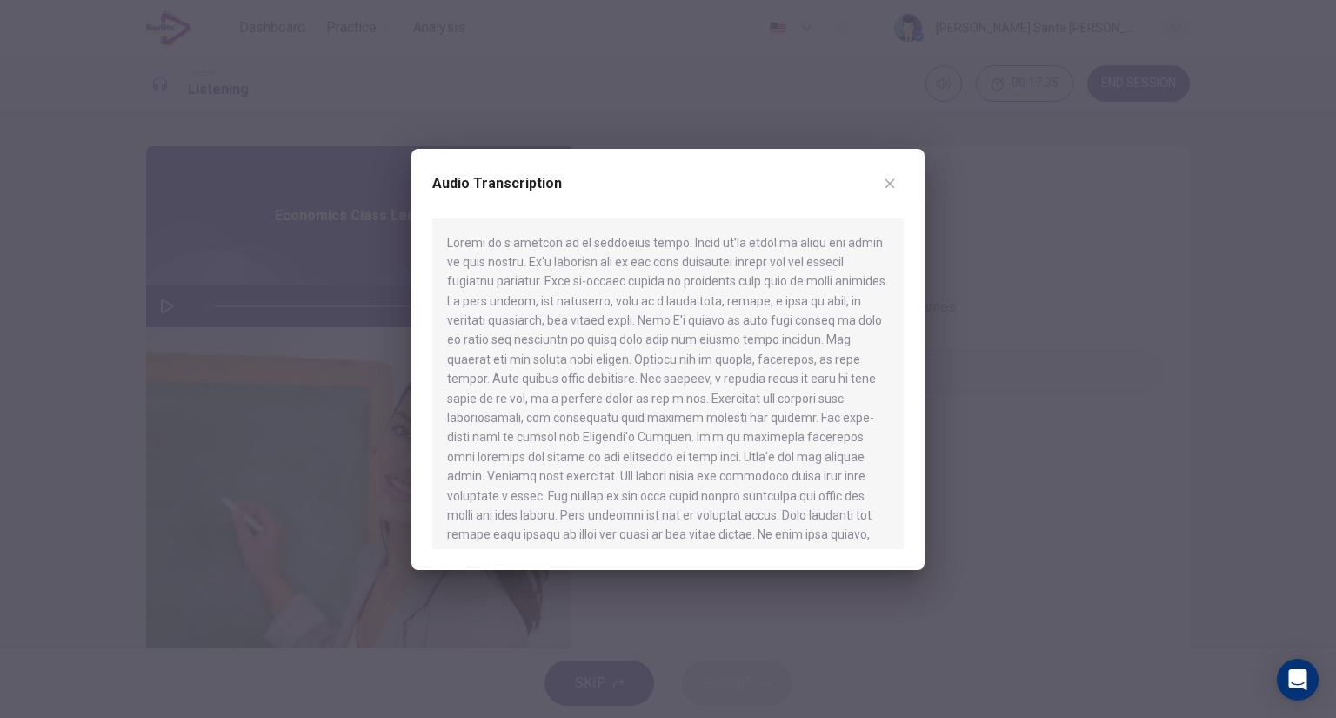
drag, startPoint x: 905, startPoint y: 264, endPoint x: 906, endPoint y: 284, distance: 19.2
click at [906, 284] on div "Audio Transcription" at bounding box center [667, 359] width 513 height 421
click at [889, 188] on icon "button" at bounding box center [890, 184] width 14 height 14
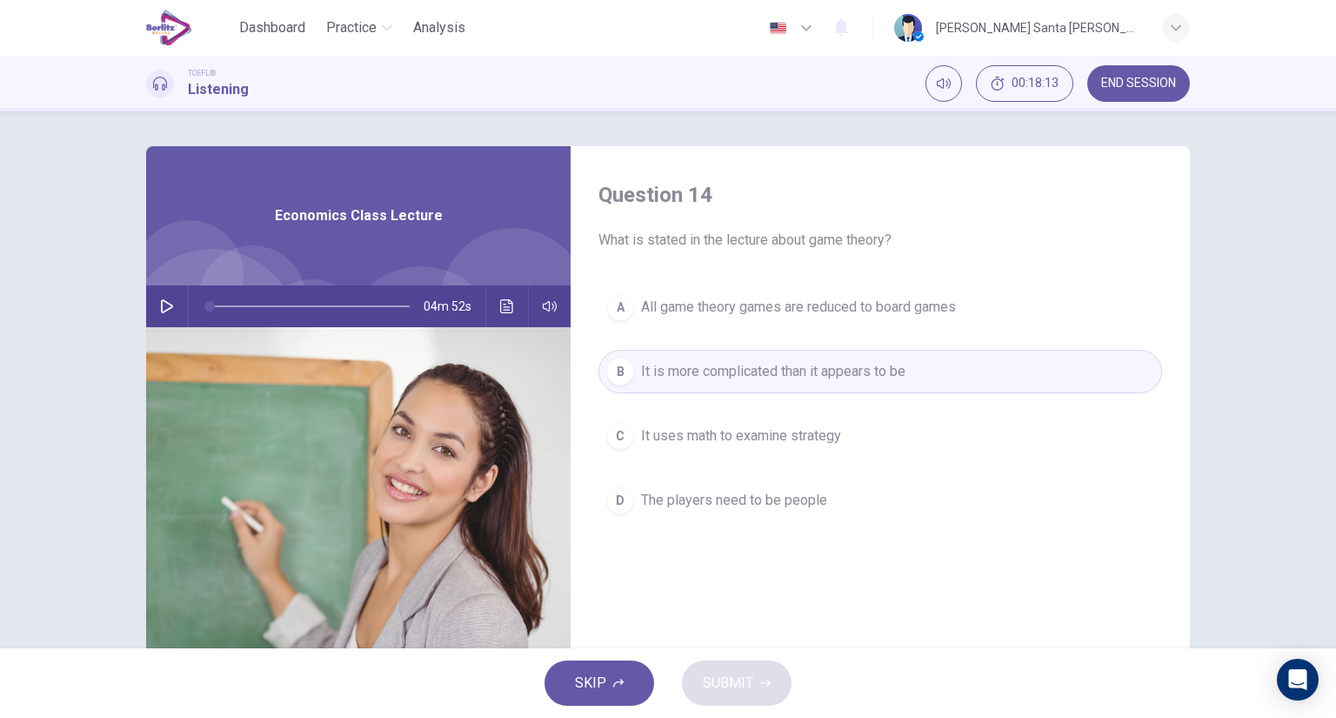
click at [779, 435] on span "It uses math to examine strategy" at bounding box center [741, 435] width 200 height 21
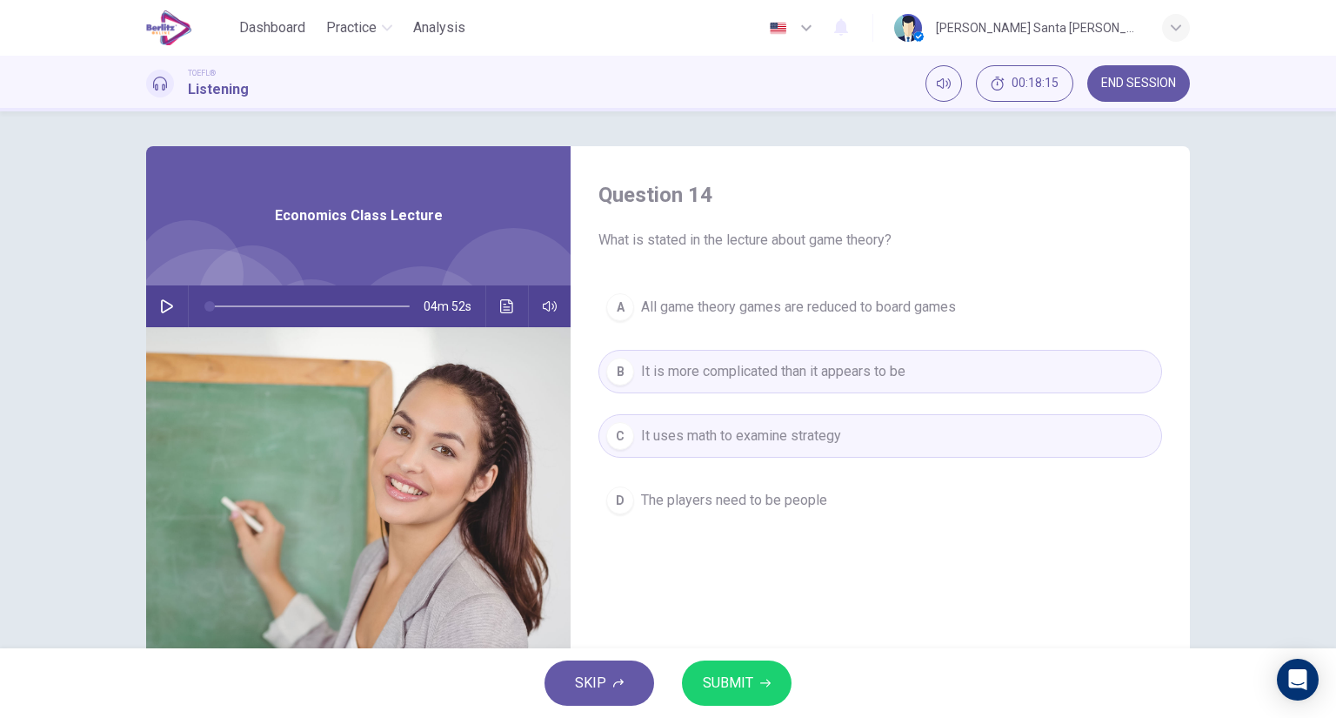
click at [749, 678] on span "SUBMIT" at bounding box center [728, 683] width 50 height 24
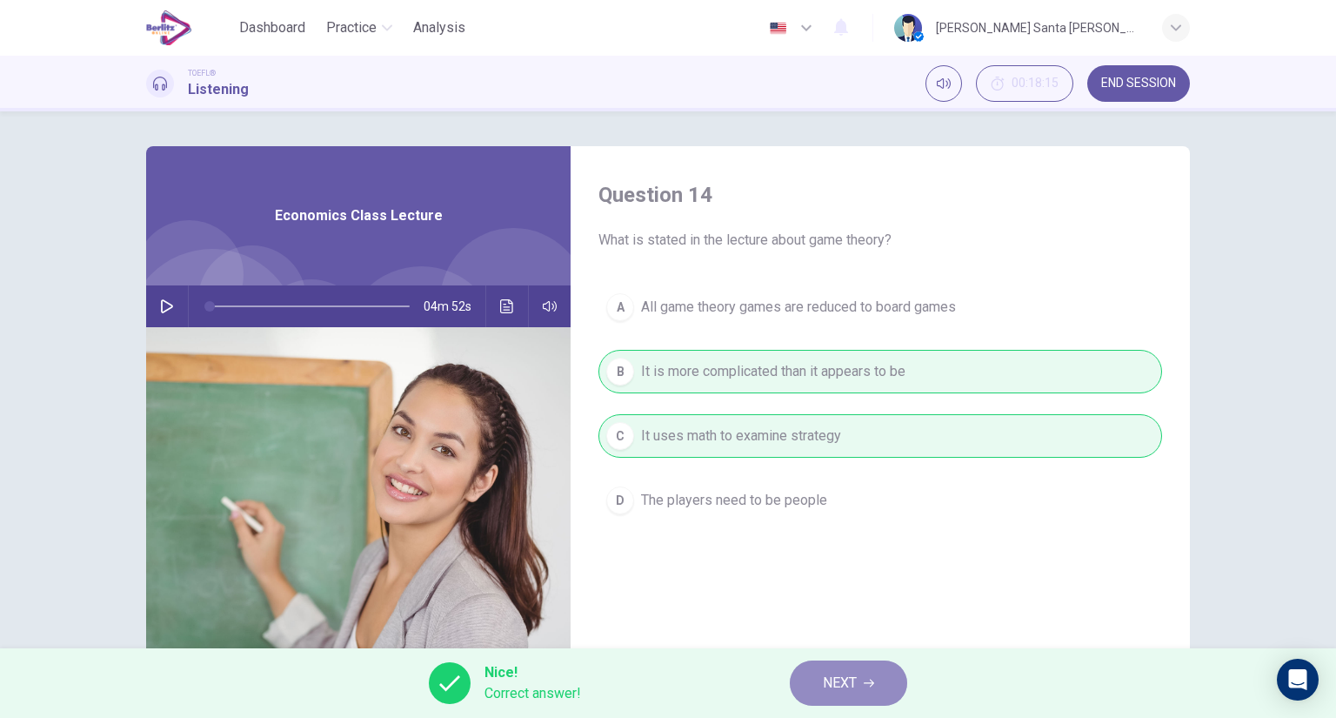
drag, startPoint x: 842, startPoint y: 682, endPoint x: 825, endPoint y: 661, distance: 27.2
click at [843, 682] on span "NEXT" at bounding box center [840, 683] width 34 height 24
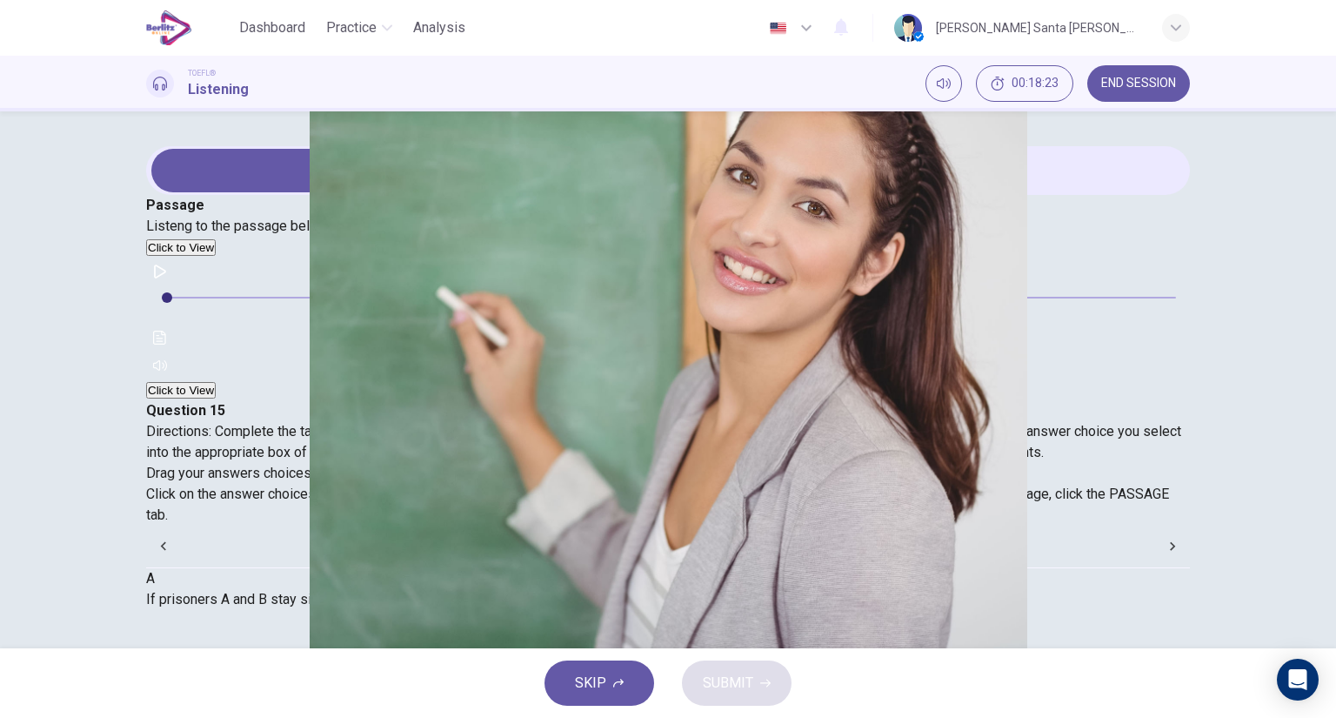
click at [607, 299] on img at bounding box center [668, 359] width 1336 height 718
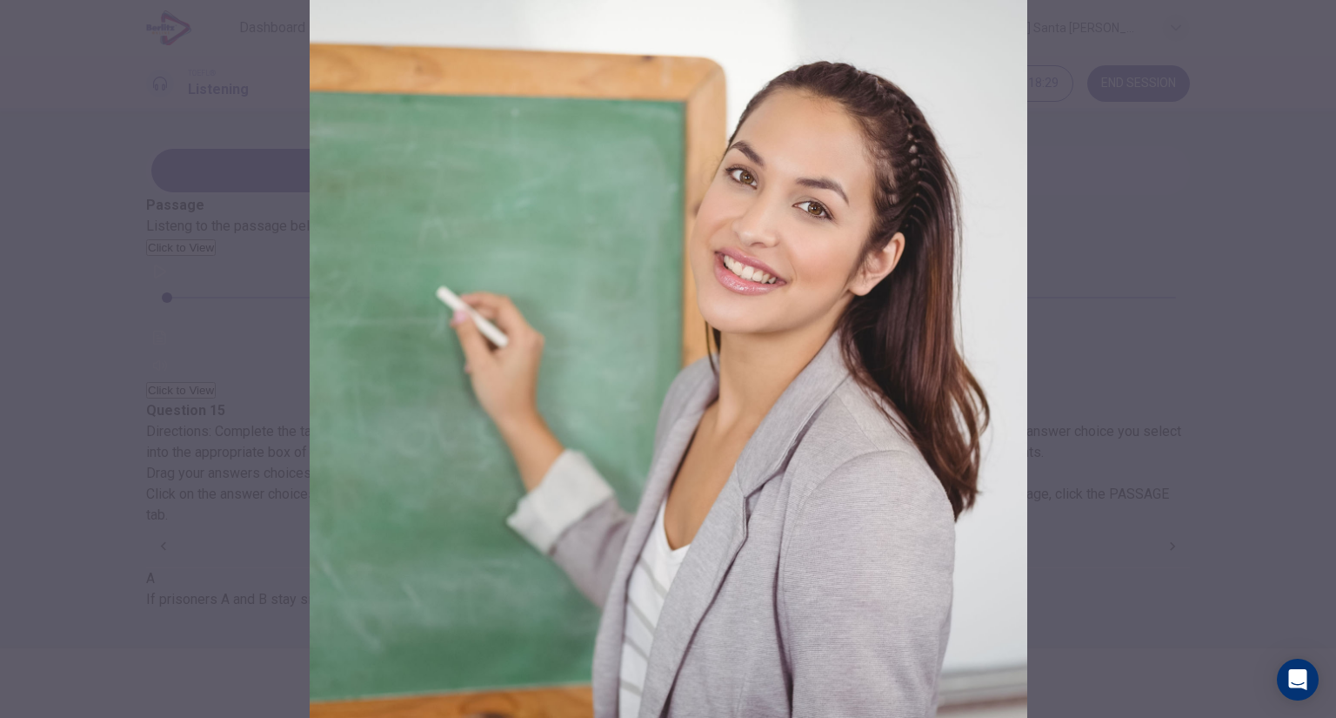
click at [1080, 264] on img at bounding box center [668, 359] width 1336 height 718
click at [718, 351] on img at bounding box center [668, 359] width 1336 height 718
click at [1001, 313] on img at bounding box center [668, 359] width 1336 height 718
click at [692, 424] on img at bounding box center [668, 359] width 1336 height 718
drag, startPoint x: 245, startPoint y: 278, endPoint x: 75, endPoint y: 69, distance: 270.2
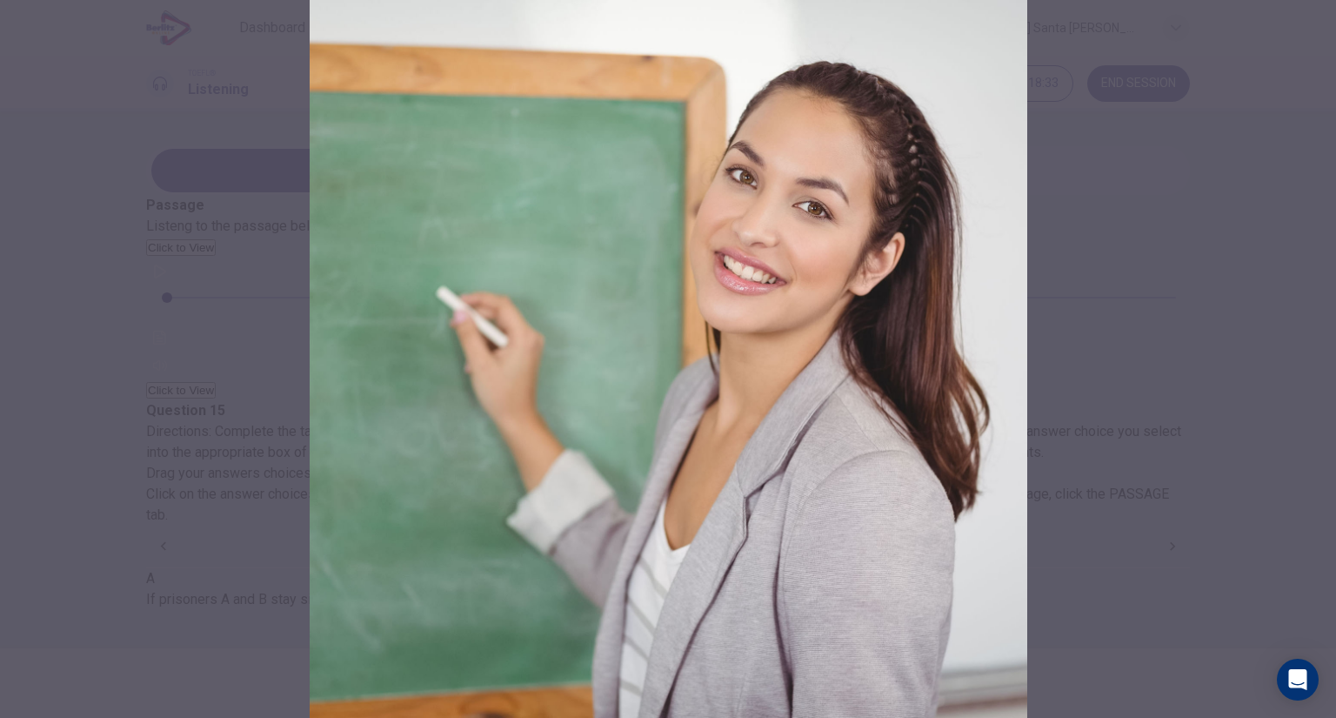
click at [244, 278] on img at bounding box center [668, 359] width 1336 height 718
click at [1196, 618] on img at bounding box center [668, 359] width 1336 height 718
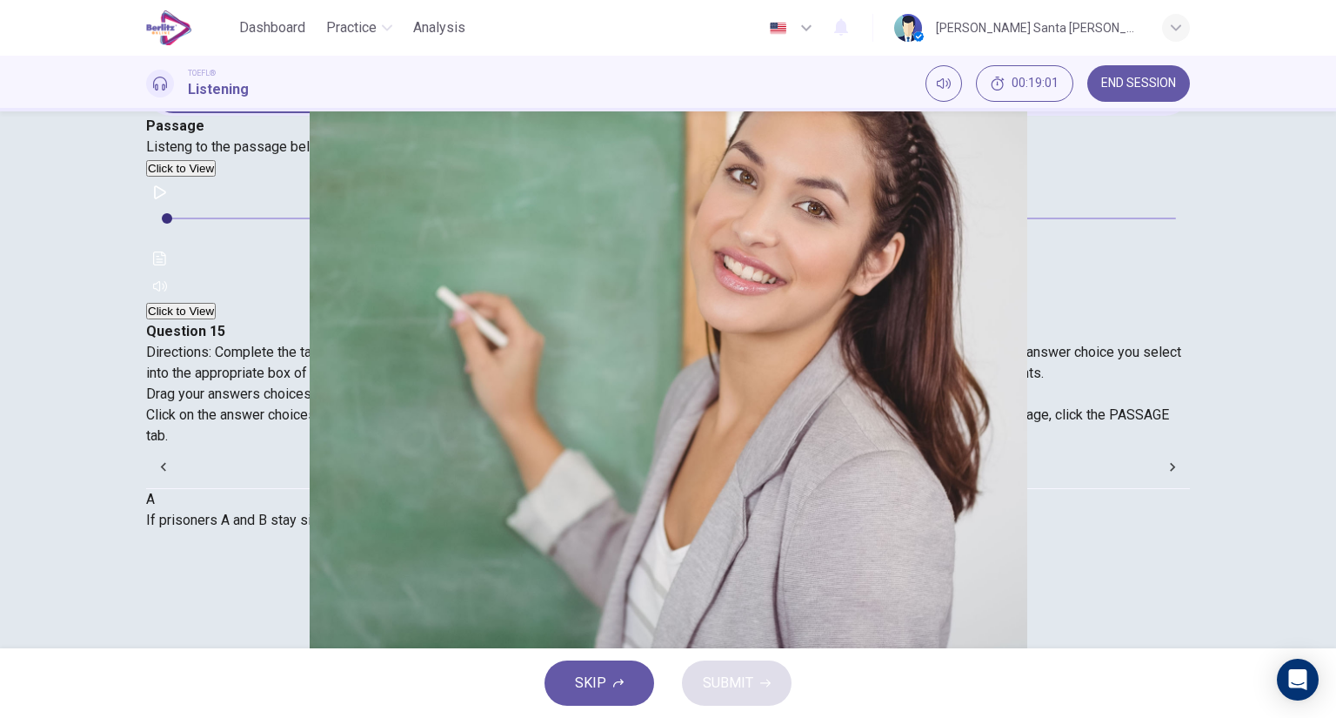
scroll to position [80, 0]
click at [167, 198] on icon "button" at bounding box center [160, 191] width 14 height 14
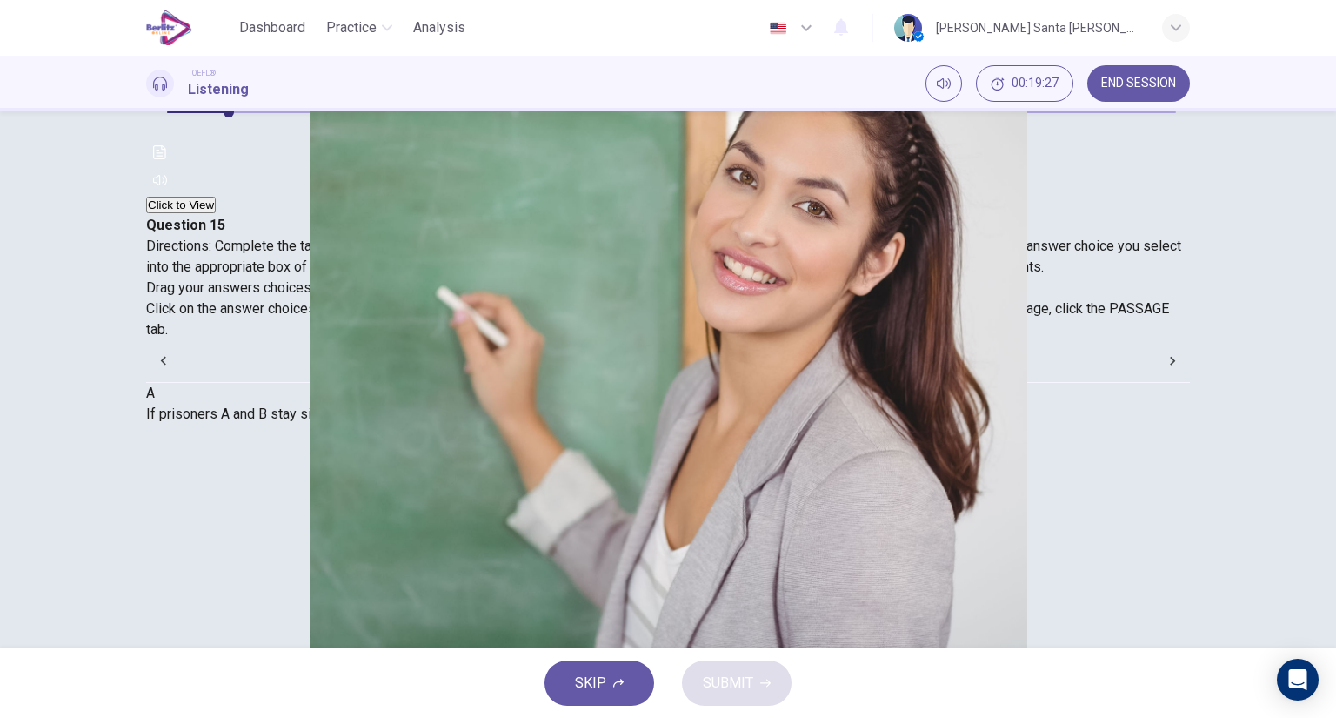
scroll to position [0, 0]
click at [167, 93] on icon "button" at bounding box center [160, 86] width 14 height 14
drag, startPoint x: 271, startPoint y: 351, endPoint x: 596, endPoint y: 391, distance: 327.7
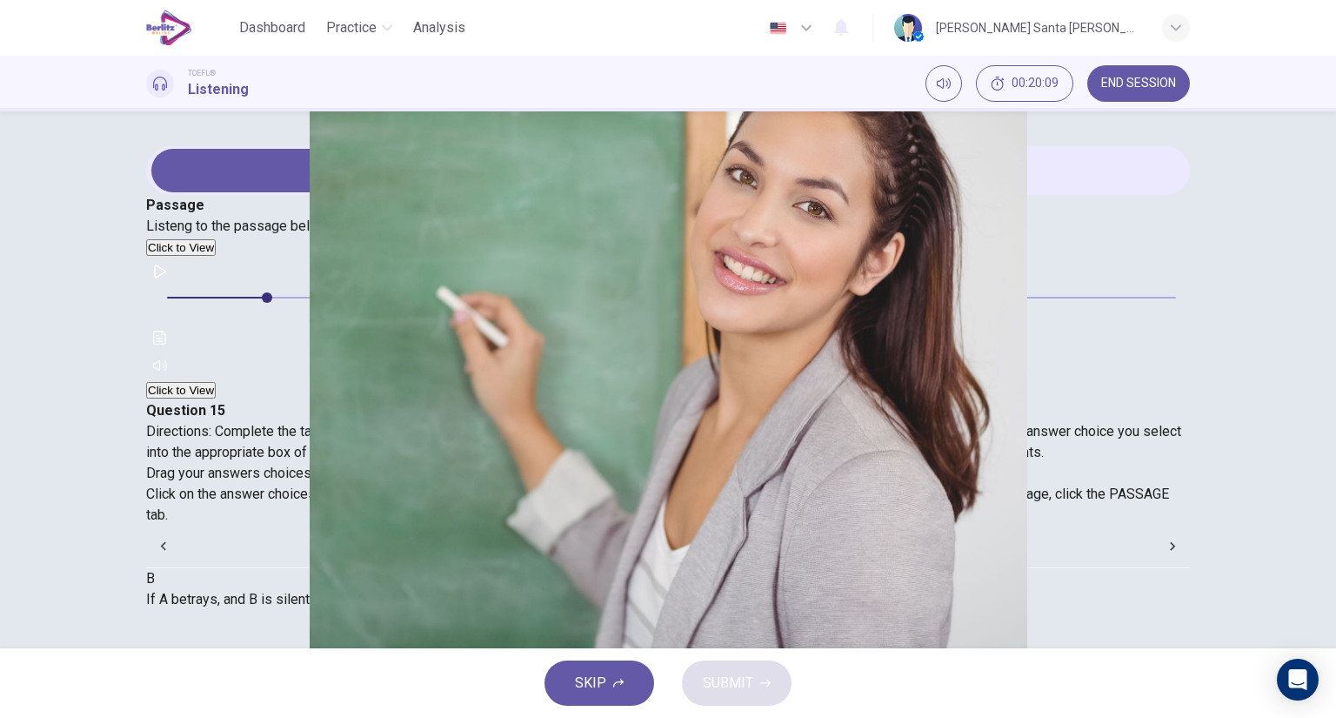
scroll to position [107, 0]
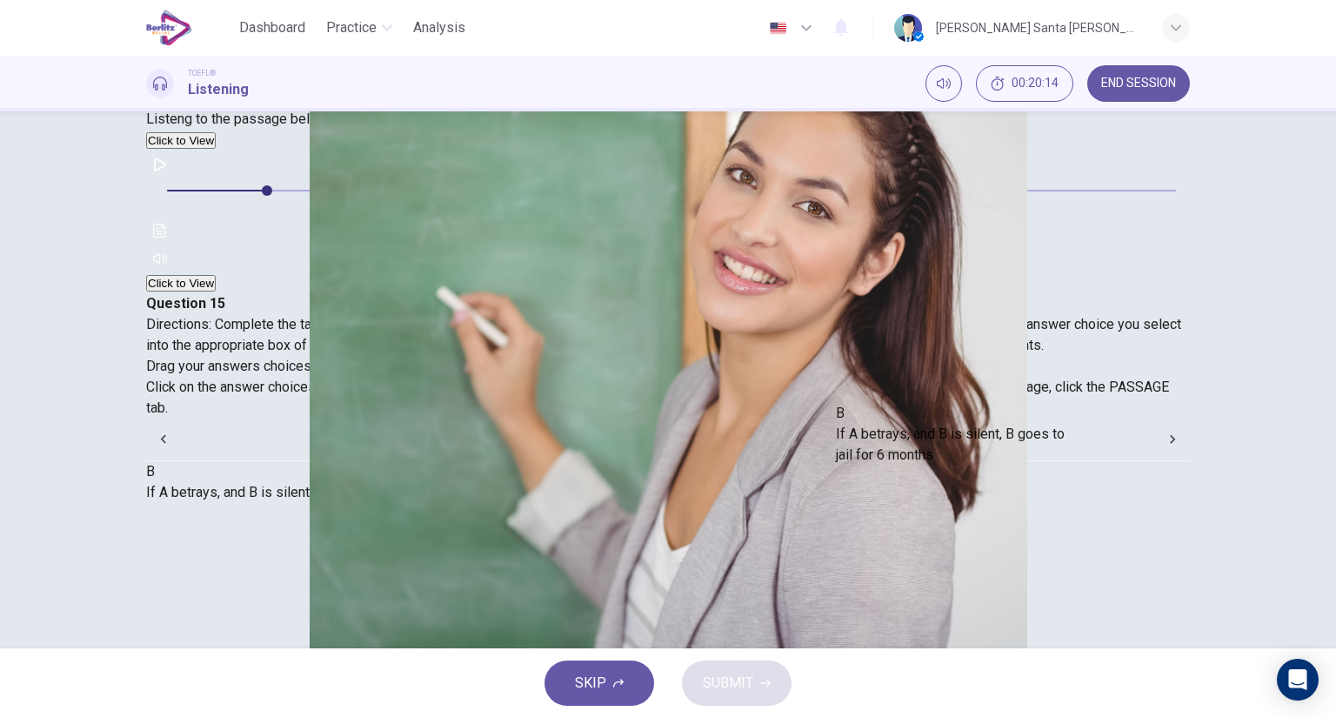
drag, startPoint x: 318, startPoint y: 431, endPoint x: 988, endPoint y: 449, distance: 670.9
drag, startPoint x: 281, startPoint y: 512, endPoint x: 978, endPoint y: 517, distance: 696.8
drag, startPoint x: 296, startPoint y: 424, endPoint x: 592, endPoint y: 508, distance: 308.2
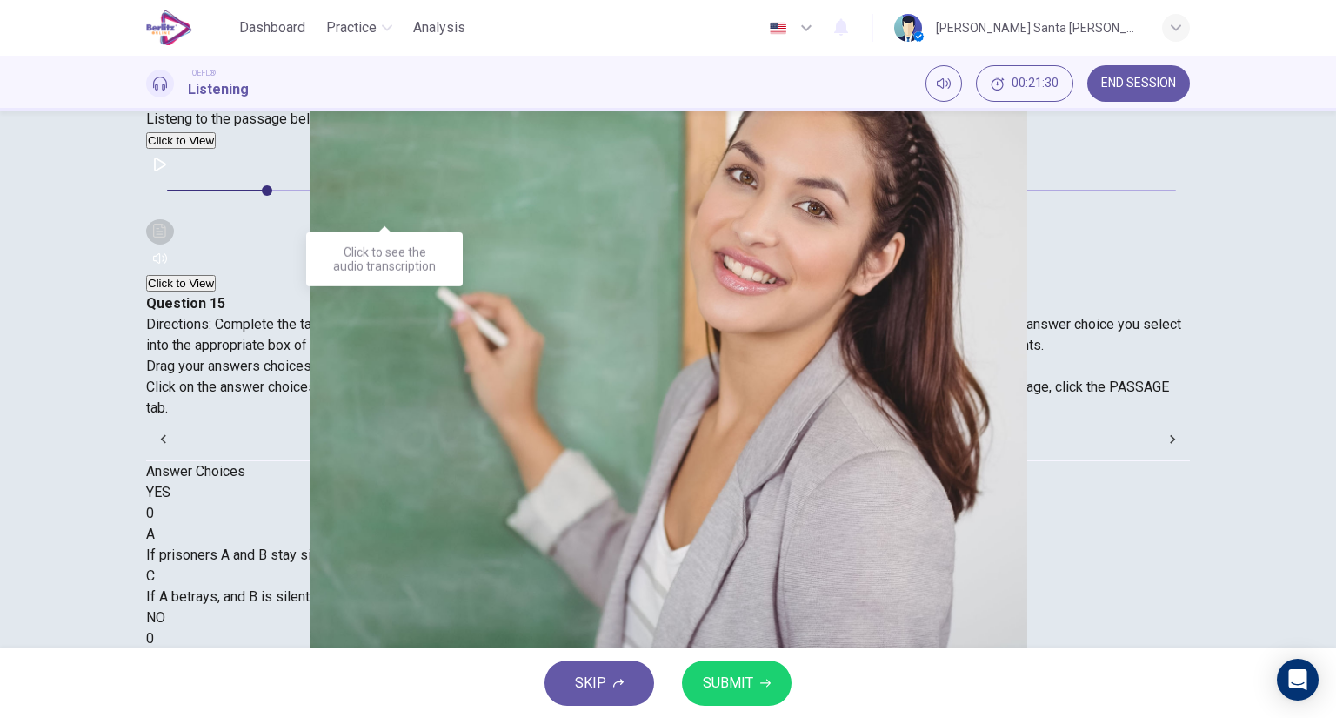
click at [167, 224] on icon "Click to see the audio transcription" at bounding box center [160, 231] width 14 height 14
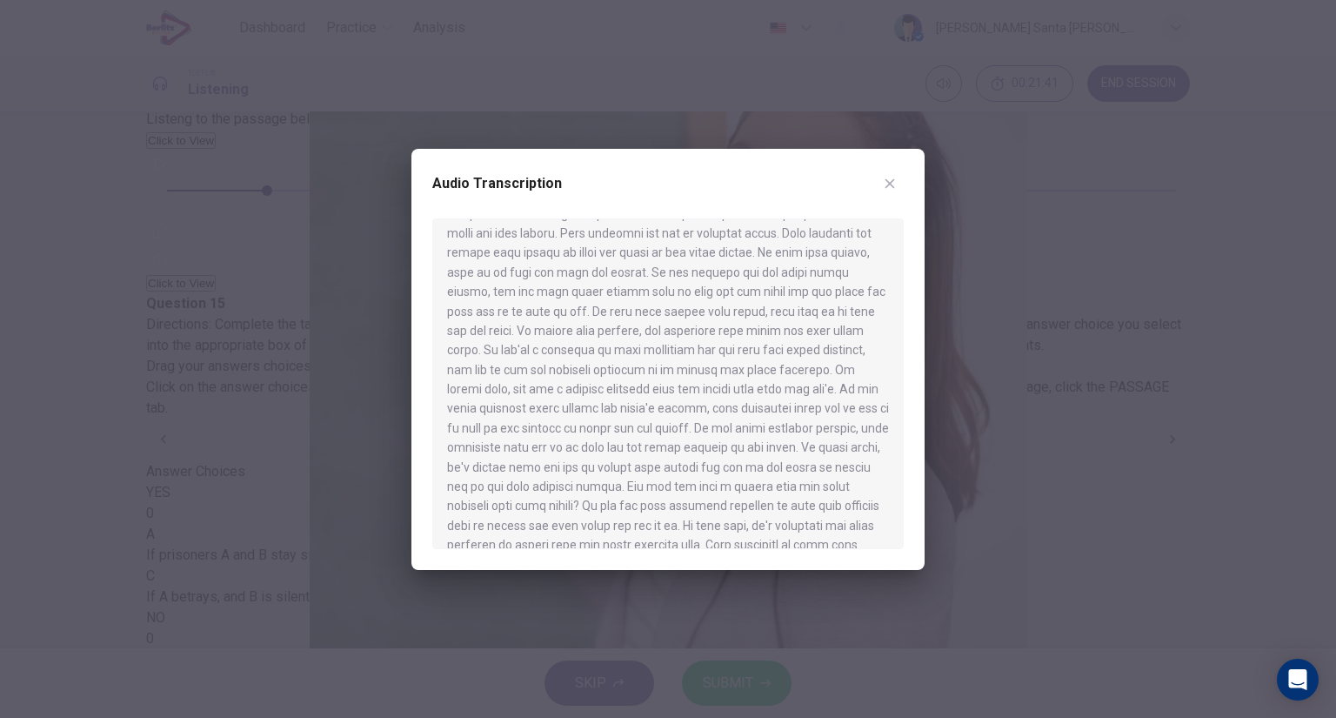
scroll to position [278, 0]
click at [886, 185] on icon "button" at bounding box center [891, 183] width 10 height 10
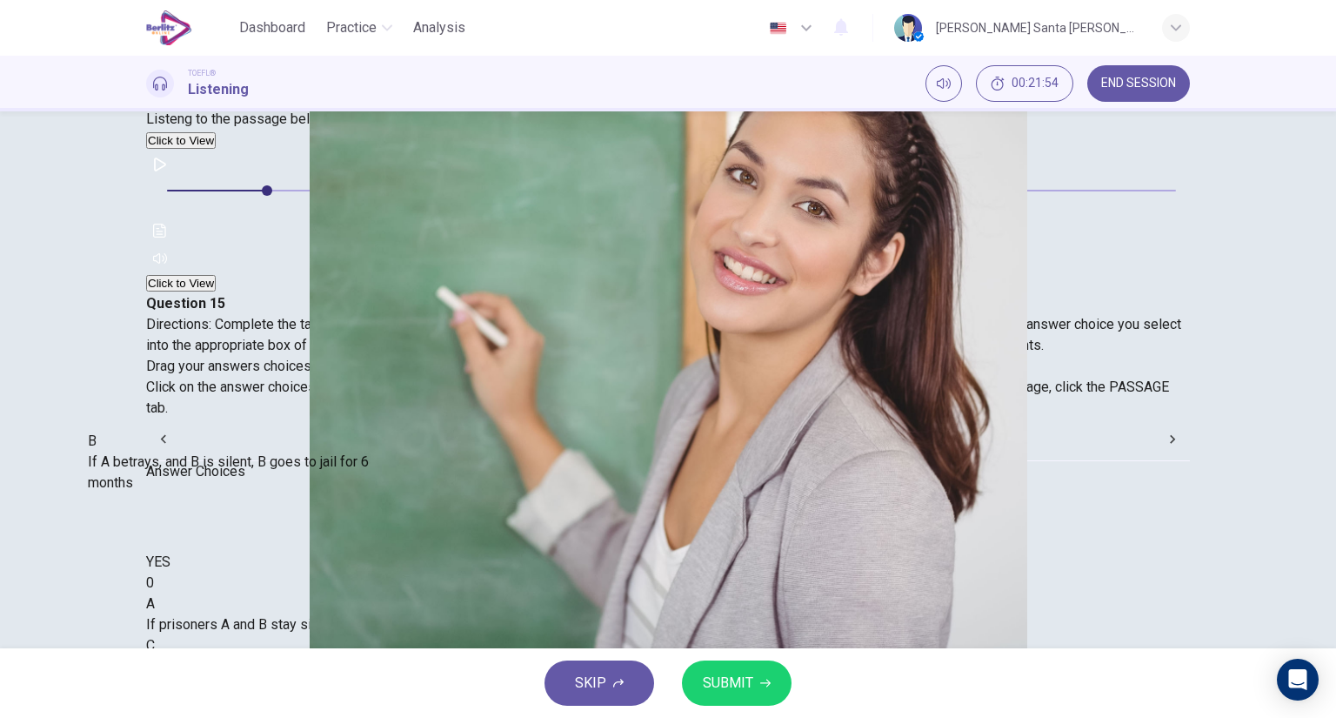
drag, startPoint x: 1083, startPoint y: 450, endPoint x: 351, endPoint y: 457, distance: 732.5
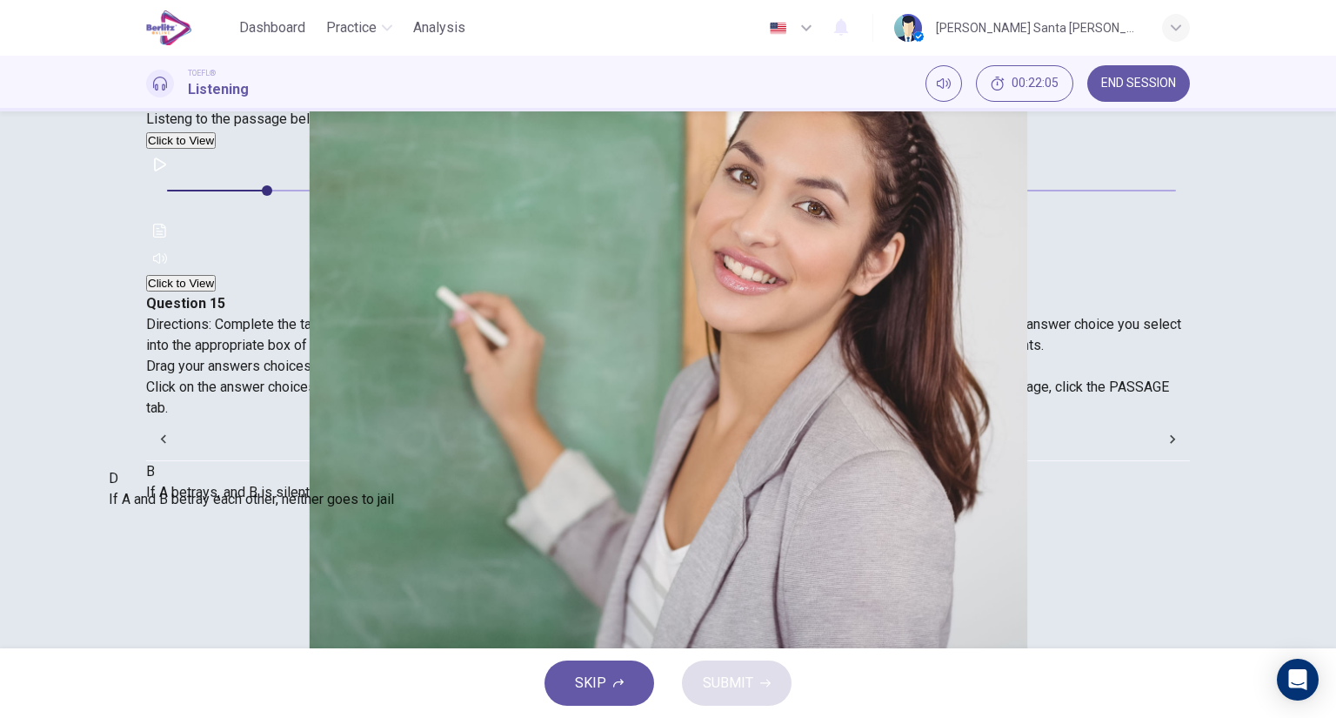
drag, startPoint x: 1033, startPoint y: 450, endPoint x: 317, endPoint y: 508, distance: 719.1
drag, startPoint x: 289, startPoint y: 501, endPoint x: 984, endPoint y: 436, distance: 698.1
drag, startPoint x: 685, startPoint y: 536, endPoint x: 328, endPoint y: 512, distance: 358.3
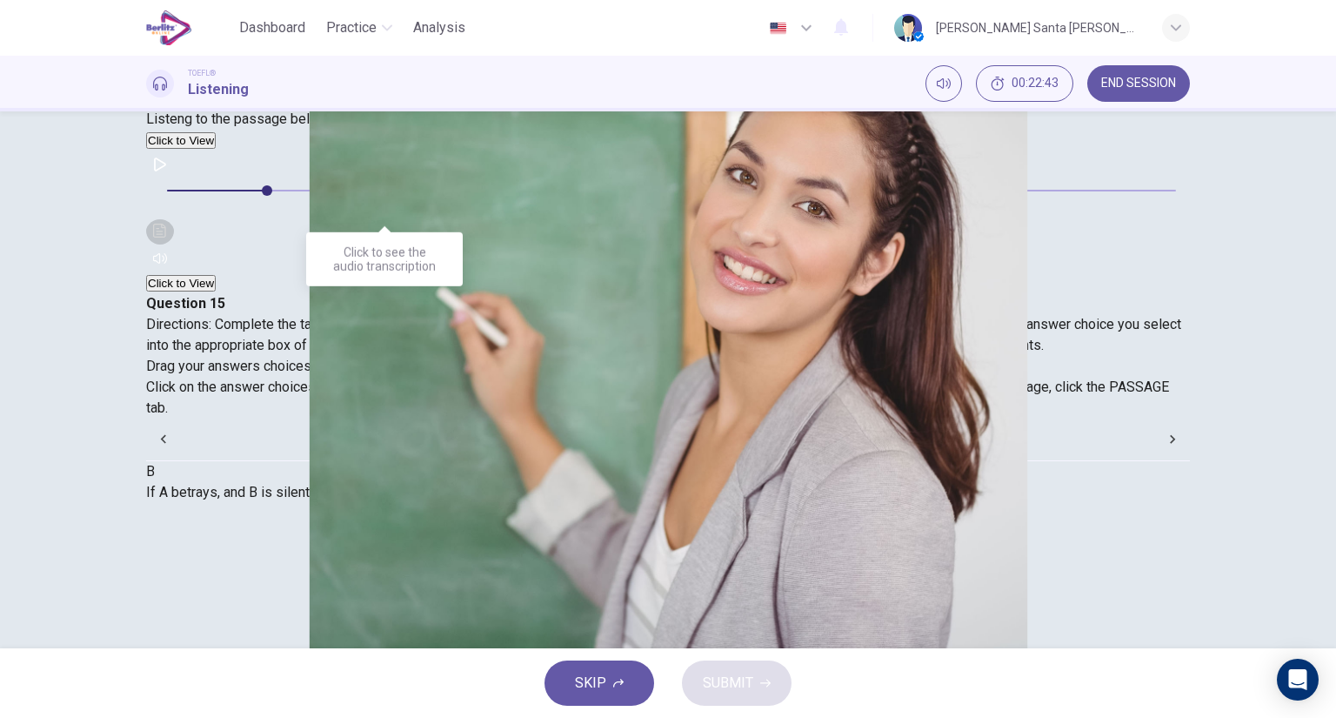
click at [166, 224] on icon "Click to see the audio transcription" at bounding box center [159, 231] width 13 height 14
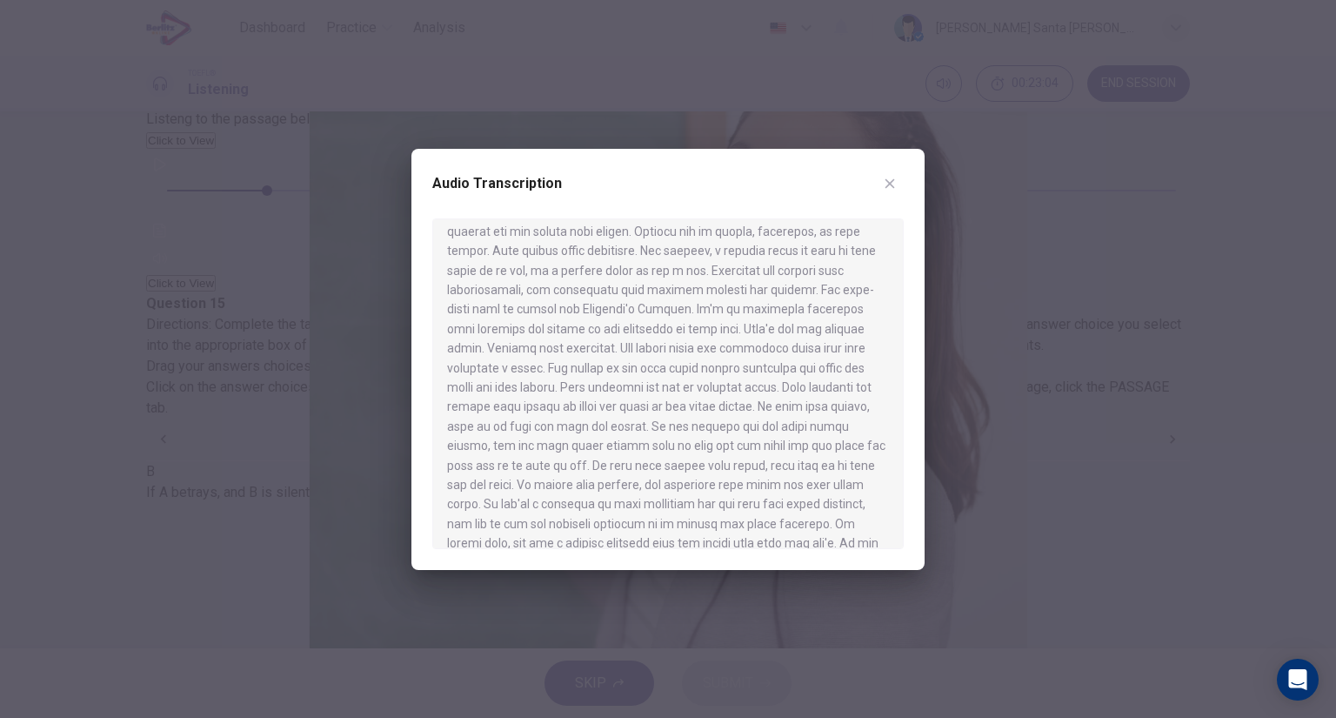
scroll to position [132, 0]
click at [891, 182] on icon "button" at bounding box center [891, 183] width 10 height 10
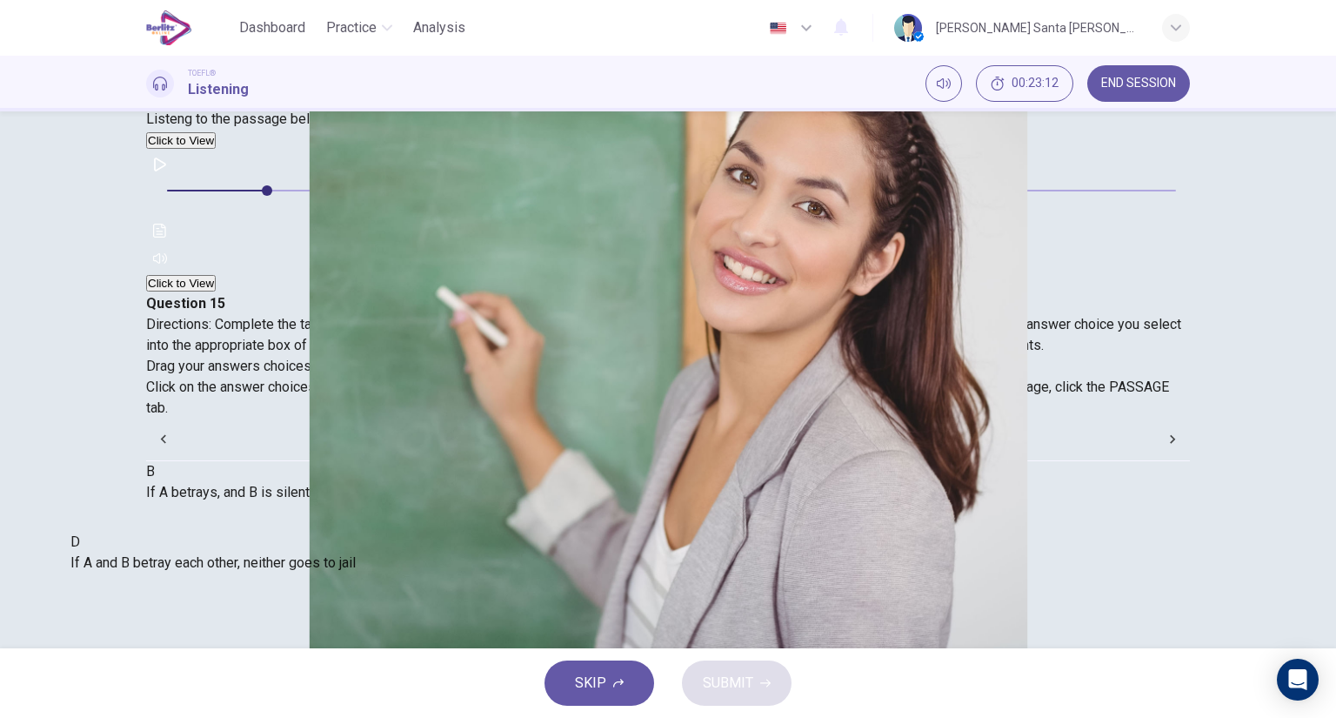
drag, startPoint x: 1079, startPoint y: 446, endPoint x: 338, endPoint y: 569, distance: 751.2
drag, startPoint x: 268, startPoint y: 509, endPoint x: 550, endPoint y: 522, distance: 282.1
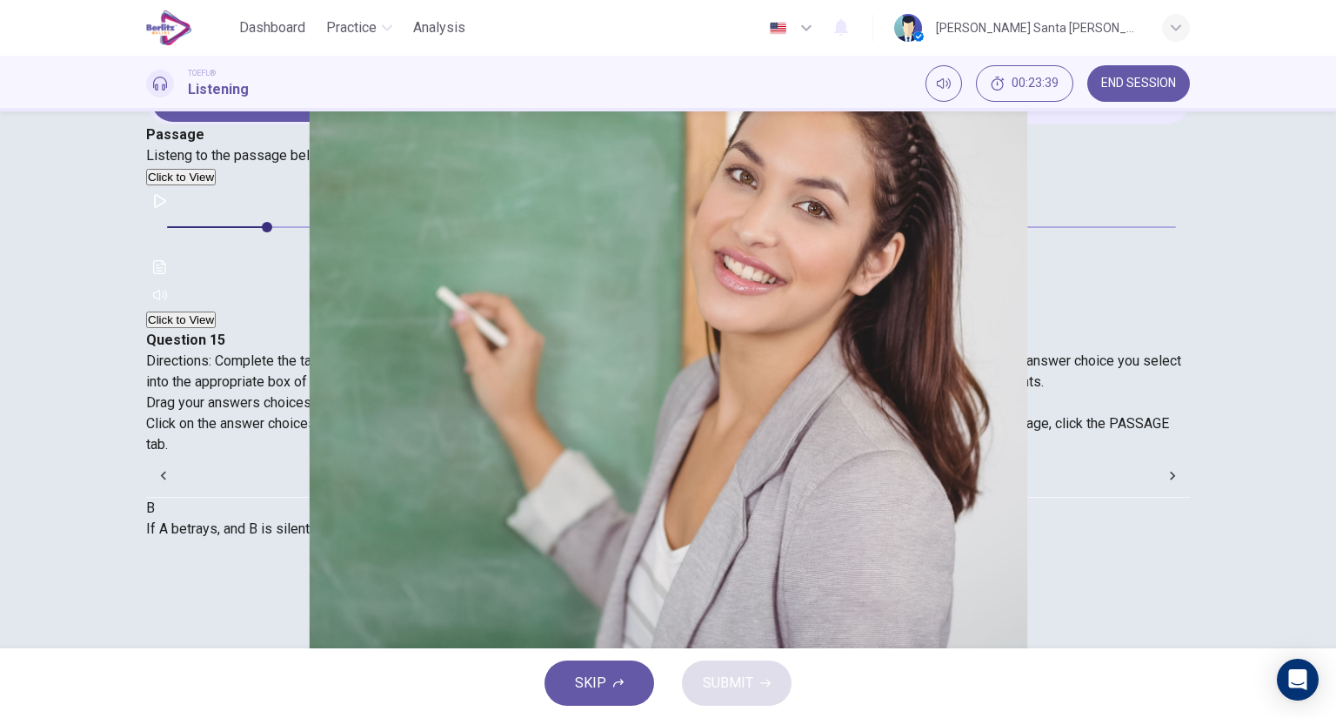
scroll to position [69, 0]
drag, startPoint x: 360, startPoint y: 469, endPoint x: 300, endPoint y: 451, distance: 62.5
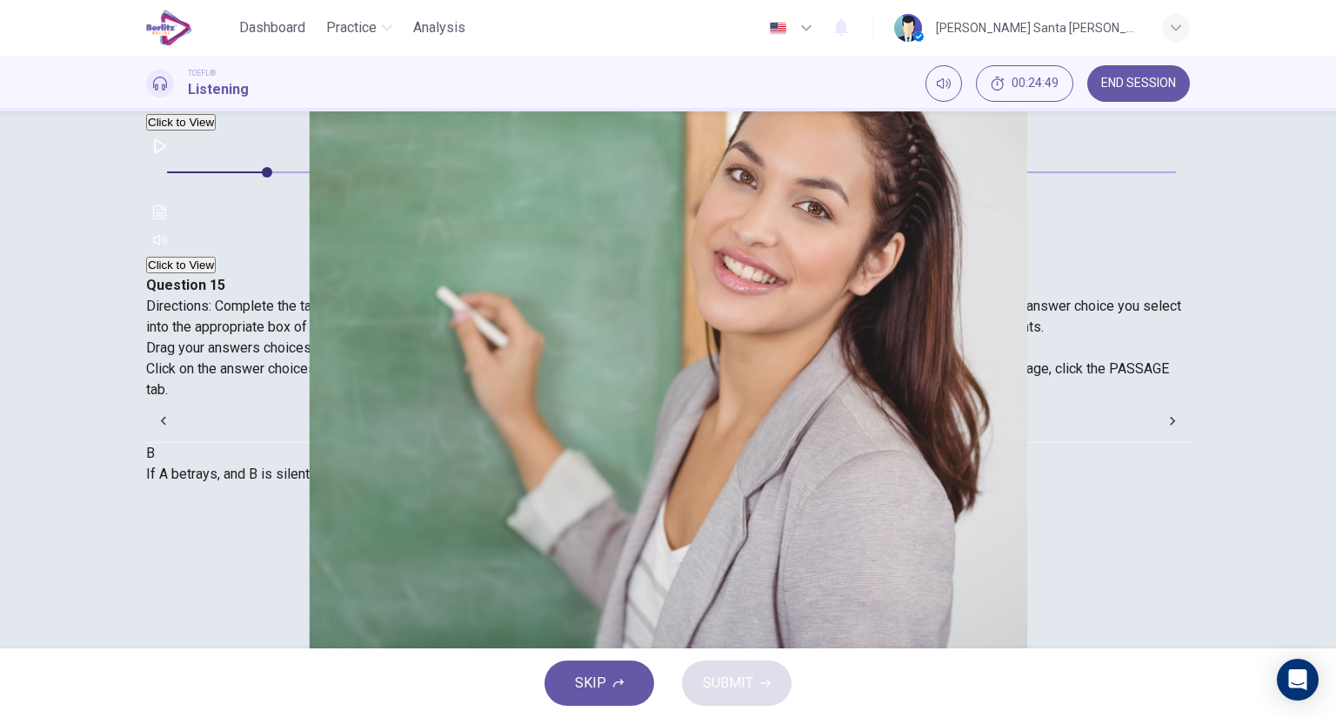
scroll to position [177, 0]
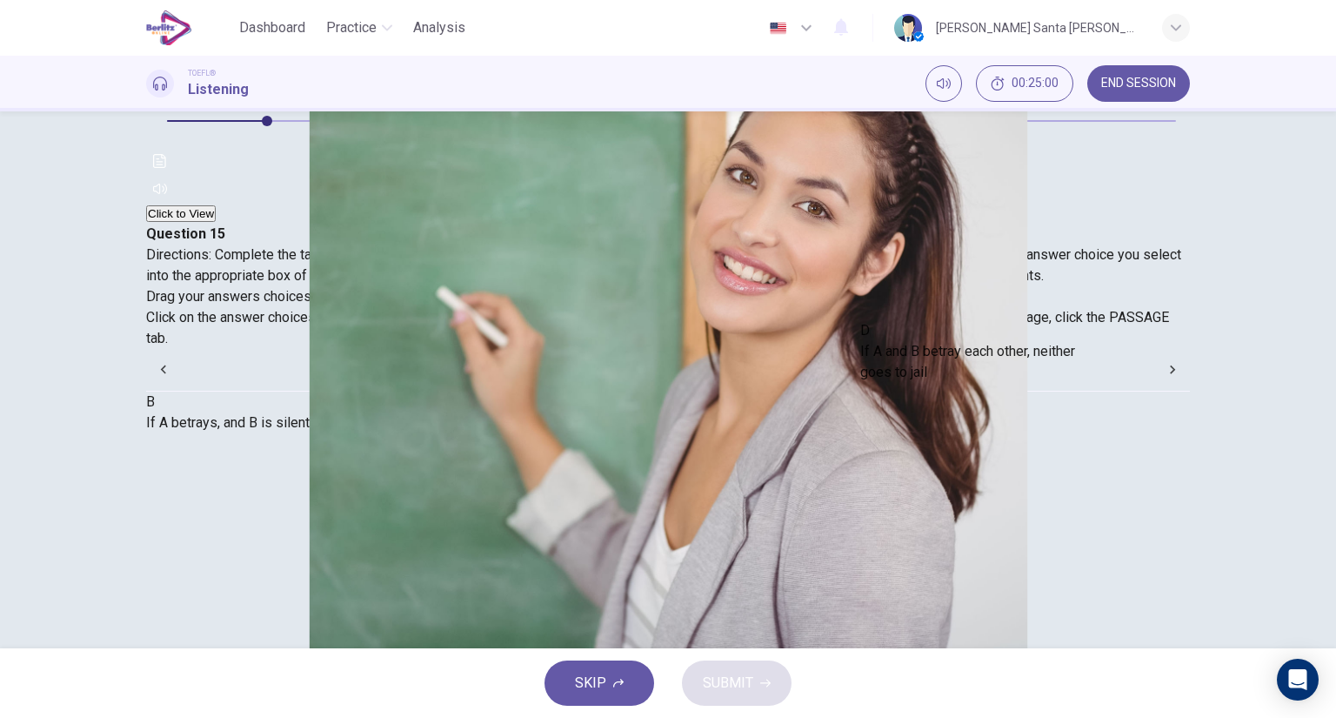
drag, startPoint x: 284, startPoint y: 438, endPoint x: 993, endPoint y: 347, distance: 715.6
drag, startPoint x: 318, startPoint y: 358, endPoint x: 1041, endPoint y: 443, distance: 728.6
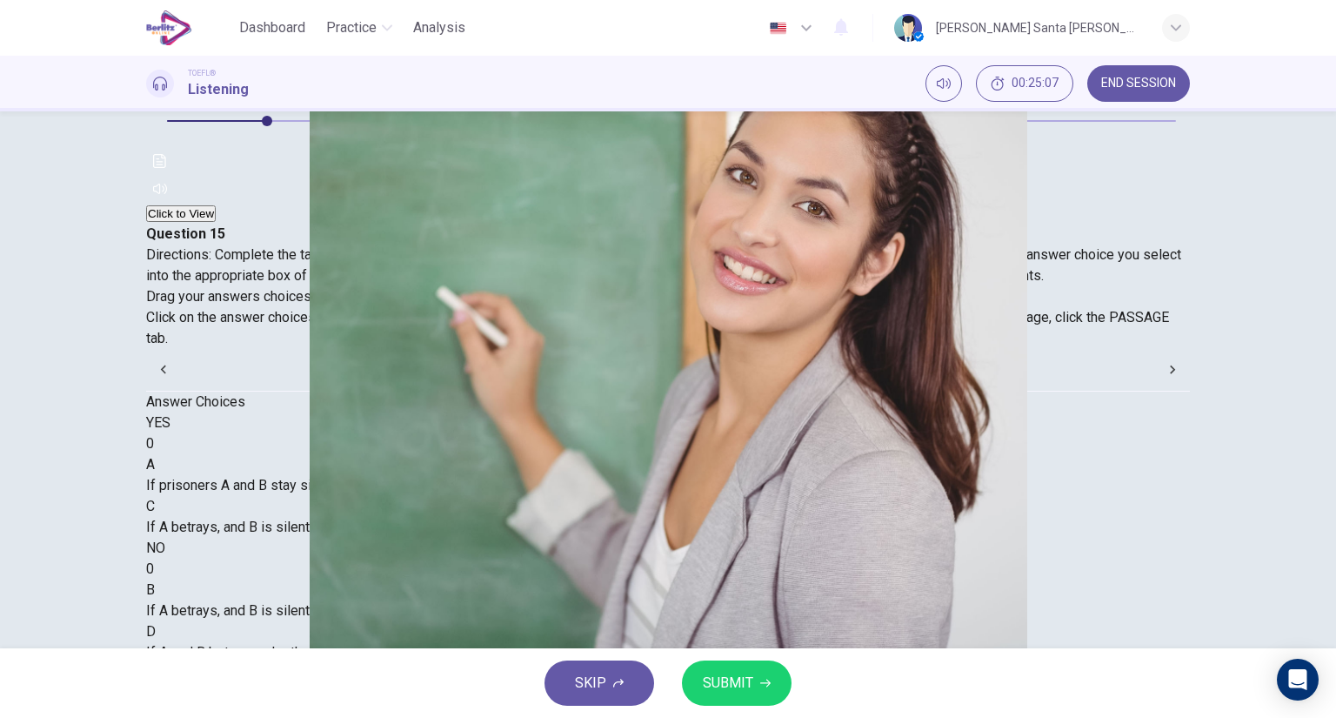
click at [737, 679] on span "SUBMIT" at bounding box center [728, 683] width 50 height 24
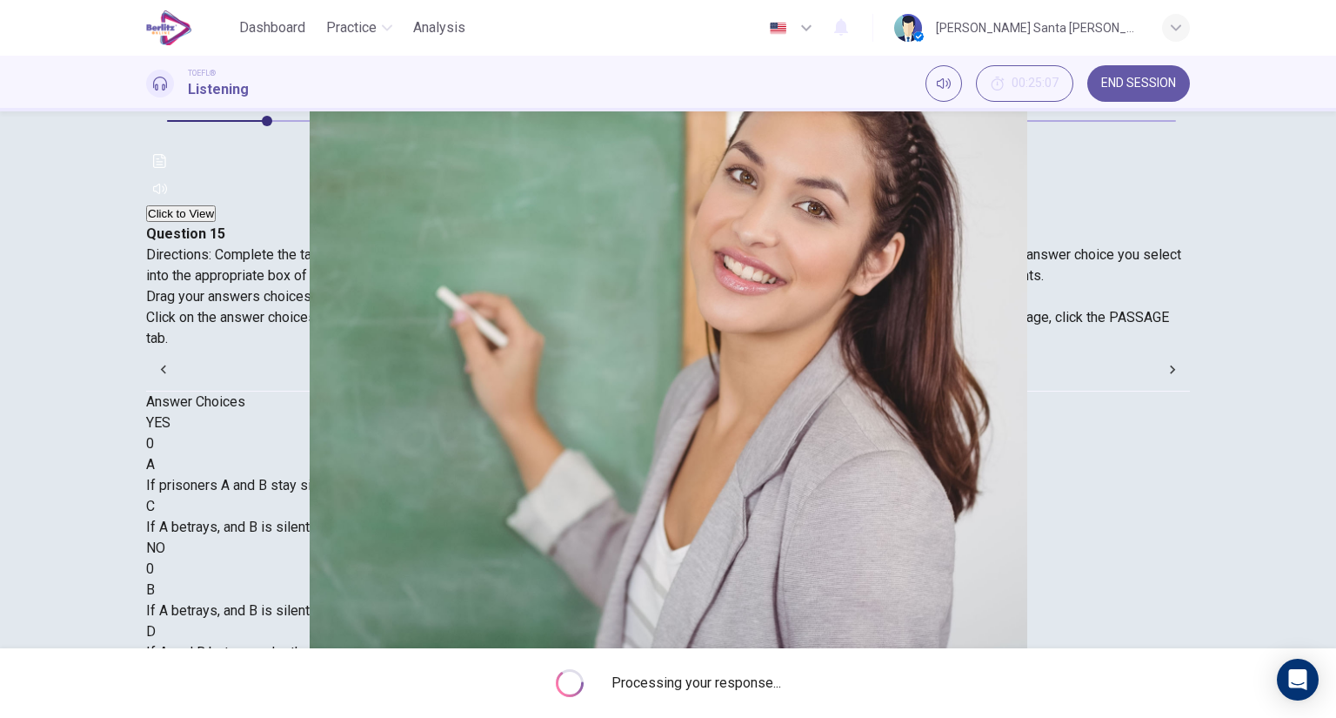
type input "**"
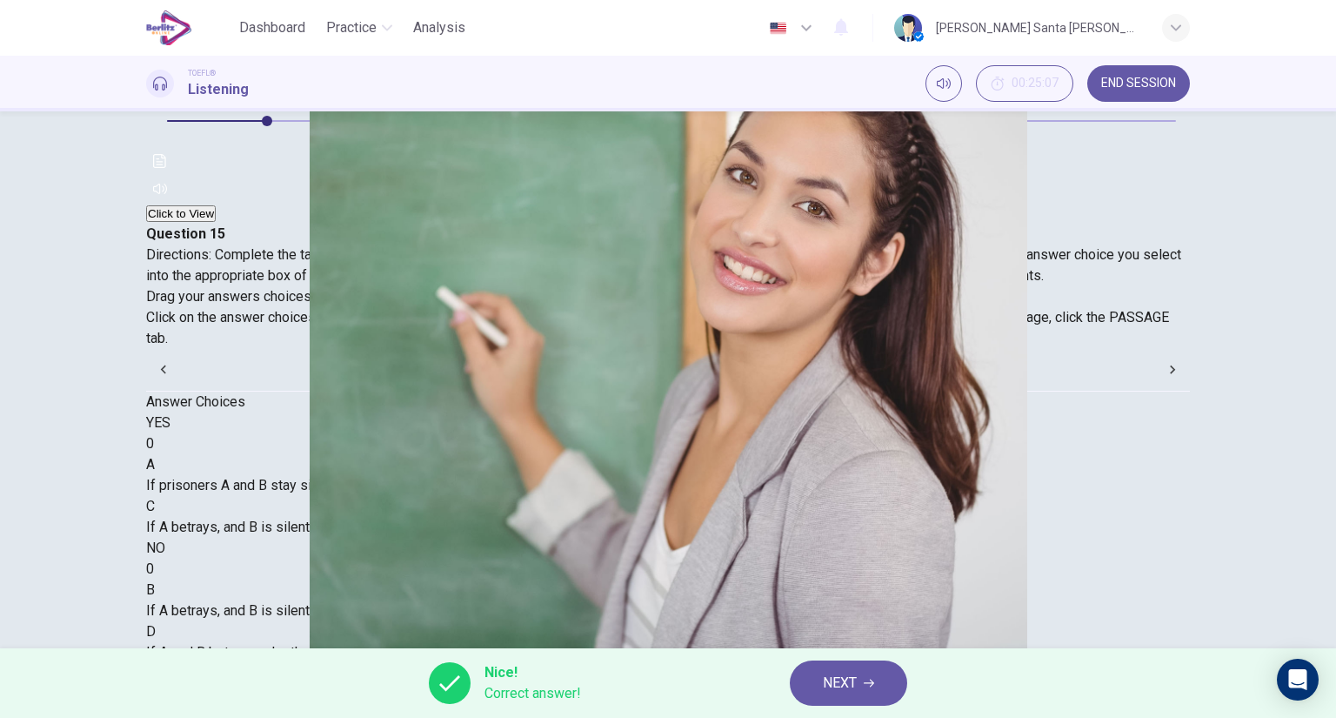
click at [856, 689] on span "NEXT" at bounding box center [840, 683] width 34 height 24
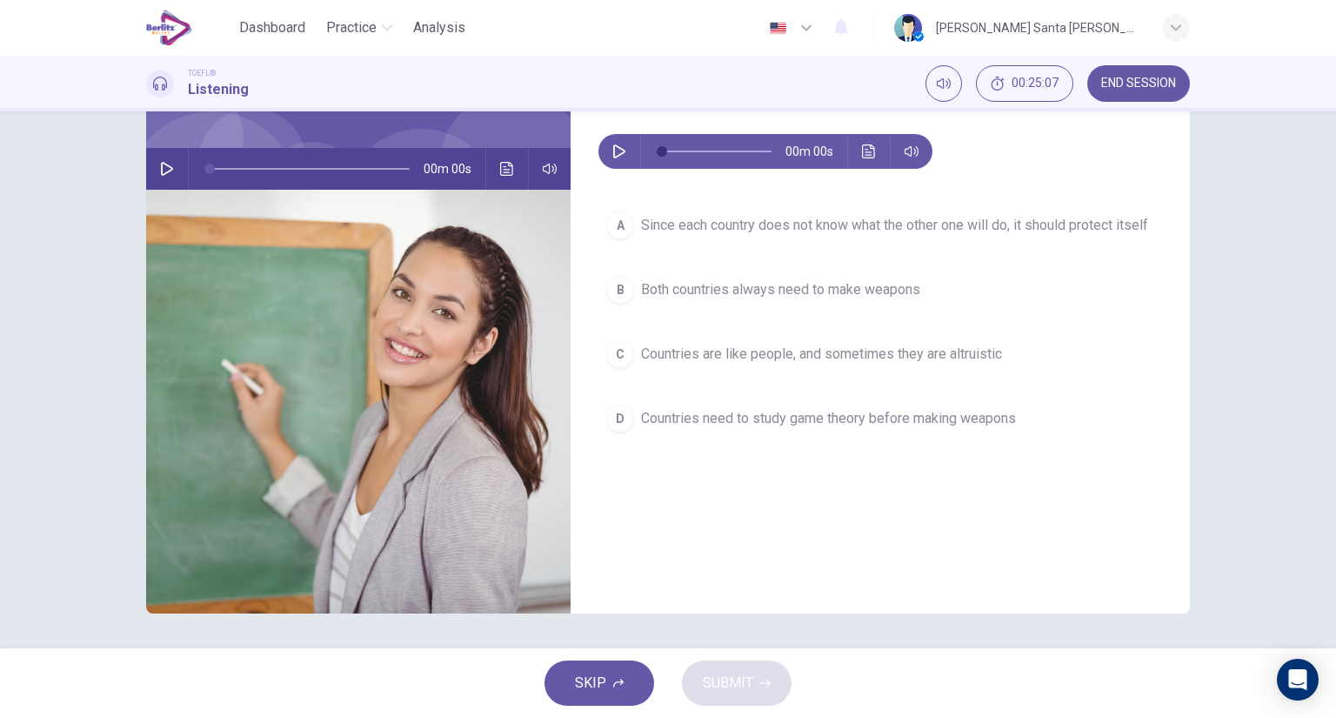
scroll to position [137, 0]
click at [614, 144] on icon "button" at bounding box center [619, 151] width 14 height 14
type input "*"
click at [1041, 221] on span "Since each country does not know what the other one will do, it should protect …" at bounding box center [894, 225] width 507 height 21
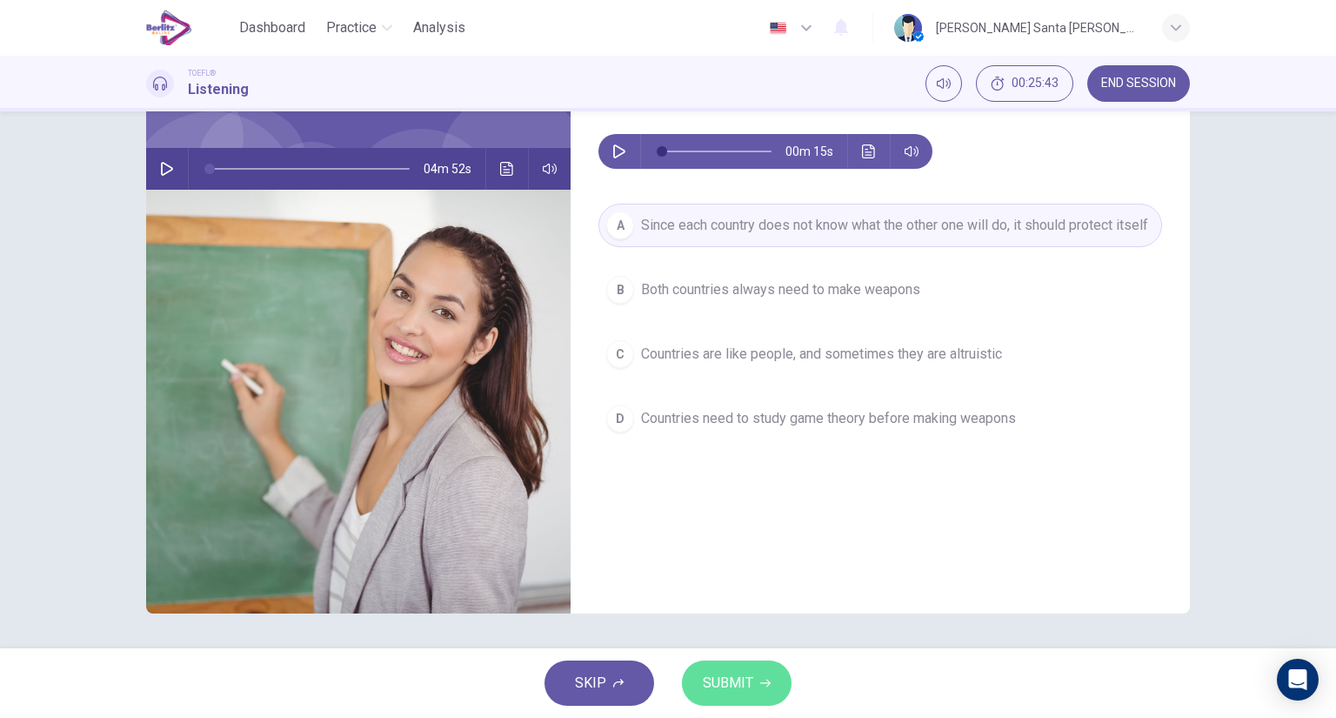
click at [740, 686] on span "SUBMIT" at bounding box center [728, 683] width 50 height 24
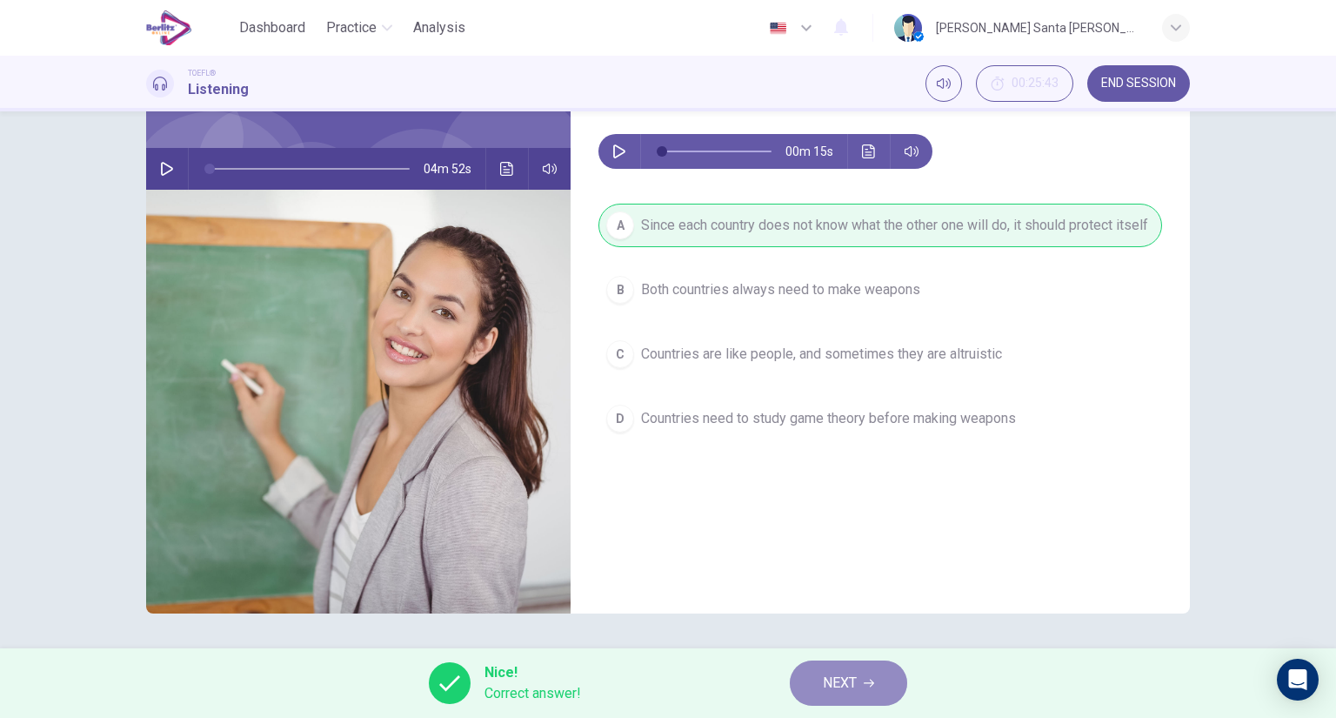
click at [842, 678] on span "NEXT" at bounding box center [840, 683] width 34 height 24
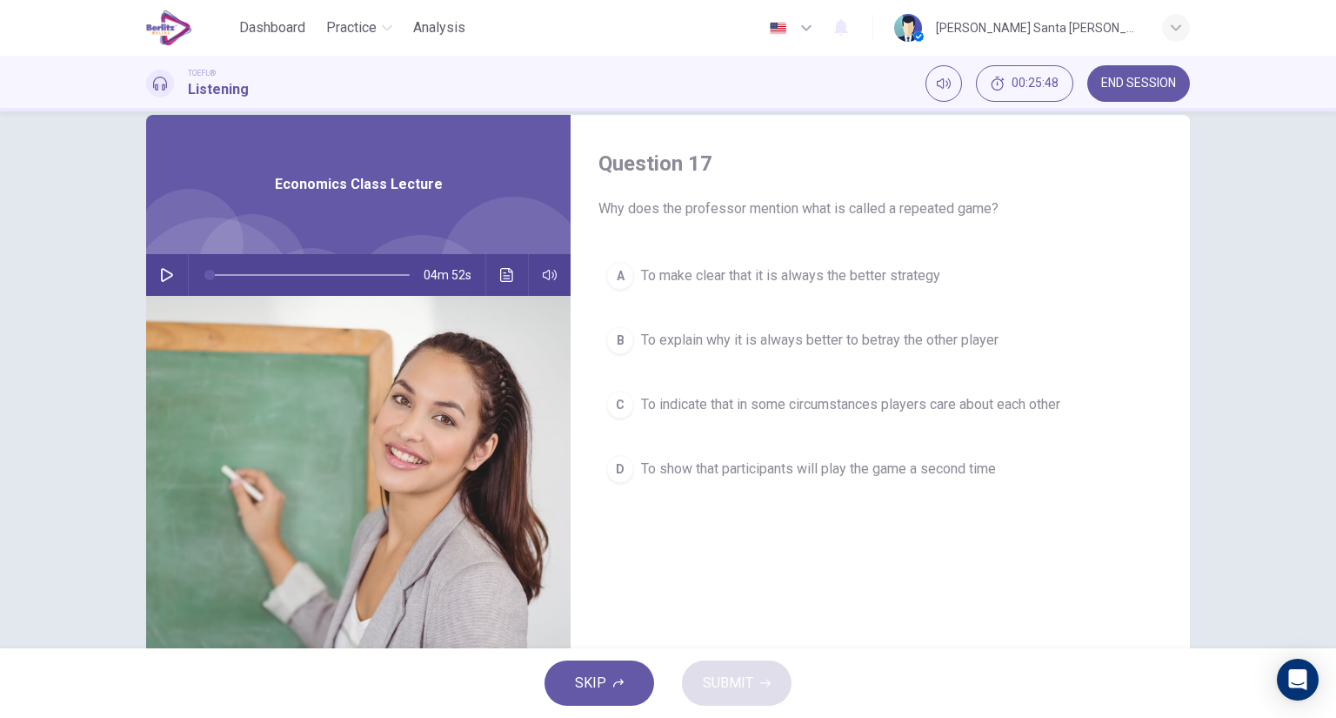
scroll to position [28, 0]
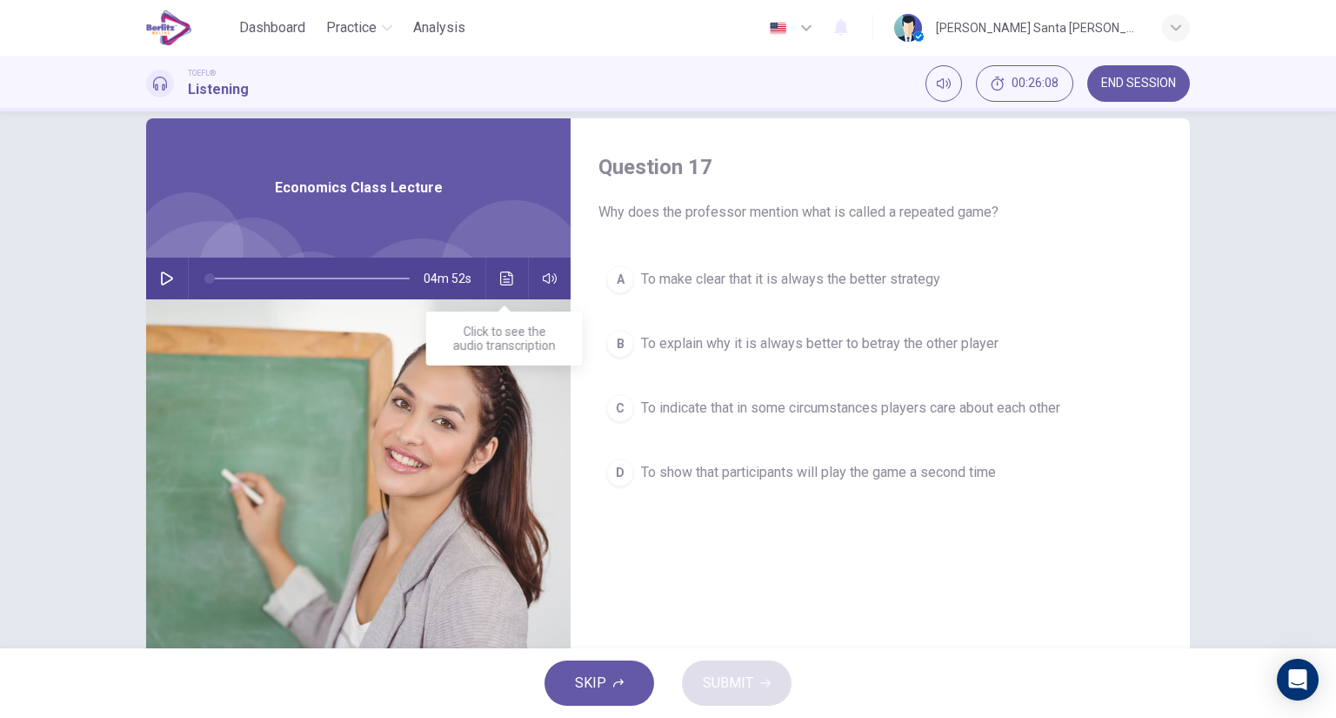
click at [500, 278] on icon "Click to see the audio transcription" at bounding box center [507, 278] width 14 height 14
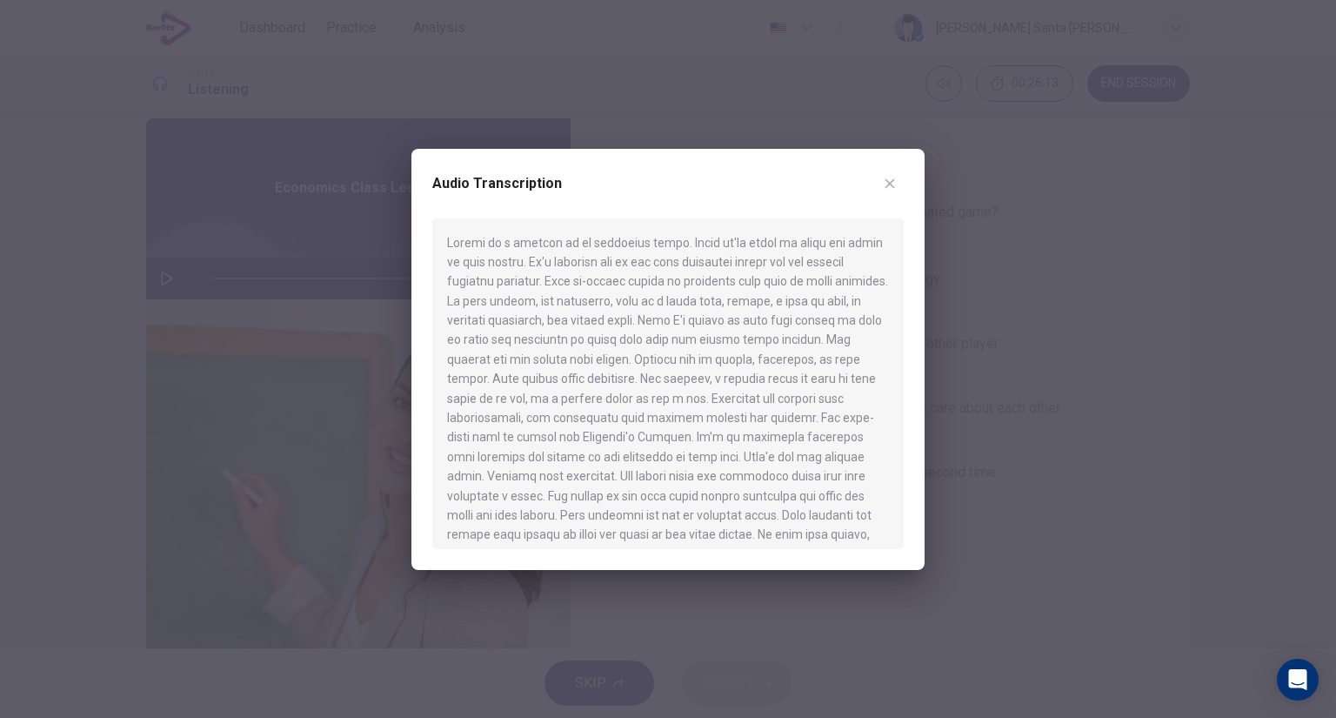
drag, startPoint x: 907, startPoint y: 291, endPoint x: 915, endPoint y: 357, distance: 66.6
click at [915, 357] on div "Audio Transcription" at bounding box center [667, 359] width 513 height 421
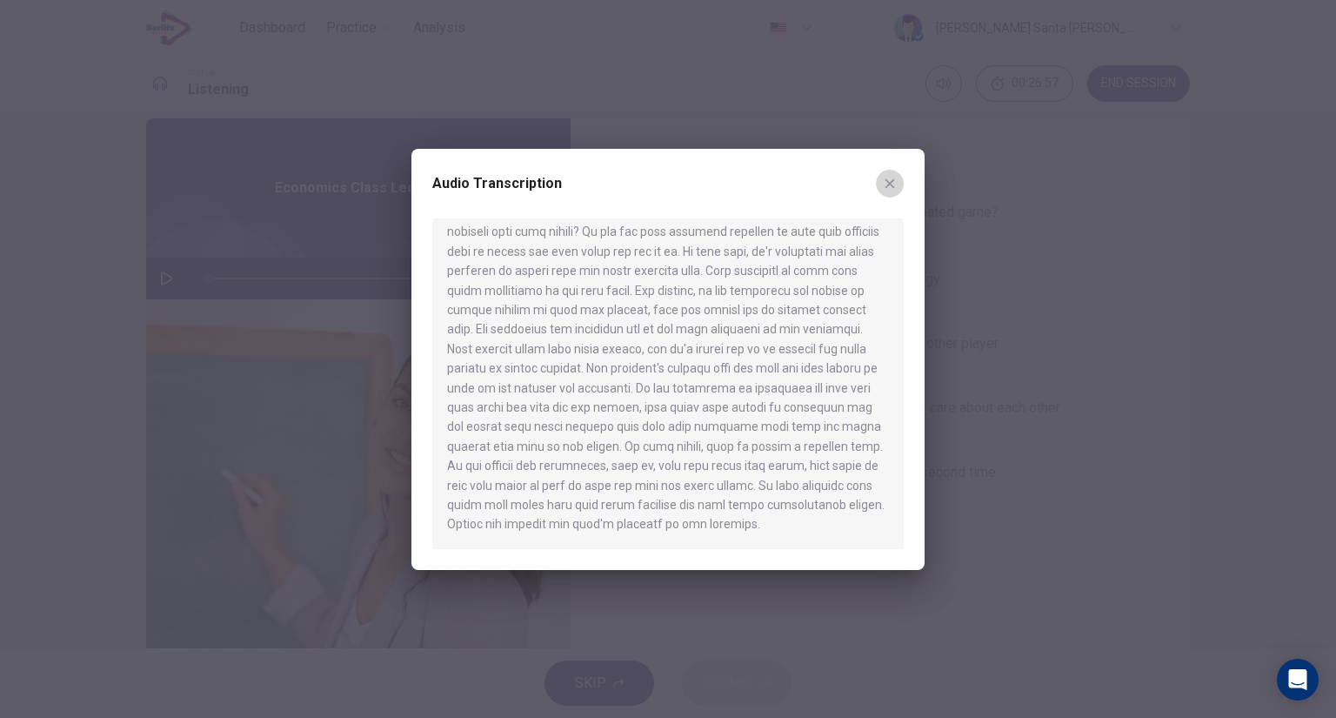
click at [885, 184] on icon "button" at bounding box center [890, 184] width 14 height 14
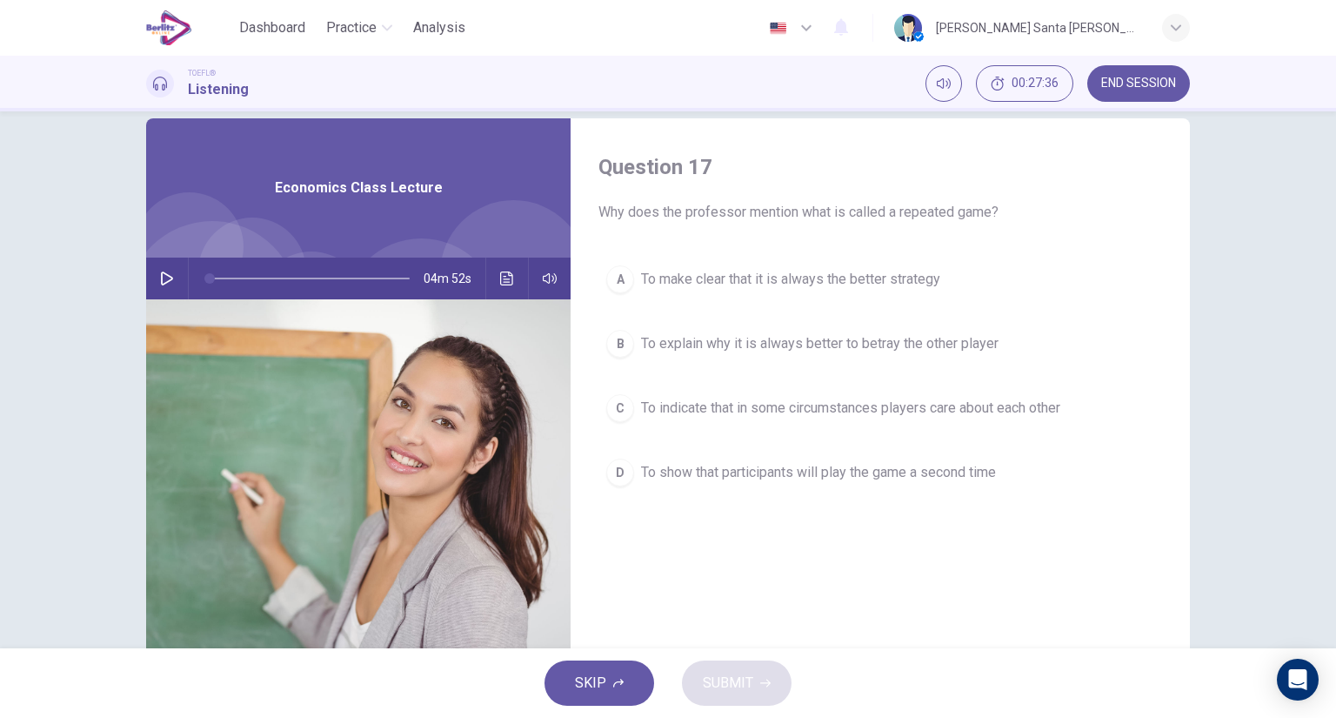
click at [812, 277] on span "To make clear that it is always the better strategy" at bounding box center [790, 279] width 299 height 21
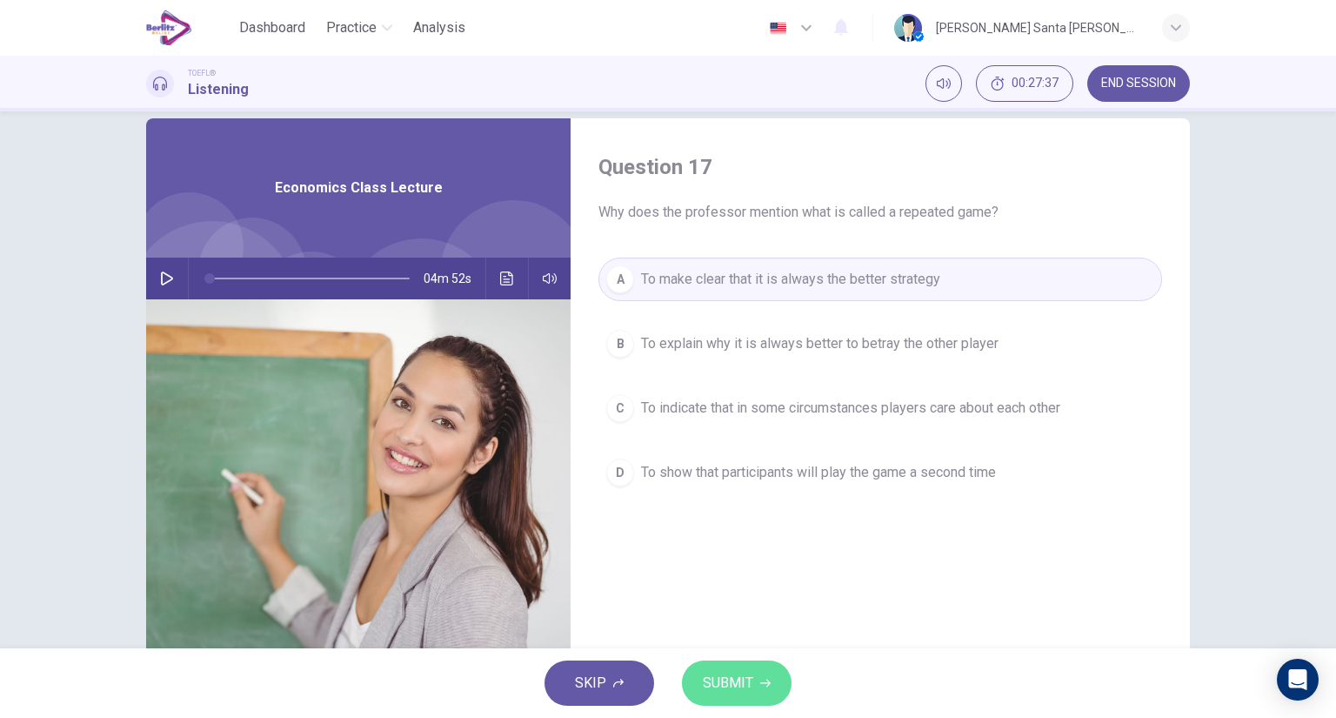
click at [742, 678] on span "SUBMIT" at bounding box center [728, 683] width 50 height 24
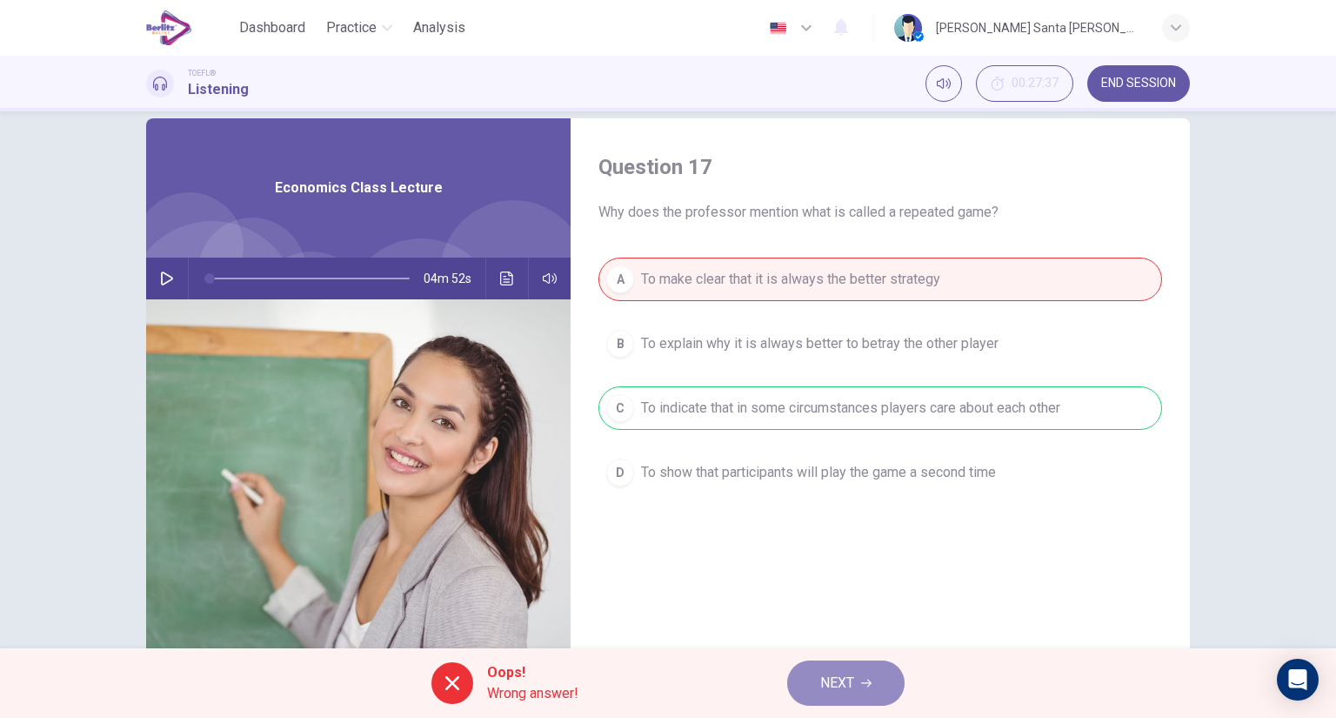
click at [849, 687] on span "NEXT" at bounding box center [837, 683] width 34 height 24
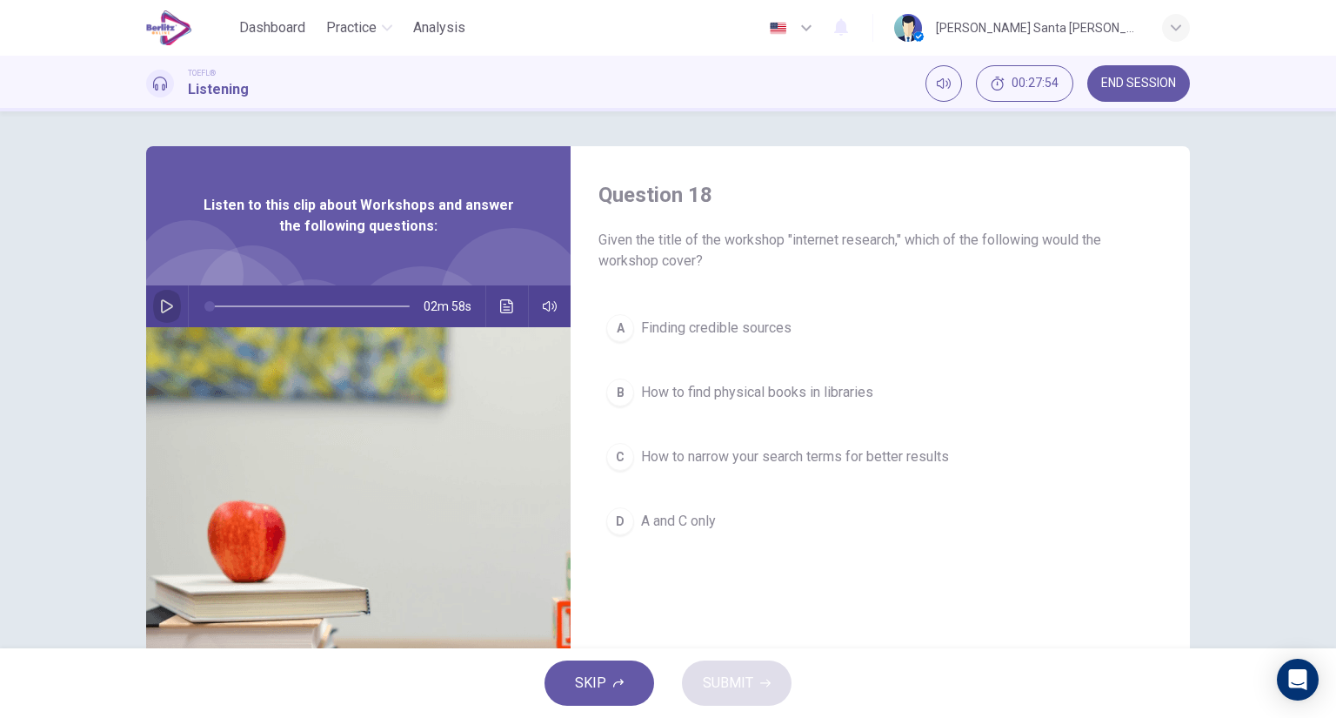
click at [153, 306] on button "button" at bounding box center [167, 306] width 28 height 42
type input "*"
click at [735, 324] on span "Finding credible sources" at bounding box center [716, 328] width 150 height 21
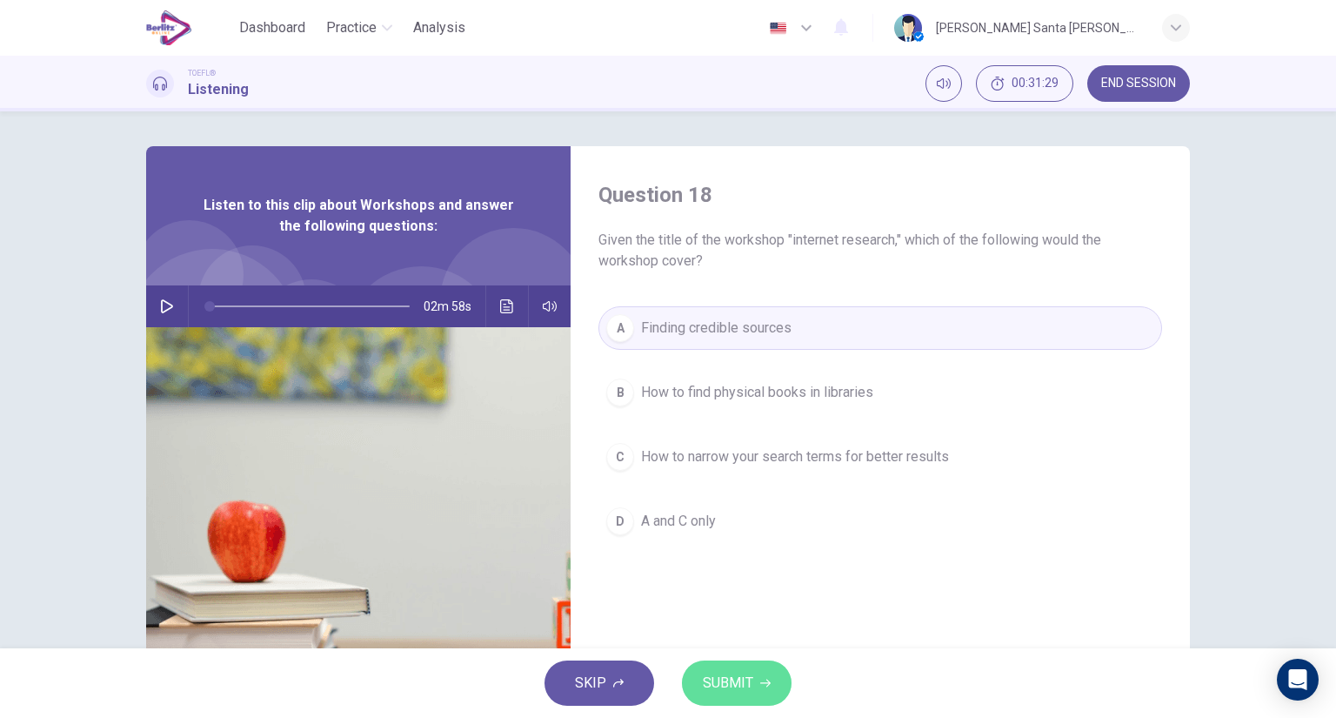
click at [741, 679] on span "SUBMIT" at bounding box center [728, 683] width 50 height 24
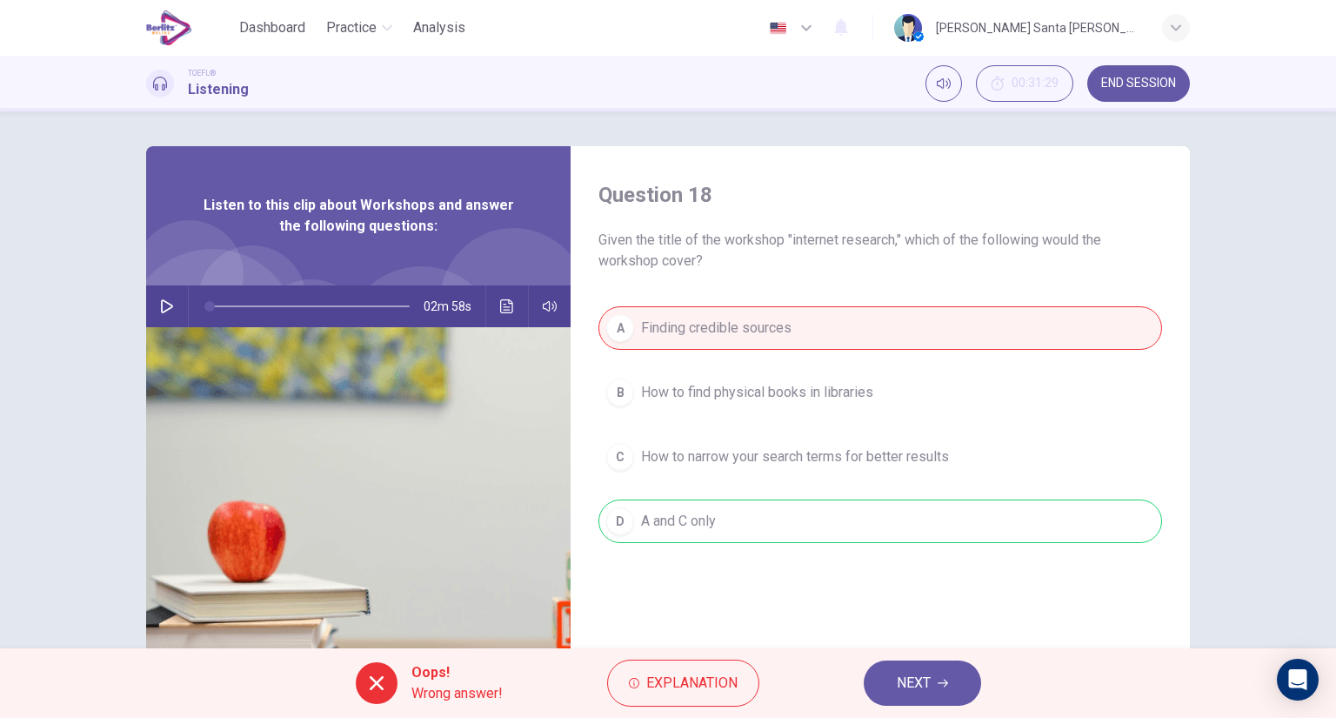
click at [930, 678] on span "NEXT" at bounding box center [914, 683] width 34 height 24
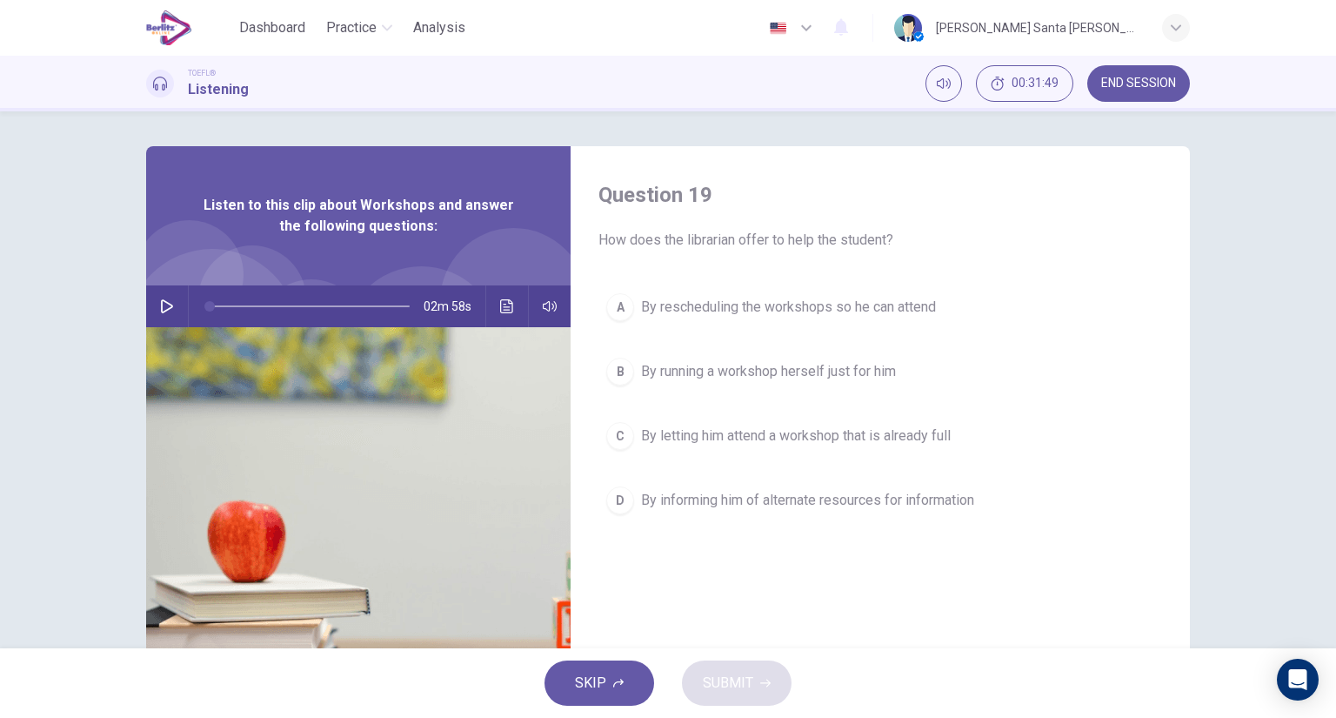
click at [785, 498] on span "By informing him of alternate resources for information" at bounding box center [807, 500] width 333 height 21
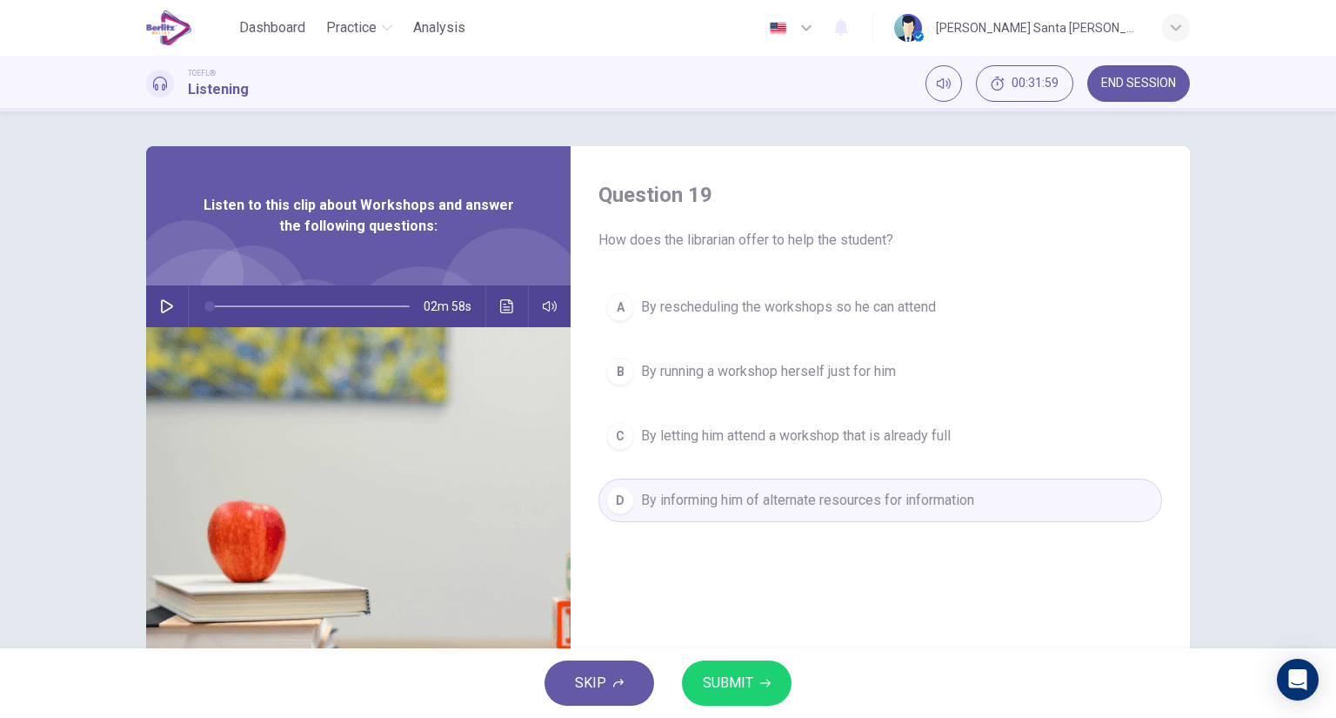
click at [748, 692] on span "SUBMIT" at bounding box center [728, 683] width 50 height 24
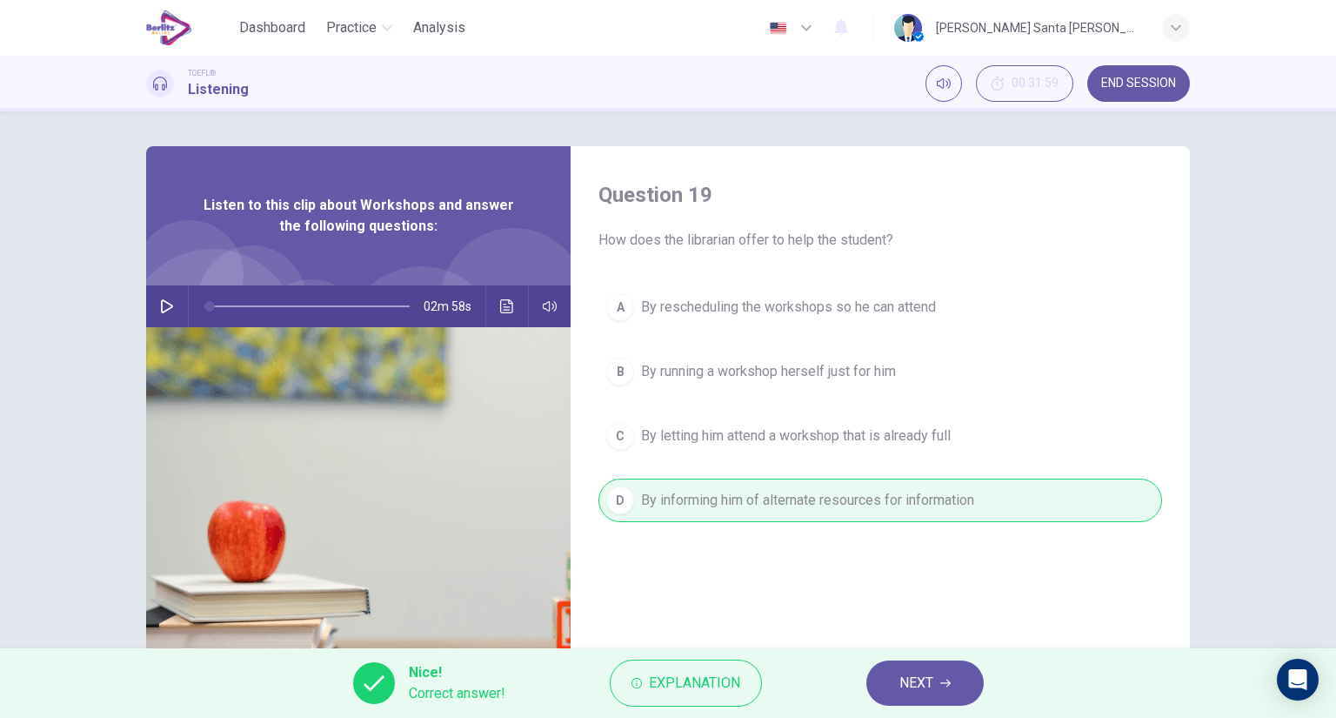
click at [926, 674] on span "NEXT" at bounding box center [916, 683] width 34 height 24
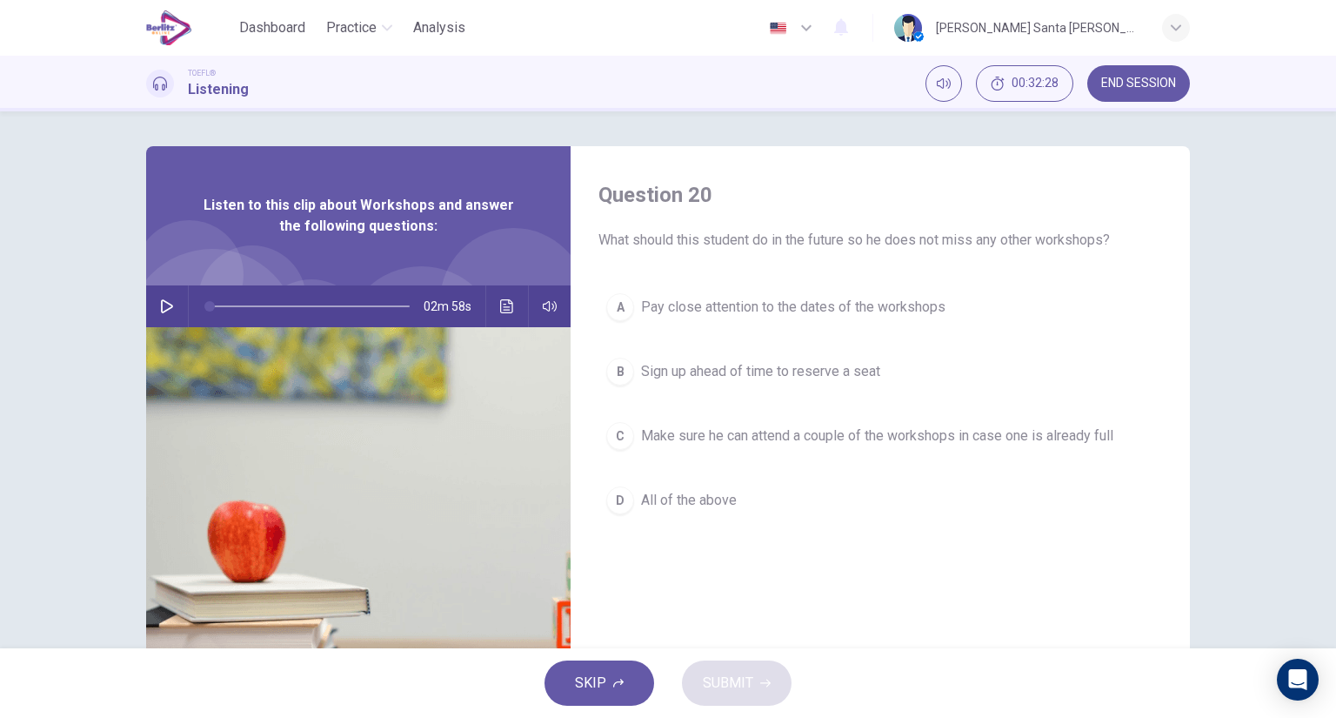
click at [624, 502] on div "D" at bounding box center [620, 500] width 28 height 28
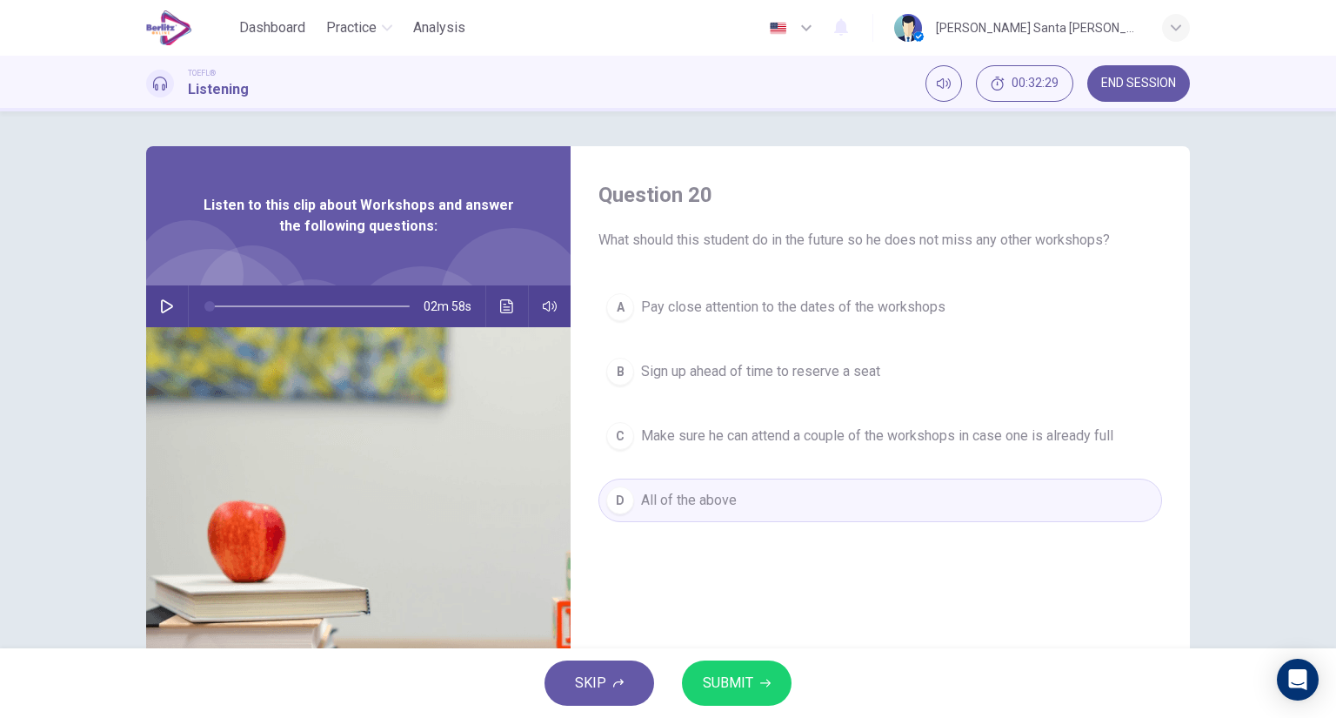
drag, startPoint x: 741, startPoint y: 678, endPoint x: 730, endPoint y: 662, distance: 20.0
click at [741, 679] on span "SUBMIT" at bounding box center [728, 683] width 50 height 24
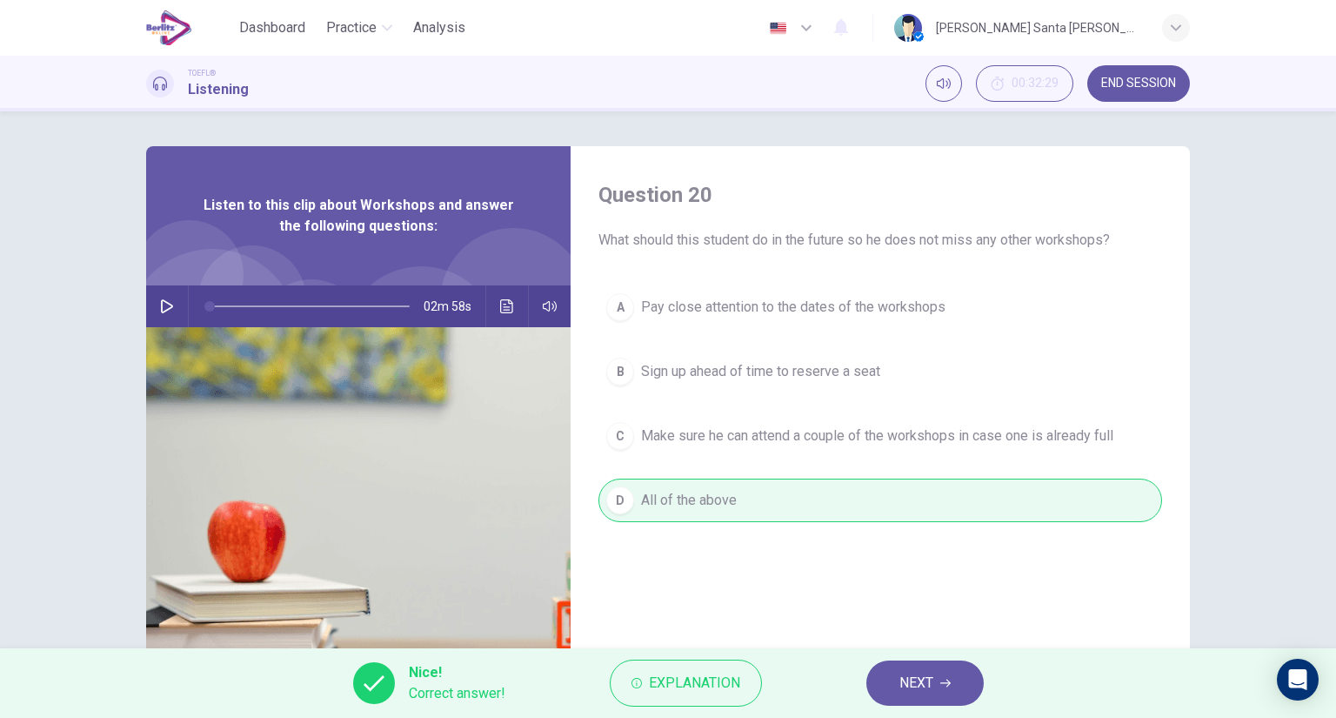
click at [919, 683] on span "NEXT" at bounding box center [916, 683] width 34 height 24
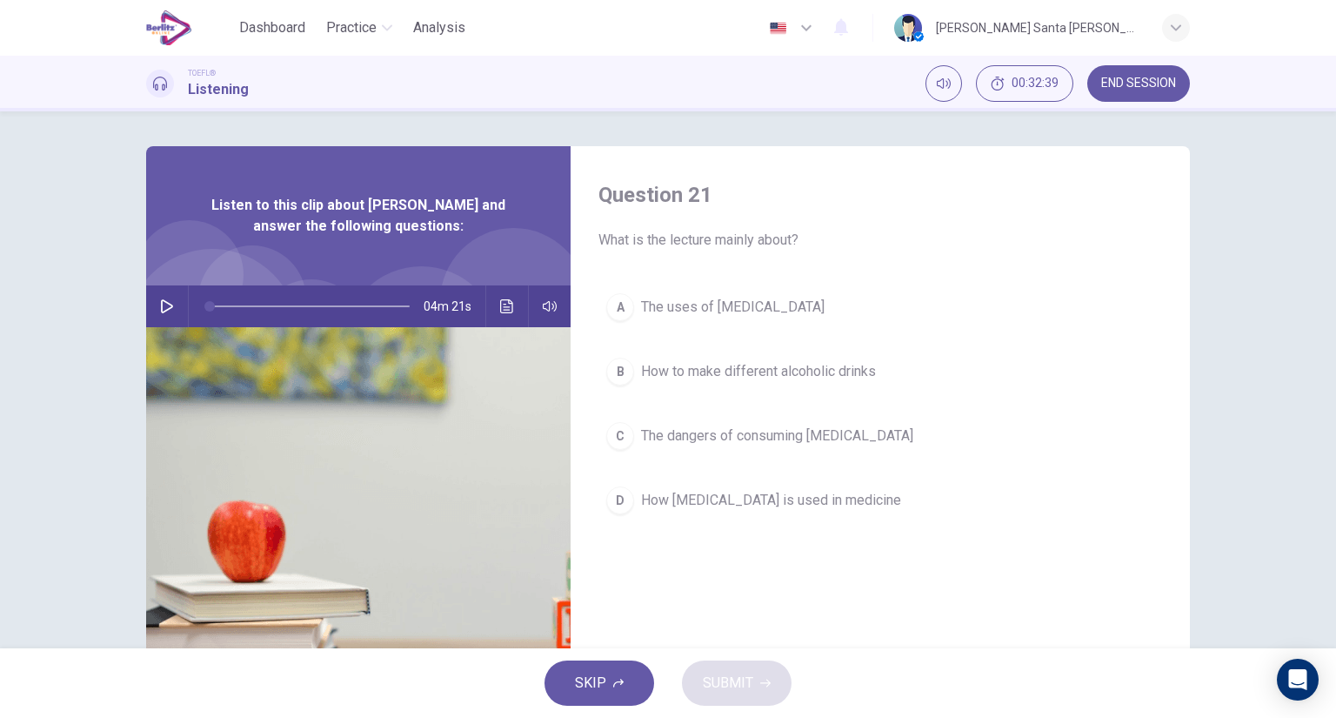
click at [160, 308] on icon "button" at bounding box center [167, 306] width 14 height 14
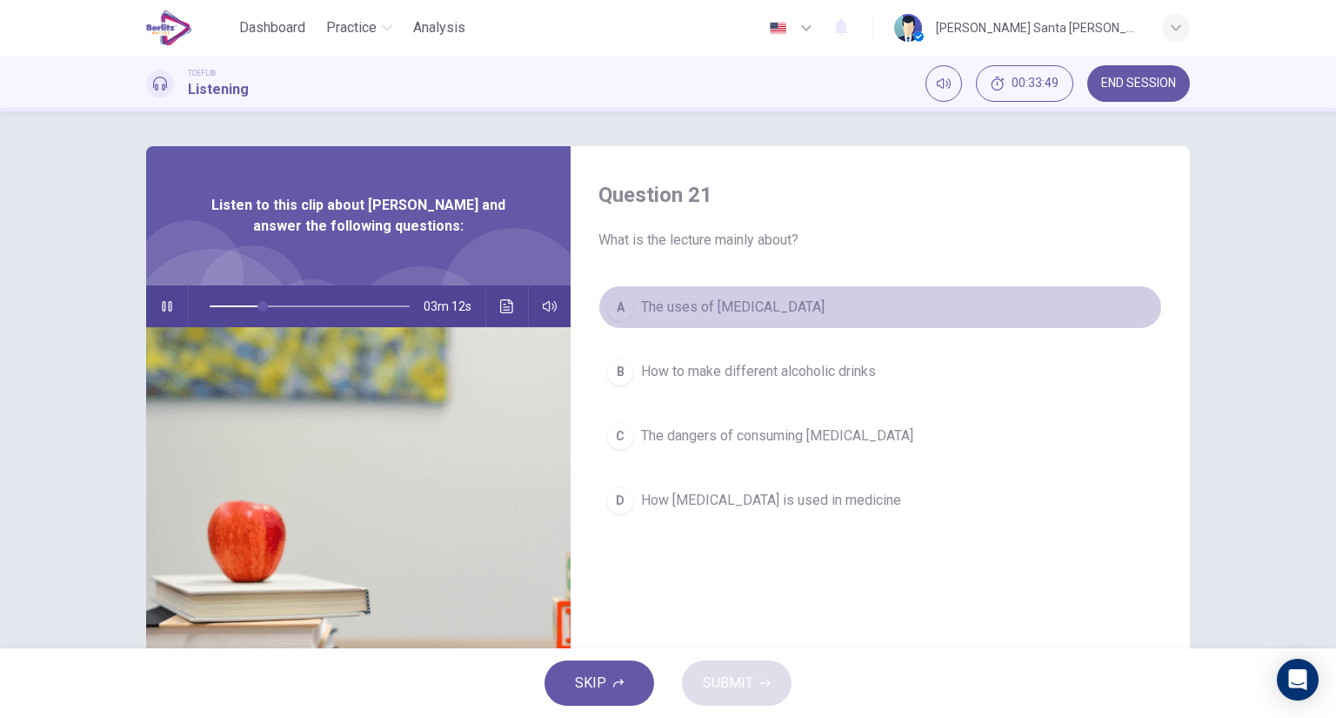
click at [714, 302] on span "The uses of [MEDICAL_DATA]" at bounding box center [733, 307] width 184 height 21
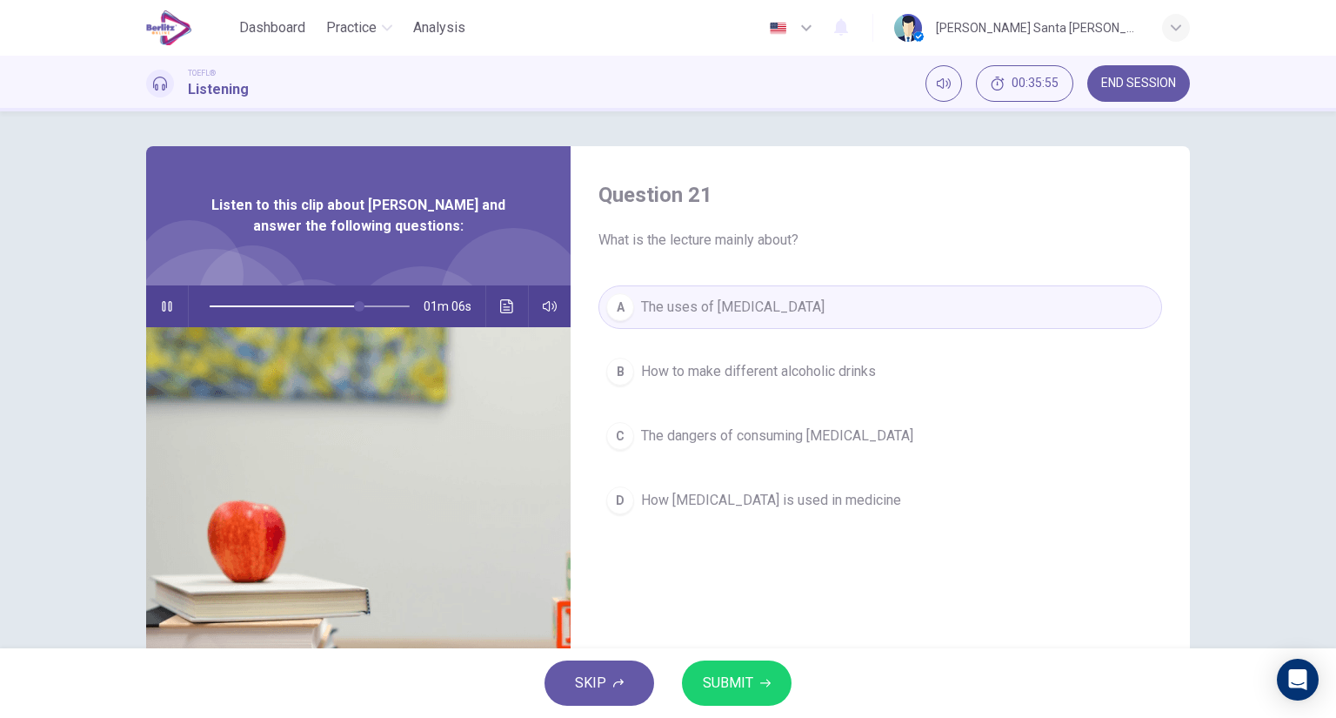
click at [732, 683] on span "SUBMIT" at bounding box center [728, 683] width 50 height 24
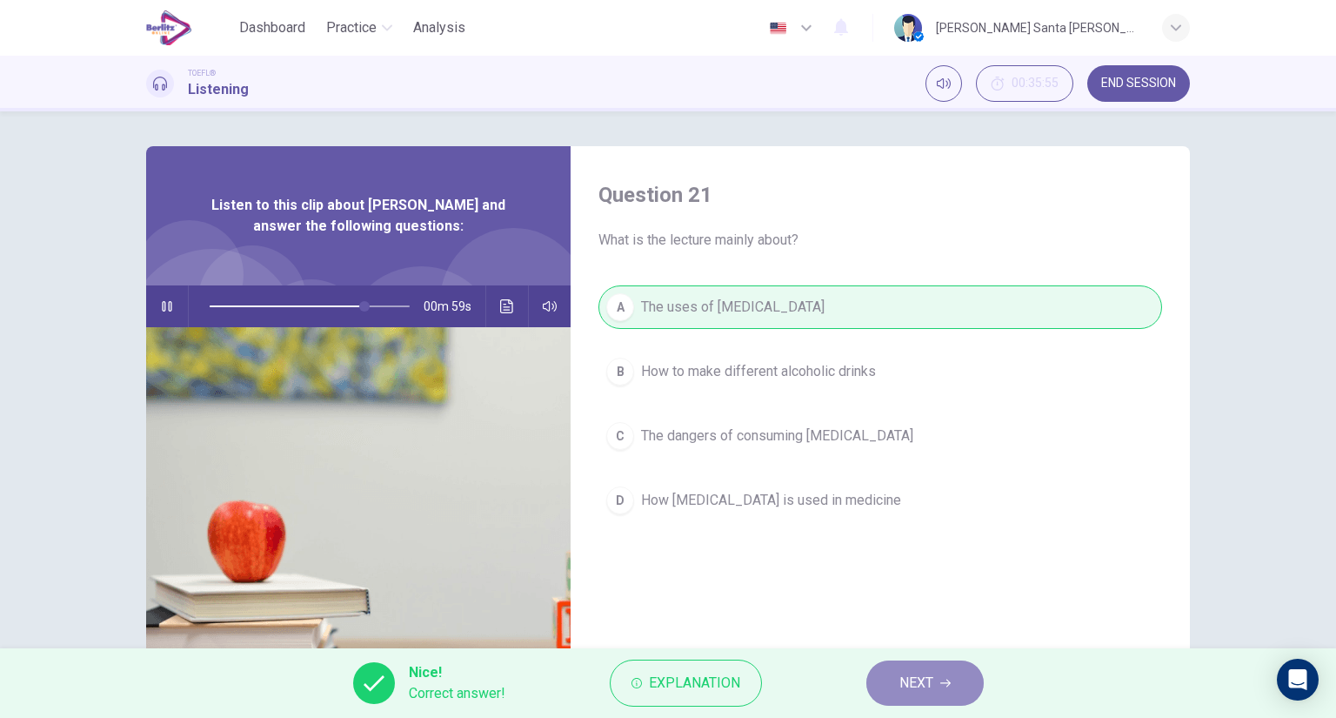
click at [920, 686] on span "NEXT" at bounding box center [916, 683] width 34 height 24
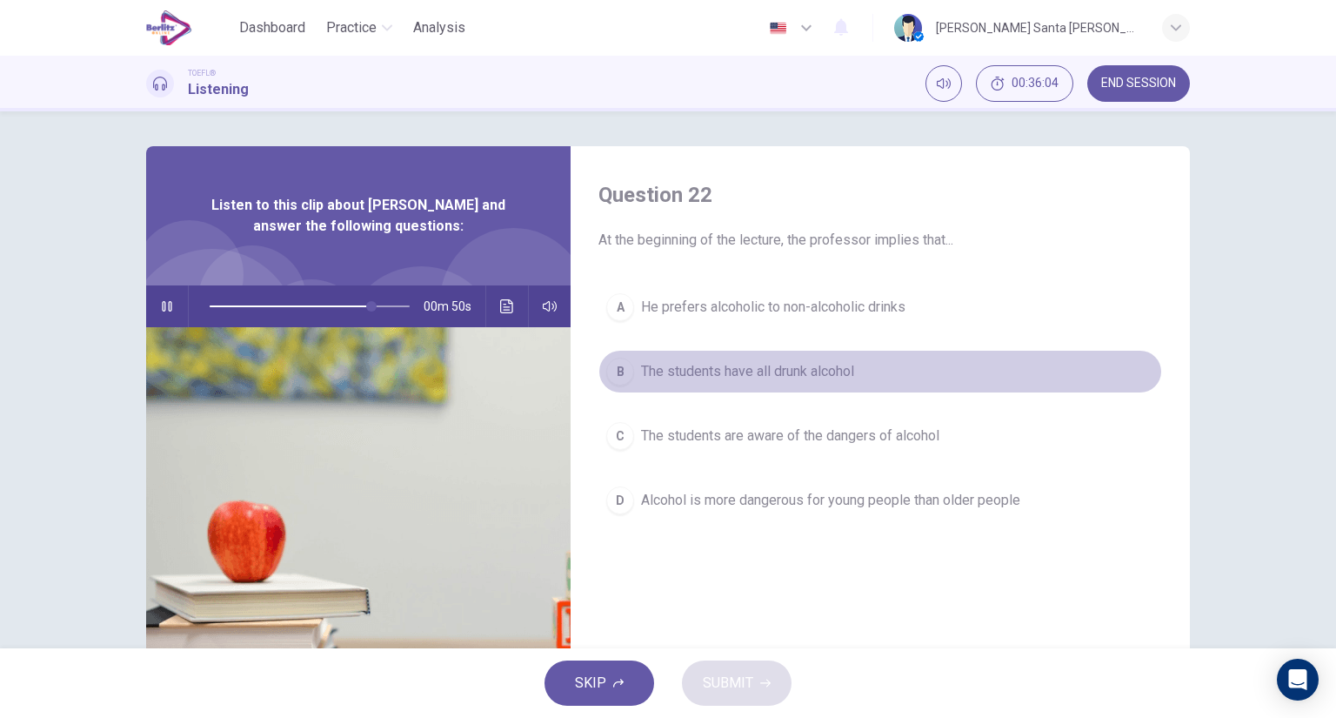
click at [815, 372] on span "The students have all drunk alcohol" at bounding box center [747, 371] width 213 height 21
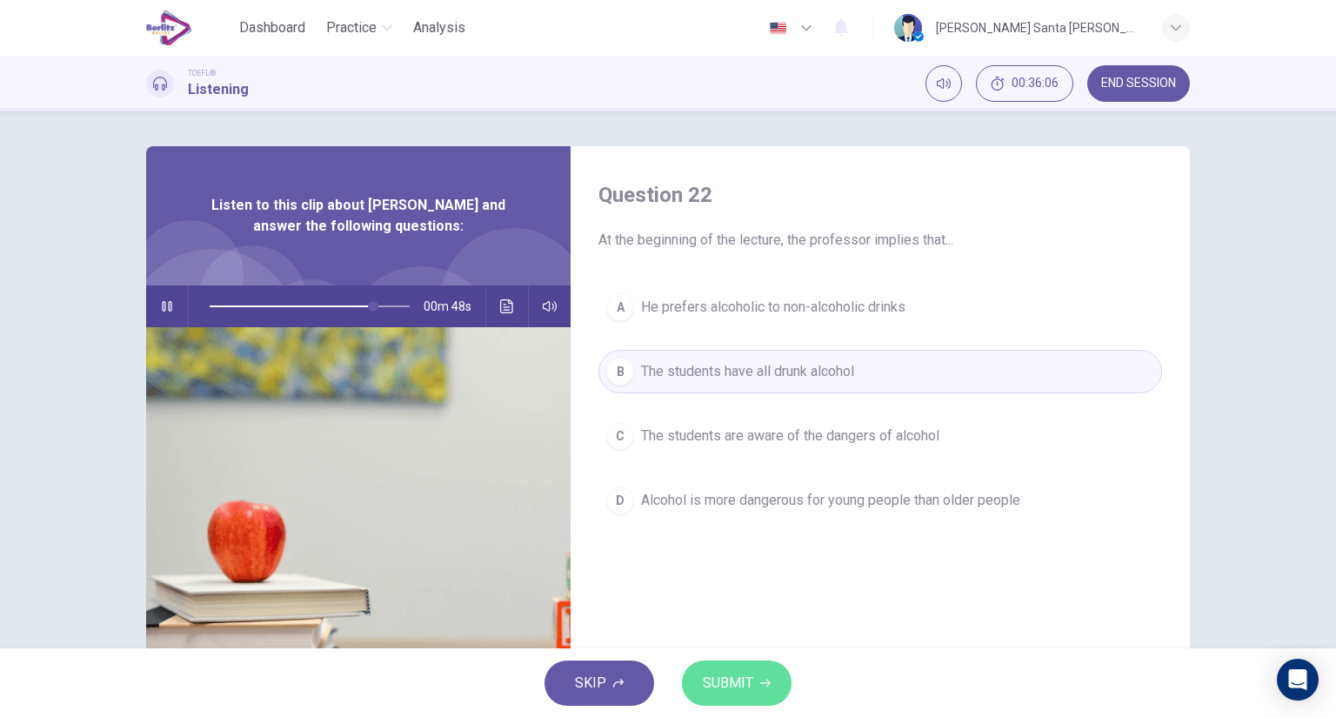
click at [726, 682] on span "SUBMIT" at bounding box center [728, 683] width 50 height 24
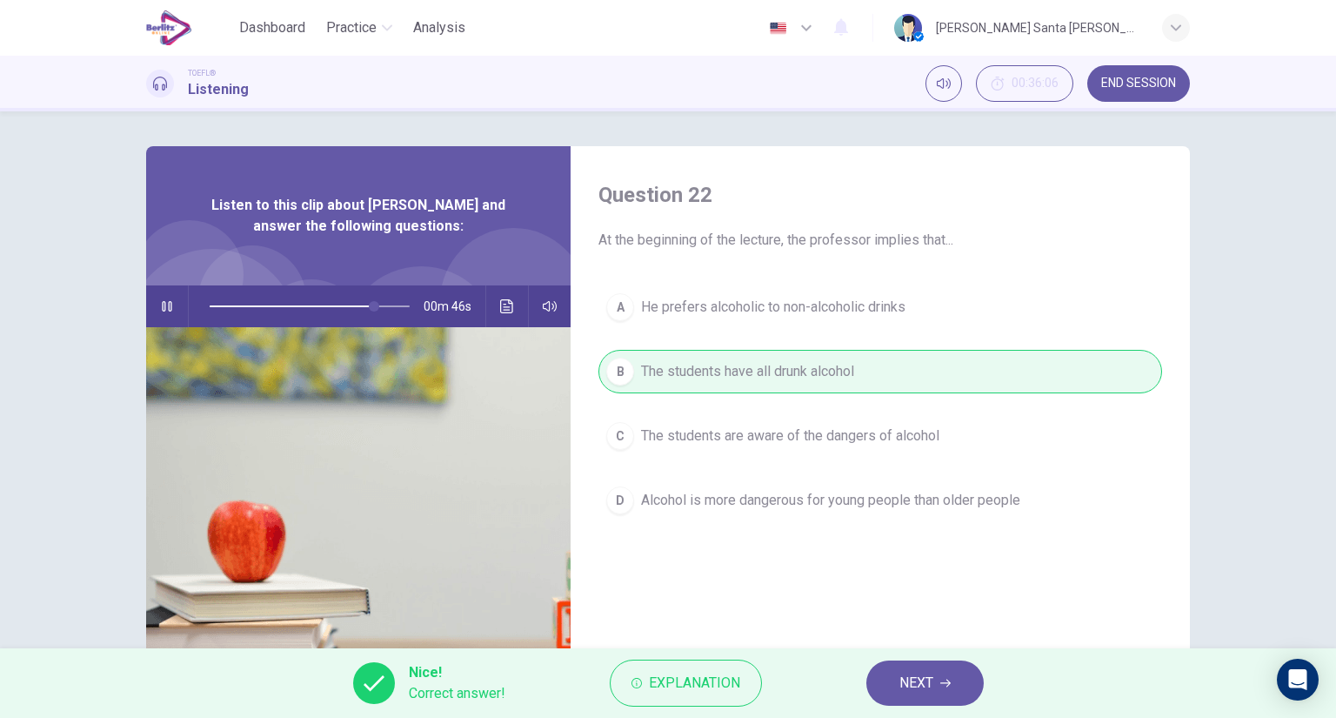
click at [945, 678] on icon "button" at bounding box center [945, 683] width 10 height 10
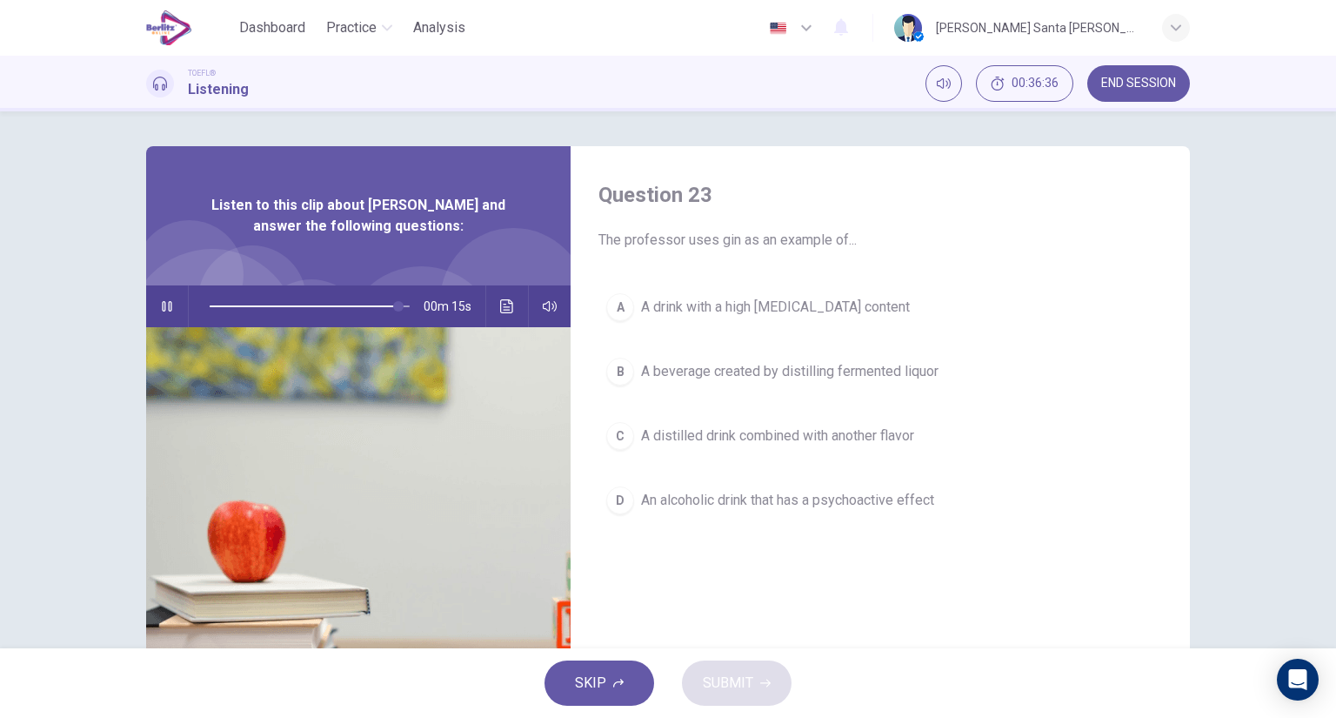
drag, startPoint x: 815, startPoint y: 430, endPoint x: 812, endPoint y: 439, distance: 9.9
click at [812, 438] on span "A distilled drink combined with another flavor" at bounding box center [777, 435] width 273 height 21
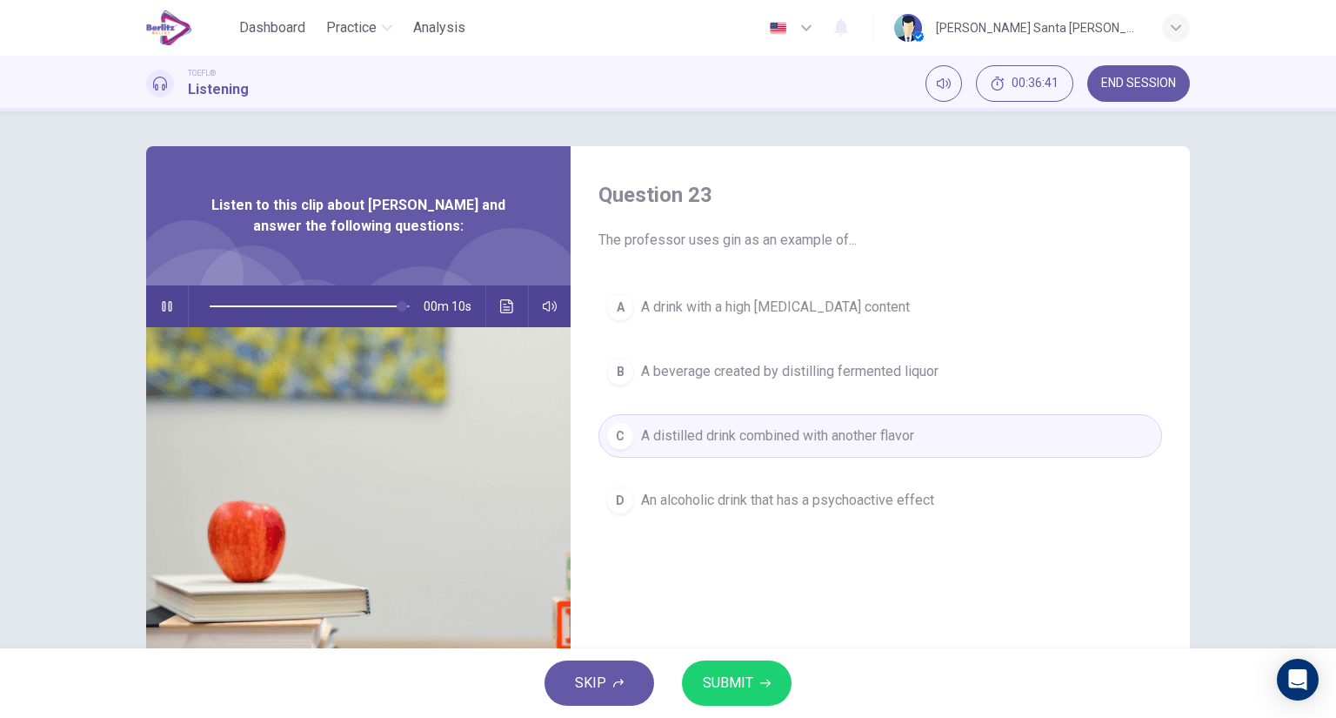
click at [743, 682] on span "SUBMIT" at bounding box center [728, 683] width 50 height 24
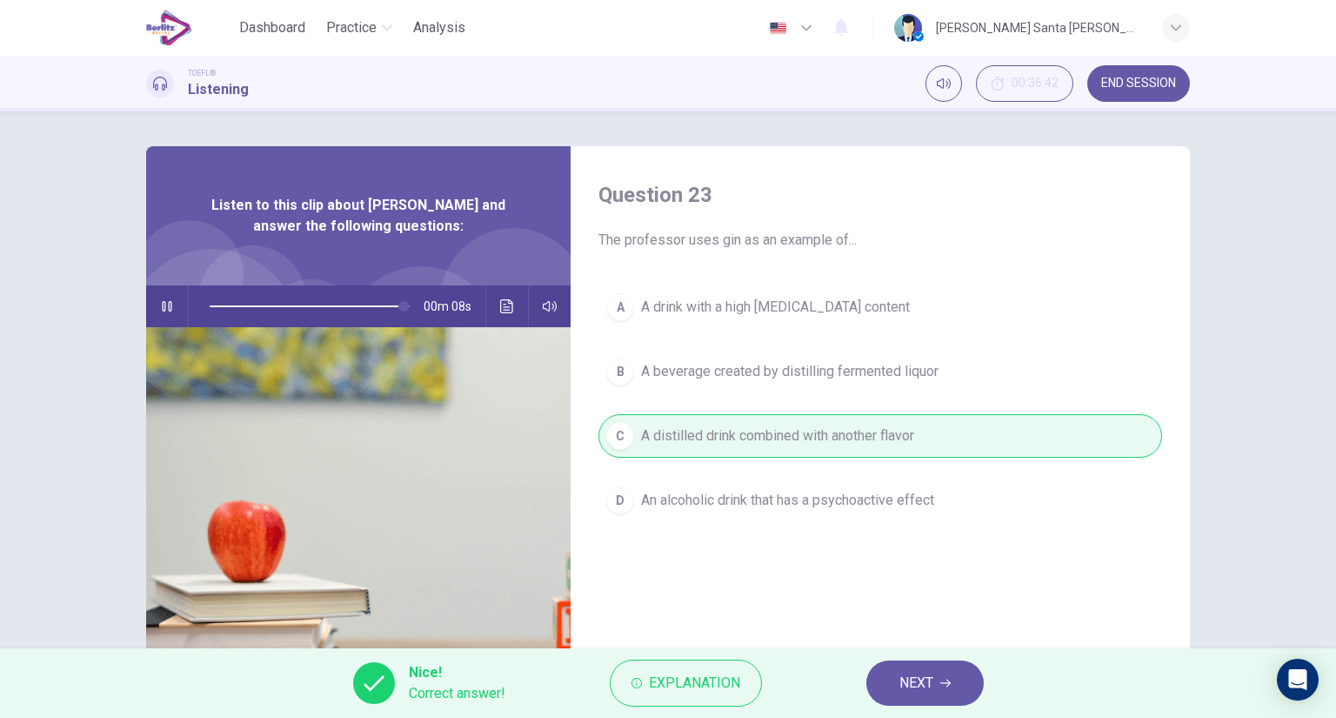
click at [926, 679] on span "NEXT" at bounding box center [916, 683] width 34 height 24
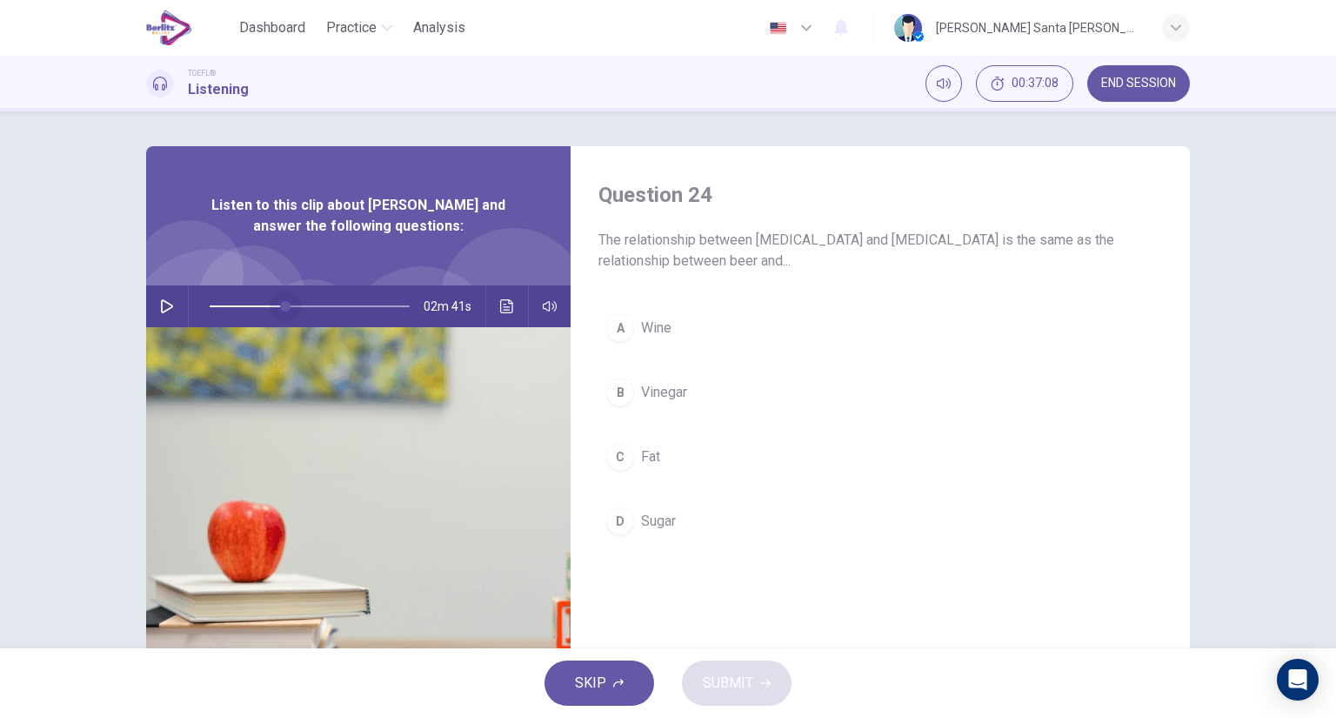
click at [282, 304] on span at bounding box center [310, 306] width 200 height 24
click at [164, 304] on icon "button" at bounding box center [167, 306] width 14 height 14
click at [509, 310] on icon "Click to see the audio transcription" at bounding box center [506, 306] width 13 height 14
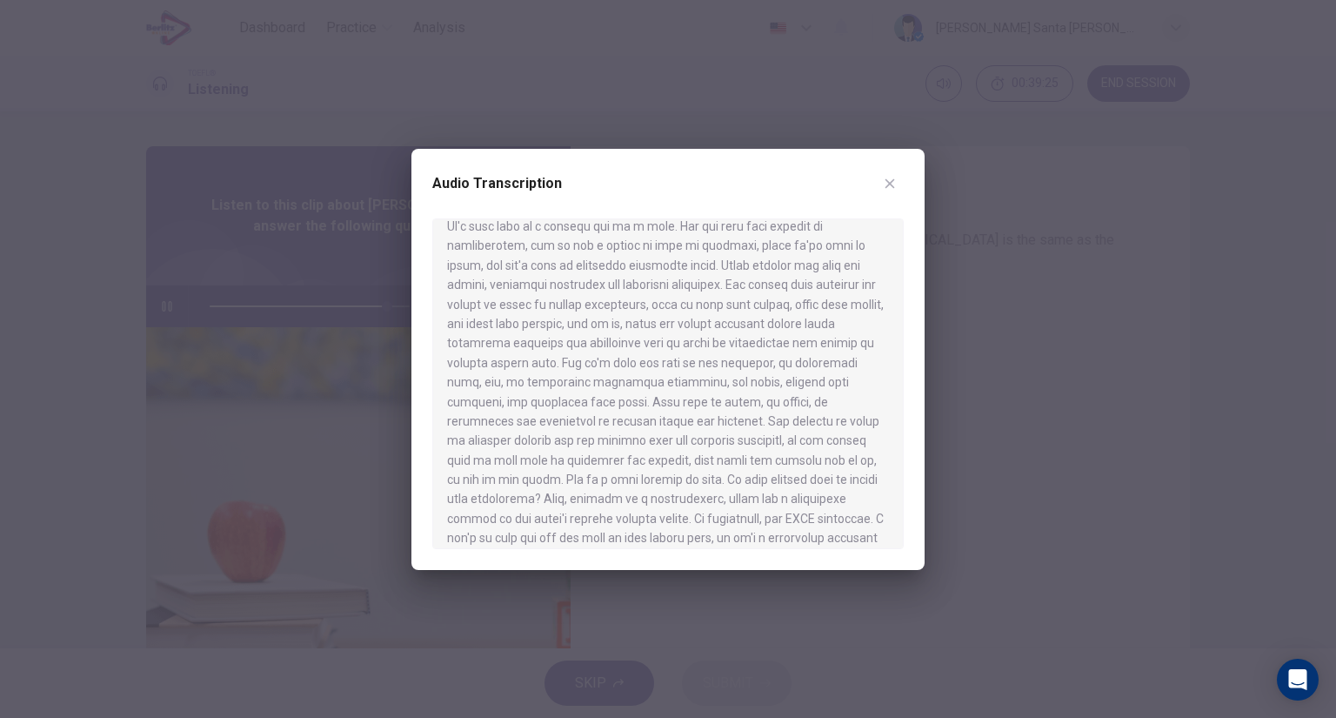
scroll to position [197, 0]
type input "*"
click at [892, 184] on icon "button" at bounding box center [891, 183] width 10 height 10
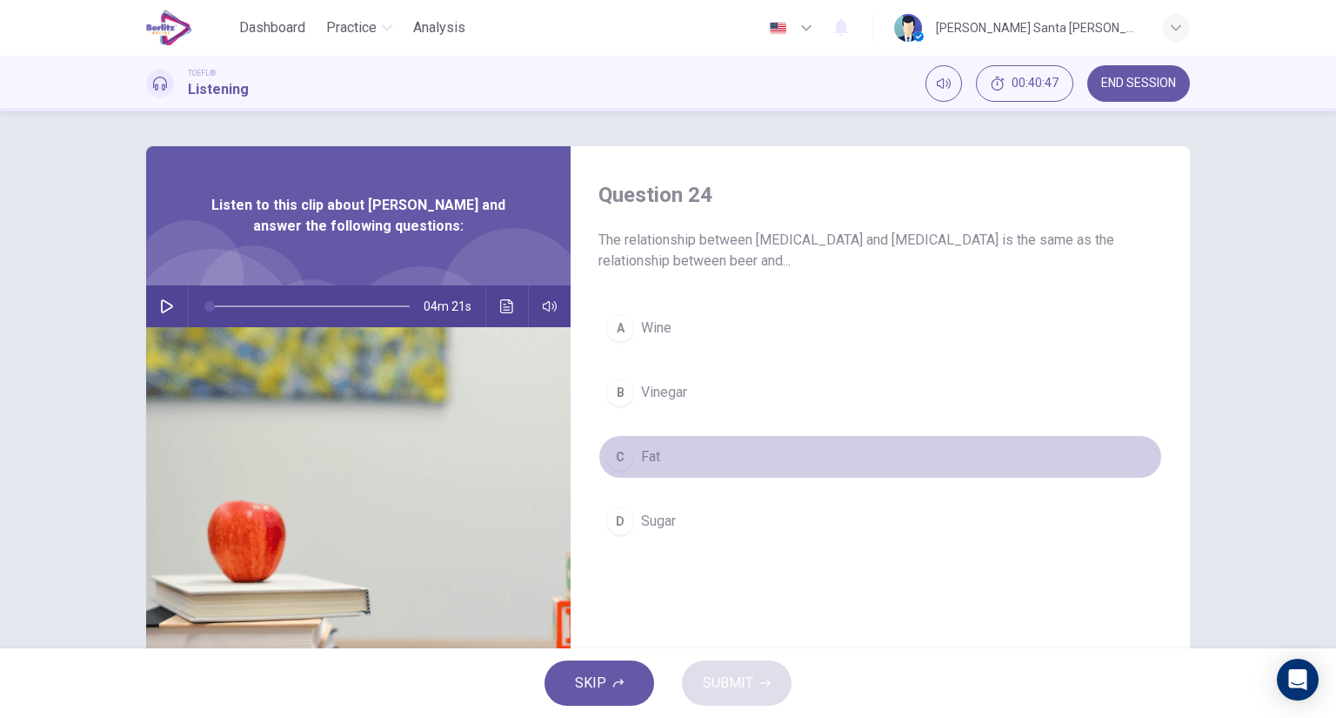
click at [609, 450] on div "C" at bounding box center [620, 457] width 28 height 28
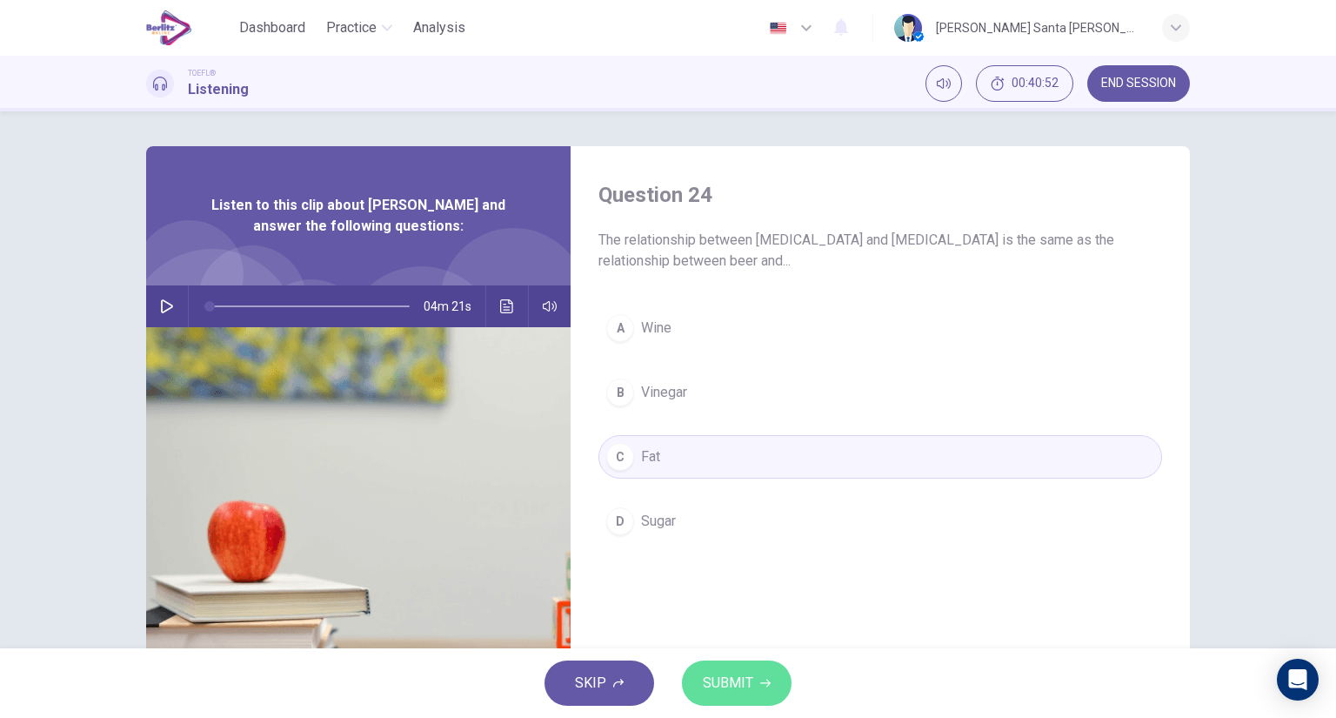
click at [744, 673] on span "SUBMIT" at bounding box center [728, 683] width 50 height 24
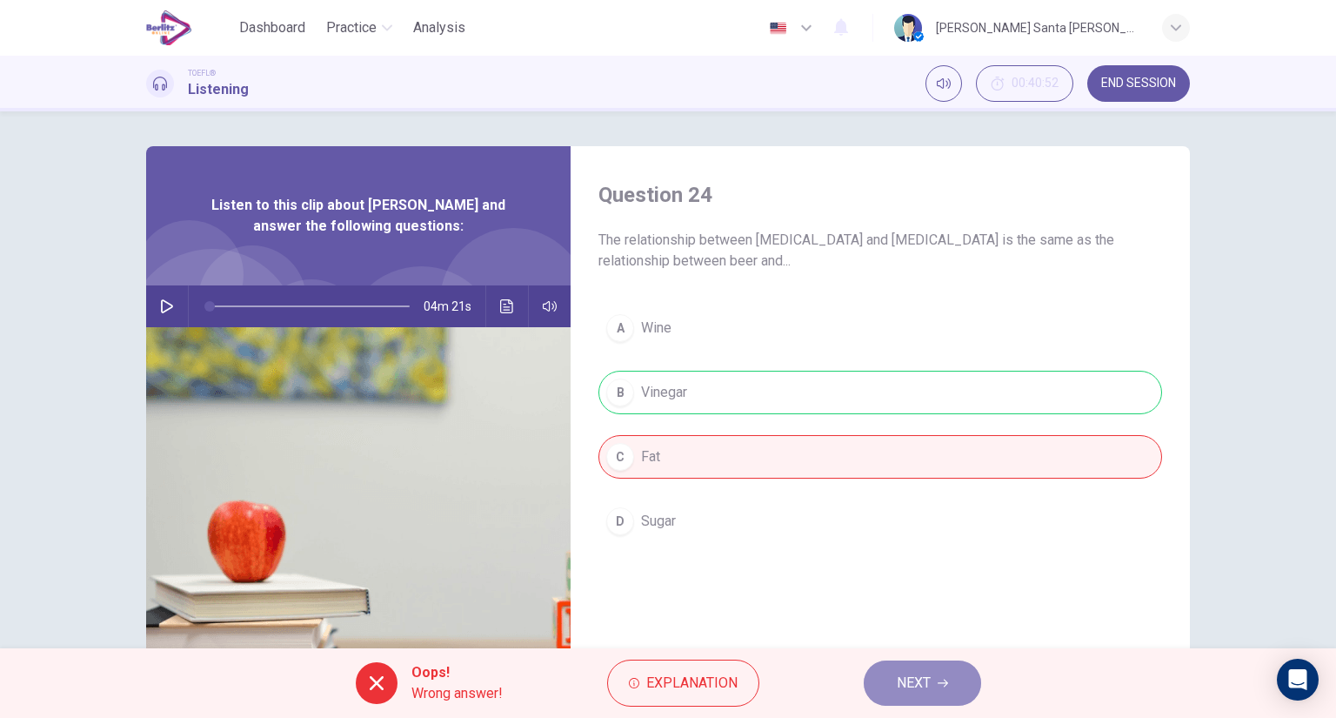
click at [914, 678] on span "NEXT" at bounding box center [914, 683] width 34 height 24
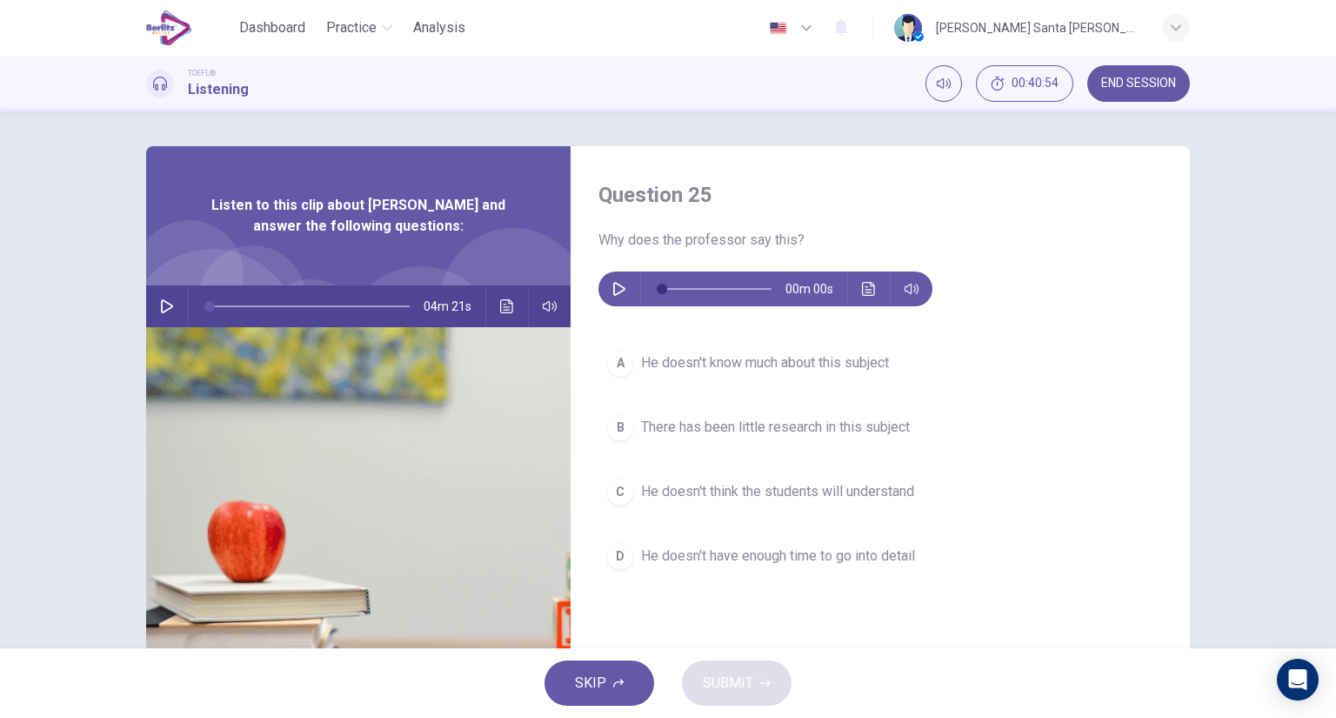
click at [613, 285] on icon "button" at bounding box center [619, 289] width 14 height 14
type input "*"
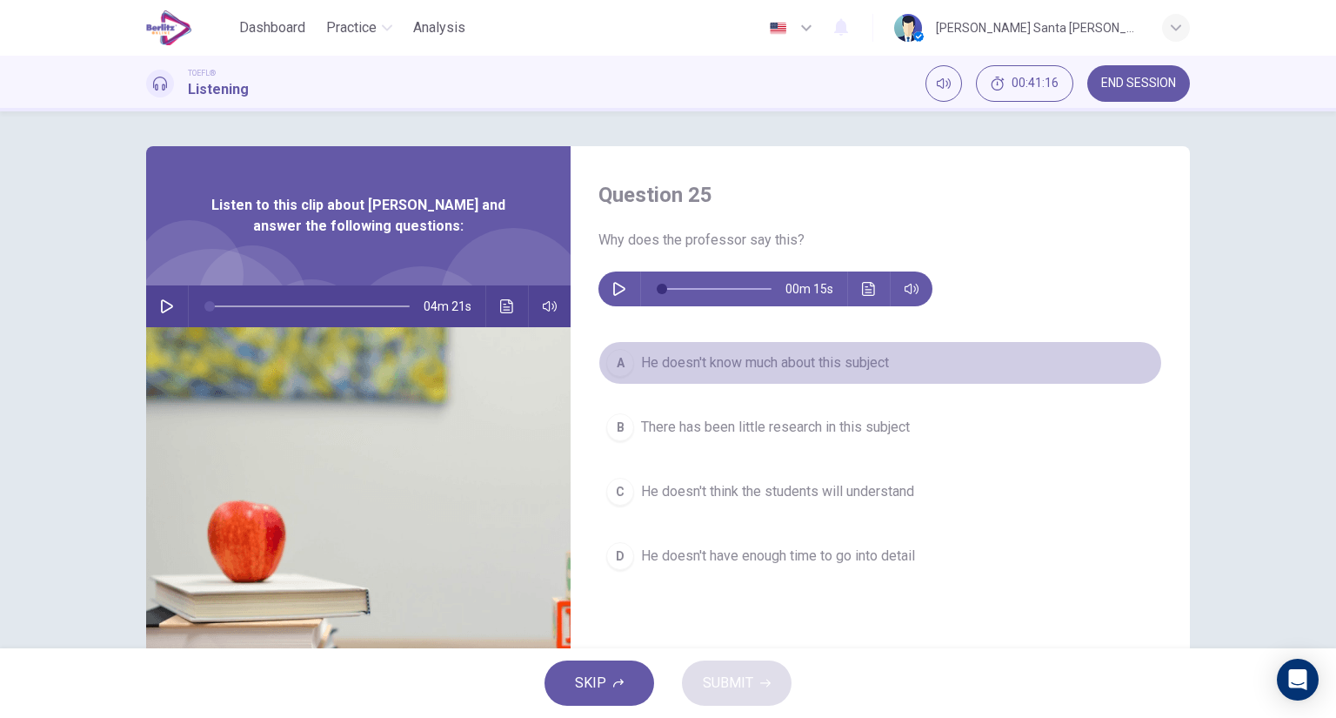
click at [833, 359] on span "He doesn't know much about this subject" at bounding box center [765, 362] width 248 height 21
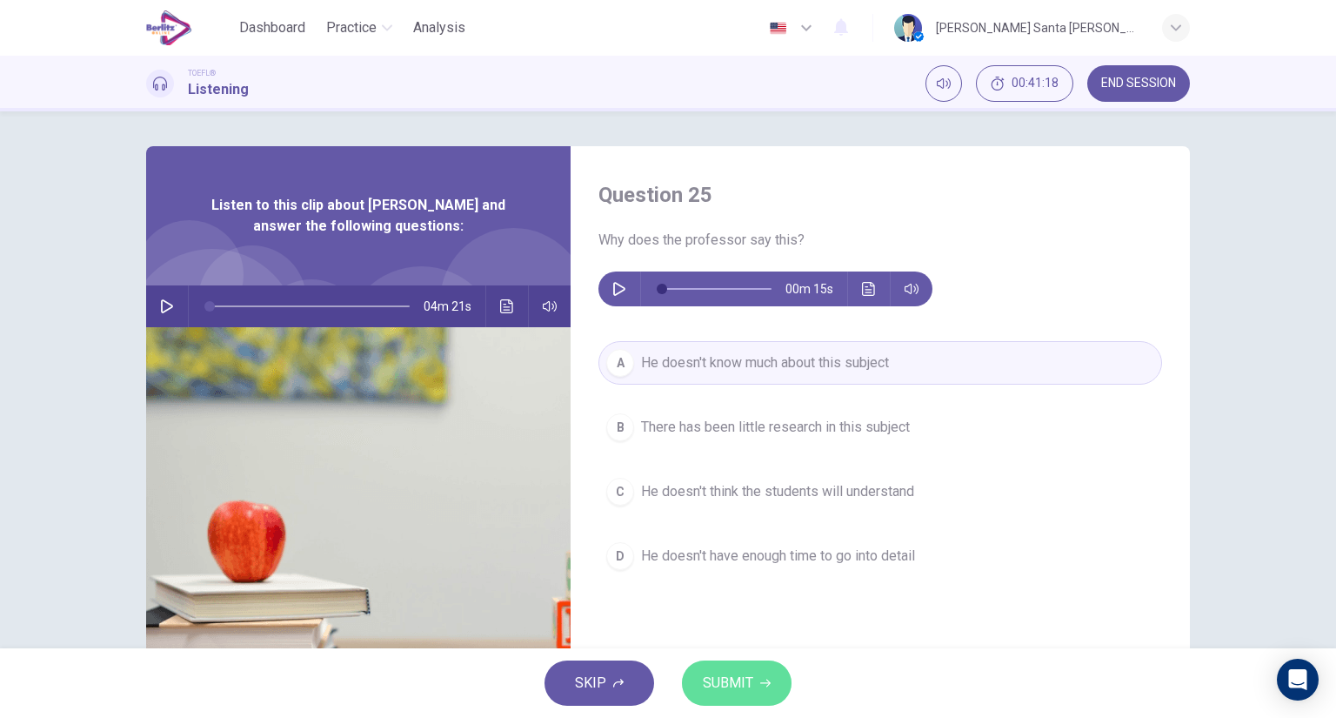
click at [731, 689] on span "SUBMIT" at bounding box center [728, 683] width 50 height 24
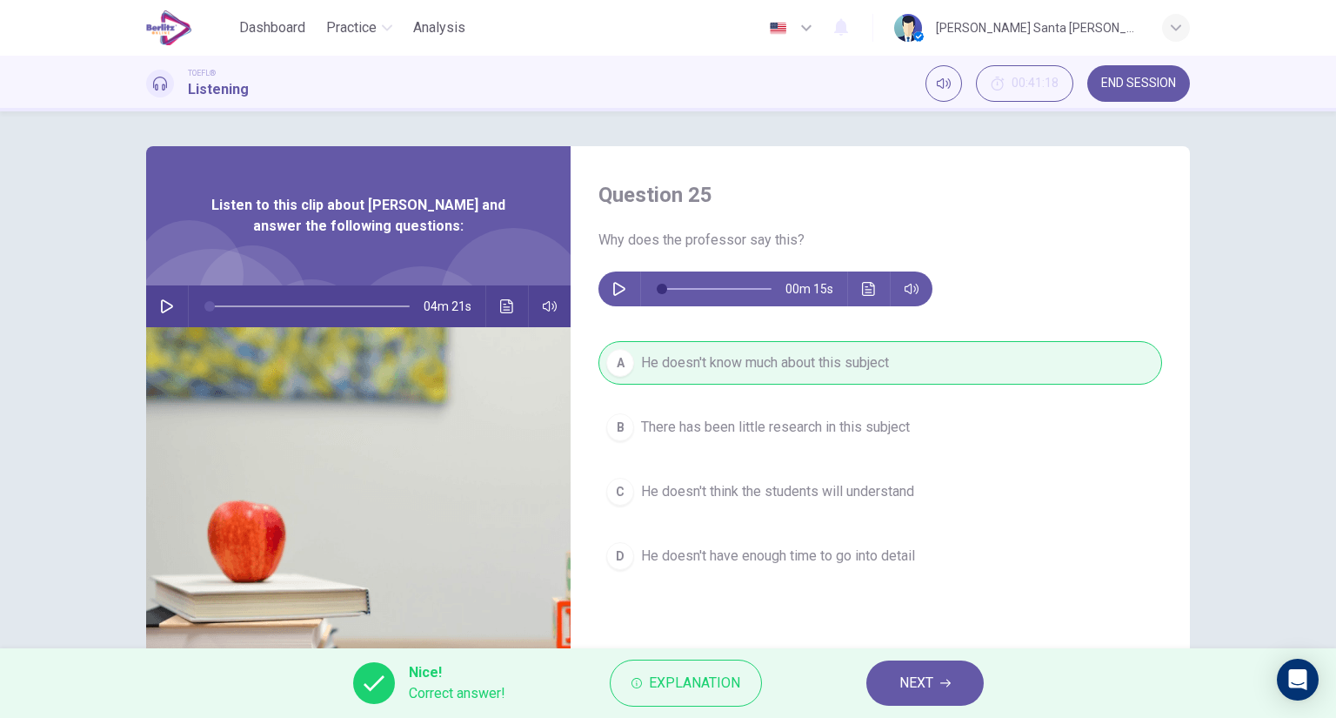
click at [910, 676] on span "NEXT" at bounding box center [916, 683] width 34 height 24
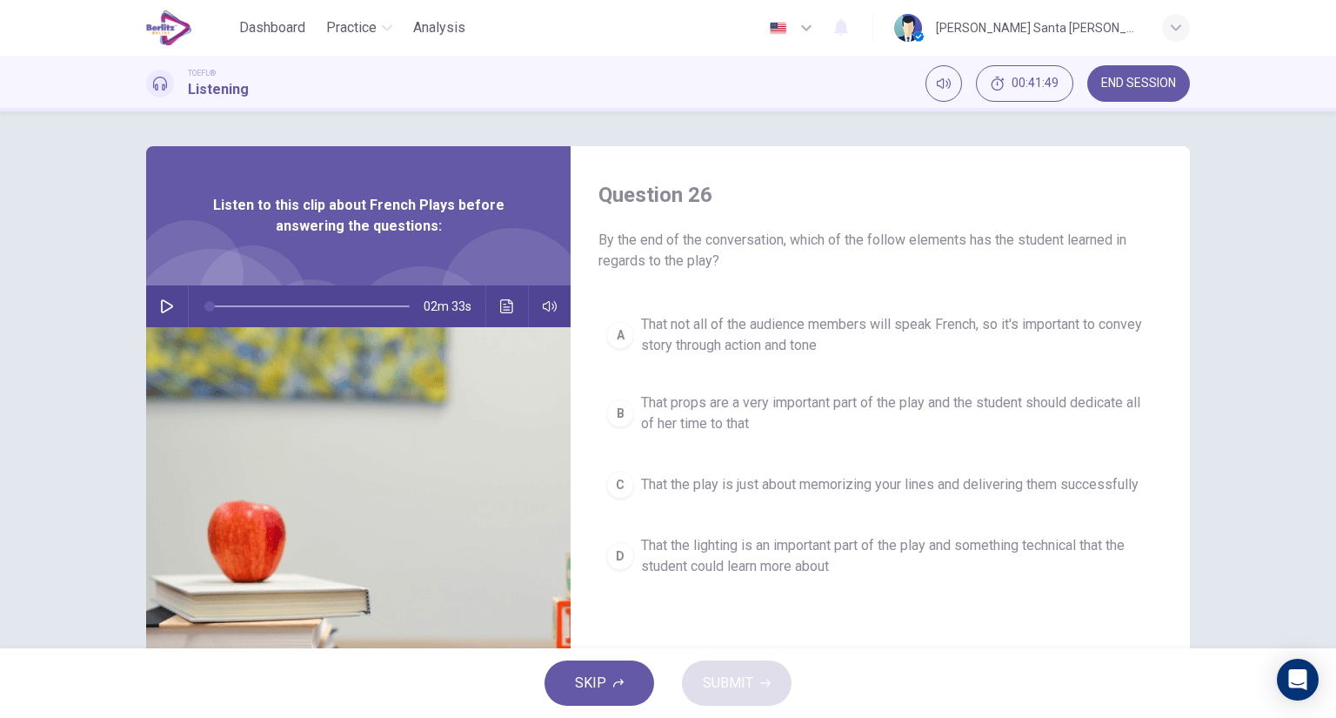
click at [164, 304] on icon "button" at bounding box center [167, 306] width 14 height 14
type input "*"
type input "***"
type input "*"
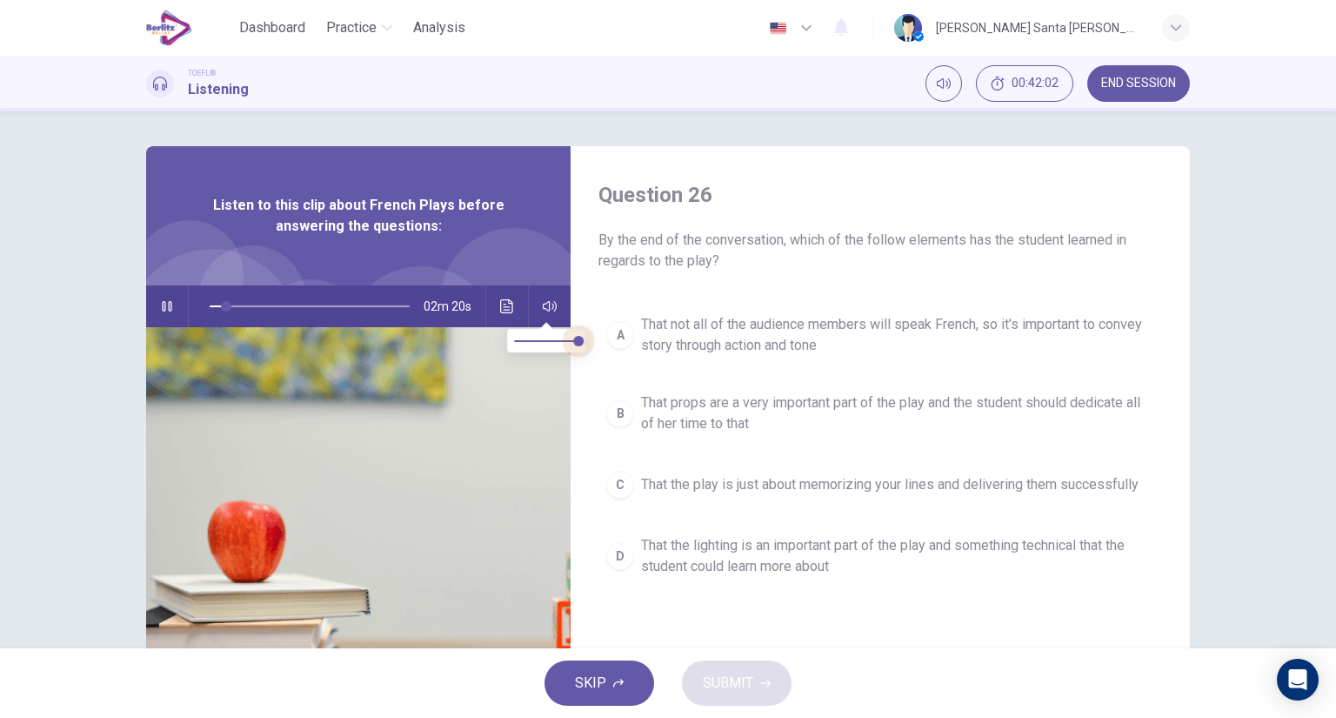
drag, startPoint x: 575, startPoint y: 338, endPoint x: 590, endPoint y: 338, distance: 14.8
click at [584, 338] on span at bounding box center [578, 341] width 10 height 10
type input "*"
click at [770, 331] on span "That not all of the audience members will speak French, so it's important to co…" at bounding box center [897, 335] width 513 height 42
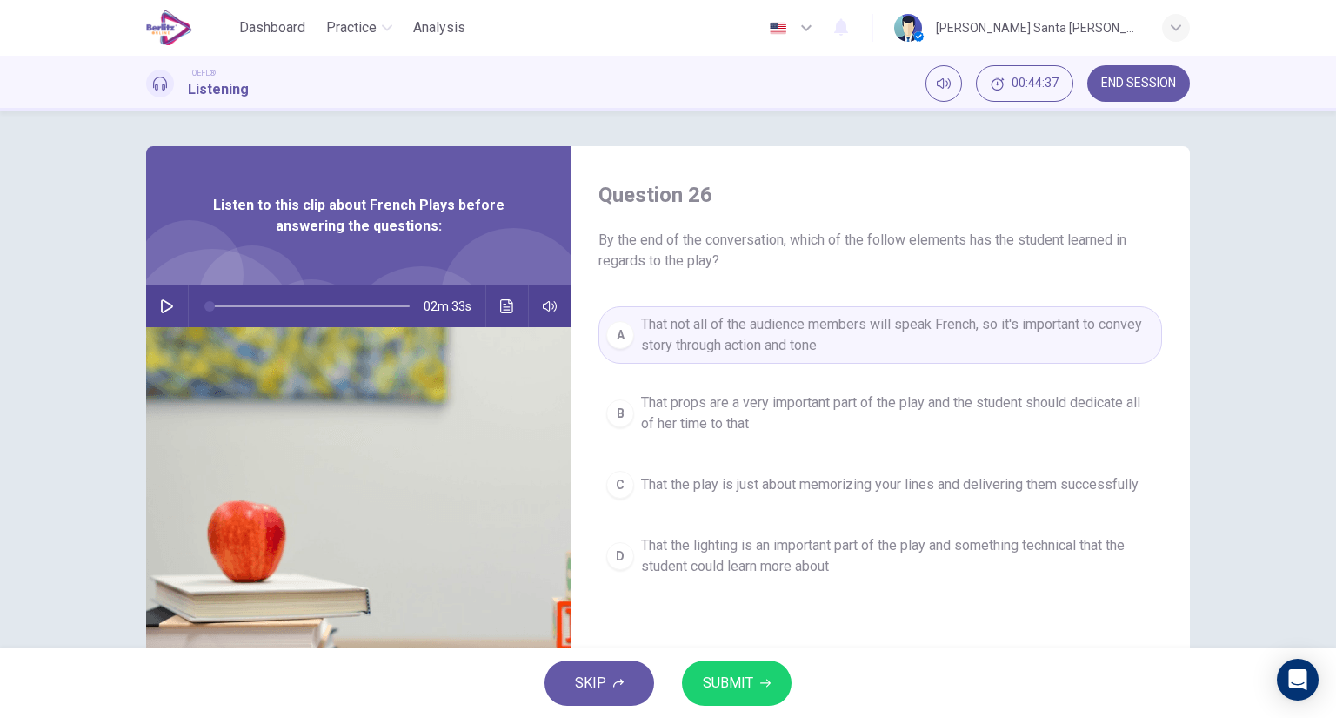
click at [732, 677] on span "SUBMIT" at bounding box center [728, 683] width 50 height 24
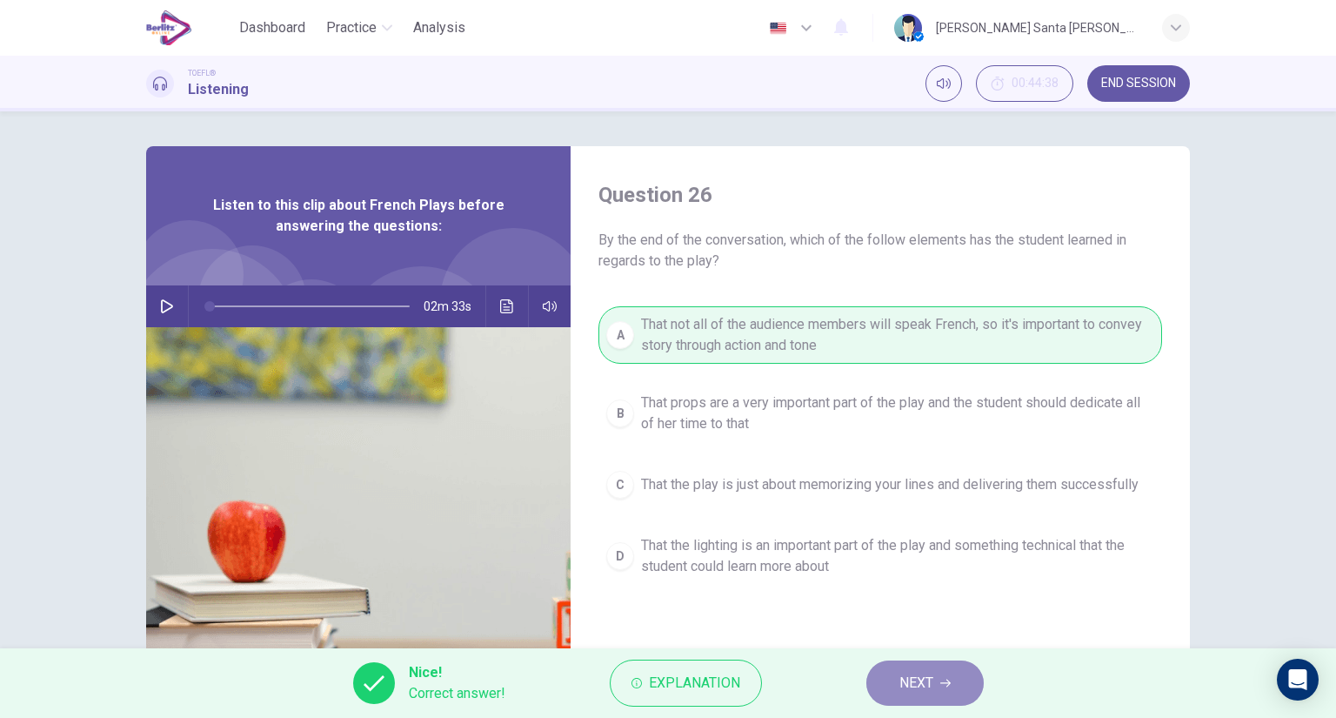
click at [943, 686] on icon "button" at bounding box center [945, 683] width 10 height 10
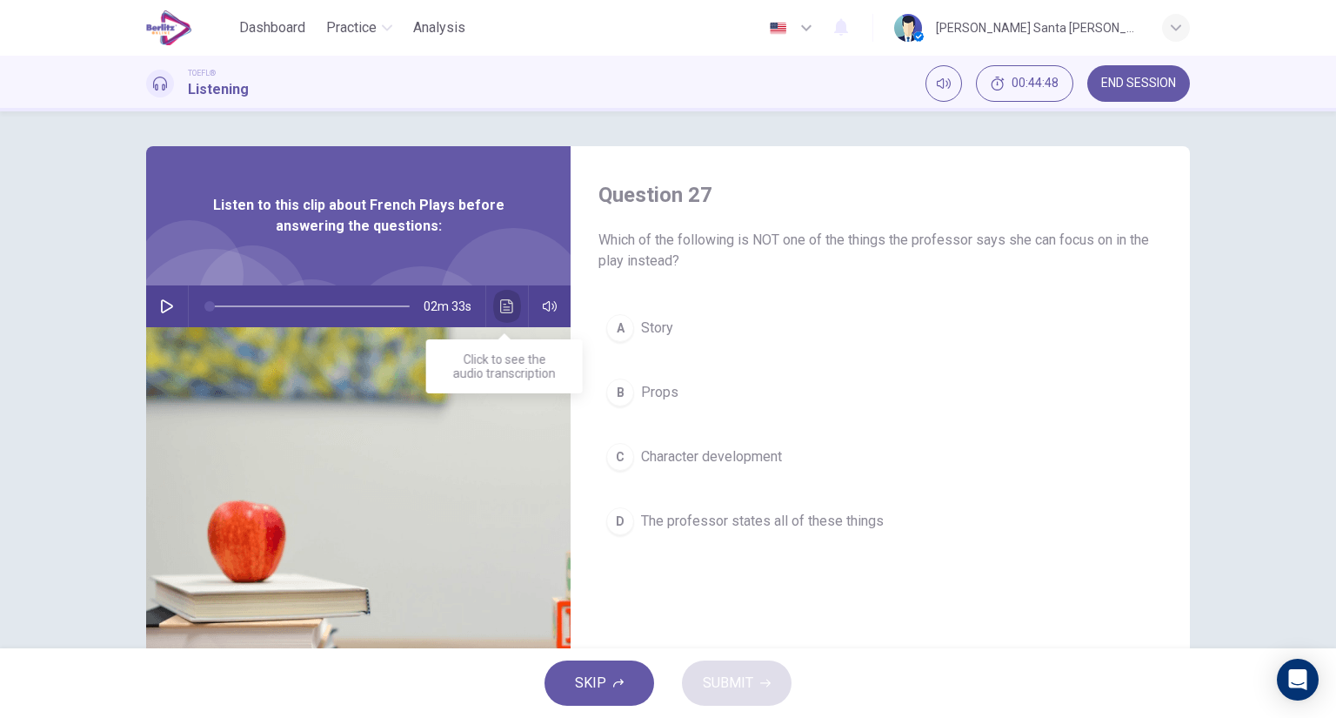
click at [500, 302] on icon "Click to see the audio transcription" at bounding box center [507, 306] width 14 height 14
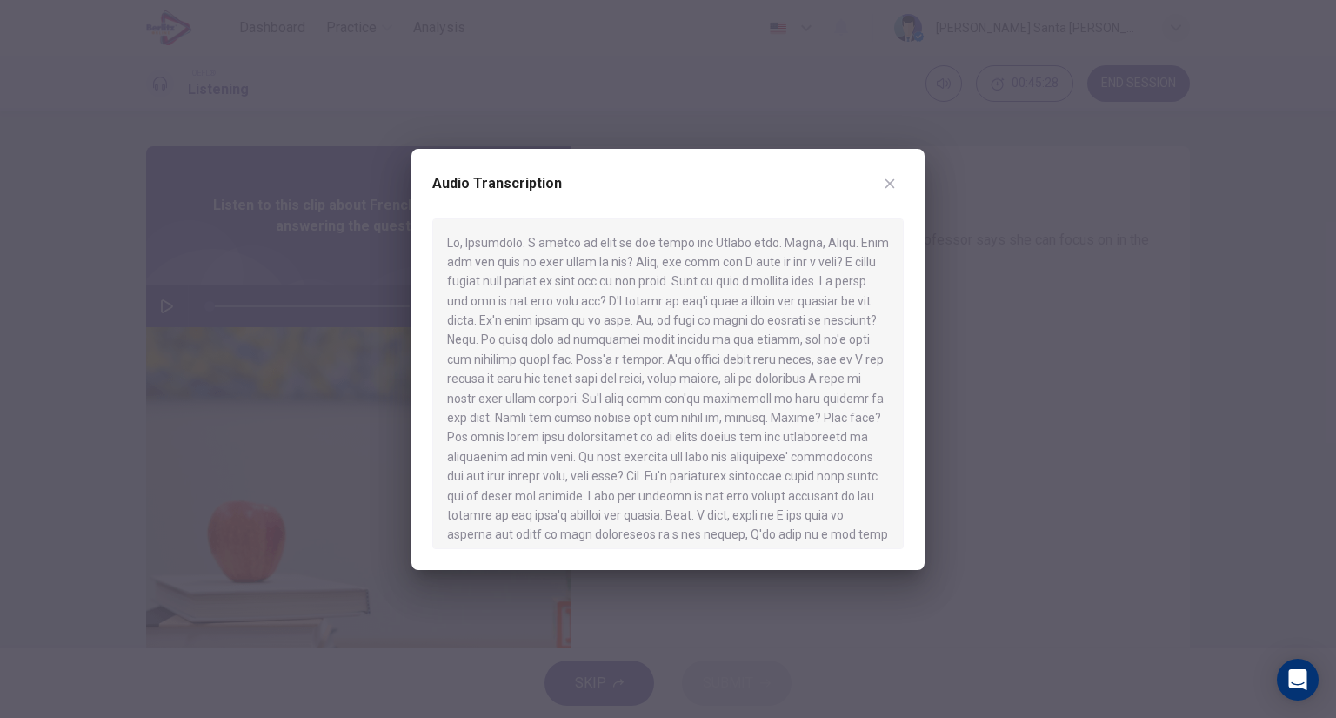
click at [889, 181] on icon "button" at bounding box center [890, 184] width 14 height 14
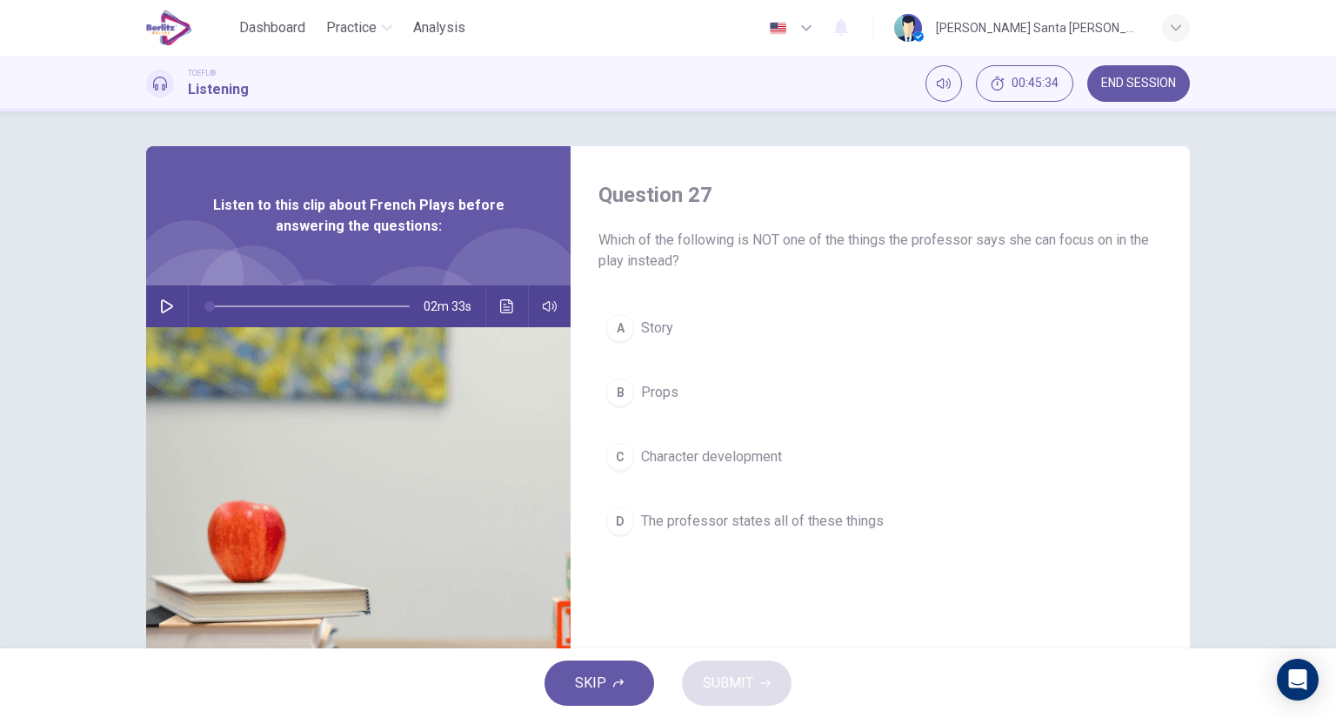
click at [873, 518] on span "The professor states all of these things" at bounding box center [762, 521] width 243 height 21
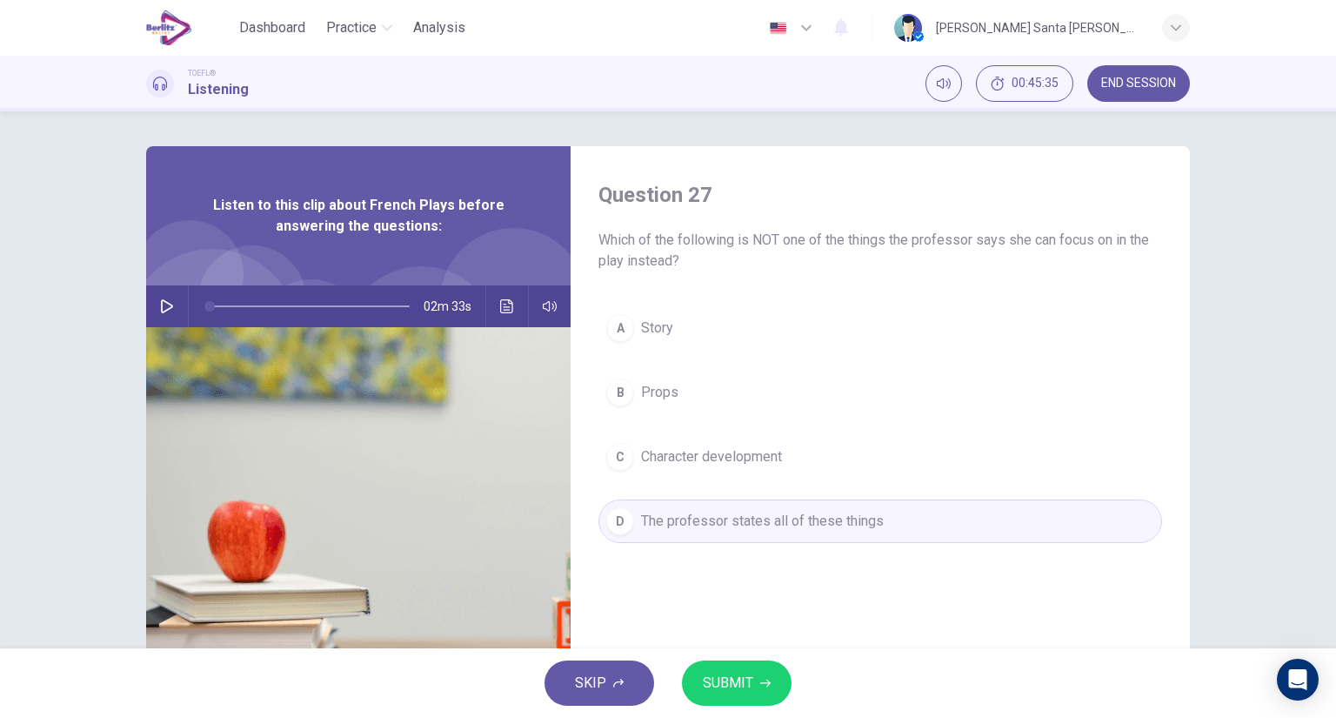
click at [739, 689] on span "SUBMIT" at bounding box center [728, 683] width 50 height 24
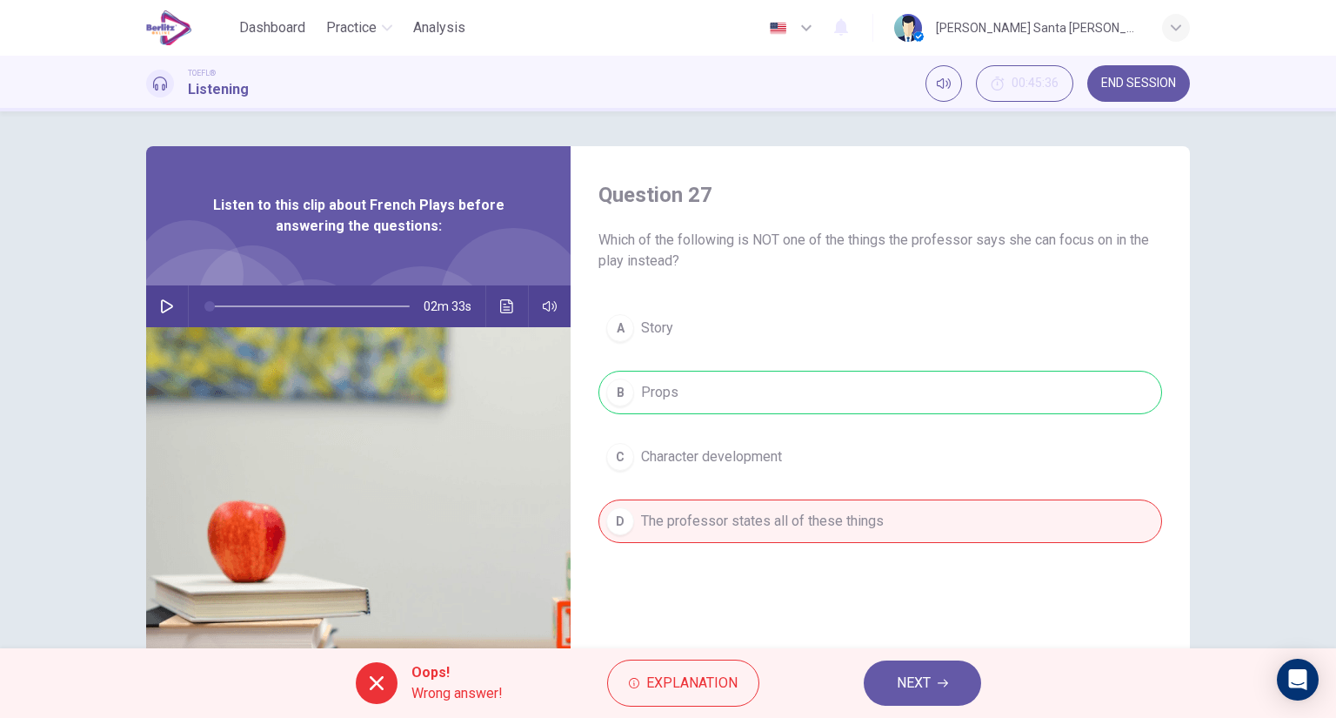
click at [926, 680] on span "NEXT" at bounding box center [914, 683] width 34 height 24
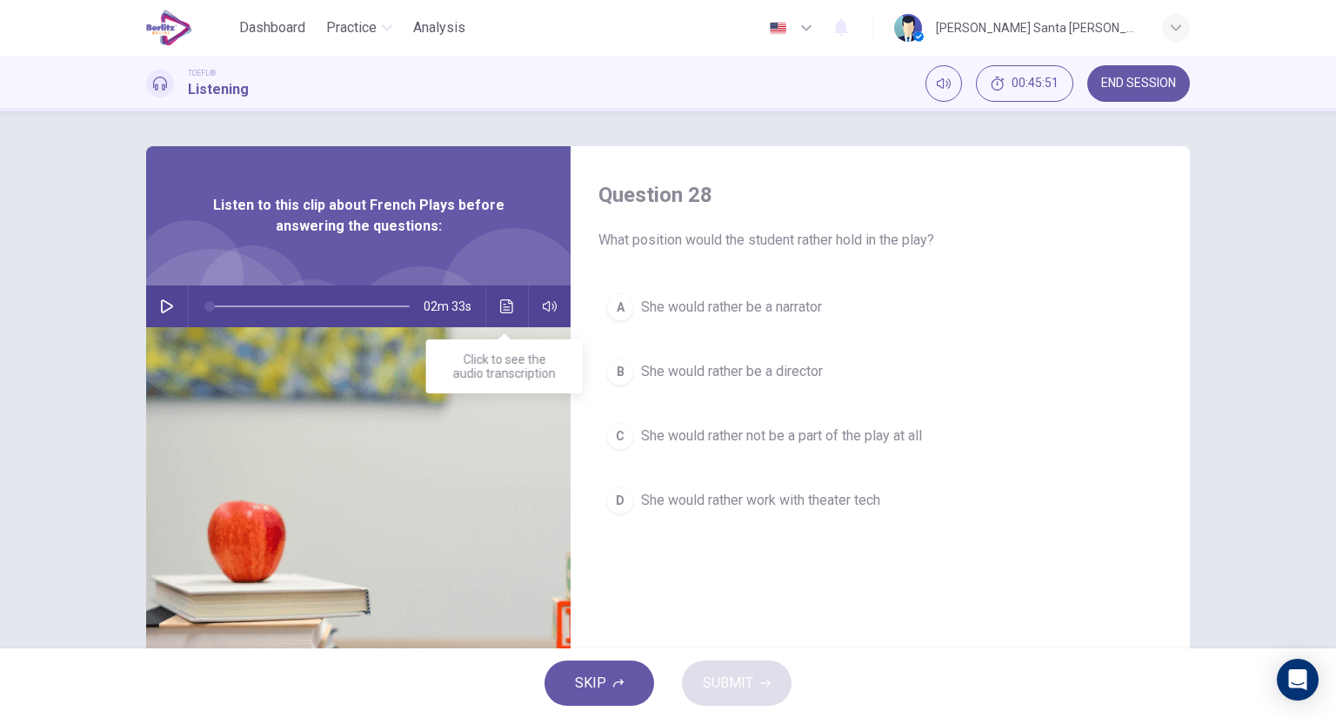
click at [502, 304] on icon "Click to see the audio transcription" at bounding box center [506, 306] width 13 height 14
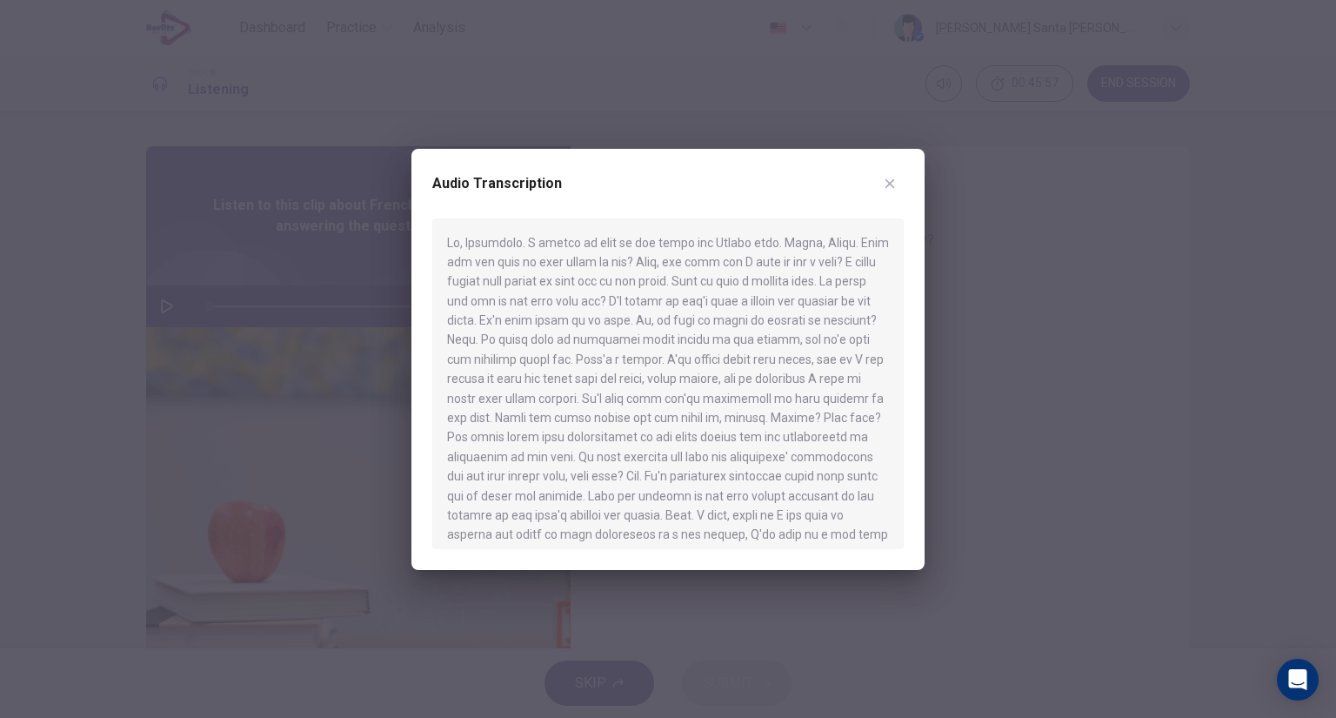
drag, startPoint x: 910, startPoint y: 313, endPoint x: 912, endPoint y: 327, distance: 14.0
click at [912, 327] on div "Audio Transcription" at bounding box center [667, 359] width 513 height 421
click at [894, 182] on icon "button" at bounding box center [890, 184] width 14 height 14
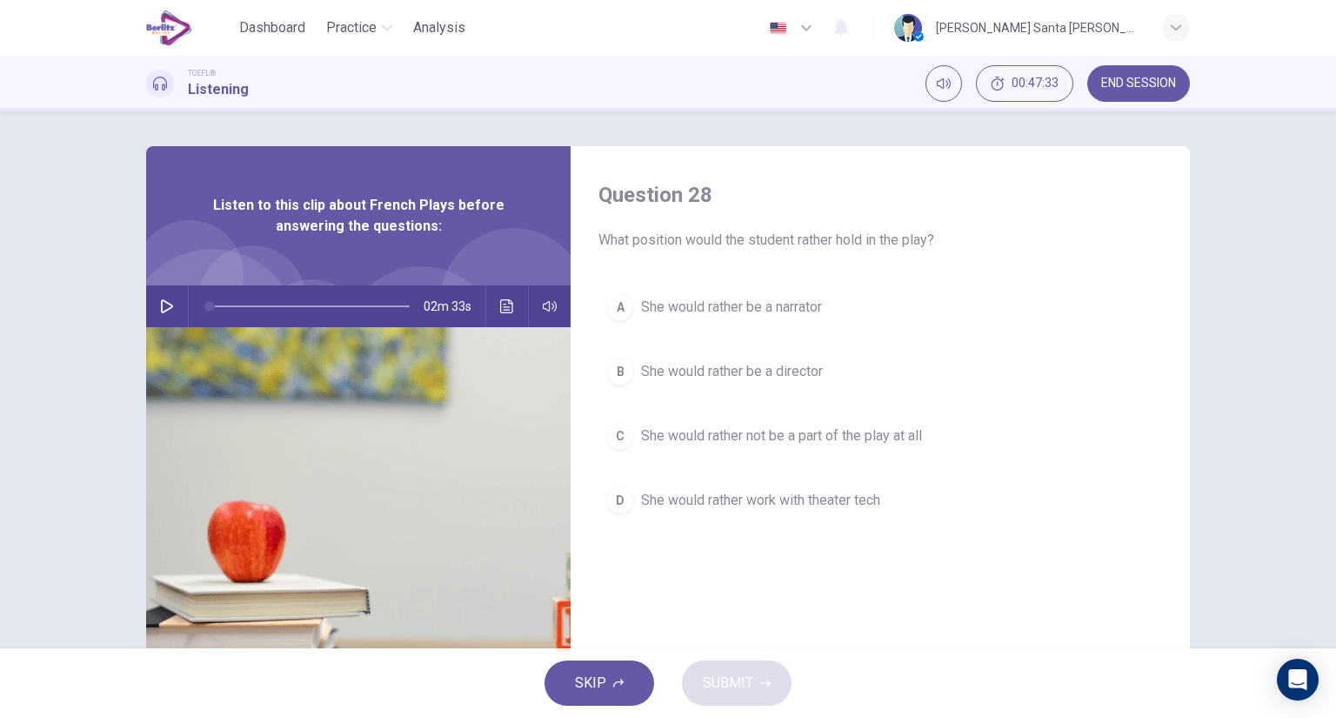
click at [748, 498] on span "She would rather work with theater tech" at bounding box center [760, 500] width 239 height 21
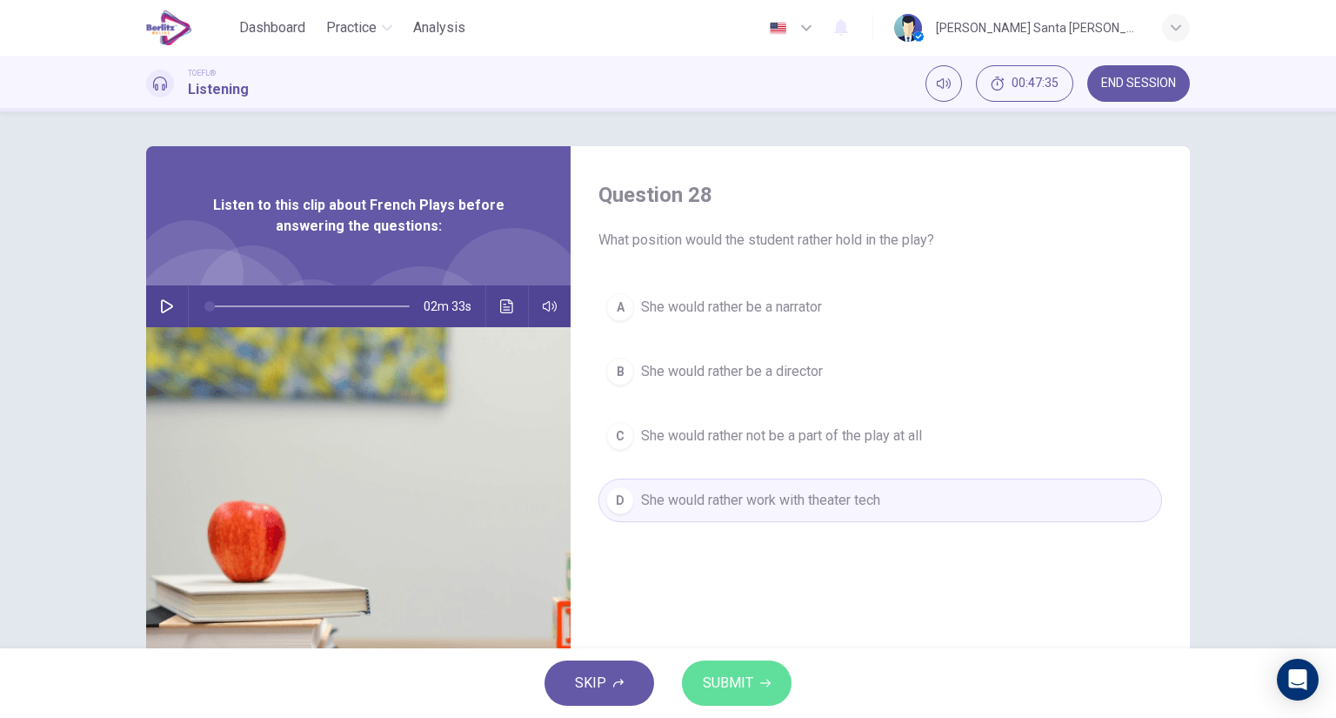
click at [739, 678] on span "SUBMIT" at bounding box center [728, 683] width 50 height 24
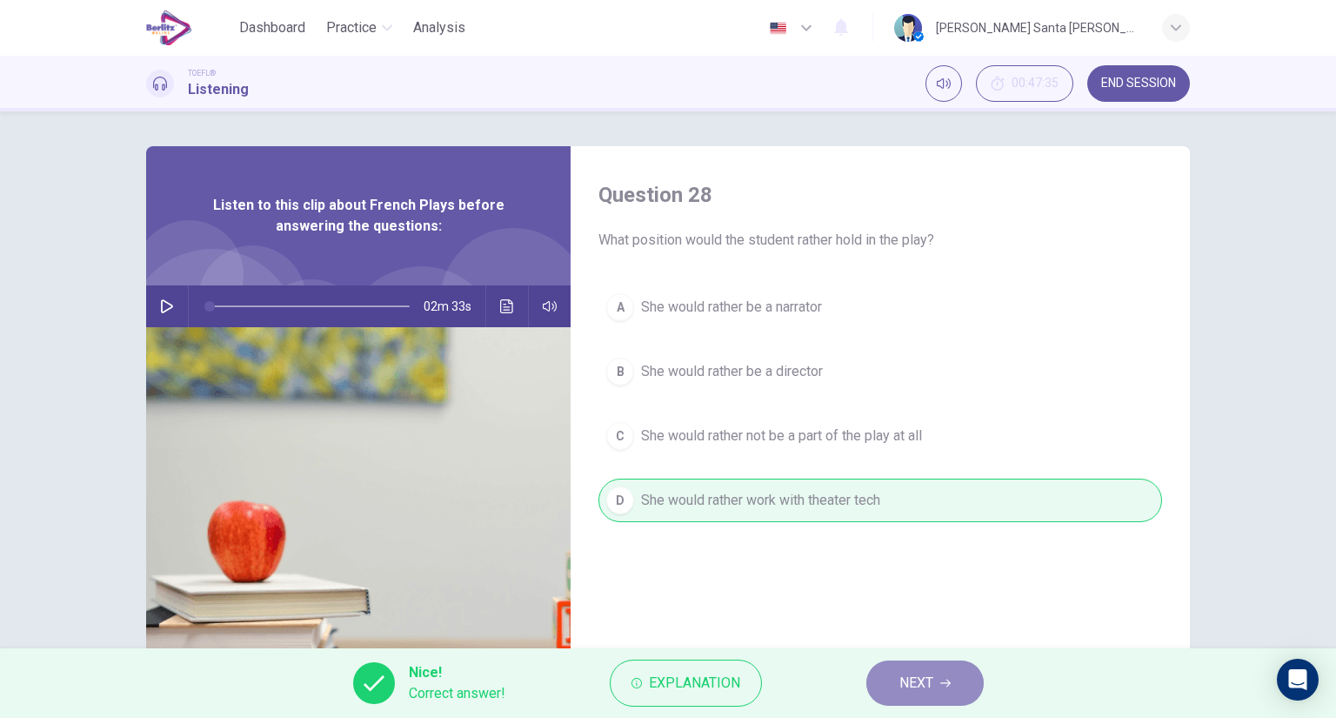
click at [945, 683] on icon "button" at bounding box center [945, 683] width 10 height 10
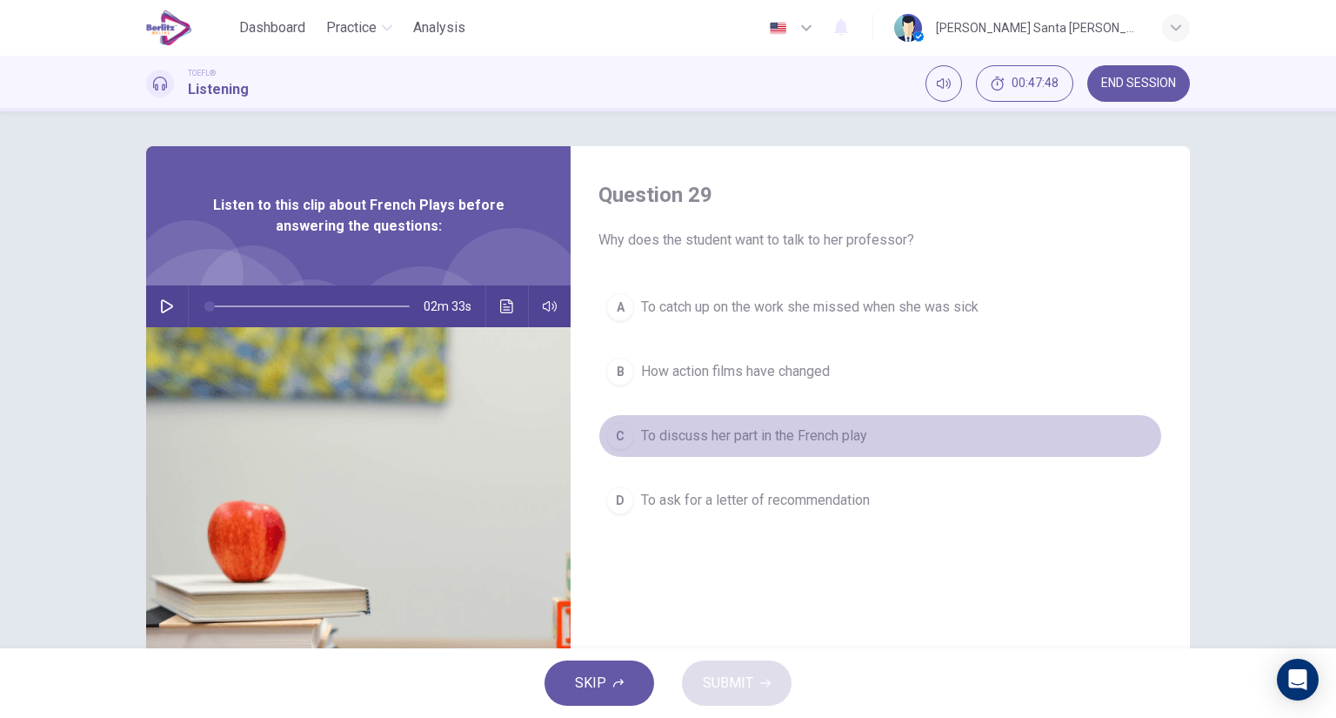
click at [744, 435] on span "To discuss her part in the French play" at bounding box center [754, 435] width 226 height 21
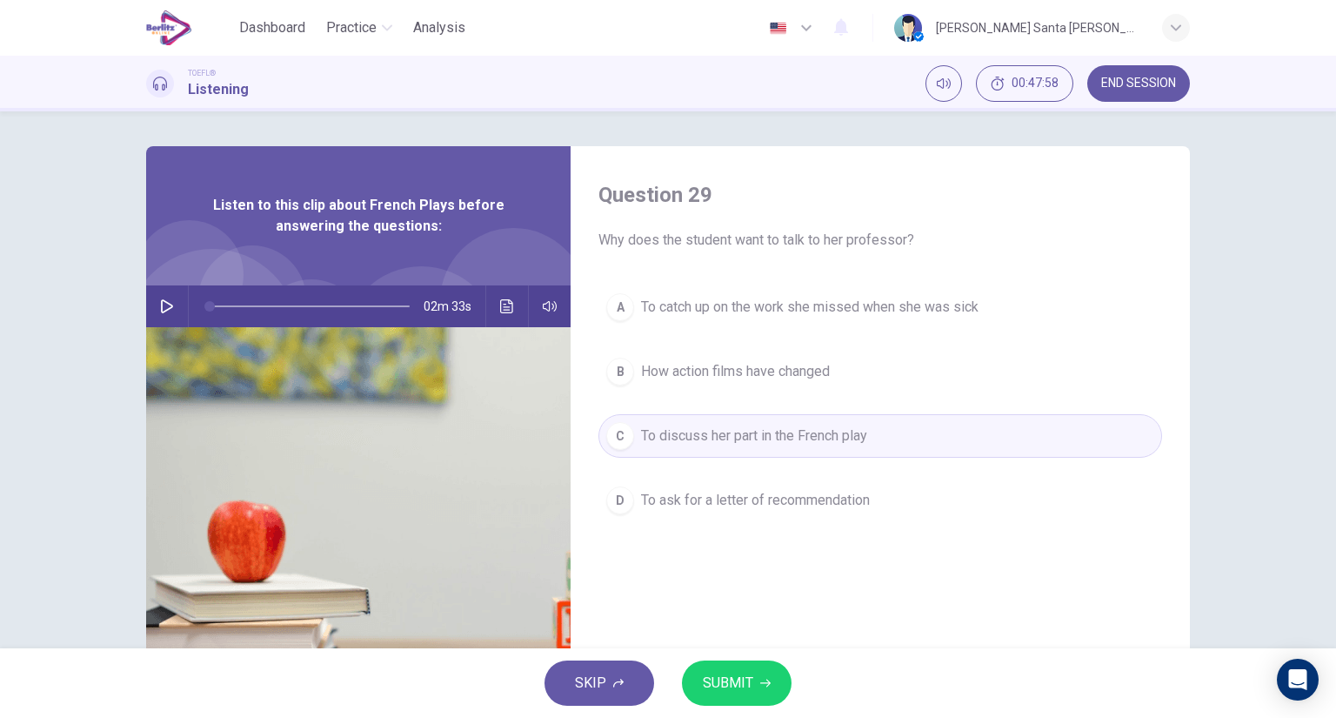
click at [744, 682] on span "SUBMIT" at bounding box center [728, 683] width 50 height 24
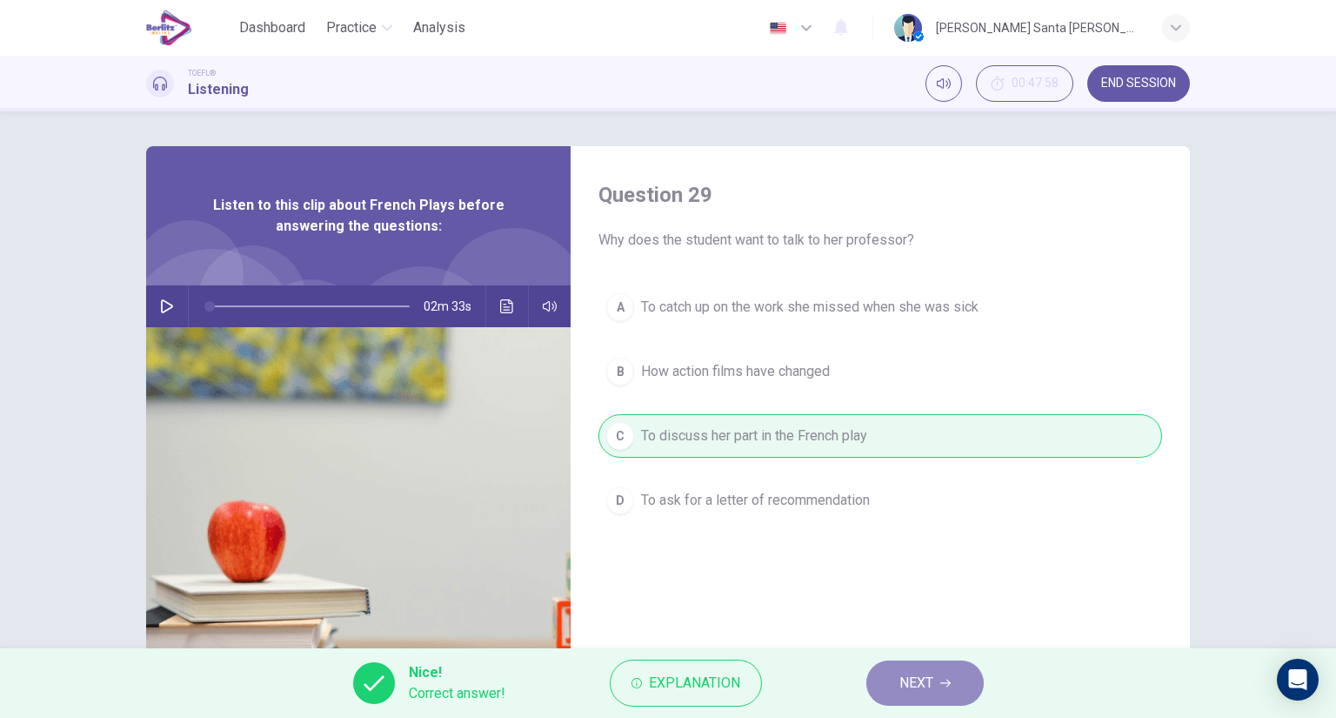
click at [926, 685] on span "NEXT" at bounding box center [916, 683] width 34 height 24
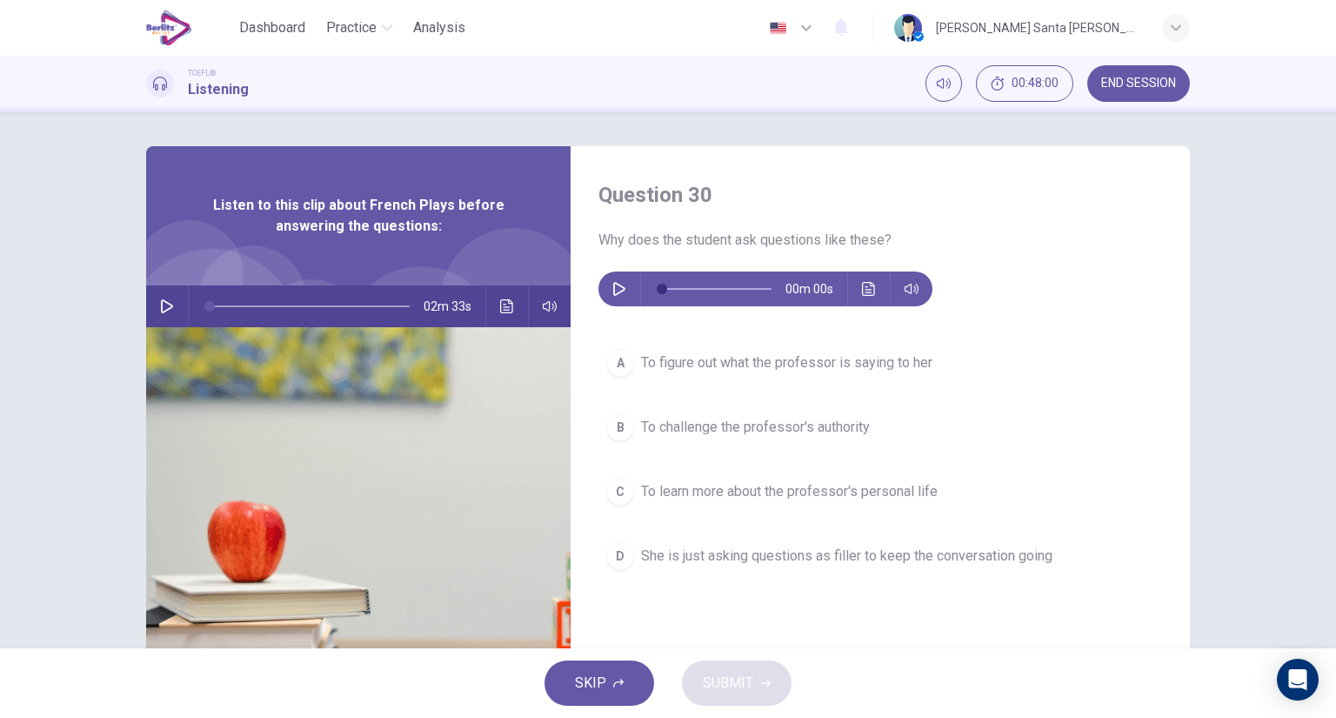
click at [612, 288] on icon "button" at bounding box center [619, 289] width 14 height 14
type input "*"
click at [776, 360] on span "To figure out what the professor is saying to her" at bounding box center [786, 362] width 291 height 21
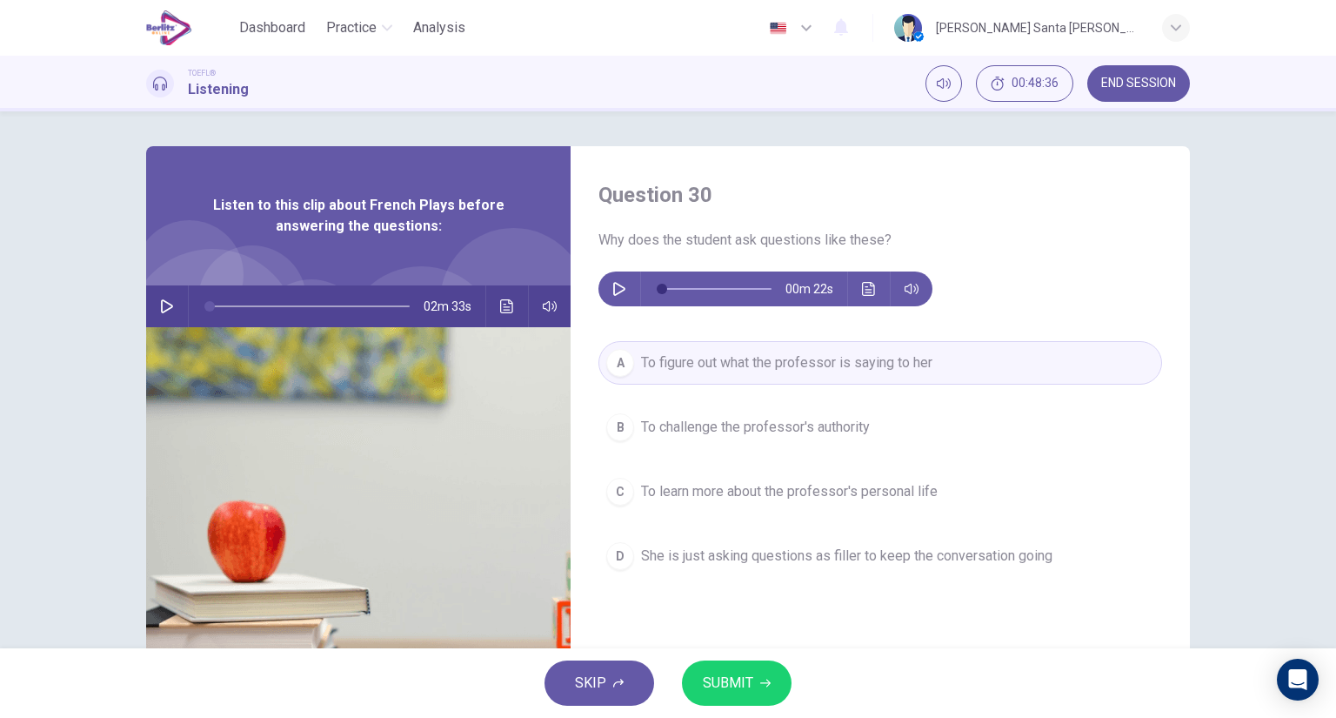
click at [878, 551] on span "She is just asking questions as filler to keep the conversation going" at bounding box center [846, 555] width 411 height 21
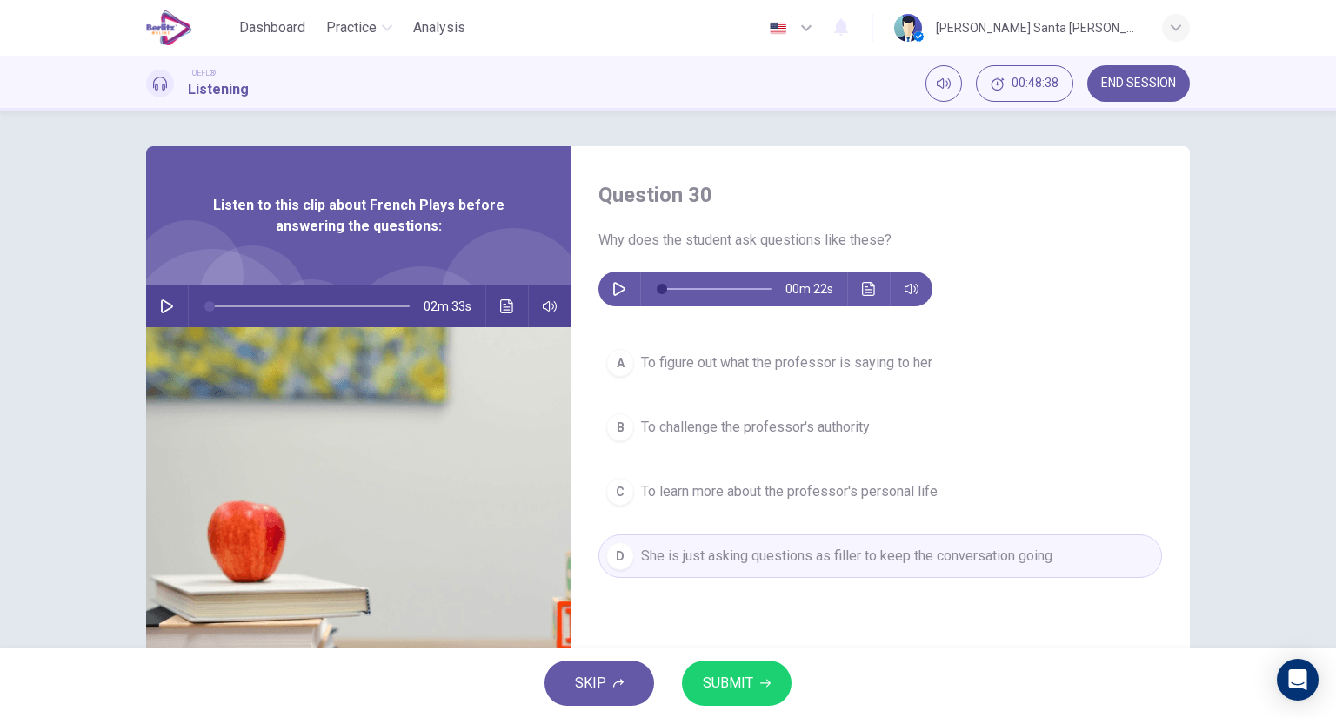
click at [713, 684] on span "SUBMIT" at bounding box center [728, 683] width 50 height 24
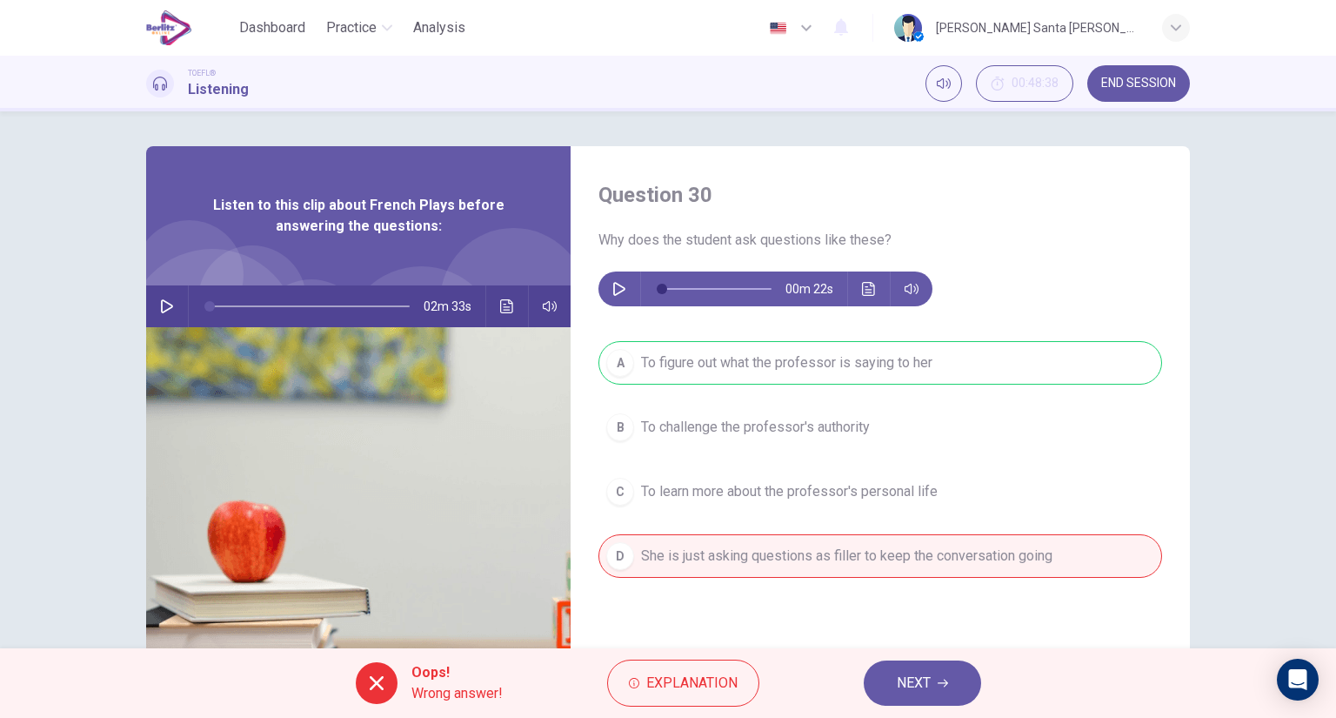
click at [929, 681] on span "NEXT" at bounding box center [914, 683] width 34 height 24
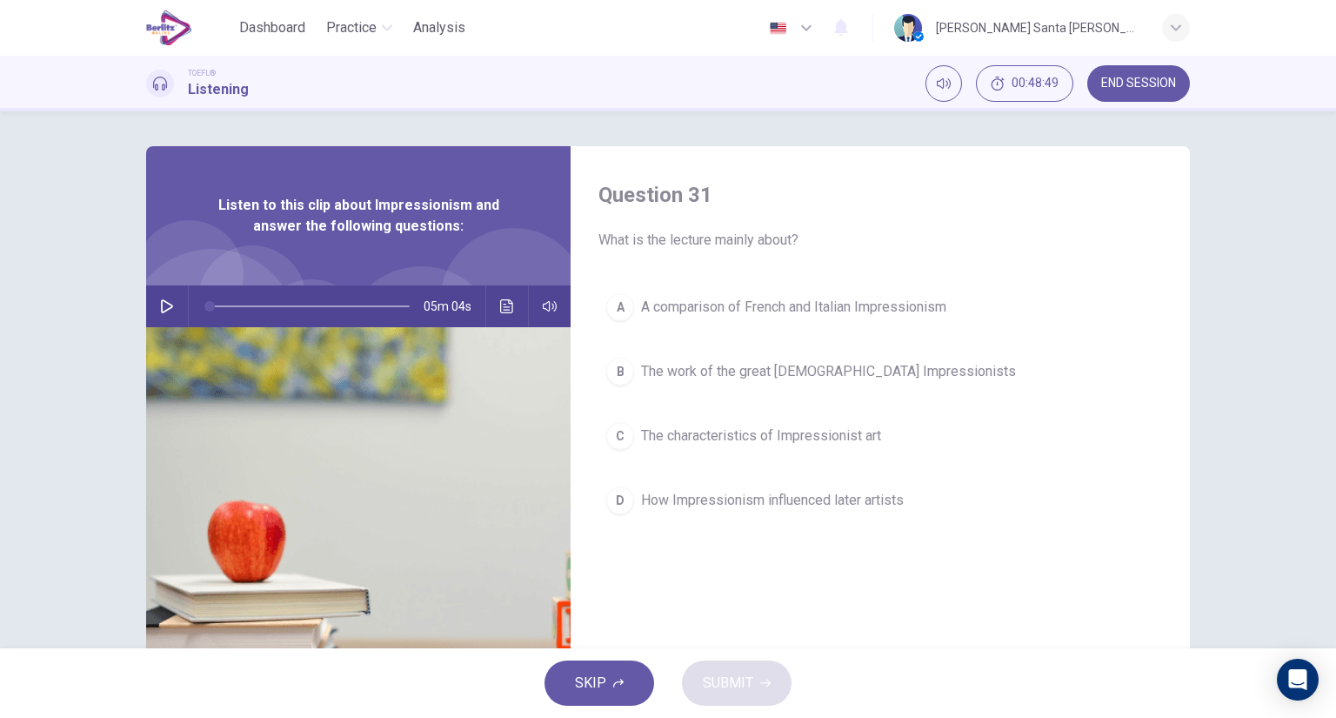
drag, startPoint x: 1147, startPoint y: 72, endPoint x: 731, endPoint y: 56, distance: 417.0
click at [1152, 70] on button "END SESSION" at bounding box center [1138, 83] width 103 height 37
